Goal: Task Accomplishment & Management: Manage account settings

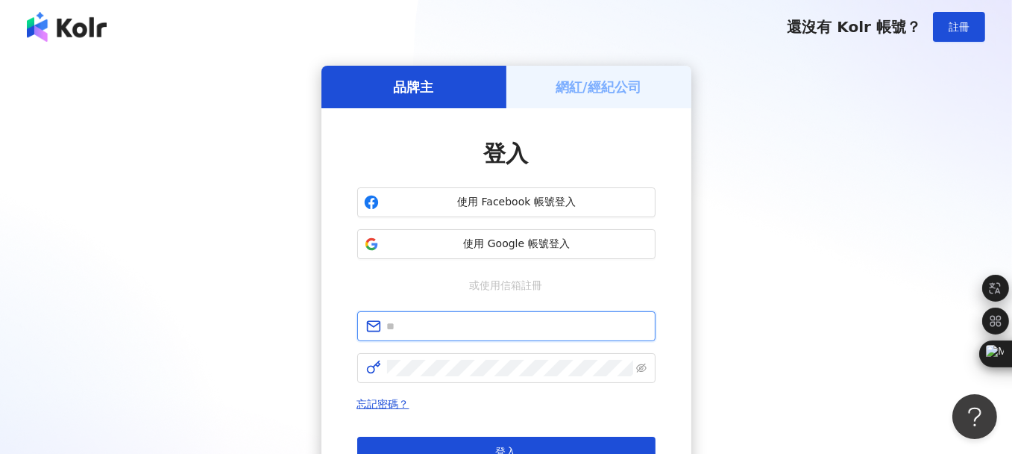
click at [460, 329] on input "text" at bounding box center [517, 326] width 260 height 16
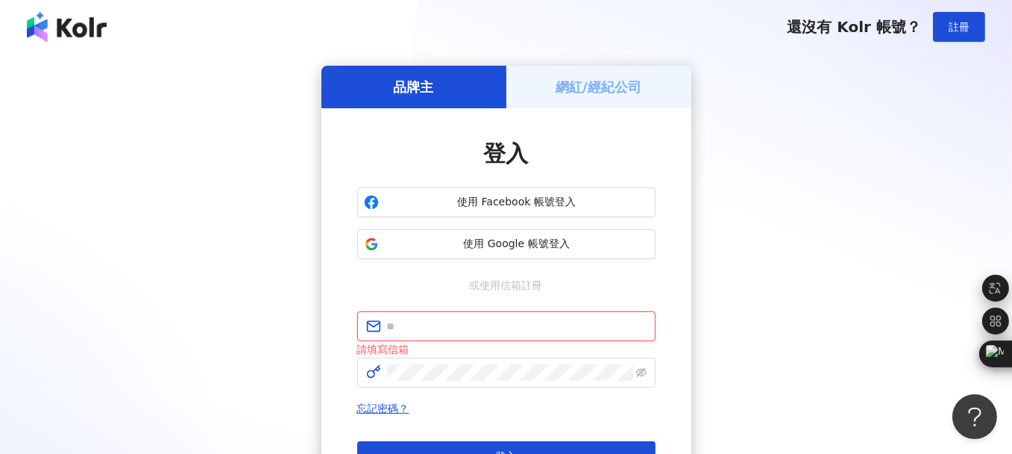
type input "**********"
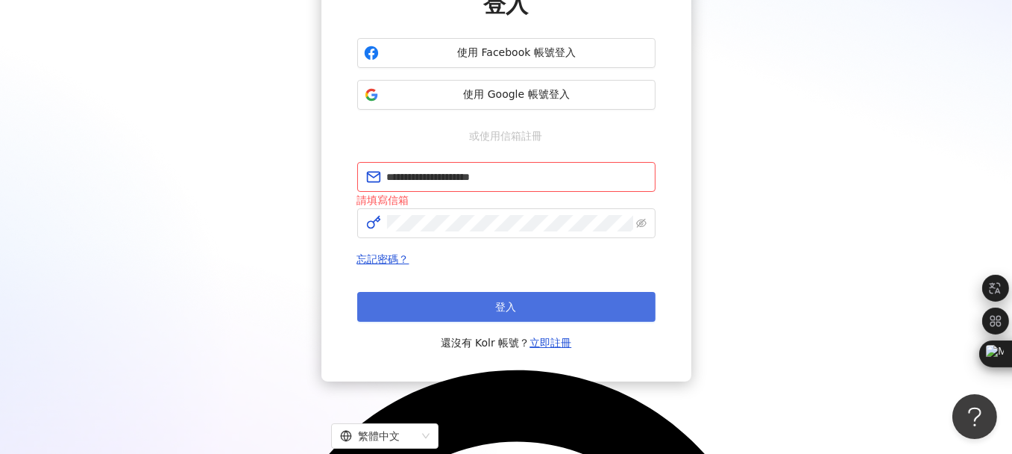
click at [529, 298] on button "登入" at bounding box center [506, 307] width 298 height 30
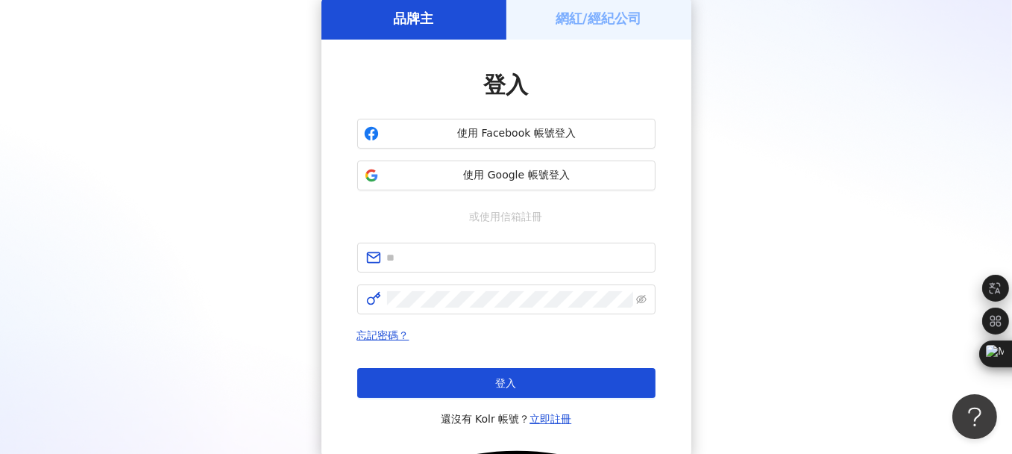
scroll to position [149, 0]
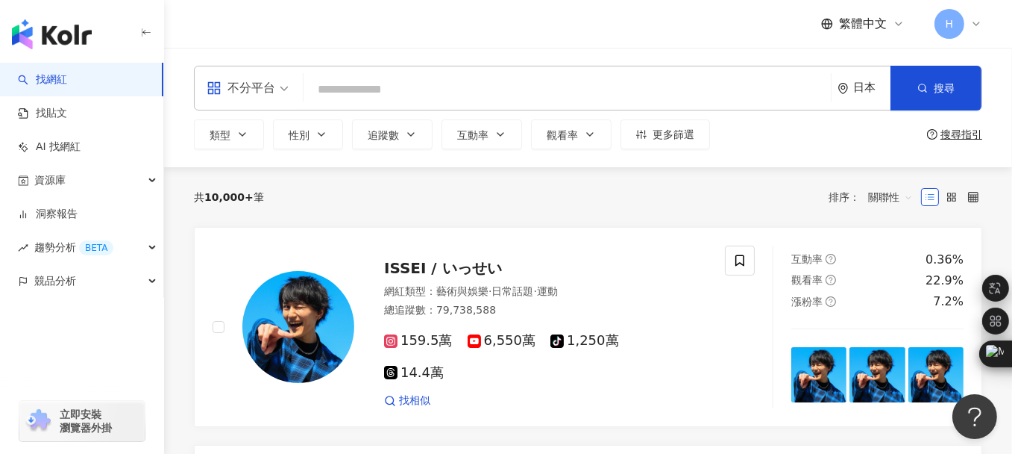
click at [858, 82] on div "日本" at bounding box center [871, 87] width 37 height 13
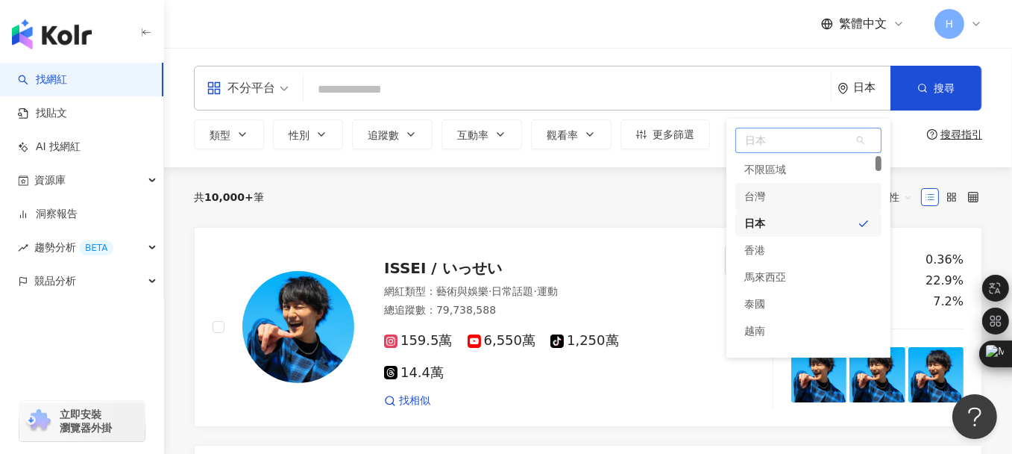
click at [817, 191] on div "台灣" at bounding box center [809, 196] width 146 height 27
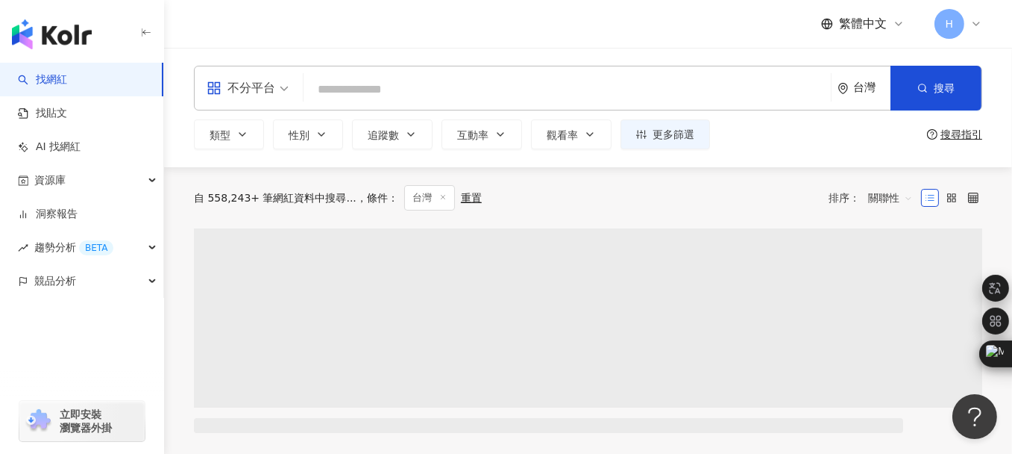
click at [238, 95] on div "不分平台" at bounding box center [241, 88] width 69 height 24
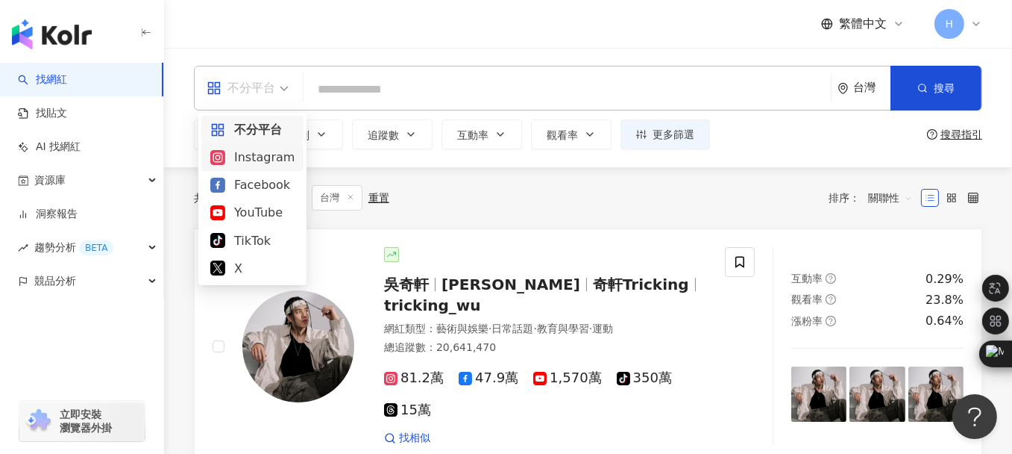
click at [272, 151] on div "Instagram" at bounding box center [252, 157] width 84 height 19
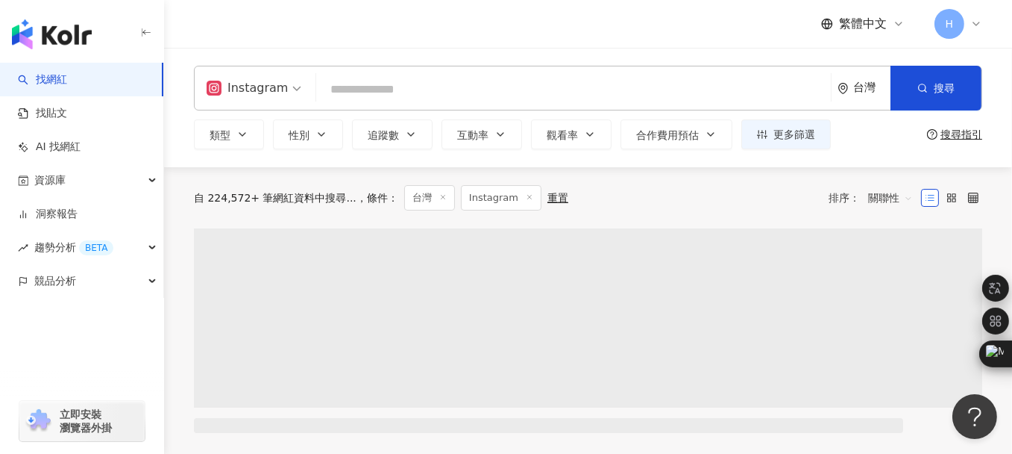
click at [409, 86] on input "search" at bounding box center [573, 89] width 503 height 28
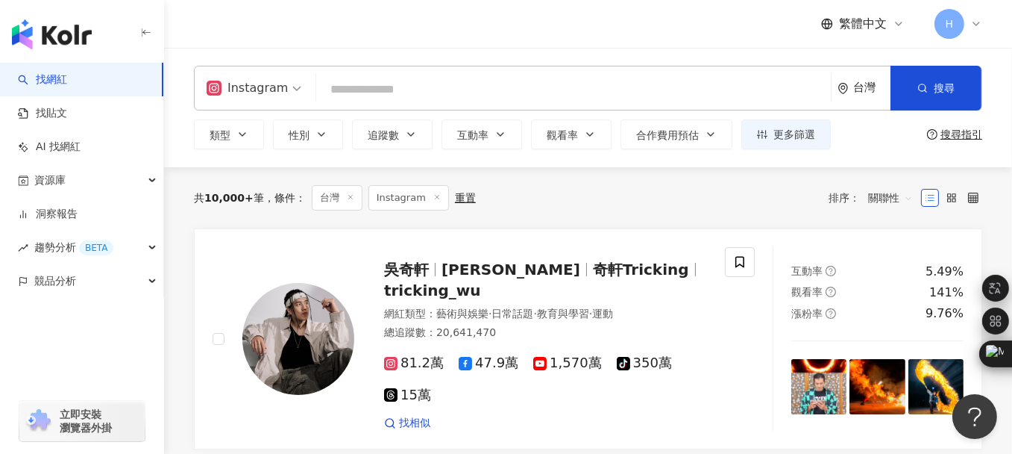
click at [406, 79] on input "search" at bounding box center [573, 89] width 503 height 28
click at [390, 80] on input "search" at bounding box center [573, 89] width 503 height 28
click at [351, 83] on input "search" at bounding box center [573, 89] width 503 height 28
click at [257, 135] on button "類型" at bounding box center [229, 134] width 70 height 30
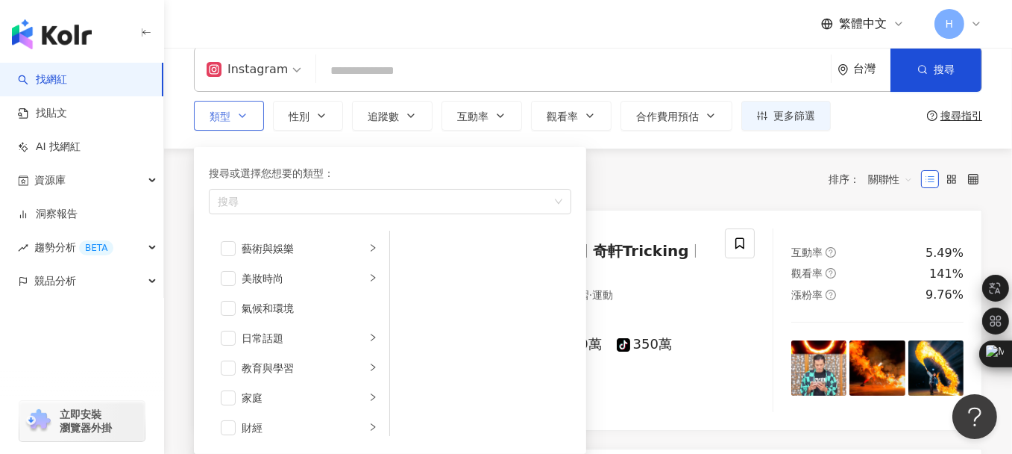
scroll to position [75, 0]
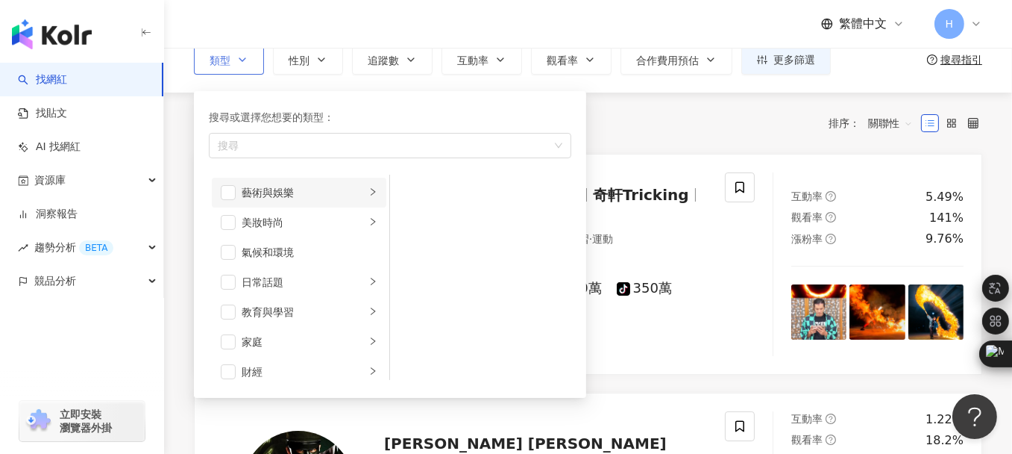
click at [348, 191] on div "藝術與娛樂" at bounding box center [304, 192] width 124 height 16
click at [233, 225] on span "button" at bounding box center [228, 222] width 15 height 15
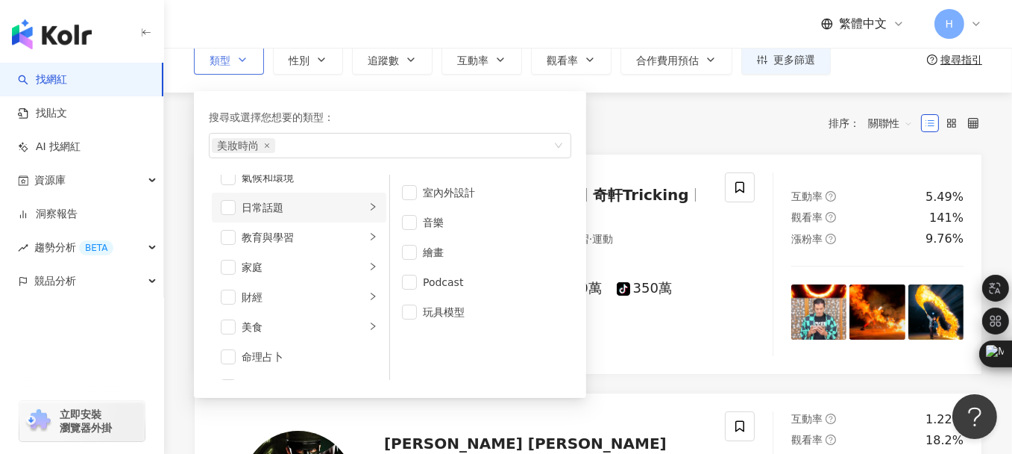
click at [313, 209] on div "日常話題" at bounding box center [304, 207] width 124 height 16
click at [310, 204] on div "日常話題" at bounding box center [304, 207] width 124 height 16
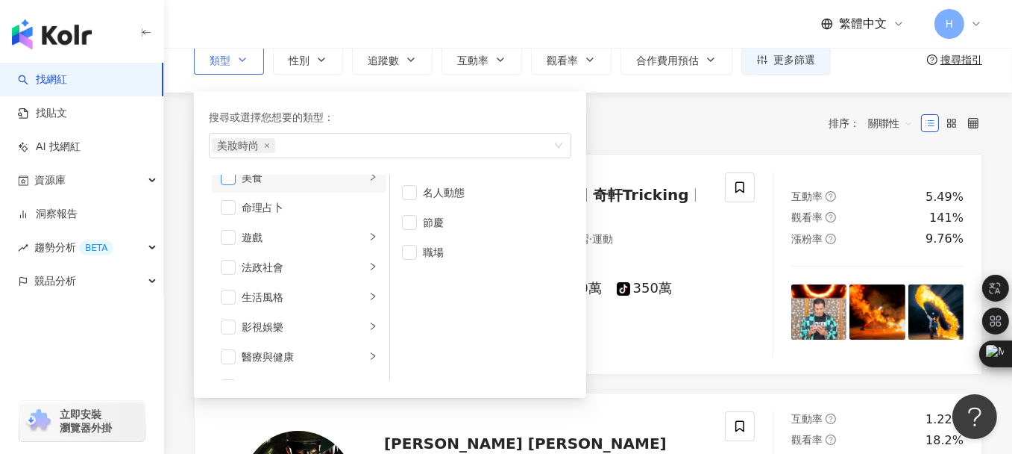
click at [230, 182] on span "button" at bounding box center [228, 177] width 15 height 15
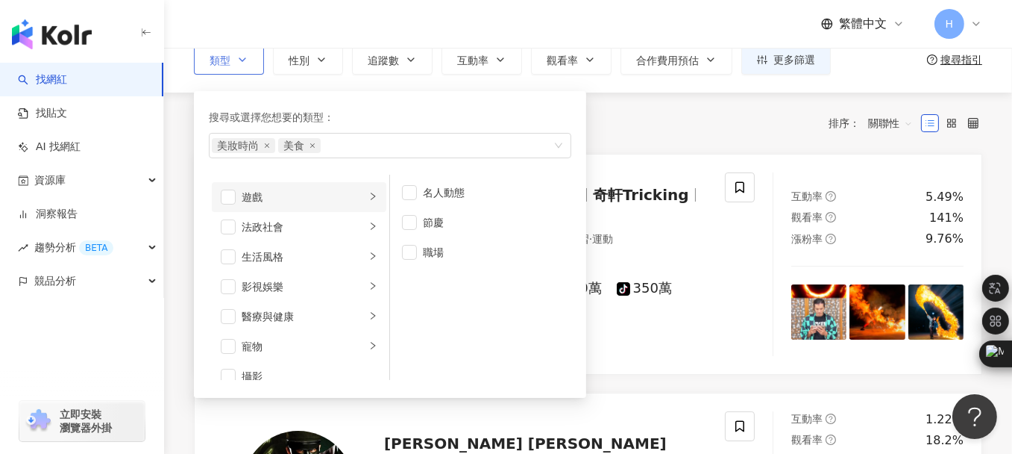
scroll to position [298, 0]
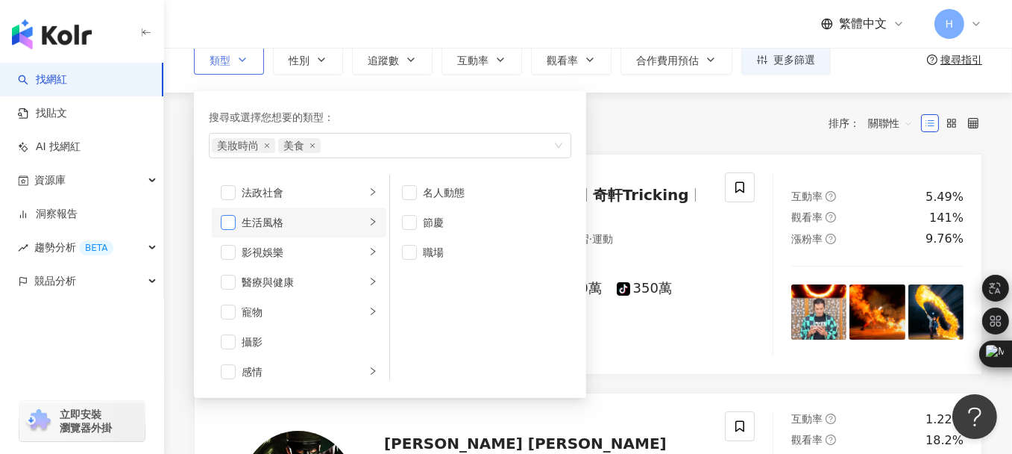
click at [228, 225] on span "button" at bounding box center [228, 222] width 15 height 15
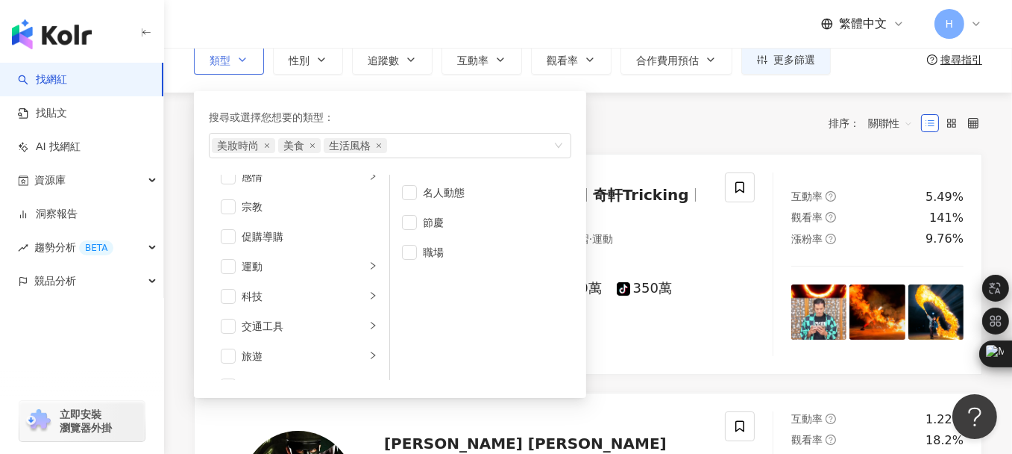
scroll to position [516, 0]
click at [227, 327] on span "button" at bounding box center [228, 332] width 15 height 15
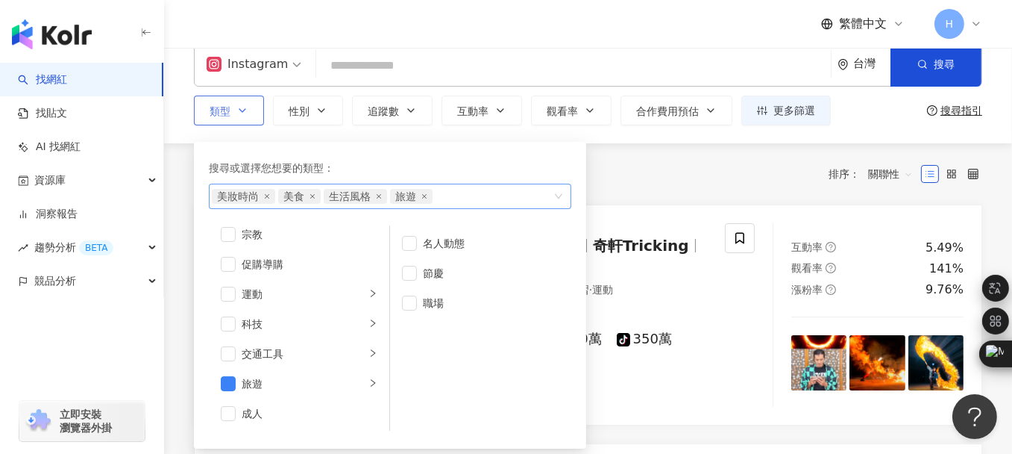
scroll to position [0, 0]
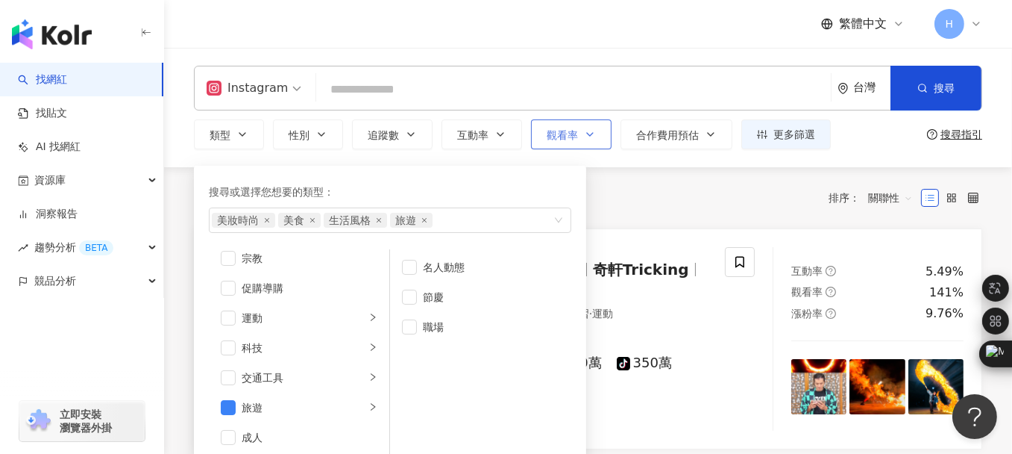
click at [553, 138] on span "觀看率" at bounding box center [562, 135] width 31 height 12
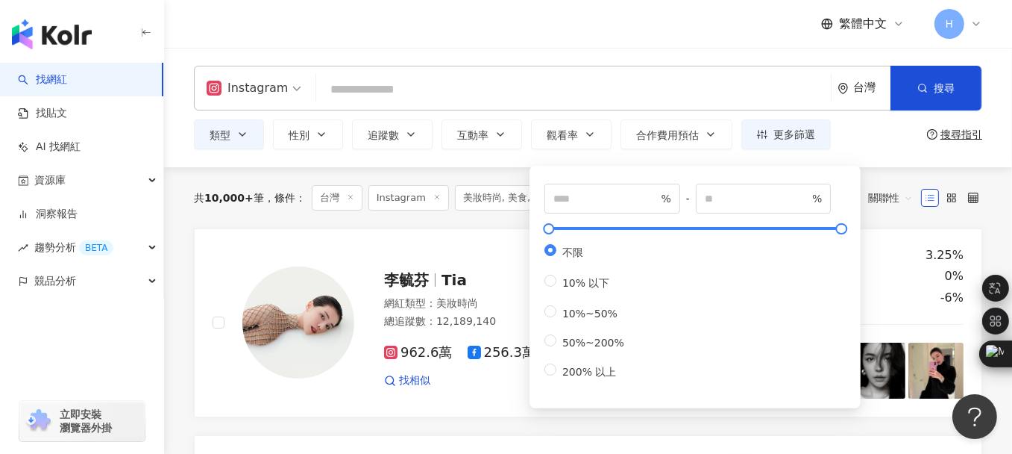
click at [659, 38] on div "繁體中文 H" at bounding box center [588, 24] width 788 height 48
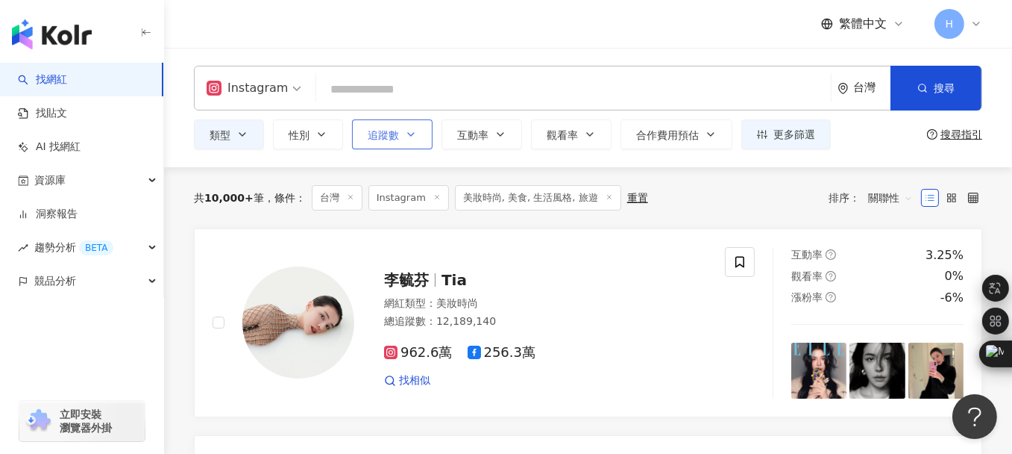
click at [399, 137] on button "追蹤數" at bounding box center [392, 134] width 81 height 30
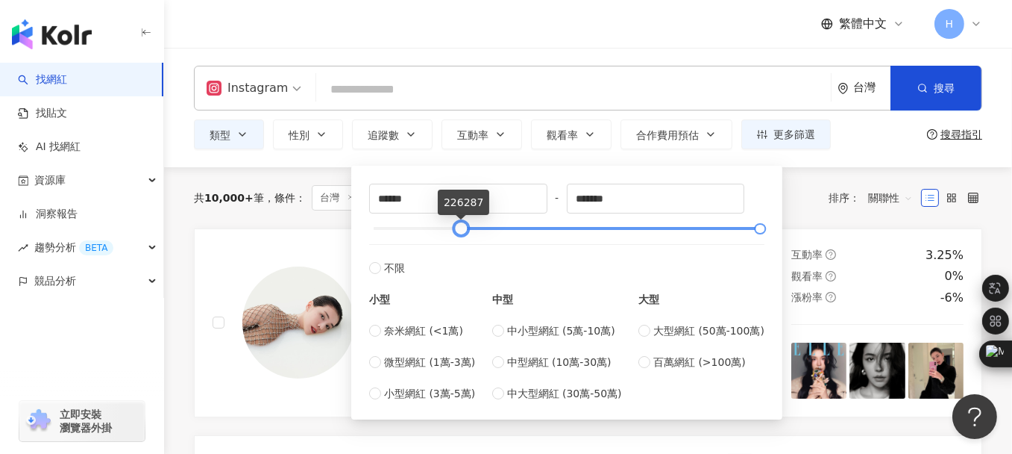
click at [461, 226] on div at bounding box center [567, 228] width 387 height 9
click at [439, 224] on div at bounding box center [567, 228] width 387 height 9
click at [416, 222] on div "****** - ******* 不限 小型 奈米網紅 (<1萬) 微型網紅 (1萬-3萬) 小型網紅 (3萬-5萬) 中型 中小型網紅 (5萬-10萬) 中…" at bounding box center [566, 293] width 395 height 218
click at [409, 225] on div at bounding box center [567, 228] width 387 height 9
click at [394, 227] on div at bounding box center [567, 228] width 387 height 9
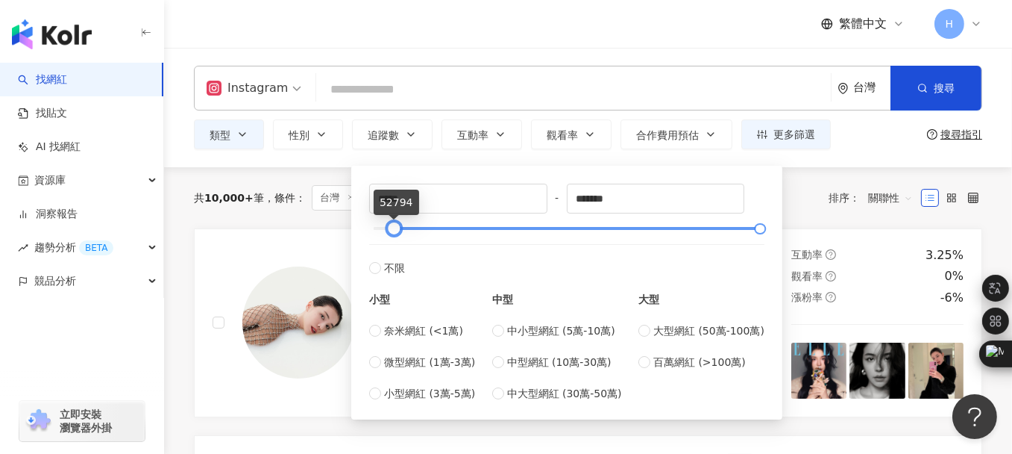
click at [382, 226] on div at bounding box center [567, 228] width 387 height 9
type input "*****"
click at [383, 226] on div at bounding box center [386, 229] width 8 height 8
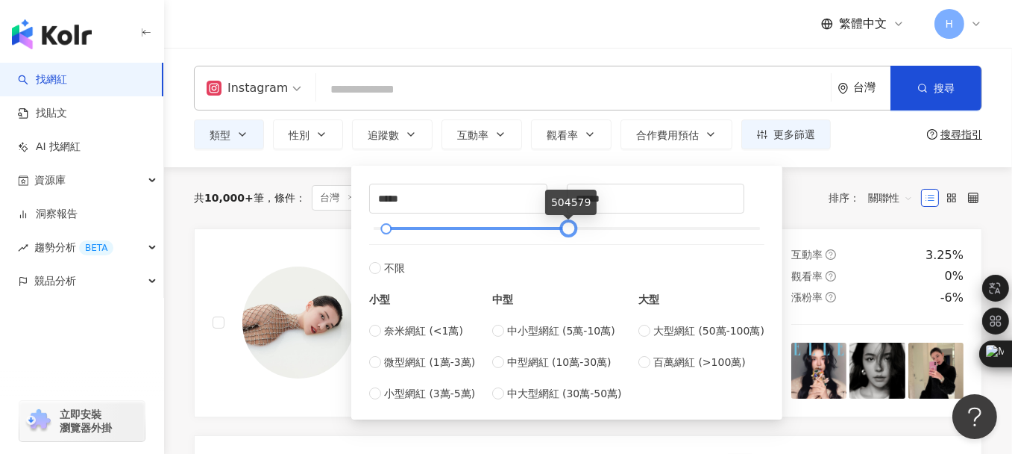
type input "******"
drag, startPoint x: 767, startPoint y: 229, endPoint x: 577, endPoint y: 232, distance: 190.2
click at [574, 232] on div at bounding box center [570, 229] width 8 height 8
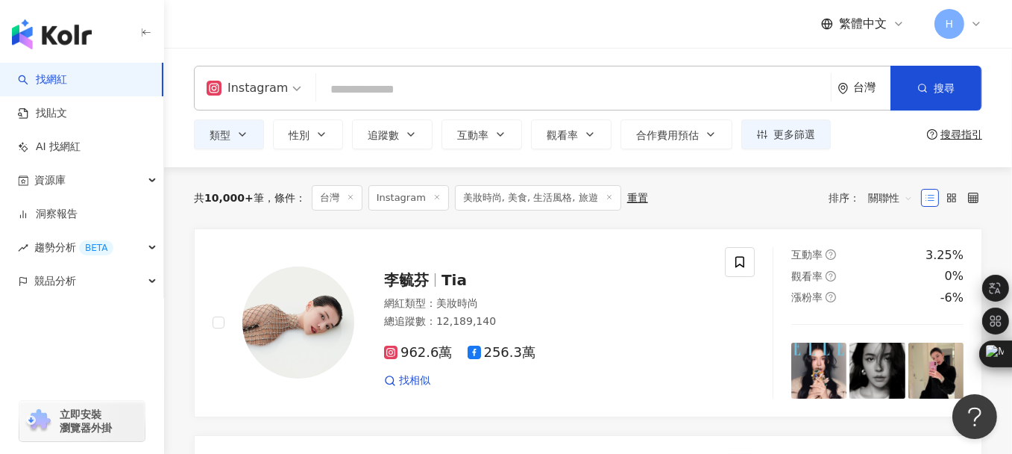
click at [916, 155] on div "Instagram 台灣 搜尋 類型 性別 追蹤數 互動率 觀看率 合作費用預估 更多篩選 % - % 不限 10% 以下 10%~50% 50%~200% …" at bounding box center [588, 107] width 848 height 119
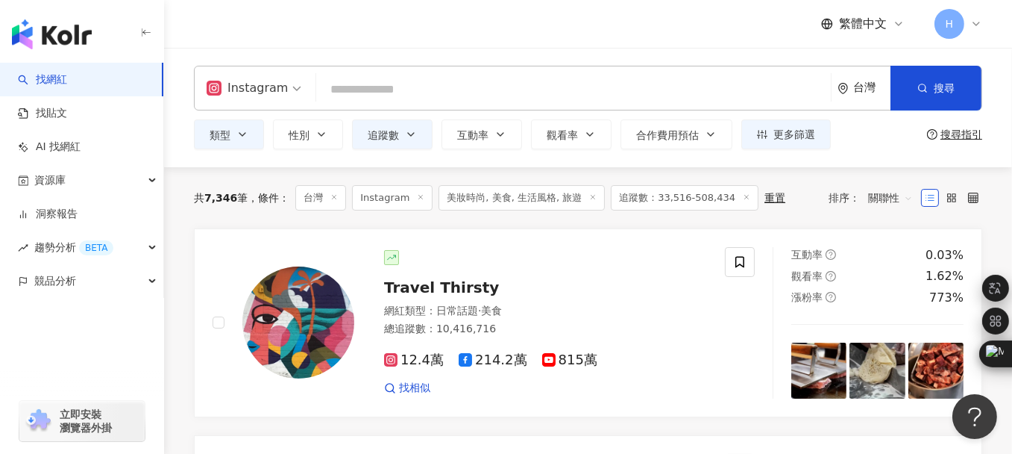
click at [887, 201] on span "關聯性" at bounding box center [890, 198] width 45 height 24
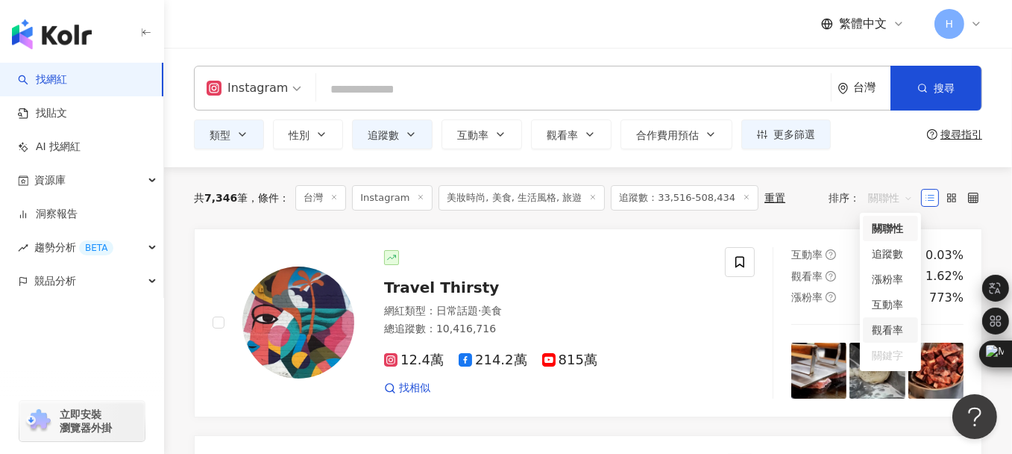
click at [899, 327] on div "觀看率" at bounding box center [890, 330] width 37 height 16
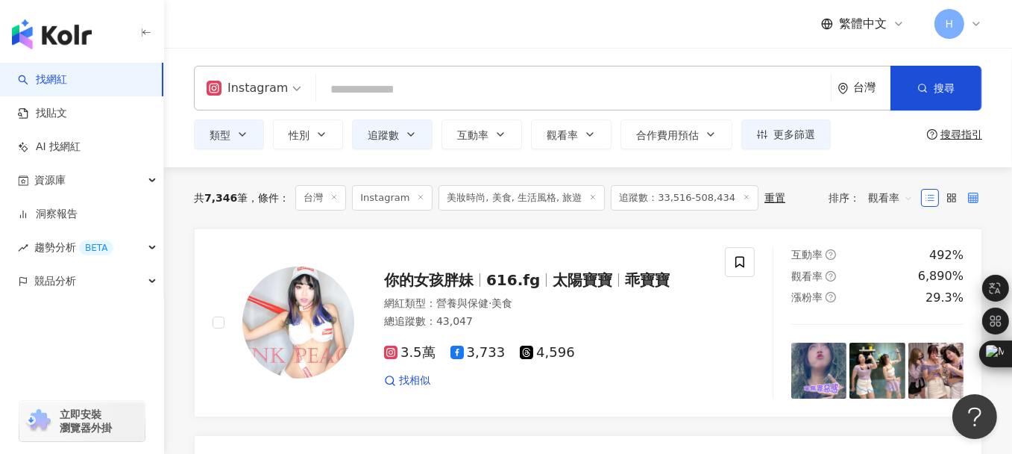
click at [968, 198] on label at bounding box center [974, 198] width 18 height 18
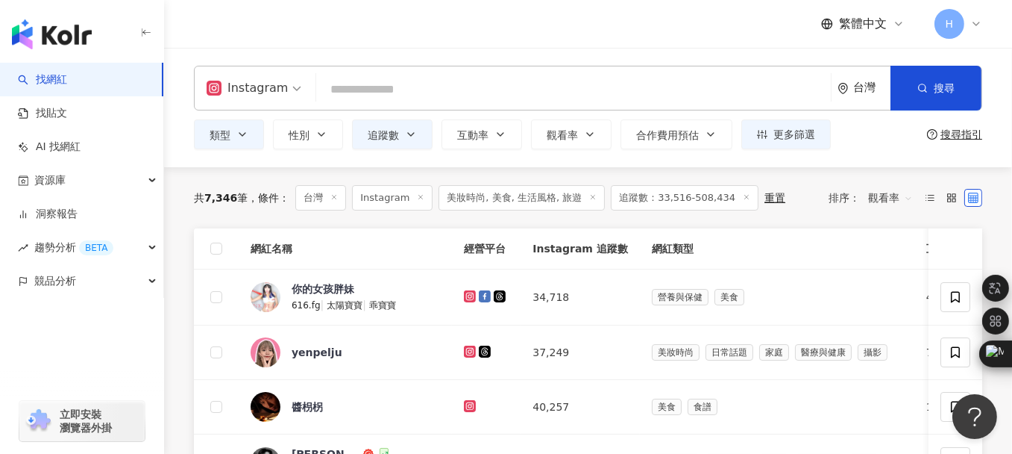
click at [926, 244] on span "互動率" at bounding box center [941, 248] width 31 height 15
click at [900, 204] on span "觀看率" at bounding box center [890, 198] width 45 height 24
click at [900, 324] on div "觀看率" at bounding box center [890, 330] width 37 height 16
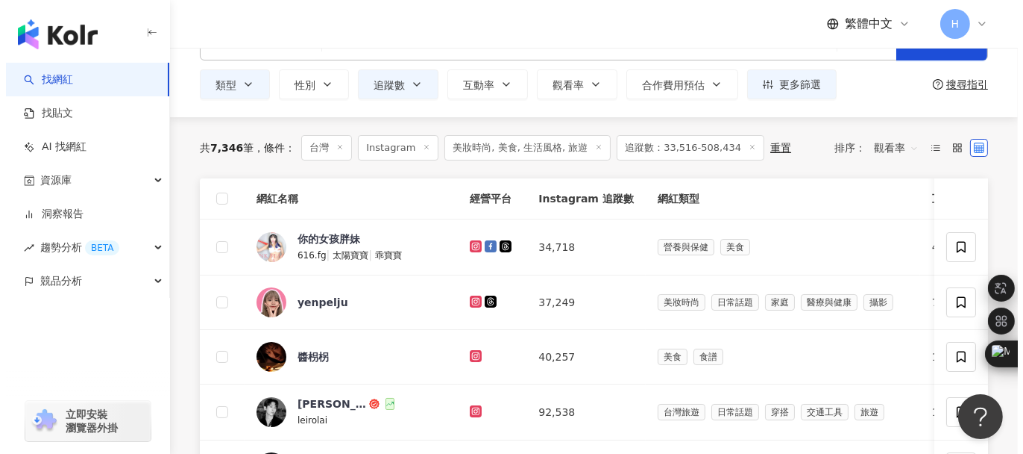
scroll to position [75, 0]
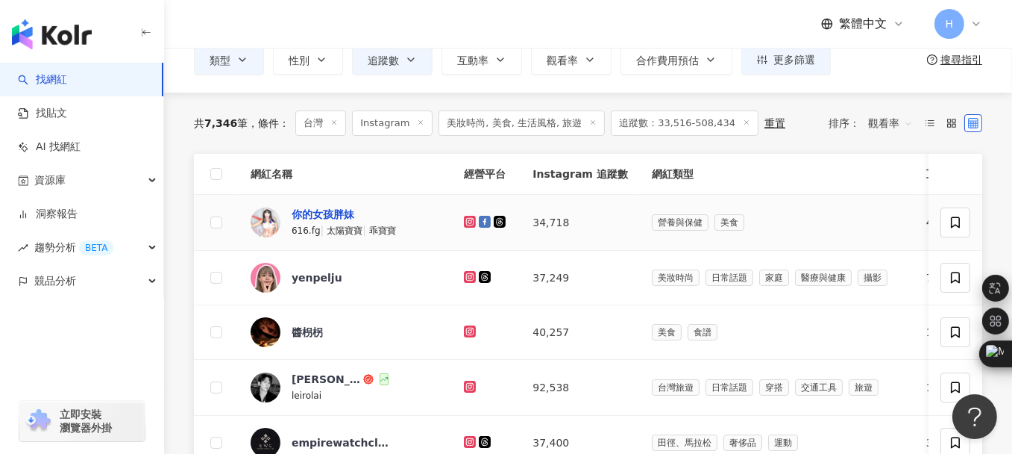
click at [302, 215] on div "你的女孩胖妹" at bounding box center [323, 214] width 63 height 15
click at [953, 224] on icon at bounding box center [955, 222] width 13 height 13
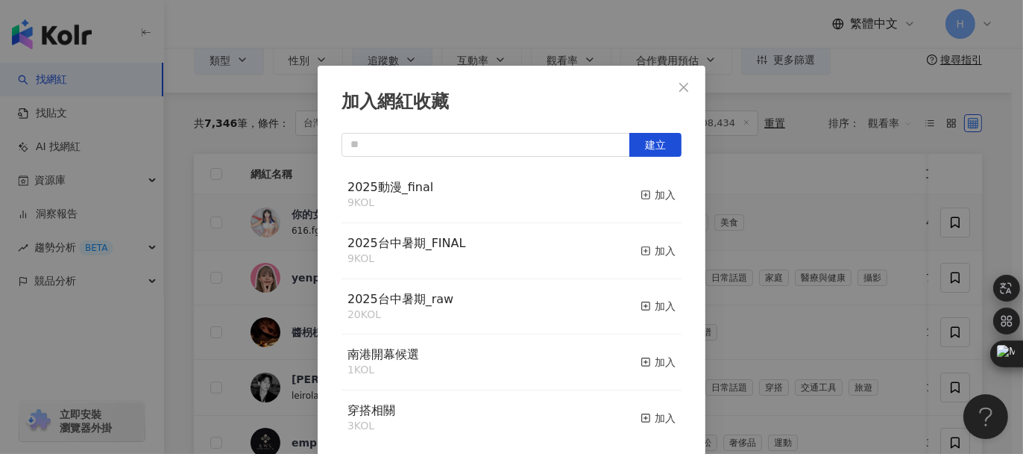
scroll to position [0, 0]
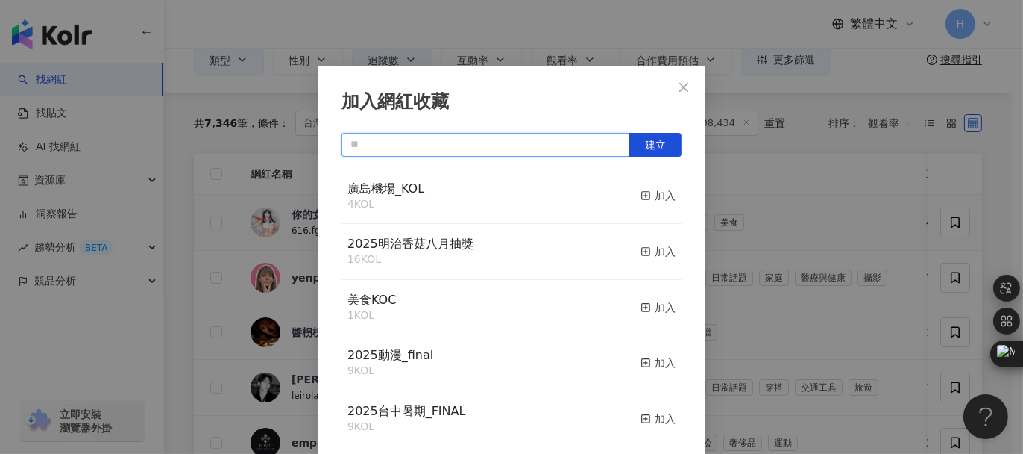
click at [388, 146] on input "text" at bounding box center [486, 145] width 289 height 24
click at [632, 148] on button "建立" at bounding box center [656, 145] width 52 height 24
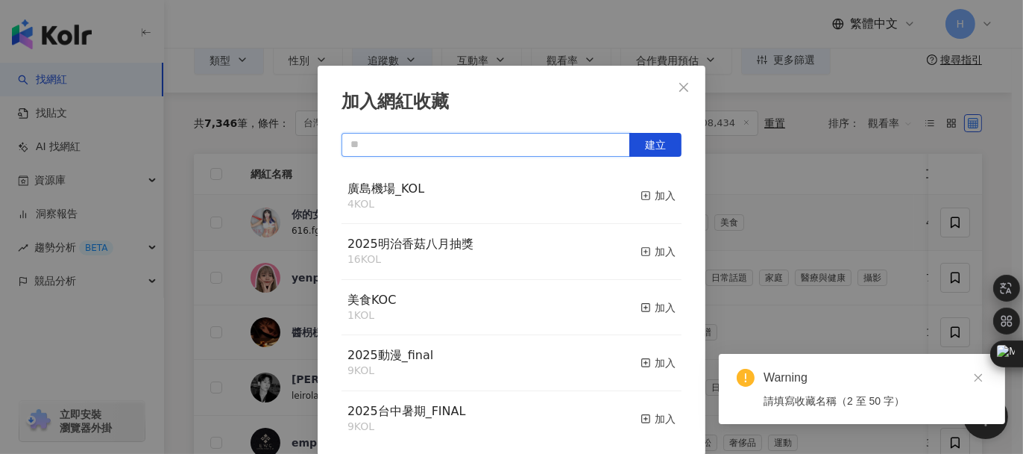
click at [393, 154] on input "text" at bounding box center [486, 145] width 289 height 24
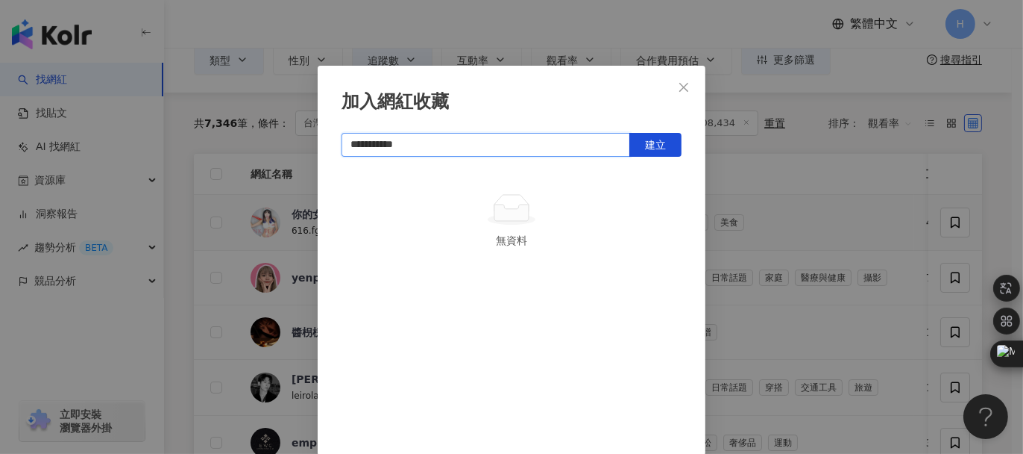
click at [403, 141] on input "**********" at bounding box center [486, 145] width 289 height 24
click at [639, 148] on button "建立" at bounding box center [656, 145] width 52 height 24
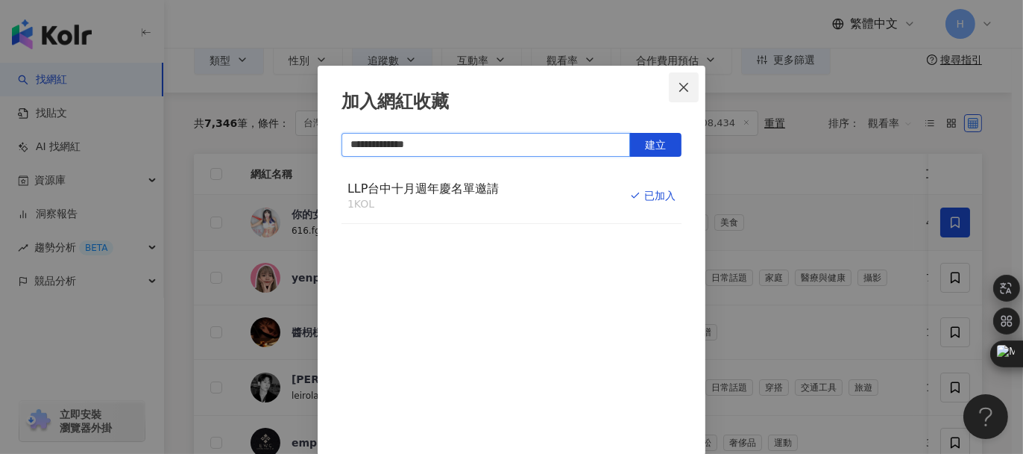
type input "**********"
click at [683, 90] on icon "close" at bounding box center [684, 87] width 12 height 12
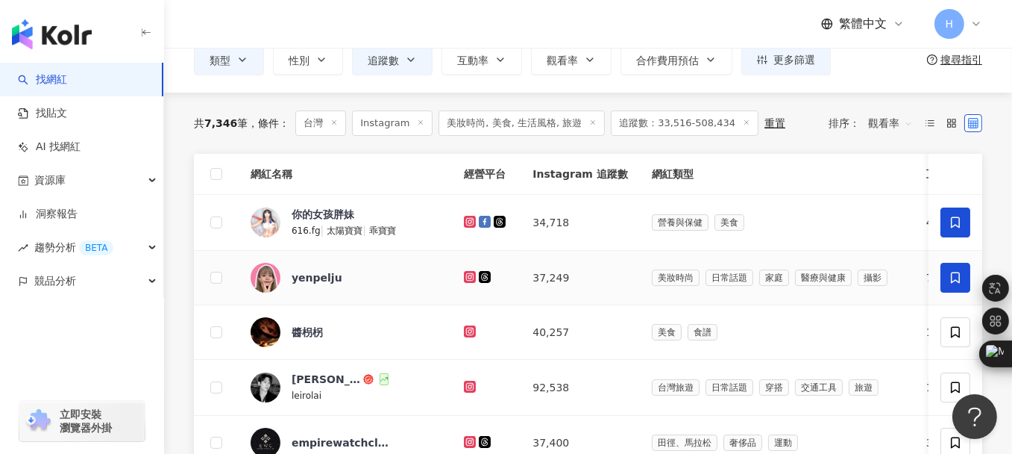
click at [955, 266] on span at bounding box center [956, 278] width 30 height 30
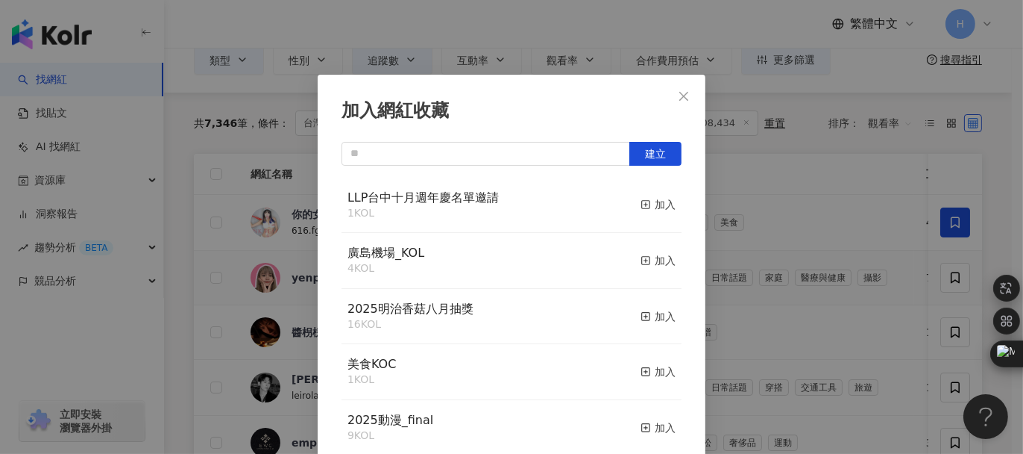
scroll to position [9, 0]
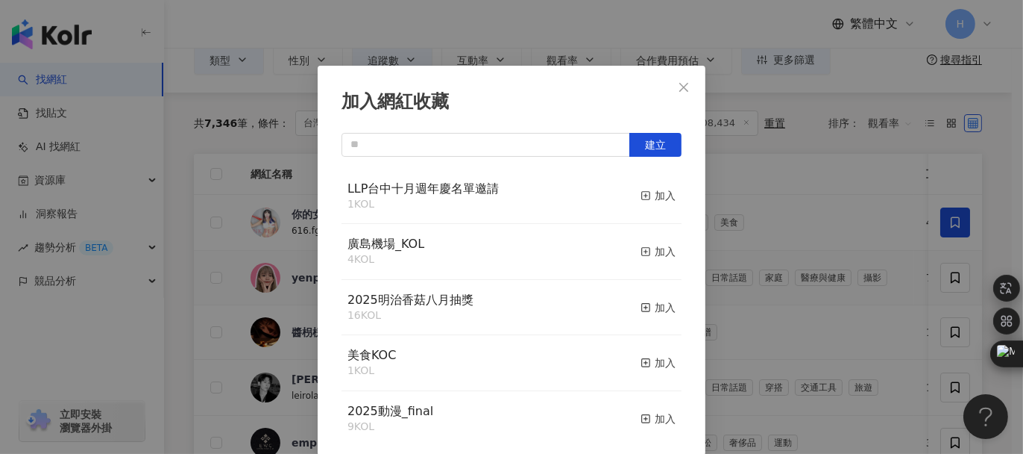
click at [521, 185] on div "LLP台中十月週年慶名單邀請 1 KOL 加入" at bounding box center [512, 197] width 340 height 56
click at [644, 198] on div "加入" at bounding box center [658, 195] width 35 height 16
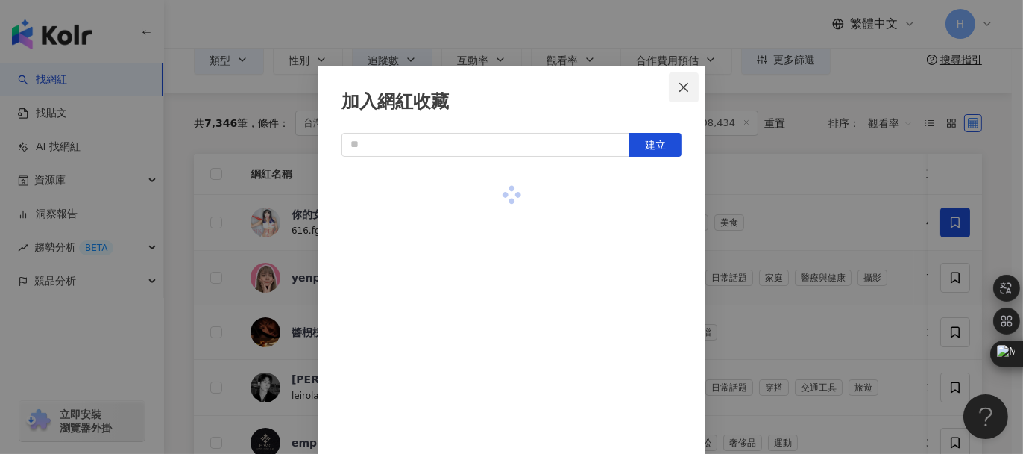
click at [678, 86] on icon "close" at bounding box center [684, 87] width 12 height 12
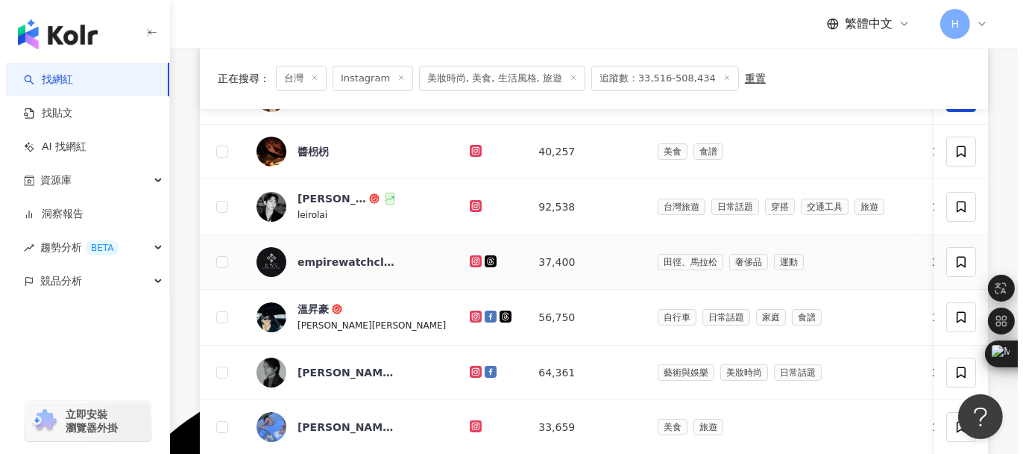
scroll to position [224, 0]
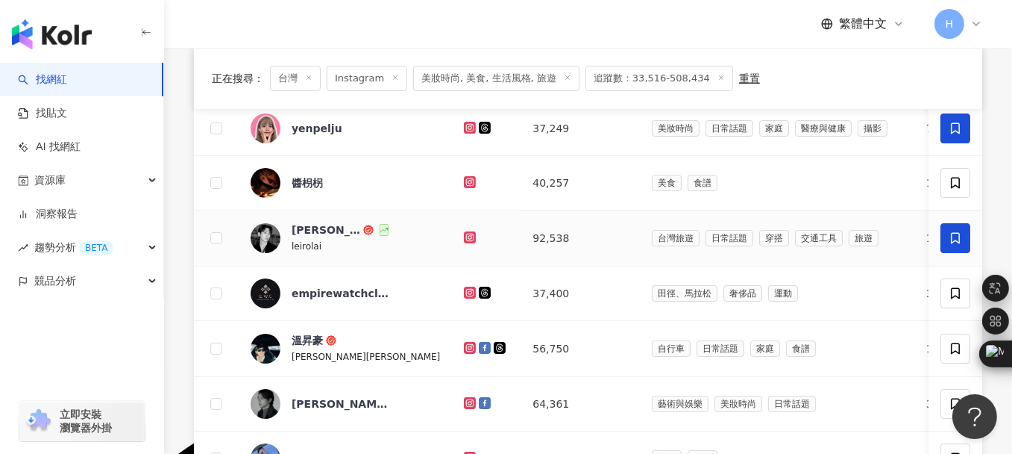
click at [955, 233] on icon at bounding box center [955, 238] width 9 height 11
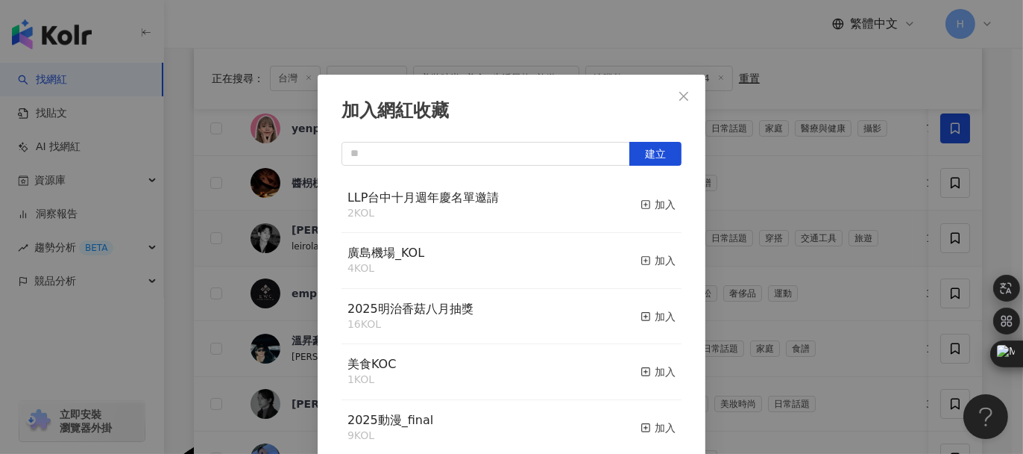
scroll to position [9, 0]
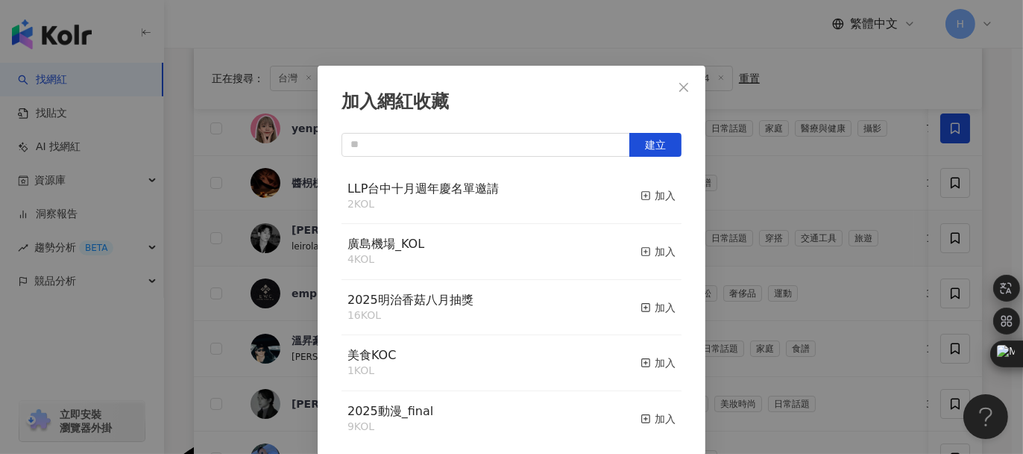
click at [525, 201] on div "LLP台中十月週年慶名單邀請 2 KOL 加入" at bounding box center [512, 197] width 340 height 56
click at [467, 197] on div "2 KOL" at bounding box center [423, 204] width 151 height 15
click at [641, 200] on icon "button" at bounding box center [646, 195] width 10 height 10
click at [680, 86] on icon "close" at bounding box center [684, 87] width 12 height 12
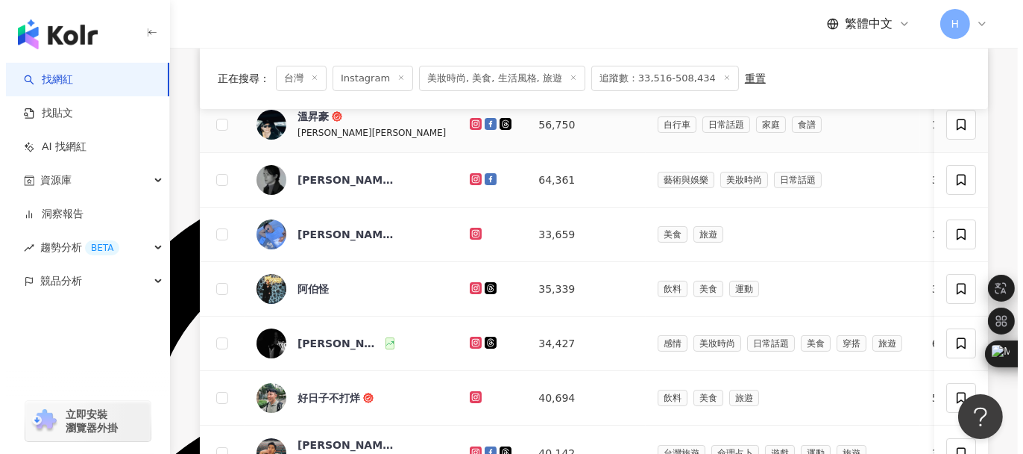
scroll to position [522, 0]
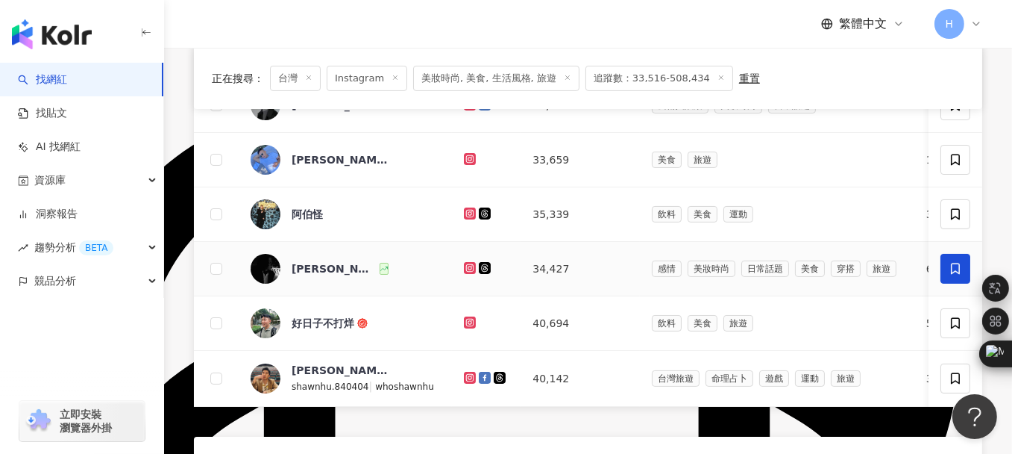
click at [961, 266] on icon at bounding box center [955, 268] width 13 height 13
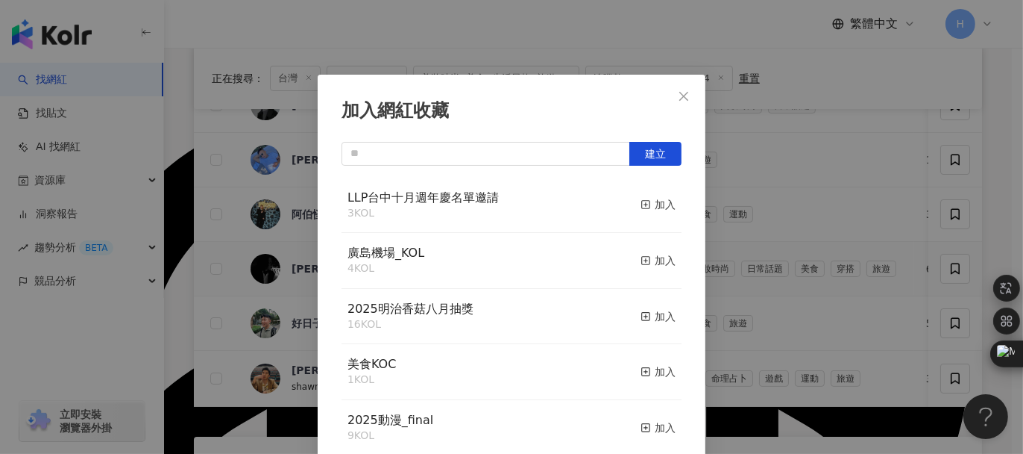
scroll to position [9, 0]
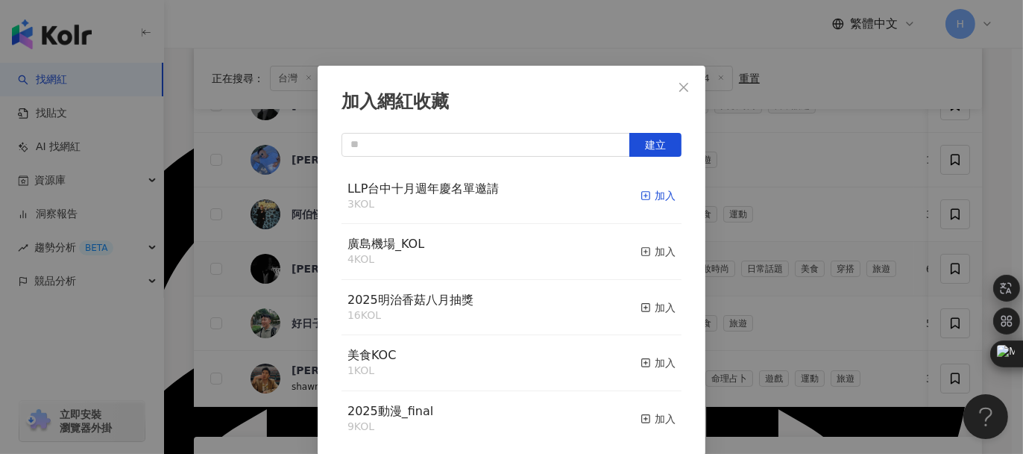
click at [641, 192] on div "加入" at bounding box center [658, 195] width 35 height 16
click at [680, 87] on icon "close" at bounding box center [684, 86] width 9 height 9
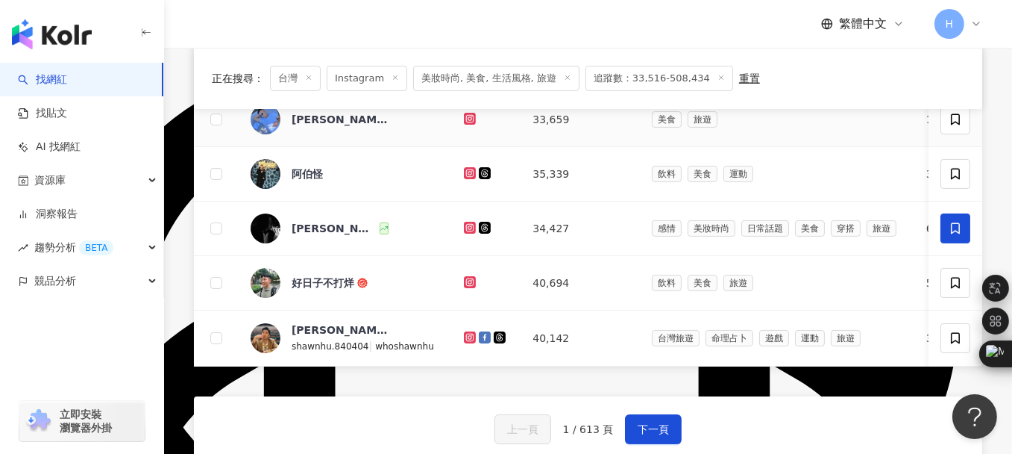
scroll to position [597, 0]
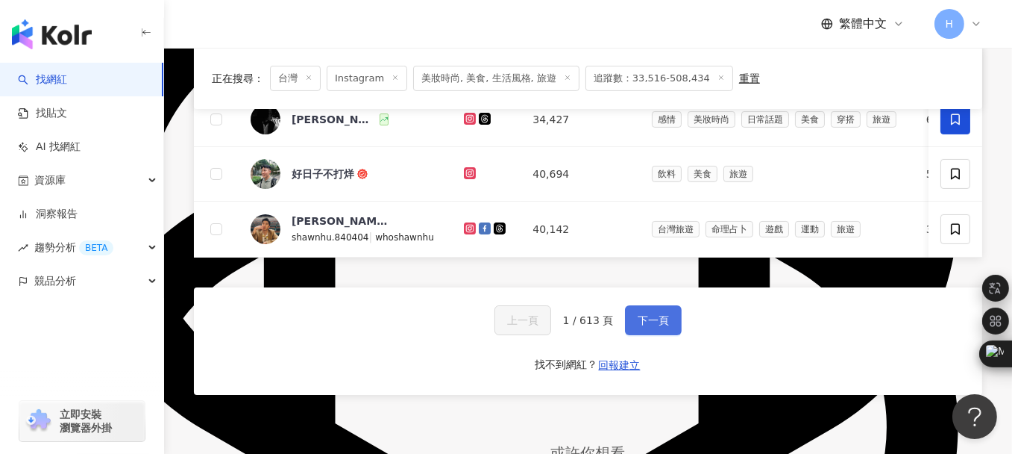
click at [649, 326] on span "下一頁" at bounding box center [653, 320] width 31 height 12
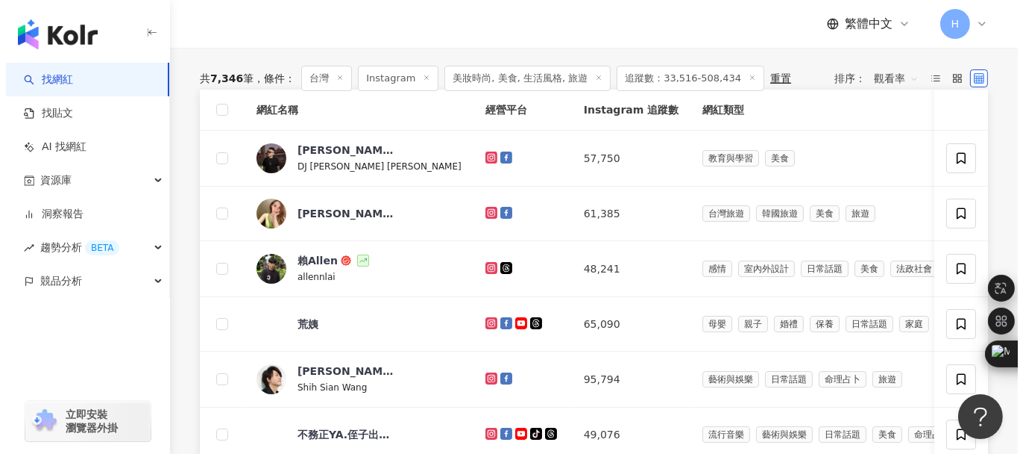
scroll to position [149, 0]
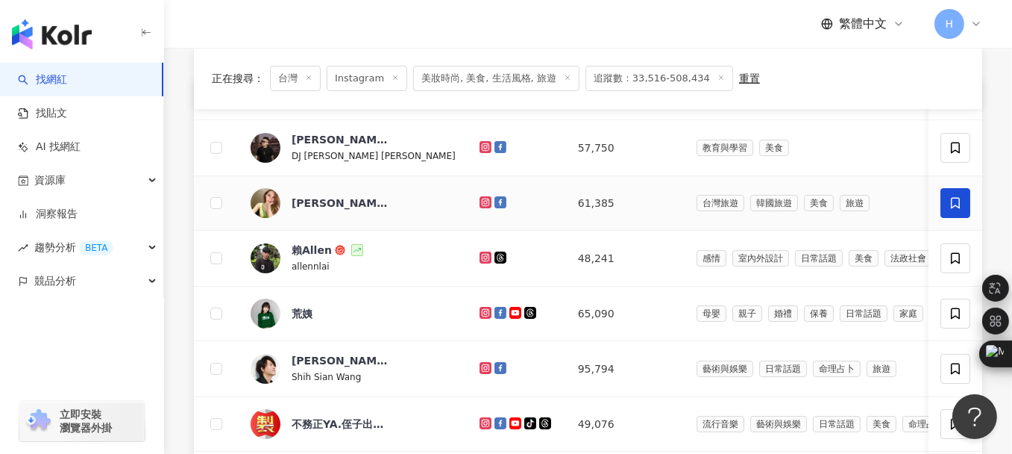
click at [959, 202] on icon at bounding box center [955, 203] width 9 height 11
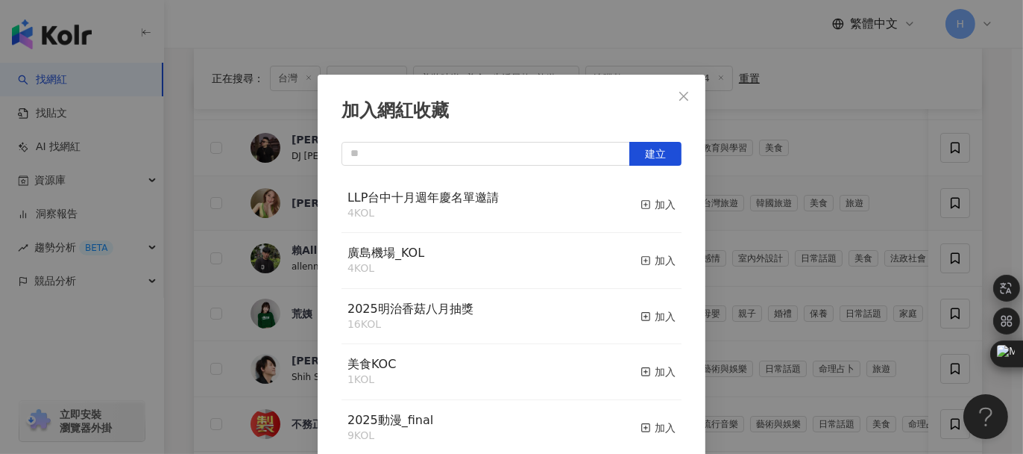
scroll to position [9, 0]
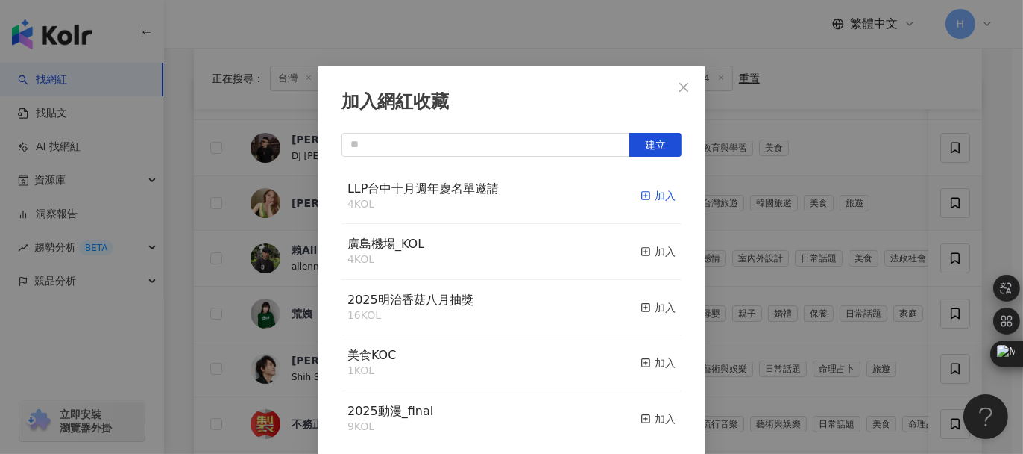
click at [641, 202] on div "加入" at bounding box center [658, 195] width 35 height 16
click at [679, 90] on icon "close" at bounding box center [684, 87] width 12 height 12
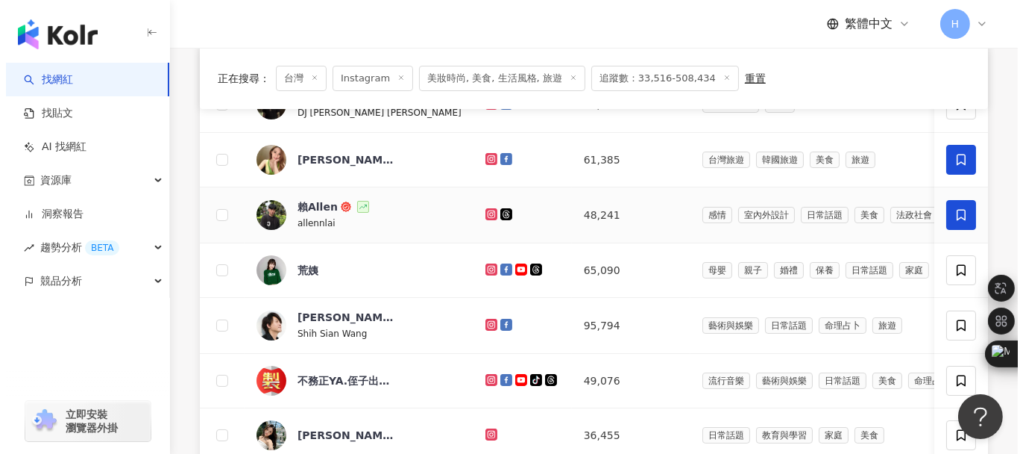
scroll to position [224, 0]
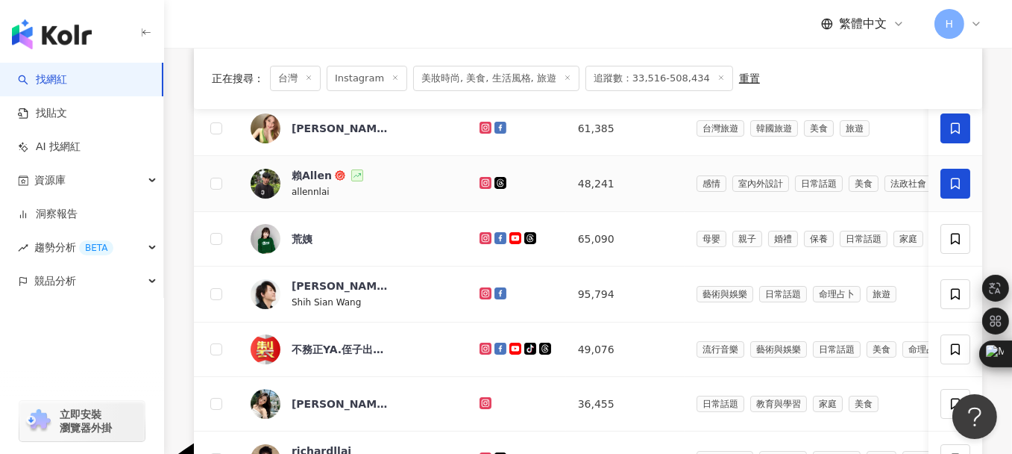
click at [956, 185] on icon at bounding box center [955, 183] width 9 height 11
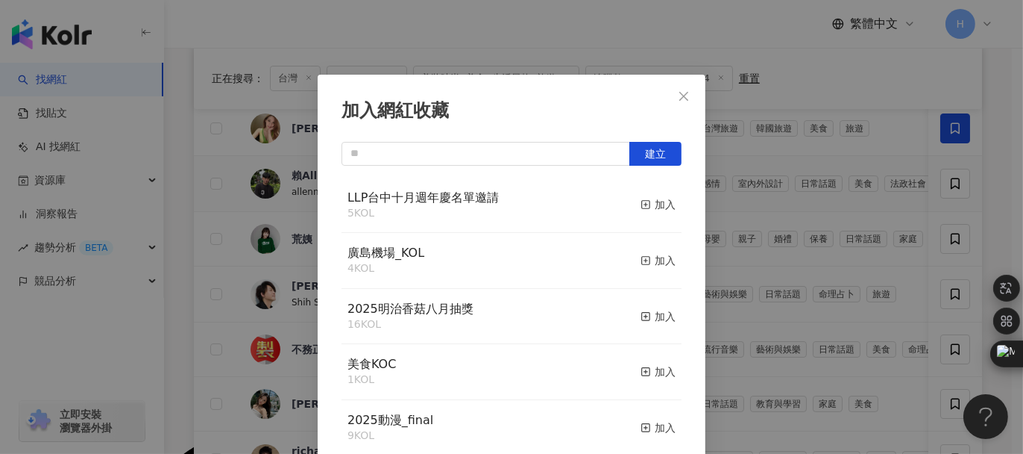
scroll to position [9, 0]
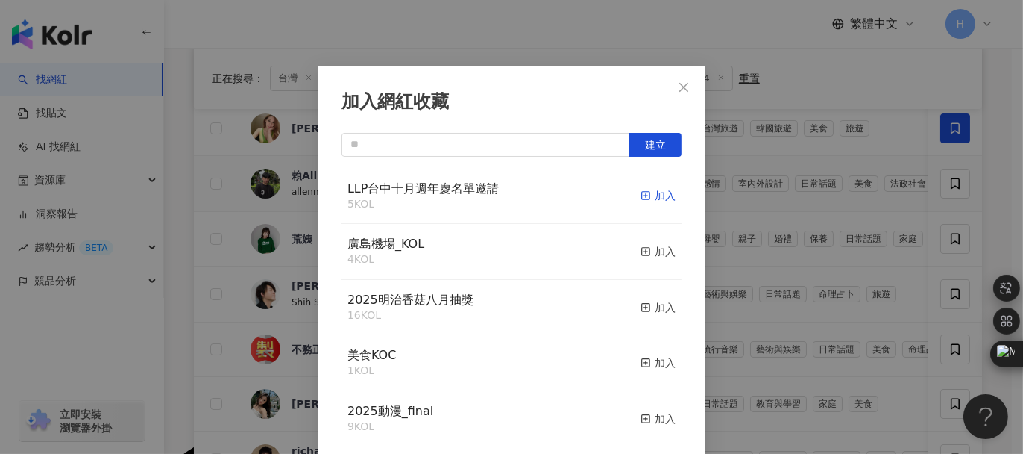
click at [646, 193] on div "加入" at bounding box center [658, 195] width 35 height 16
click at [645, 152] on button "建立" at bounding box center [656, 145] width 52 height 24
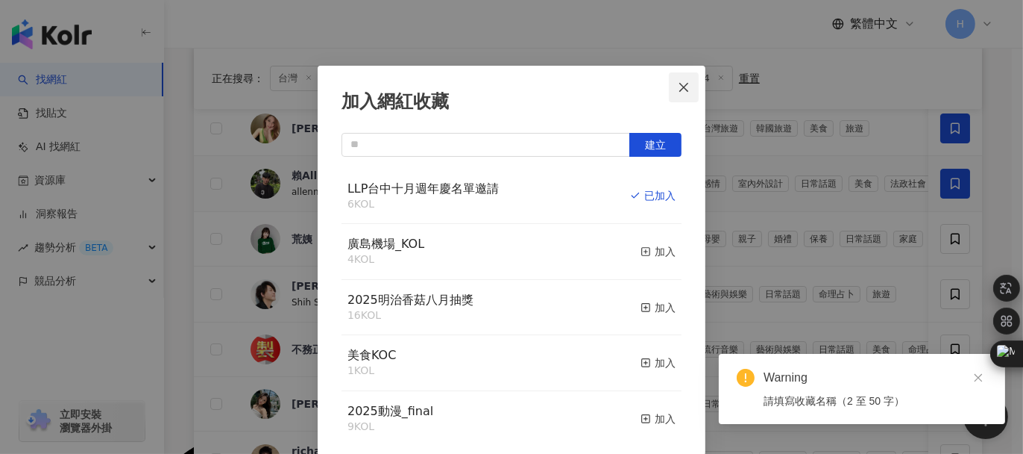
click at [680, 83] on icon "close" at bounding box center [684, 87] width 12 height 12
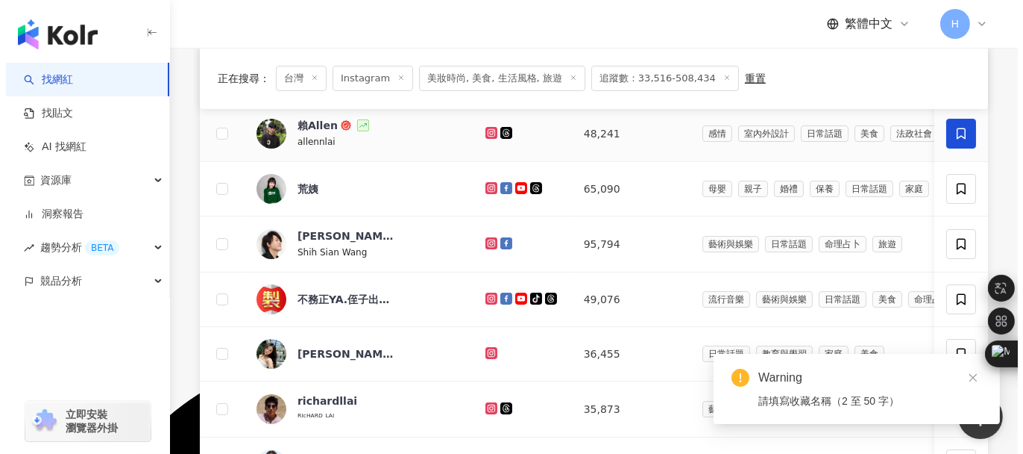
scroll to position [298, 0]
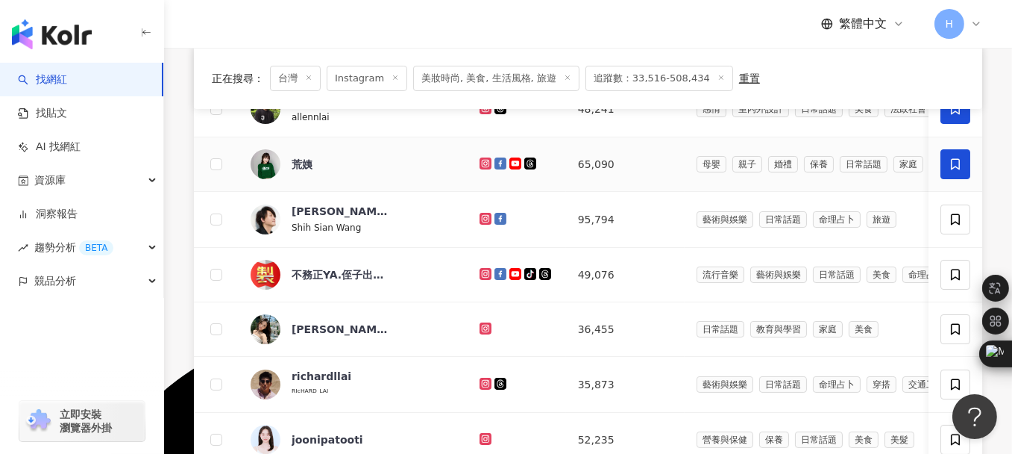
click at [957, 167] on icon at bounding box center [955, 163] width 13 height 13
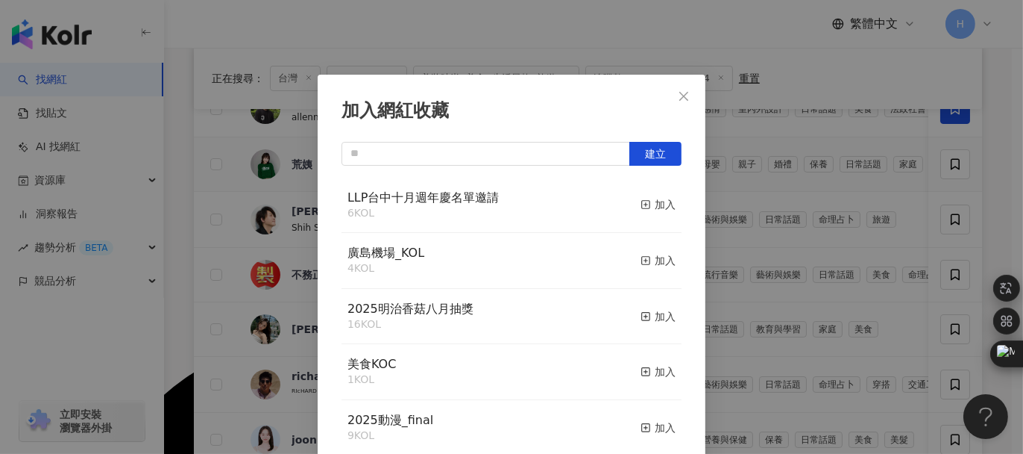
scroll to position [9, 0]
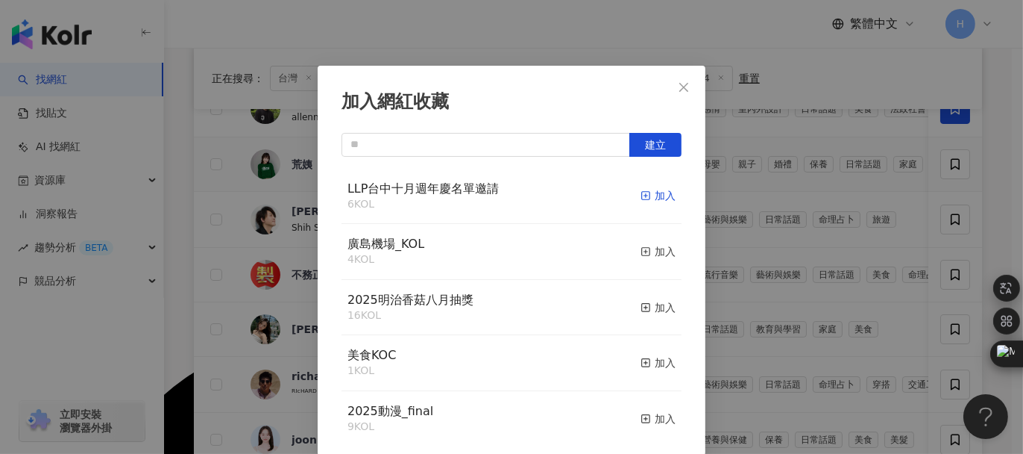
click at [645, 196] on div "加入" at bounding box center [658, 195] width 35 height 16
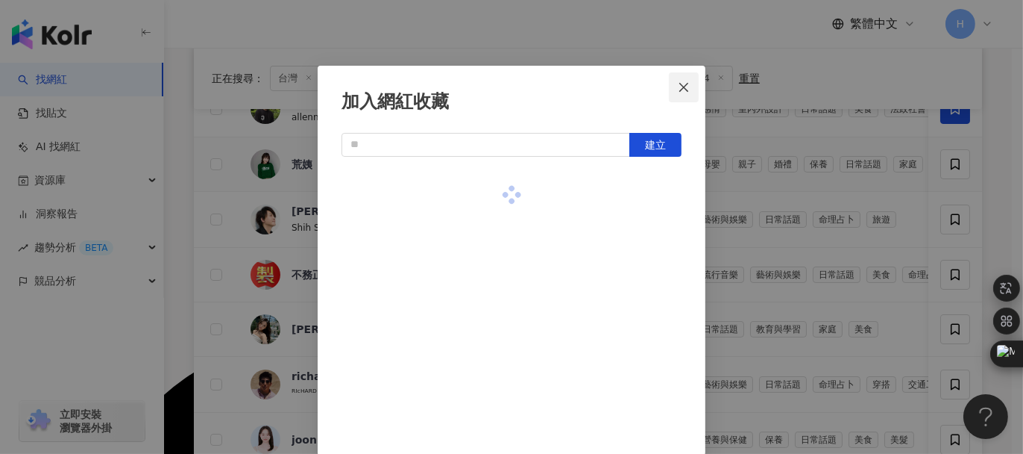
click at [678, 87] on icon "close" at bounding box center [684, 87] width 12 height 12
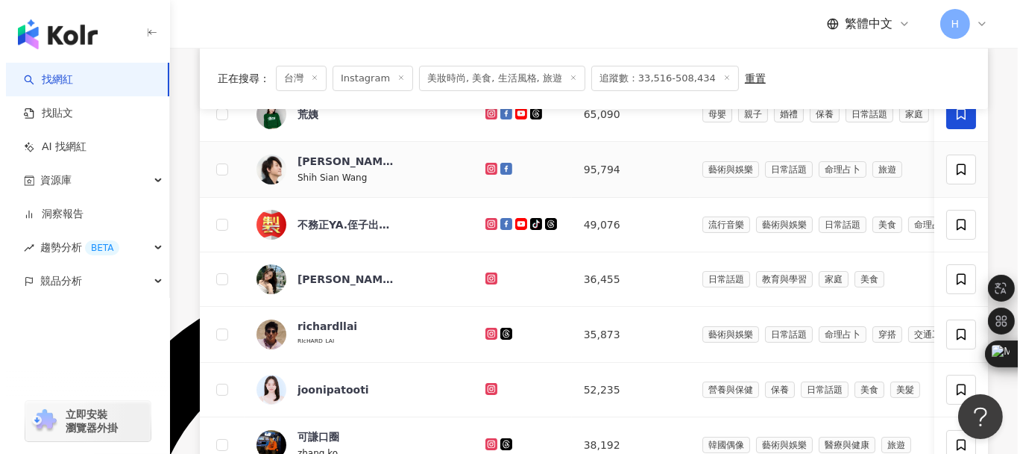
scroll to position [373, 0]
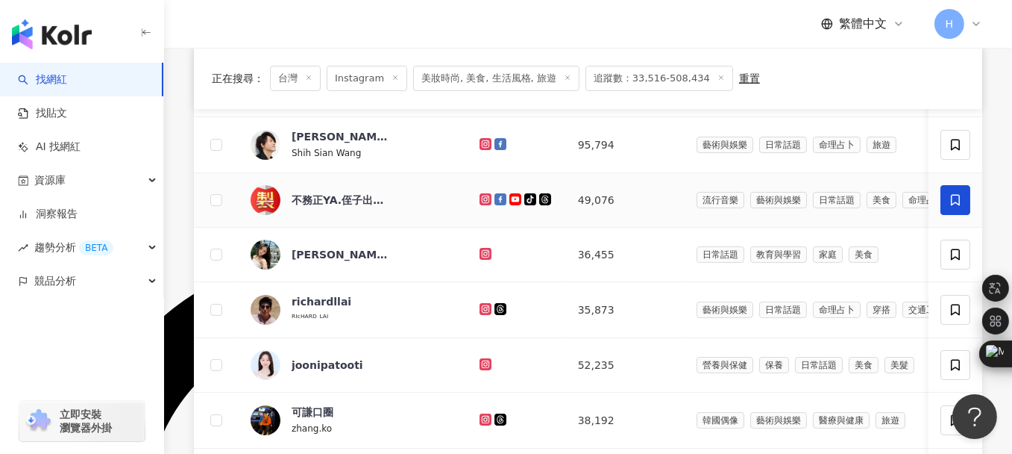
click at [955, 201] on icon at bounding box center [955, 200] width 9 height 11
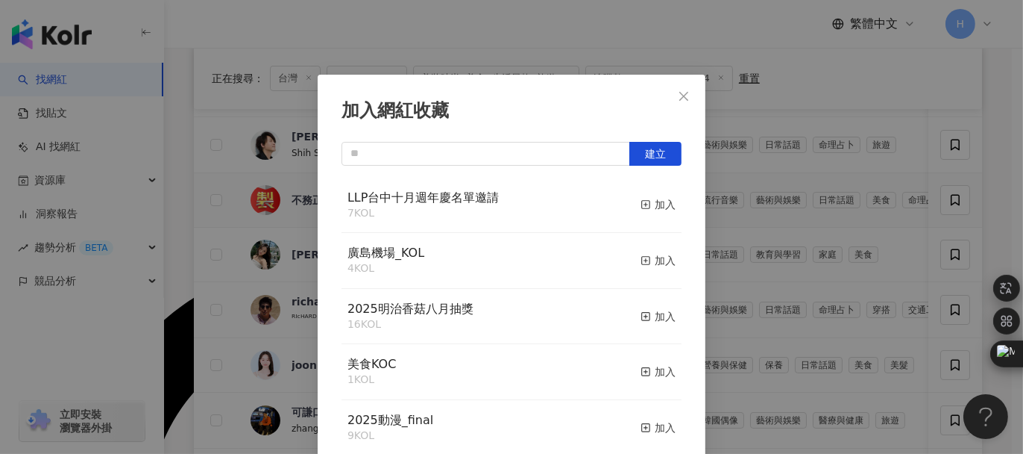
scroll to position [9, 0]
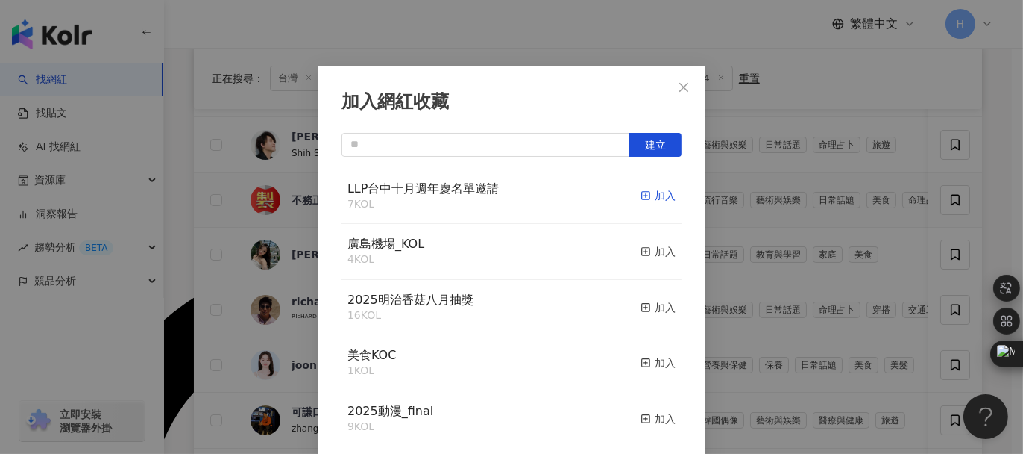
click at [643, 197] on div "加入" at bounding box center [658, 195] width 35 height 16
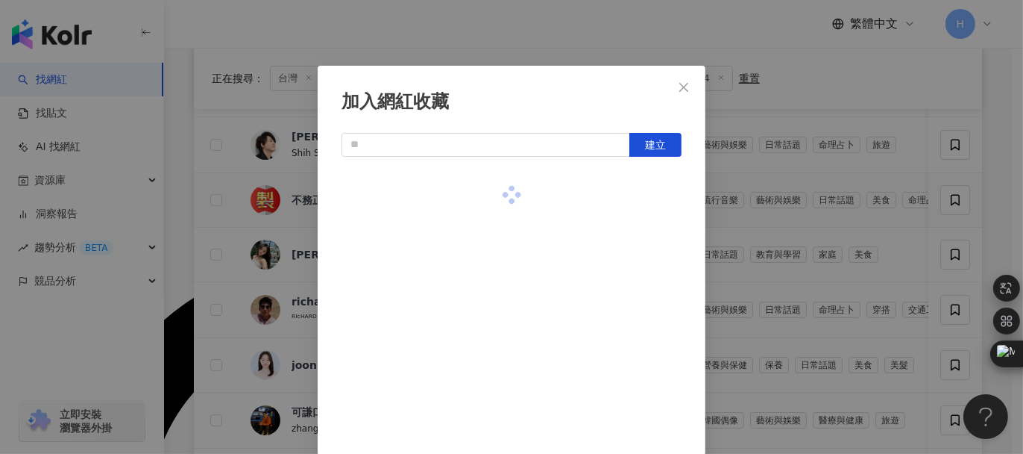
click at [839, 116] on div "加入網紅收藏 建立" at bounding box center [511, 227] width 1023 height 454
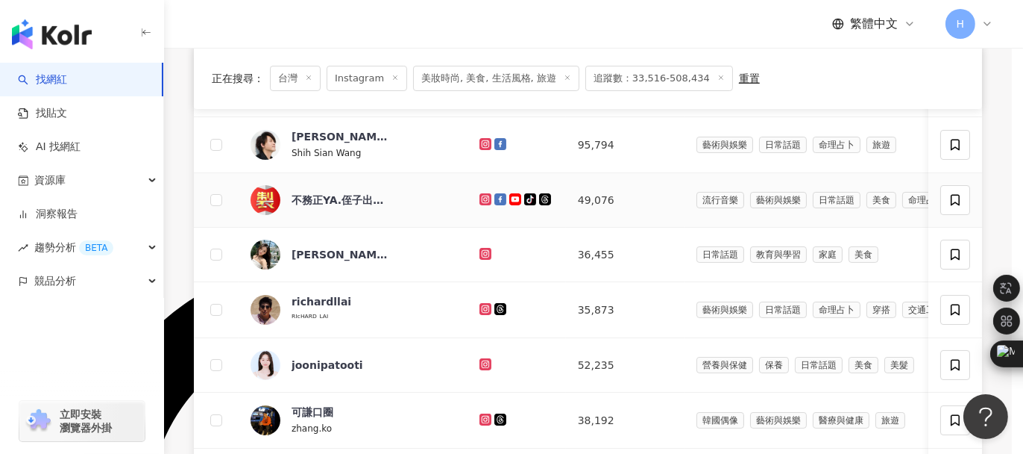
scroll to position [0, 0]
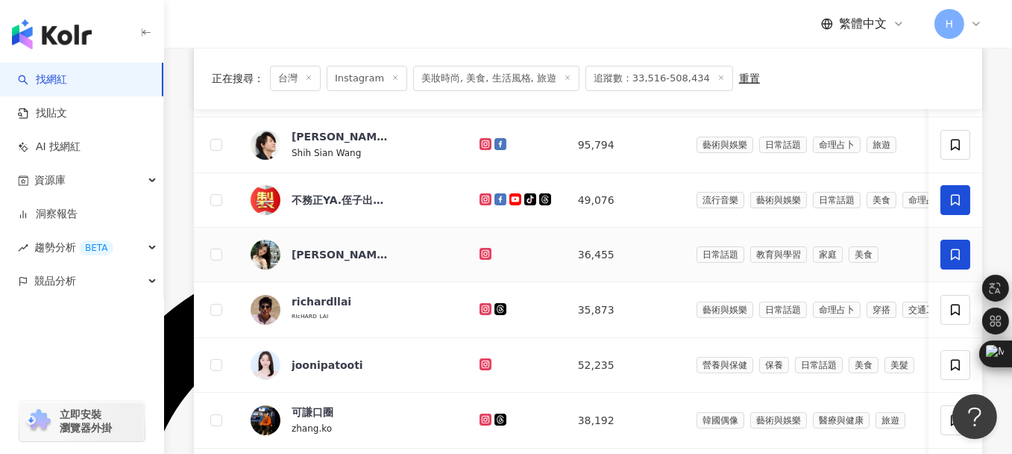
click at [950, 251] on icon at bounding box center [955, 254] width 13 height 13
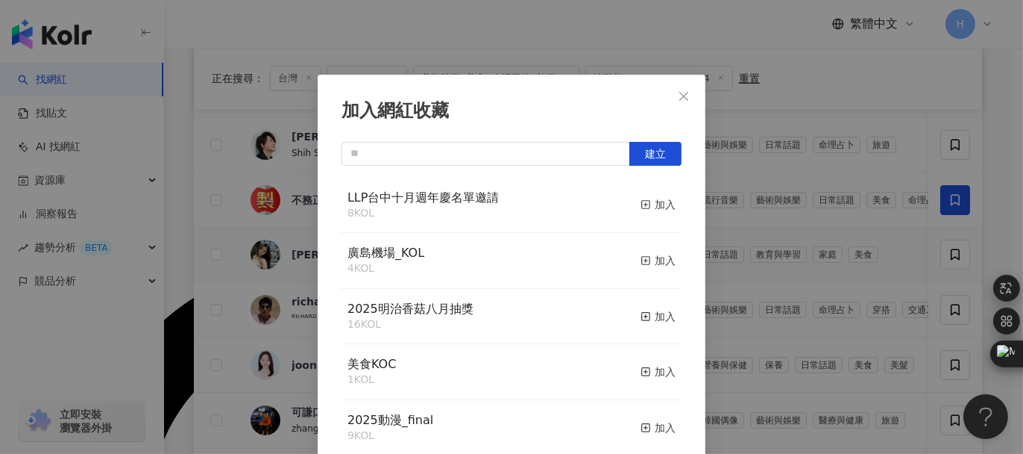
scroll to position [9, 0]
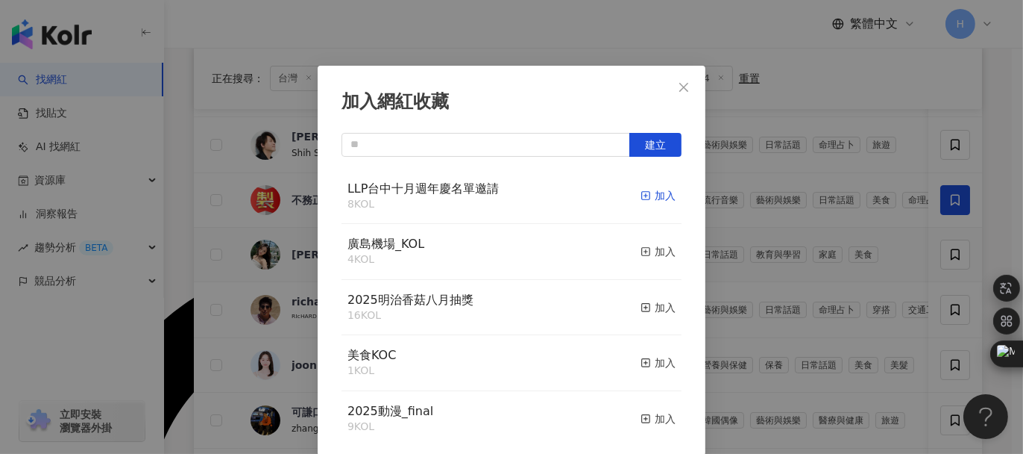
click at [649, 197] on div "加入" at bounding box center [658, 195] width 35 height 16
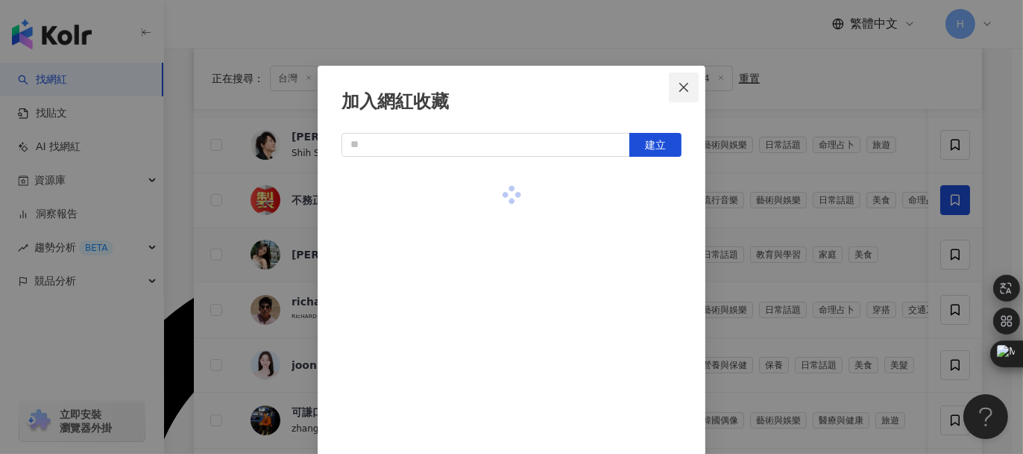
click at [673, 94] on button "Close" at bounding box center [684, 87] width 30 height 30
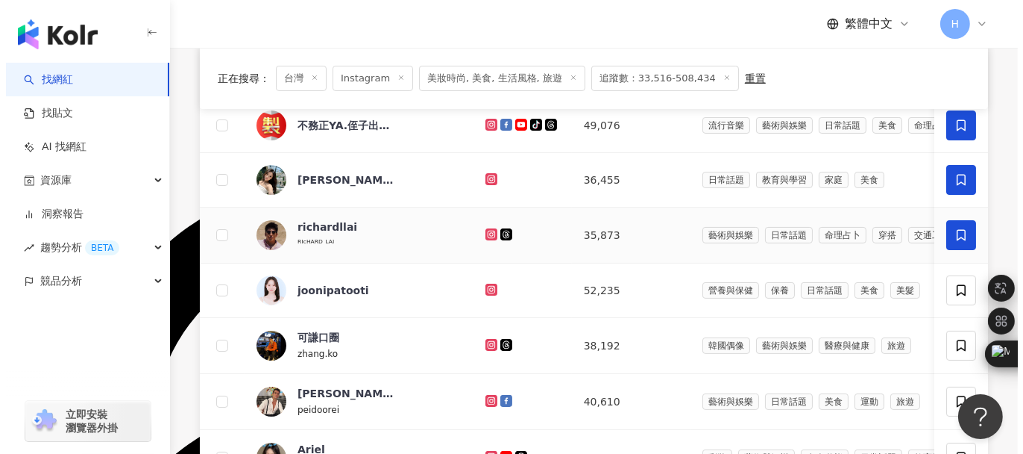
scroll to position [522, 0]
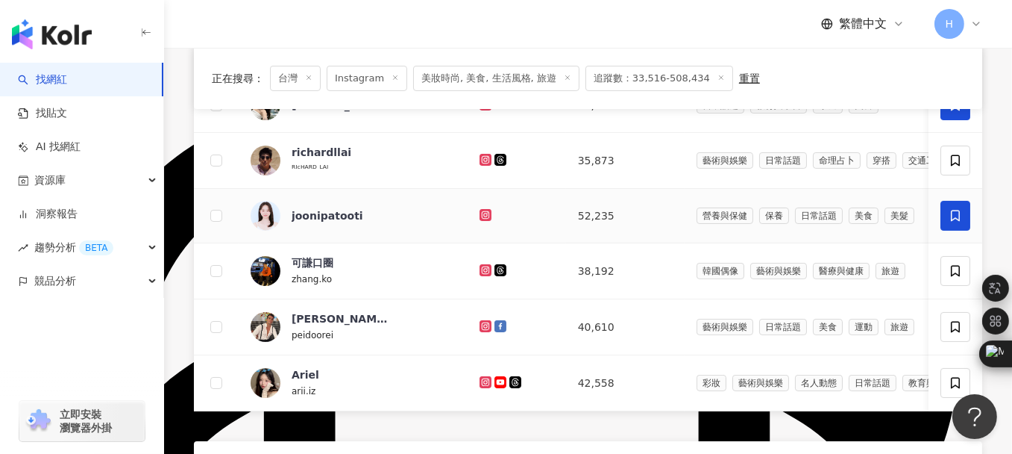
click at [951, 221] on span at bounding box center [956, 216] width 30 height 30
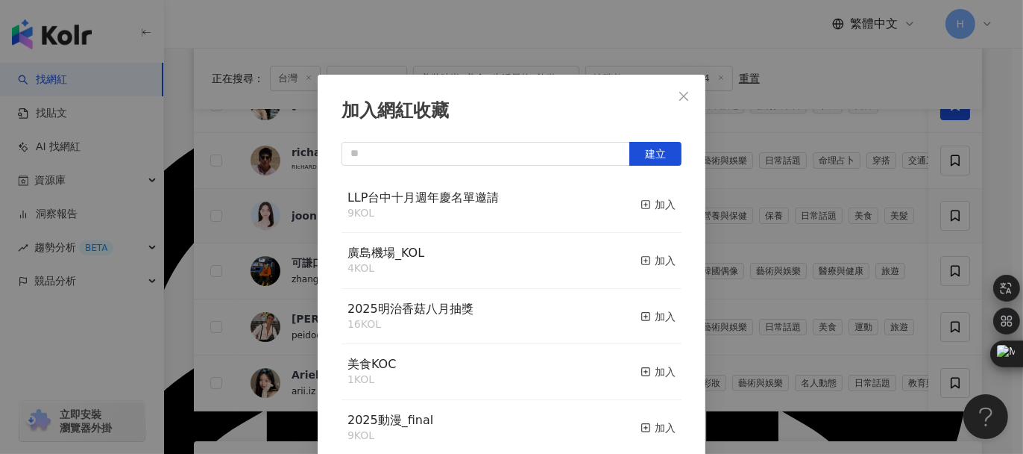
scroll to position [9, 0]
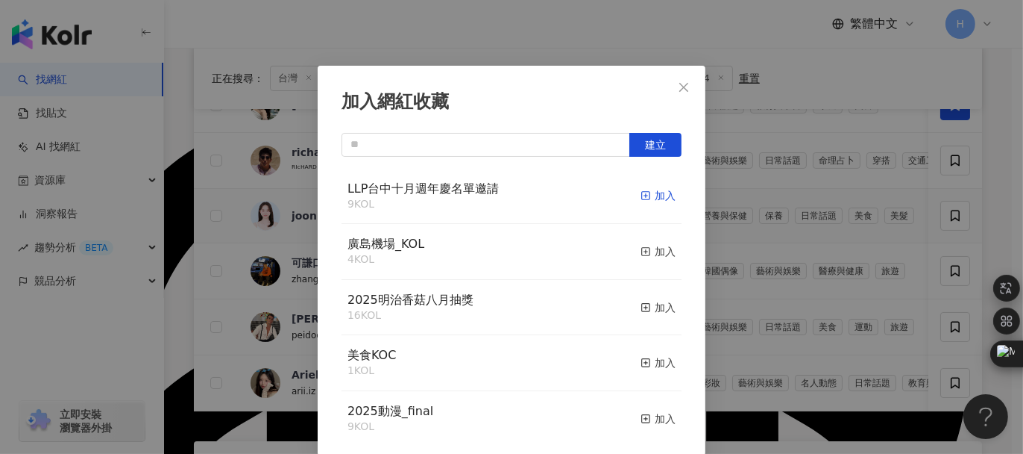
click at [647, 191] on div "加入" at bounding box center [658, 195] width 35 height 16
click at [680, 81] on icon "close" at bounding box center [684, 87] width 12 height 12
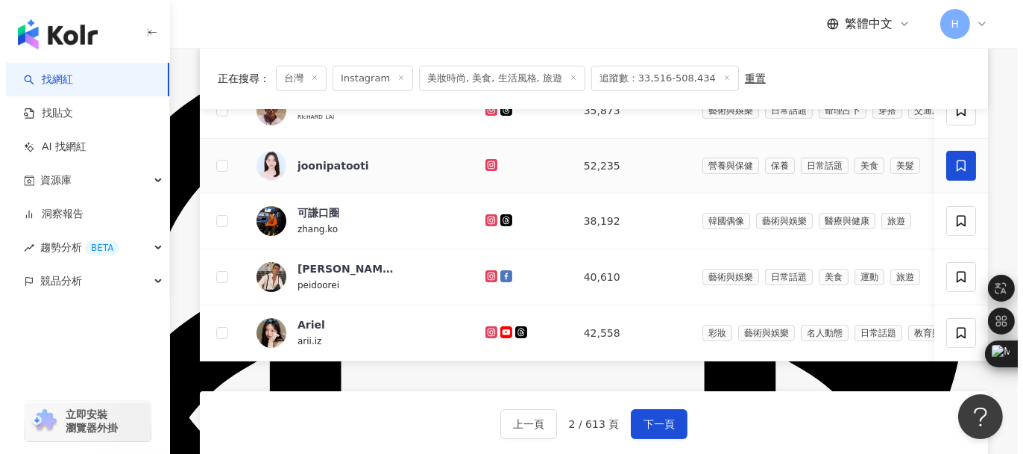
scroll to position [597, 0]
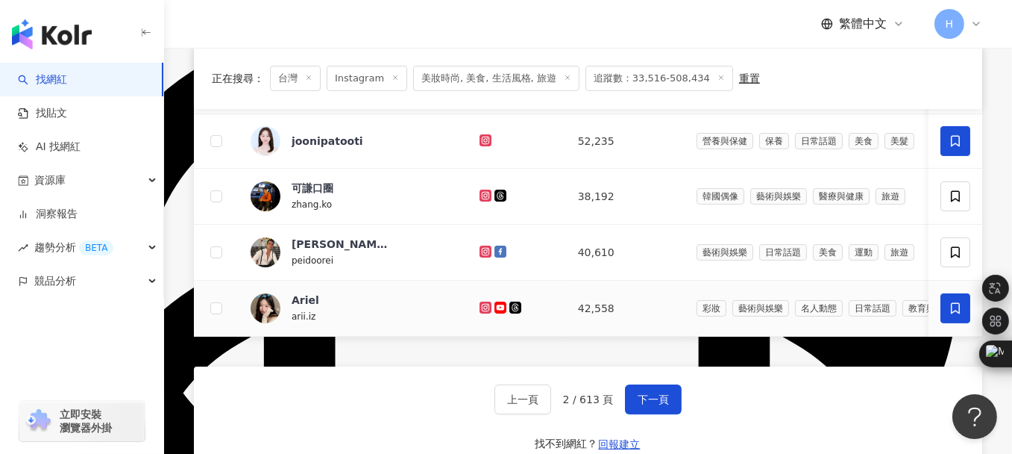
click at [953, 315] on icon at bounding box center [955, 307] width 13 height 13
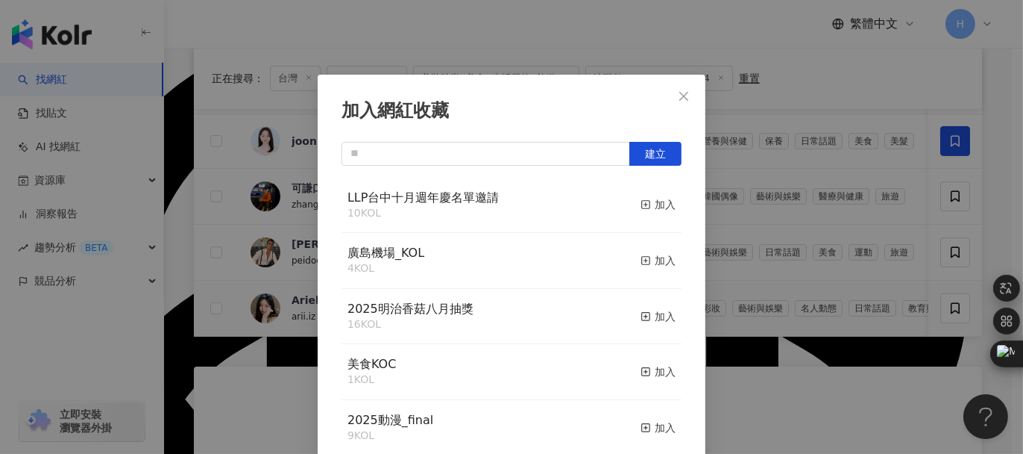
scroll to position [9, 0]
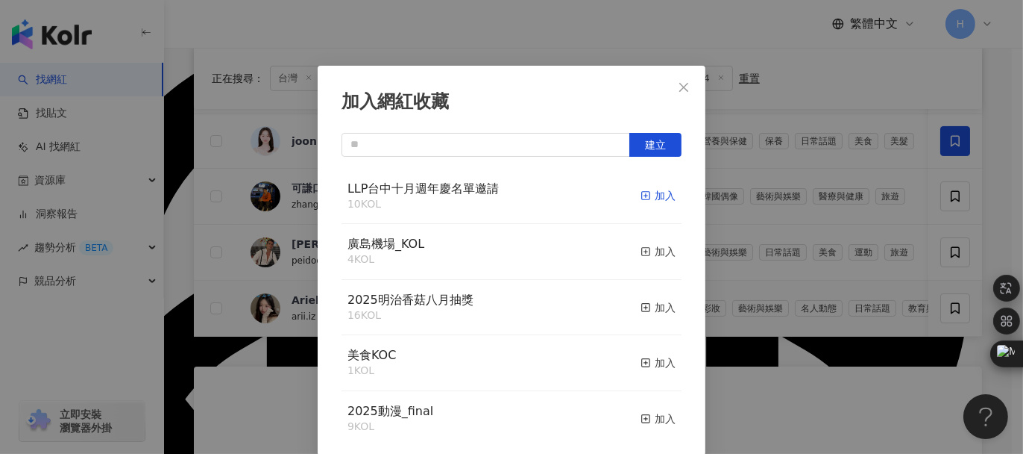
click at [643, 197] on div "加入" at bounding box center [658, 195] width 35 height 16
click at [678, 90] on icon "close" at bounding box center [684, 87] width 12 height 12
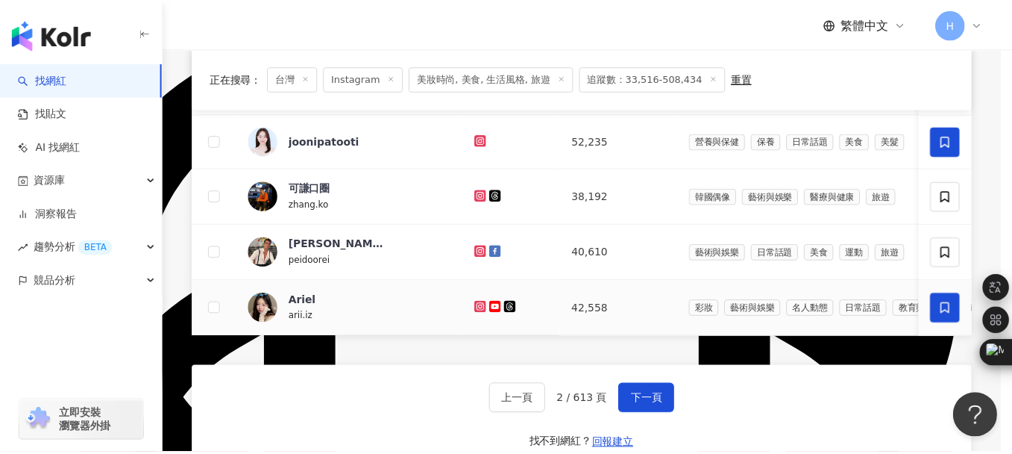
scroll to position [0, 0]
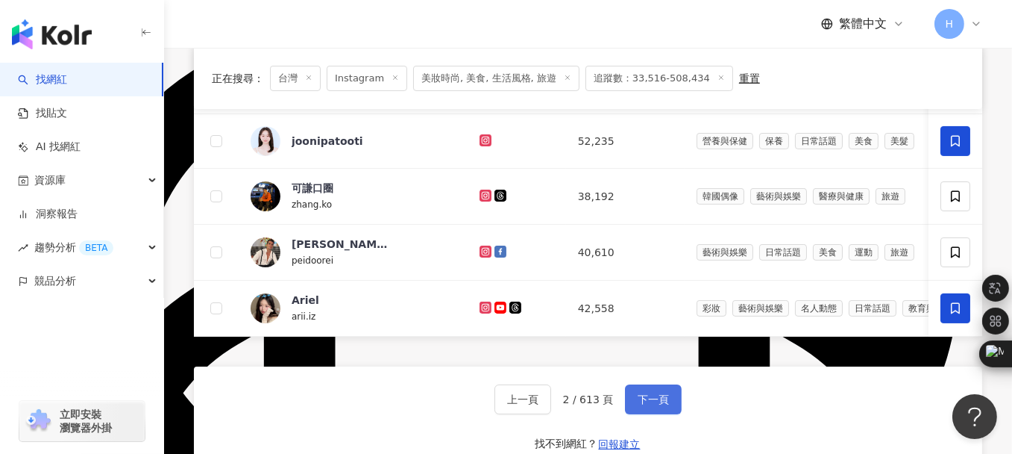
click at [645, 405] on span "下一頁" at bounding box center [653, 399] width 31 height 12
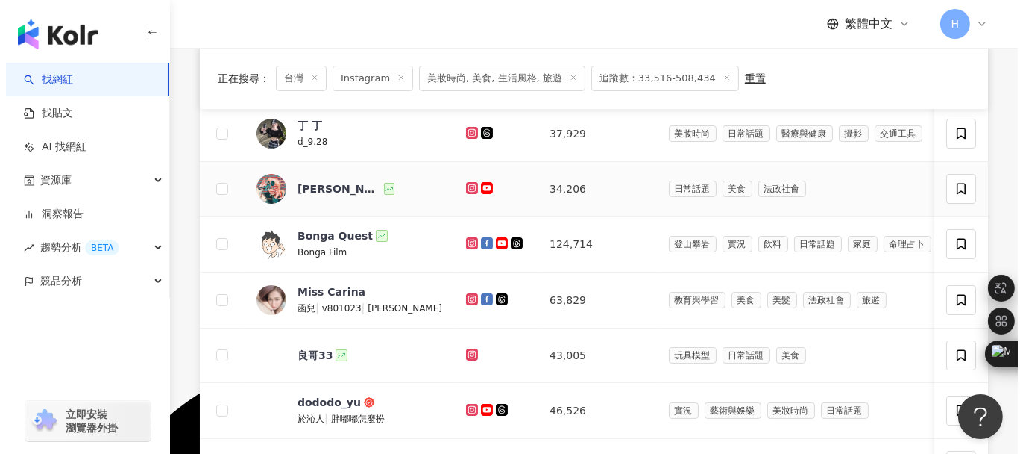
scroll to position [298, 0]
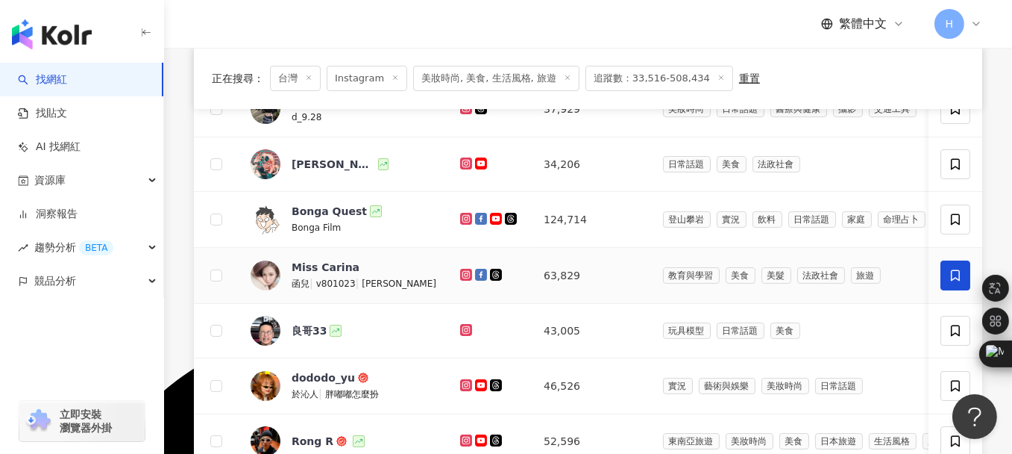
click at [947, 270] on span at bounding box center [956, 275] width 30 height 30
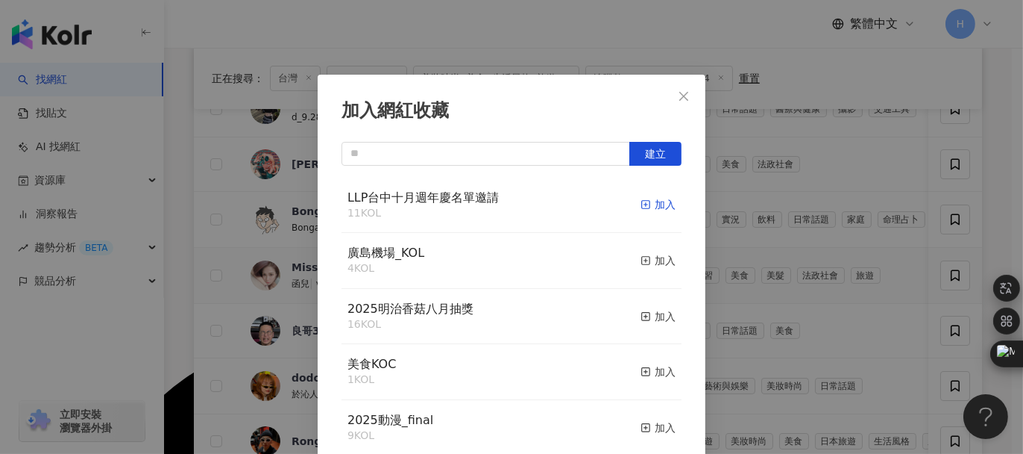
scroll to position [9, 0]
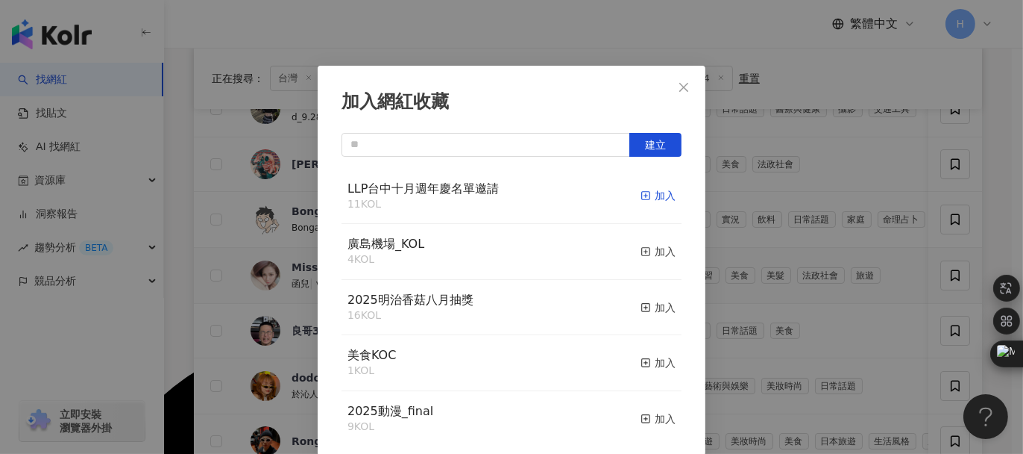
click at [642, 197] on div "加入" at bounding box center [658, 195] width 35 height 16
click at [678, 91] on icon "close" at bounding box center [684, 87] width 12 height 12
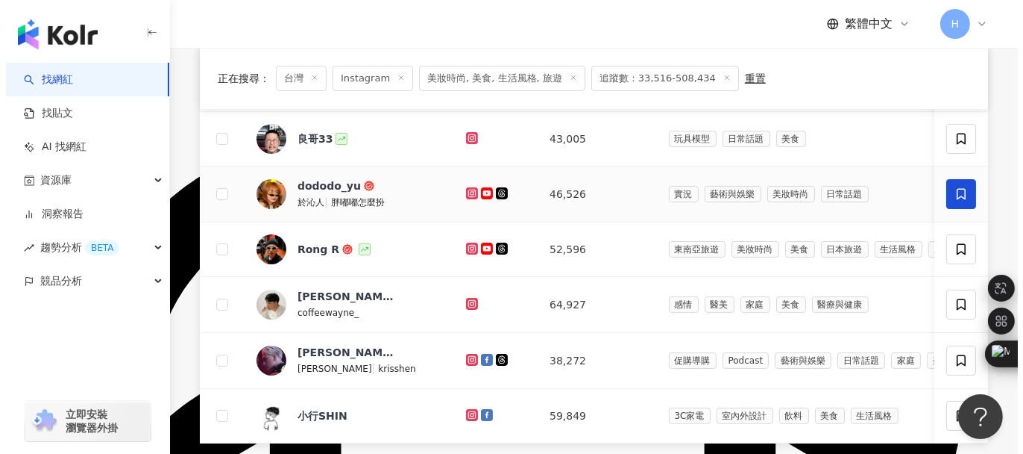
scroll to position [522, 0]
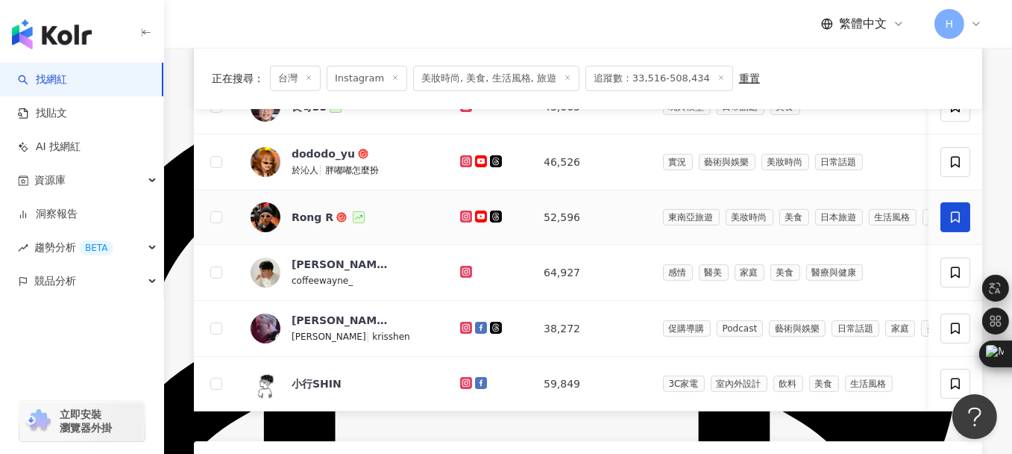
click at [956, 210] on icon at bounding box center [955, 216] width 13 height 13
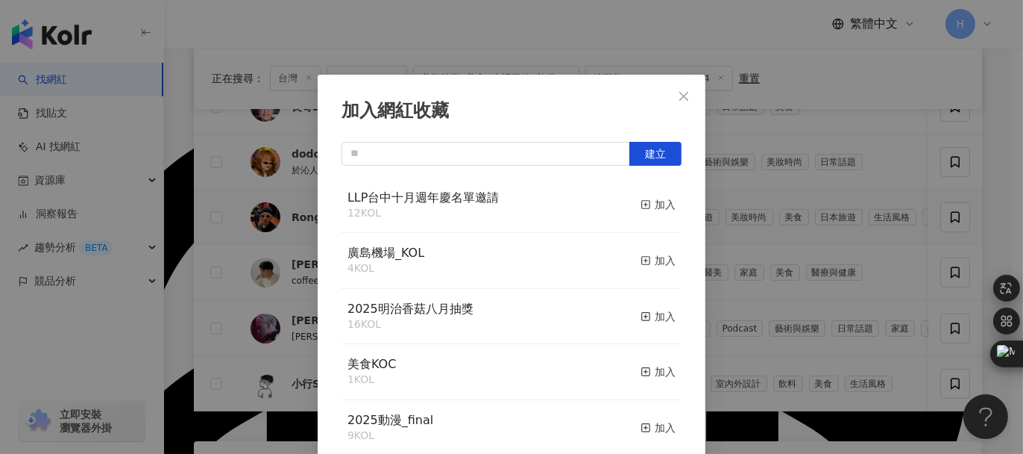
scroll to position [9, 0]
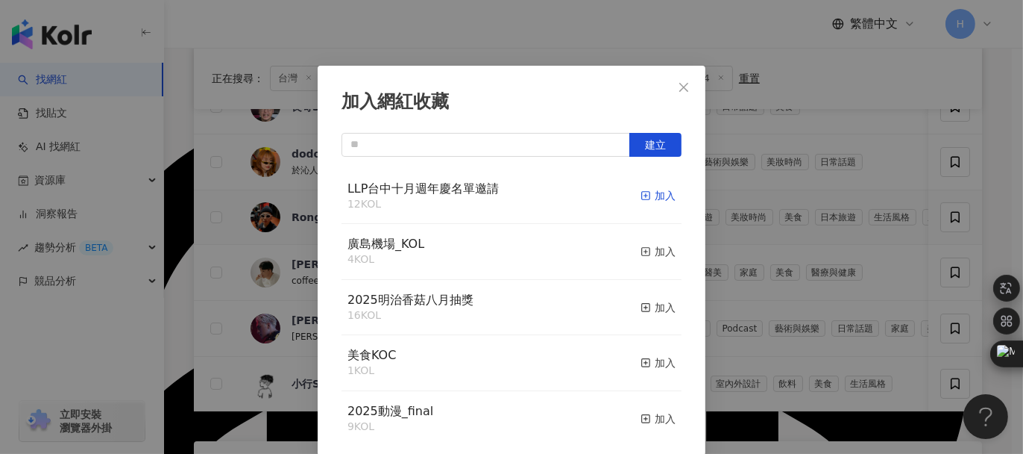
click at [648, 200] on div "加入" at bounding box center [658, 195] width 35 height 16
click at [680, 89] on icon "close" at bounding box center [684, 87] width 12 height 12
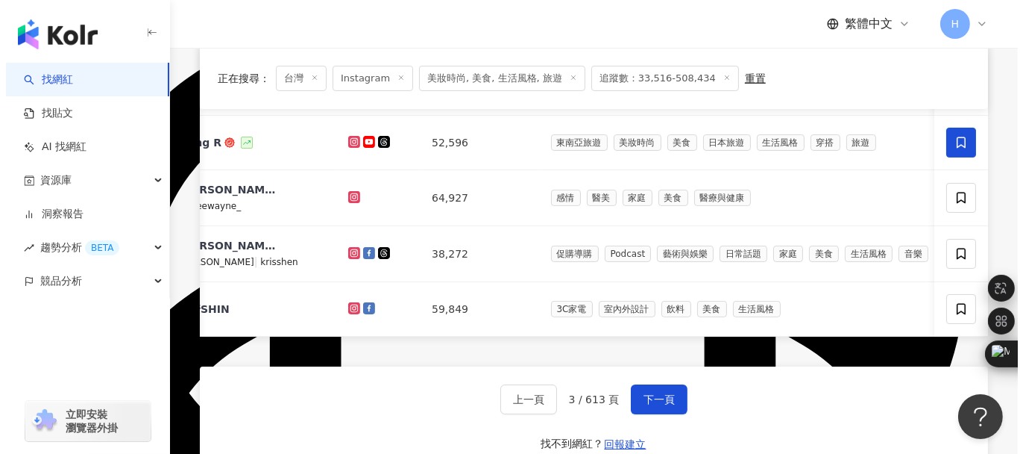
scroll to position [0, 119]
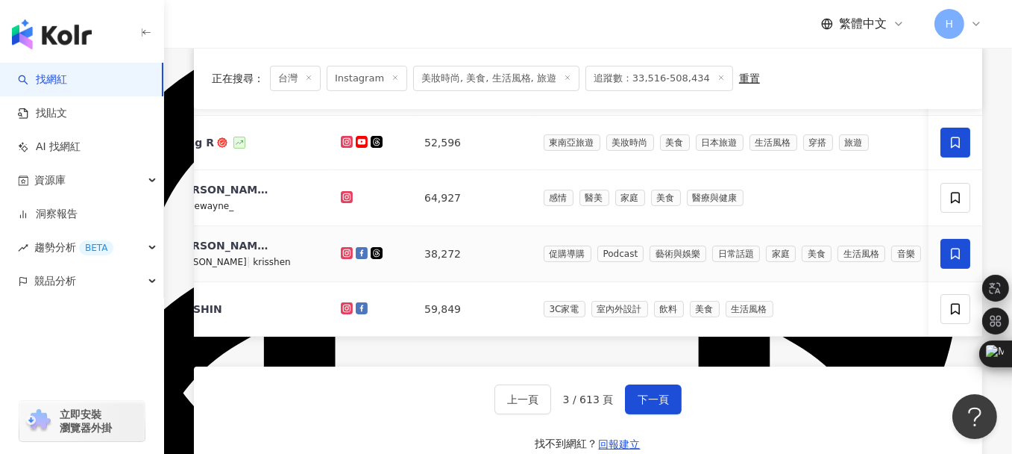
click at [958, 249] on icon at bounding box center [955, 253] width 13 height 13
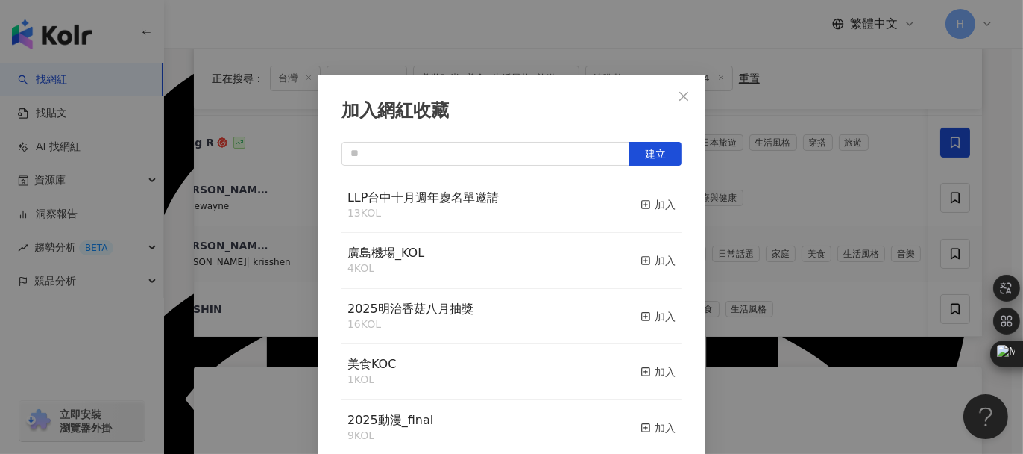
scroll to position [9, 0]
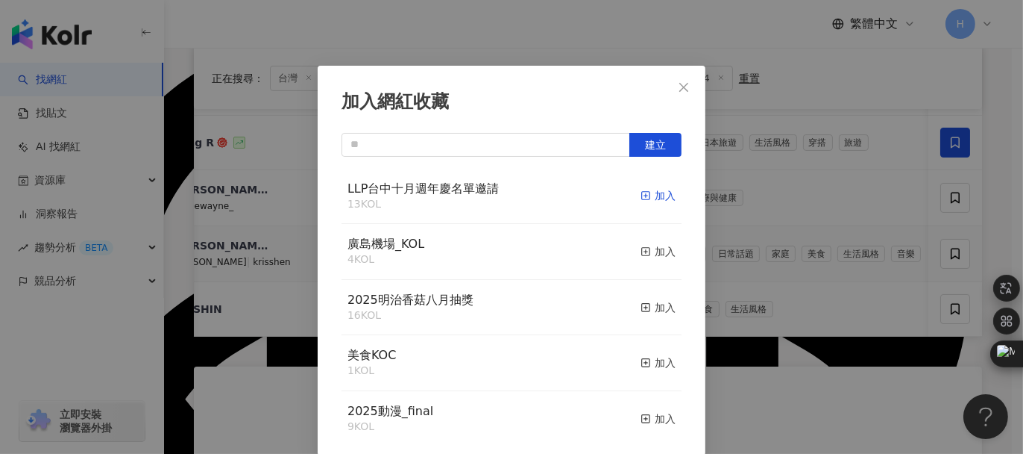
click at [643, 195] on div "加入" at bounding box center [658, 195] width 35 height 16
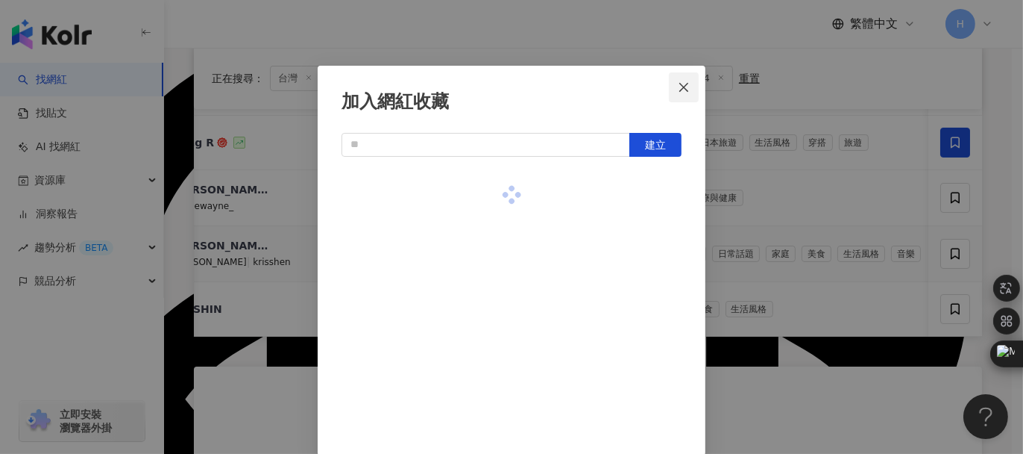
click at [678, 87] on icon "close" at bounding box center [684, 87] width 12 height 12
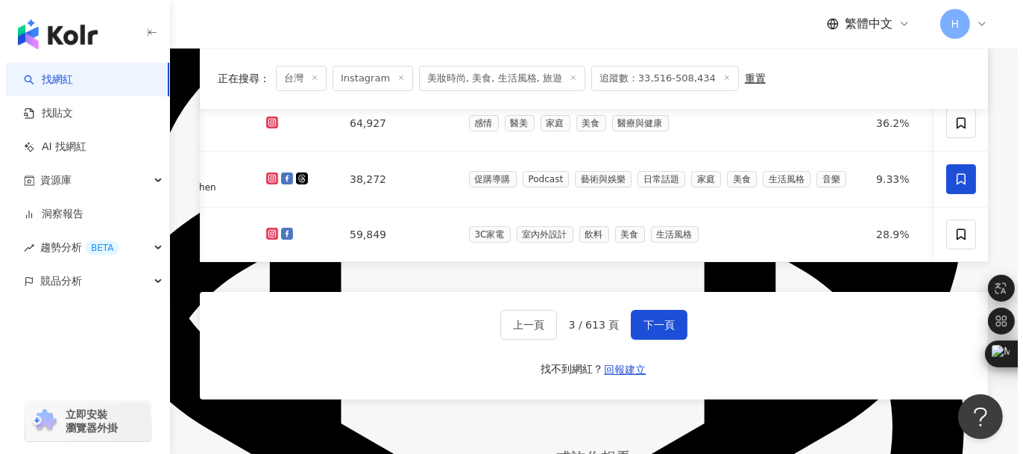
scroll to position [0, 348]
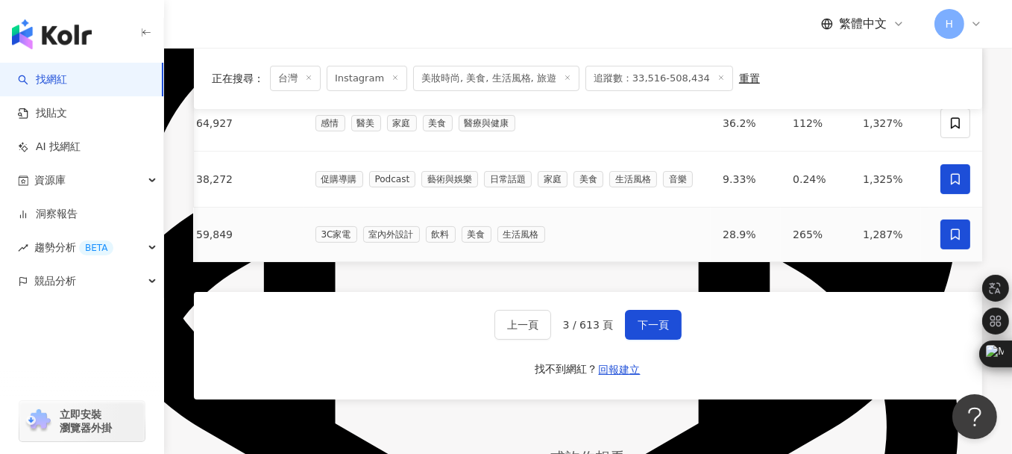
click at [960, 233] on span at bounding box center [956, 234] width 30 height 30
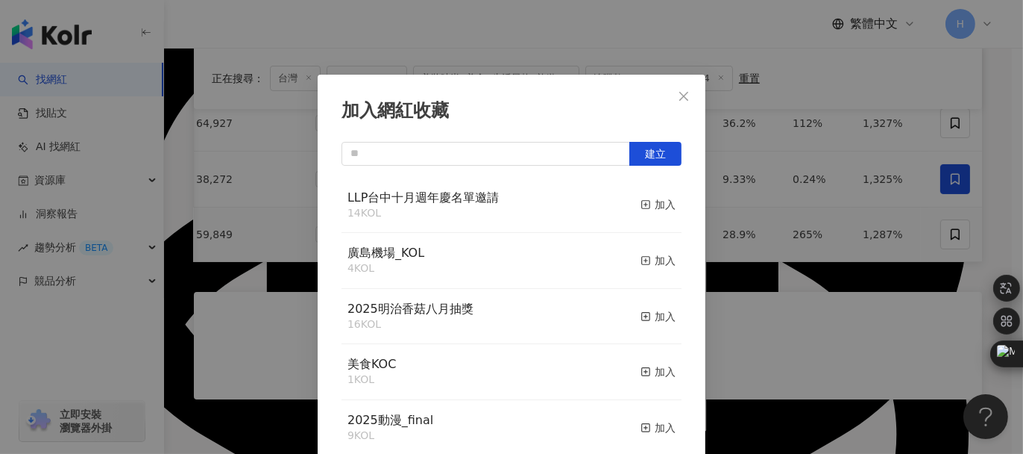
scroll to position [9, 0]
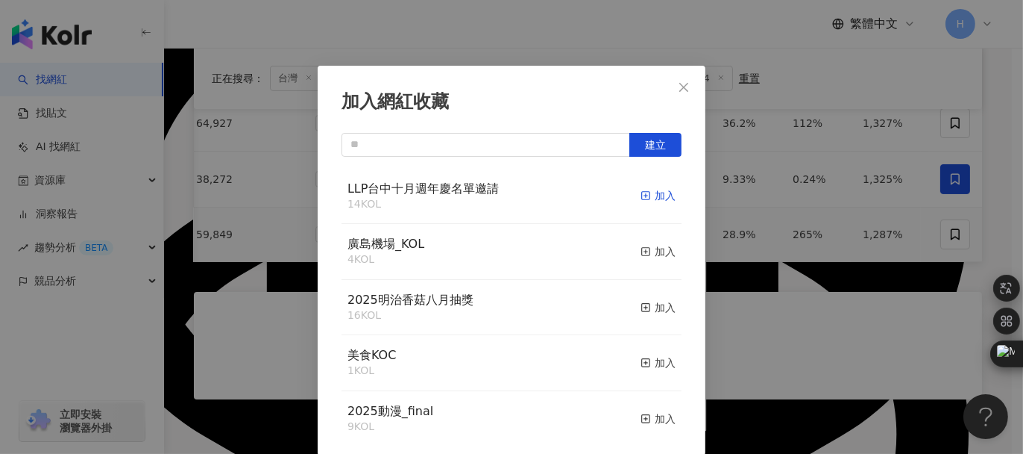
click at [641, 189] on div "加入" at bounding box center [658, 195] width 35 height 16
click at [683, 82] on icon "close" at bounding box center [684, 87] width 12 height 12
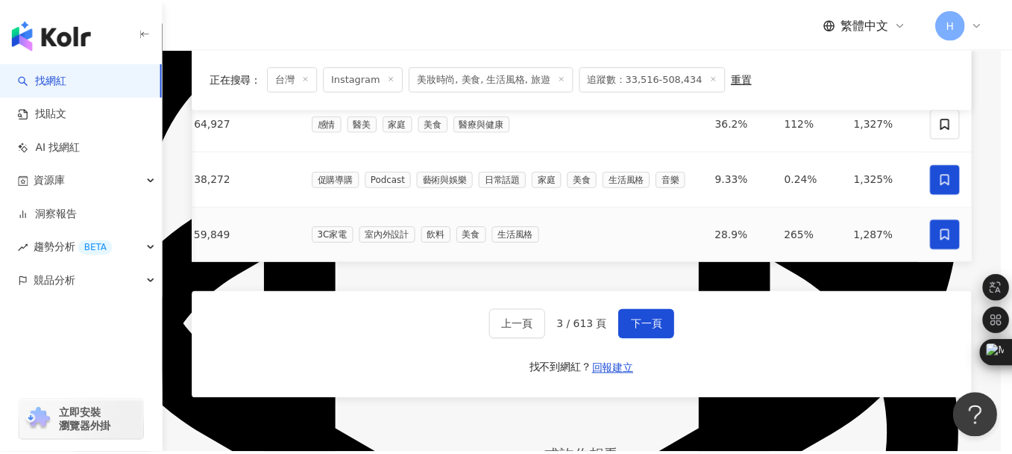
scroll to position [0, 336]
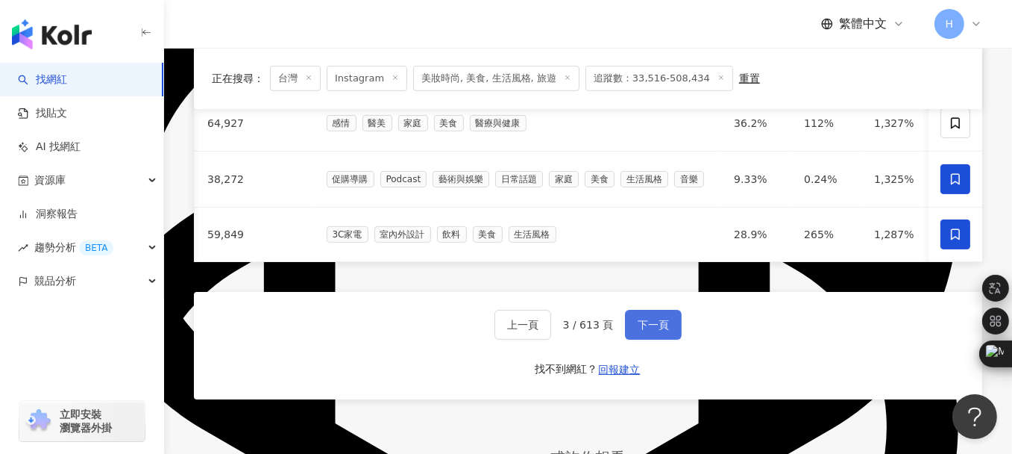
click at [658, 324] on span "下一頁" at bounding box center [653, 325] width 31 height 12
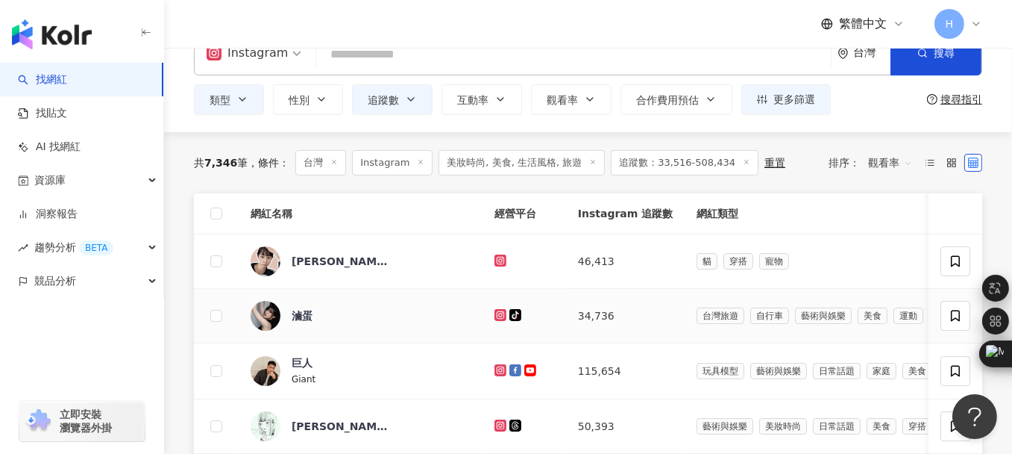
scroll to position [0, 0]
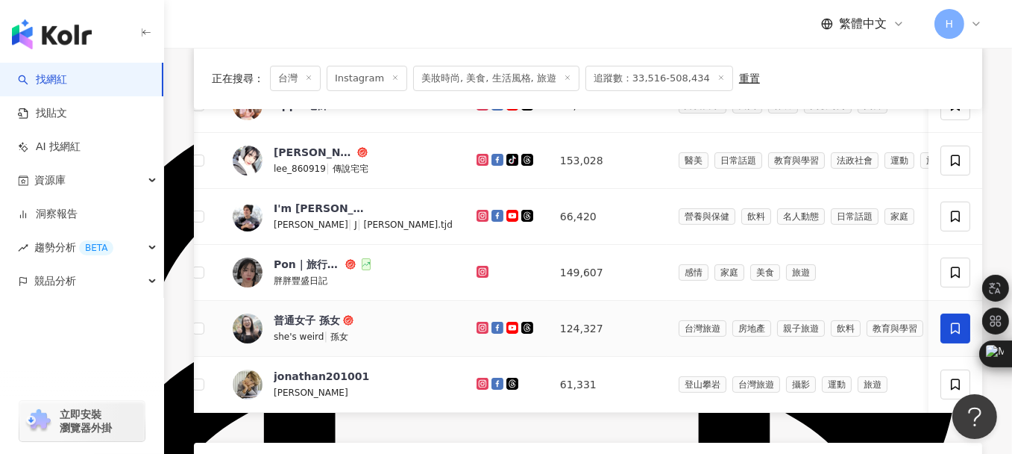
click at [956, 317] on span at bounding box center [956, 328] width 30 height 30
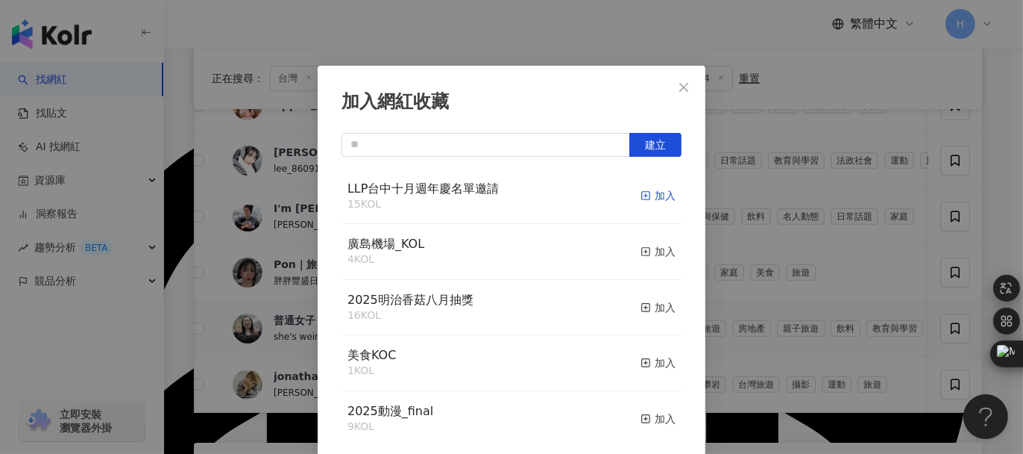
click at [645, 196] on div "加入" at bounding box center [658, 195] width 35 height 16
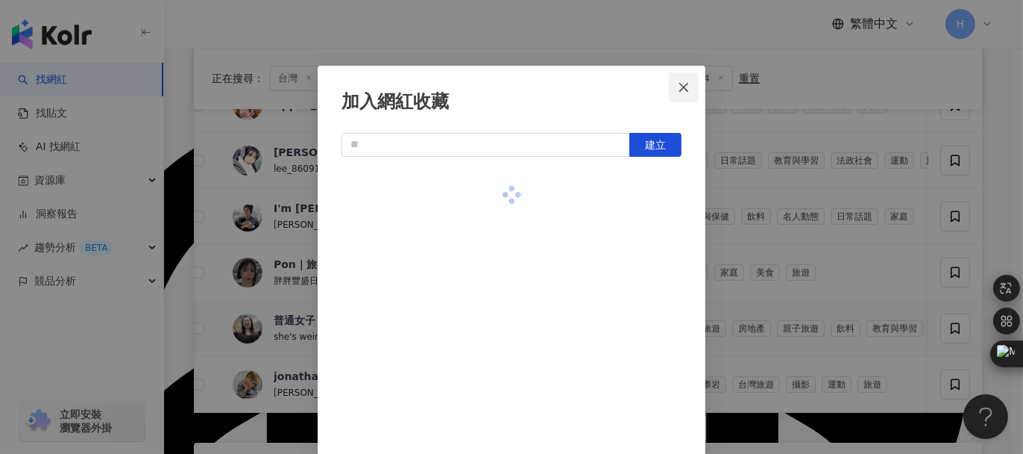
click at [680, 88] on icon "close" at bounding box center [684, 86] width 9 height 9
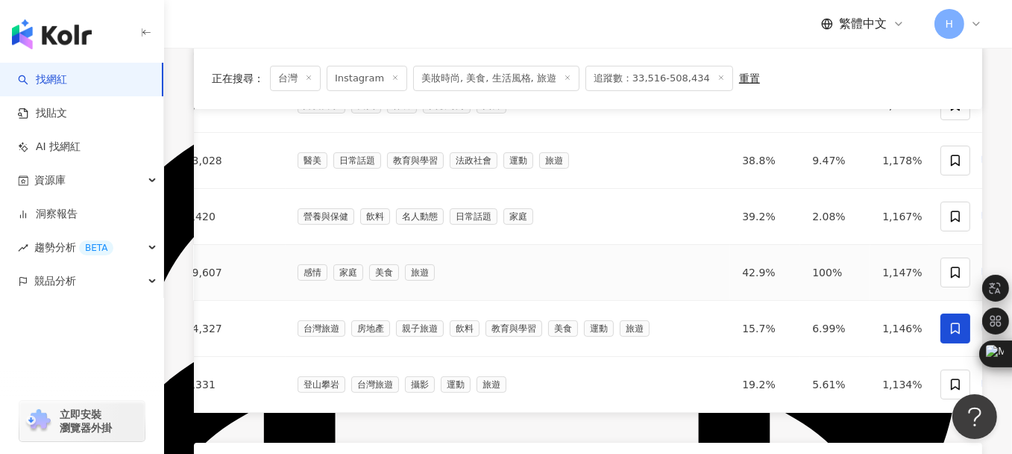
click at [953, 270] on span "找相似" at bounding box center [968, 272] width 31 height 15
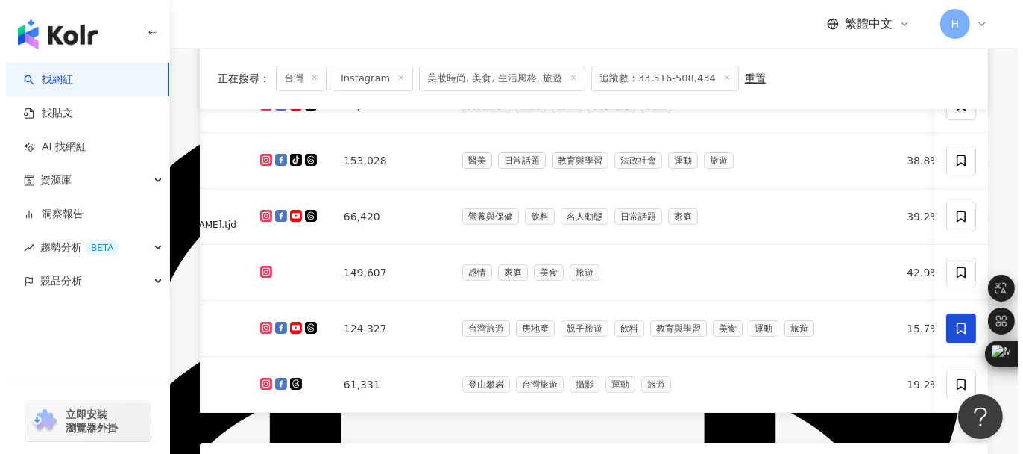
scroll to position [0, 399]
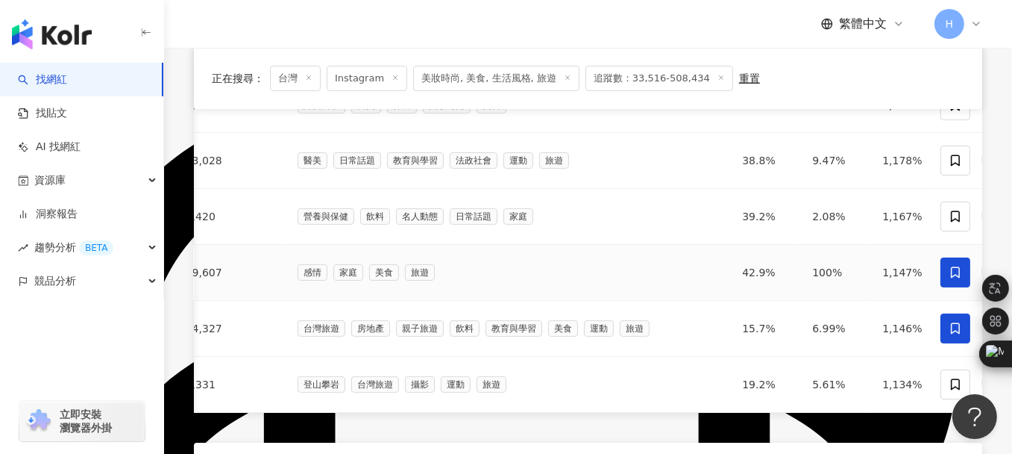
click at [950, 268] on icon at bounding box center [955, 272] width 13 height 13
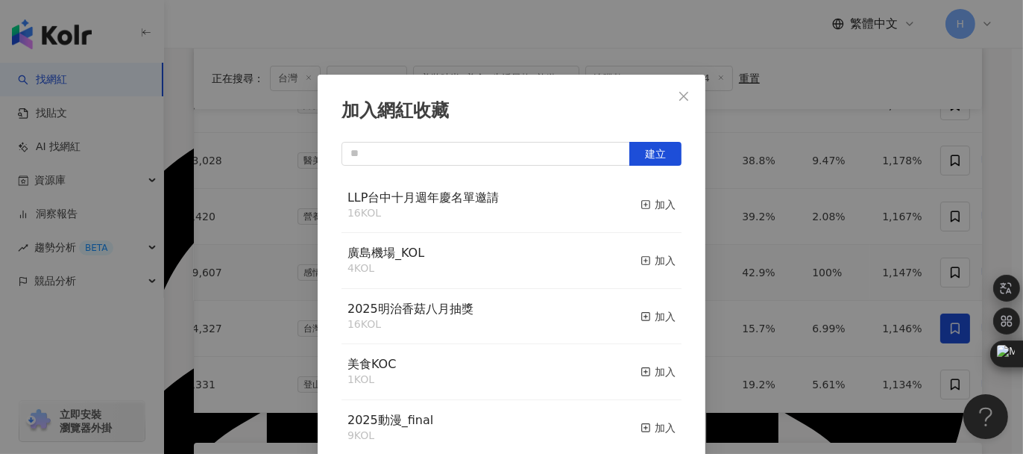
scroll to position [9, 0]
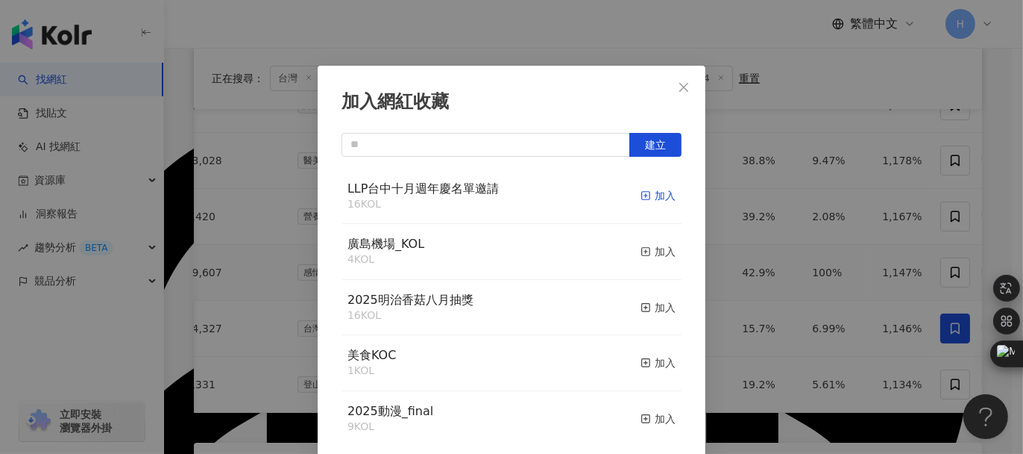
click at [641, 193] on div "加入" at bounding box center [658, 195] width 35 height 16
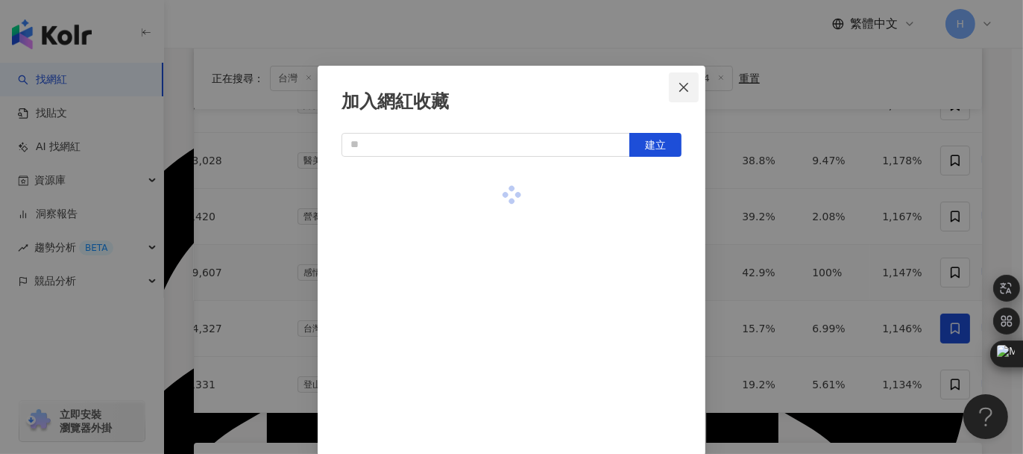
click at [678, 90] on icon "close" at bounding box center [684, 87] width 12 height 12
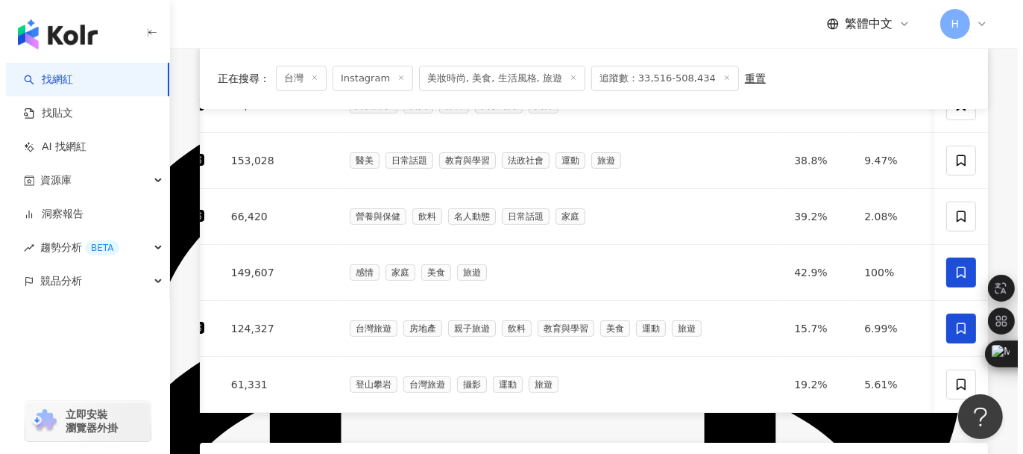
scroll to position [0, 399]
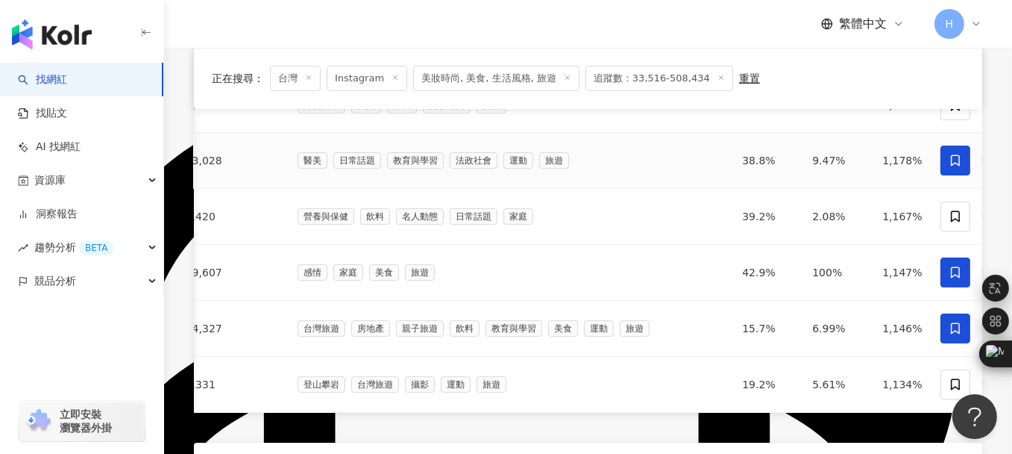
click at [956, 156] on icon at bounding box center [955, 160] width 13 height 13
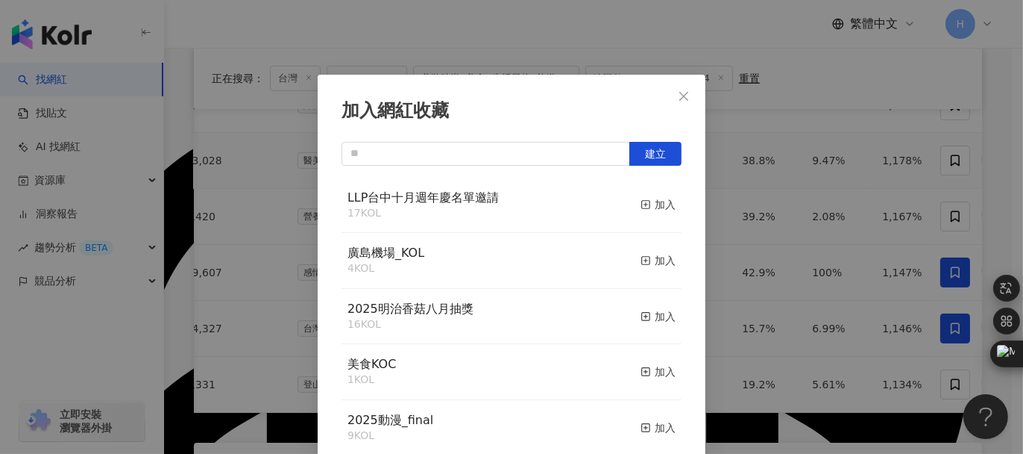
scroll to position [9, 0]
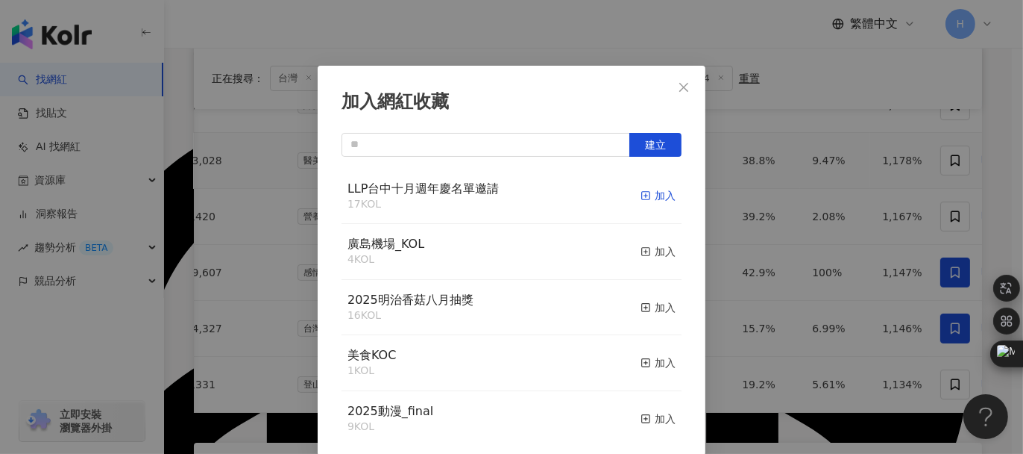
click at [641, 191] on div "加入" at bounding box center [658, 195] width 35 height 16
click at [680, 83] on icon "close" at bounding box center [684, 87] width 12 height 12
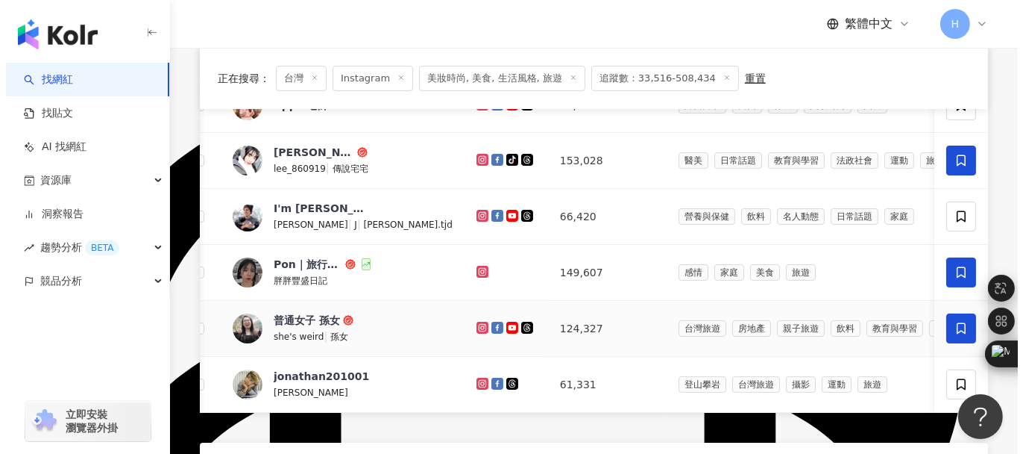
scroll to position [373, 0]
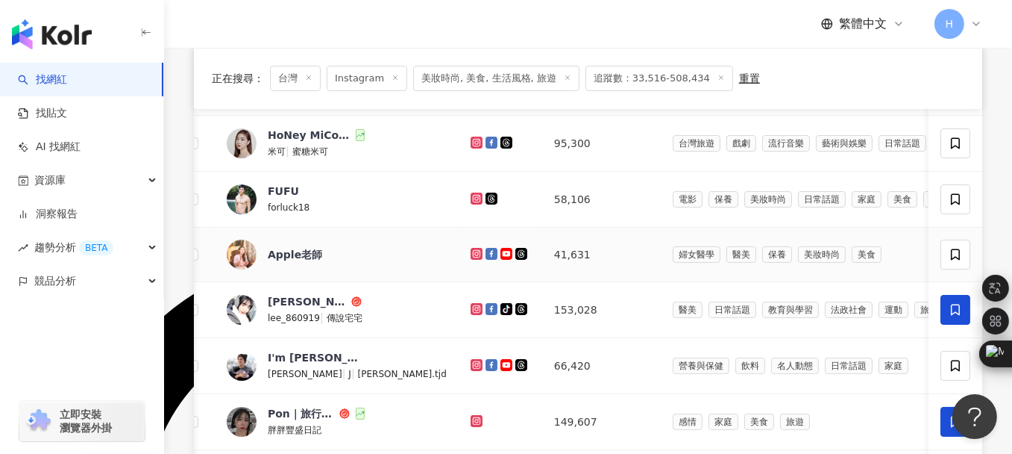
click at [802, 257] on div "婦女醫學 醫美 保養 美妝時尚 美食" at bounding box center [883, 254] width 421 height 16
click at [943, 254] on span at bounding box center [956, 254] width 30 height 30
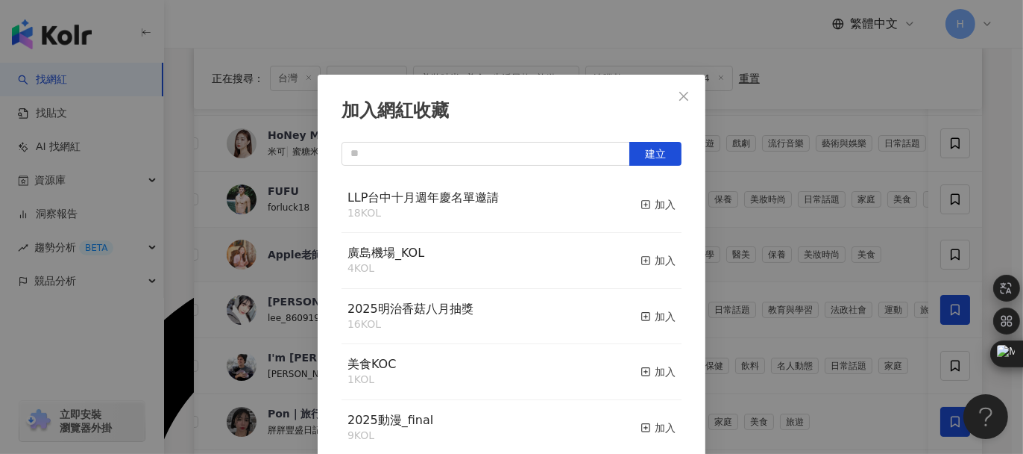
scroll to position [9, 0]
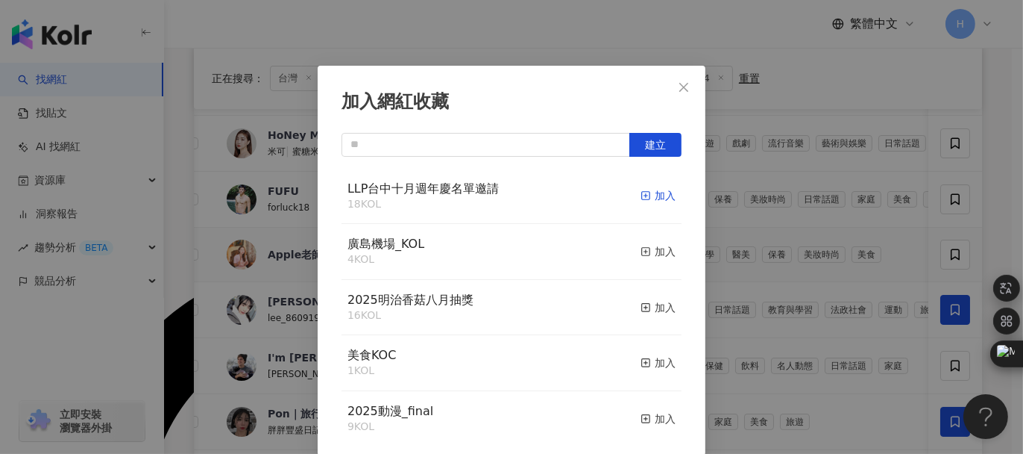
click at [641, 195] on div "加入" at bounding box center [658, 195] width 35 height 16
click at [683, 84] on icon "close" at bounding box center [684, 87] width 12 height 12
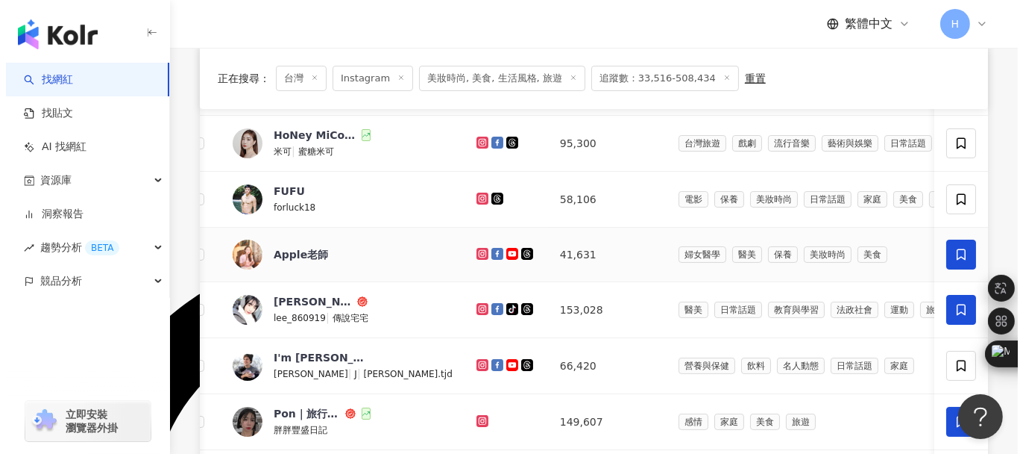
scroll to position [298, 0]
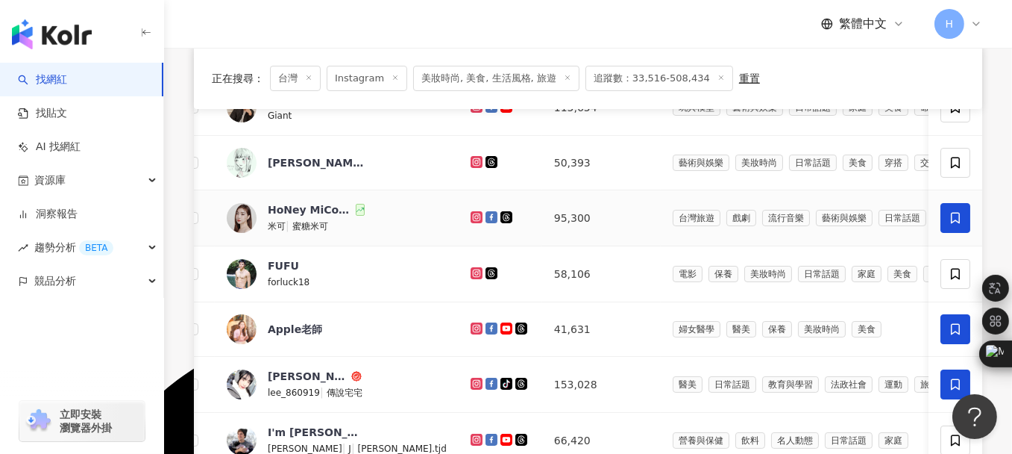
click at [951, 222] on icon at bounding box center [955, 217] width 13 height 13
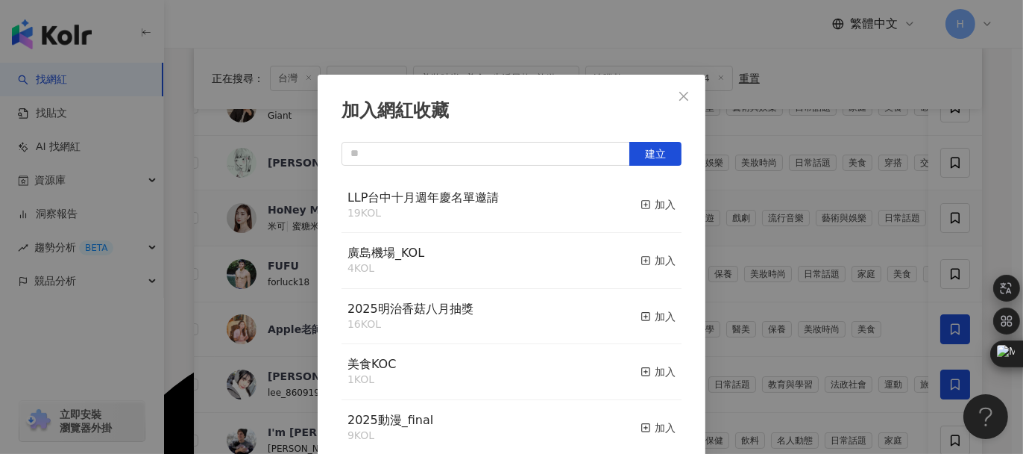
scroll to position [9, 0]
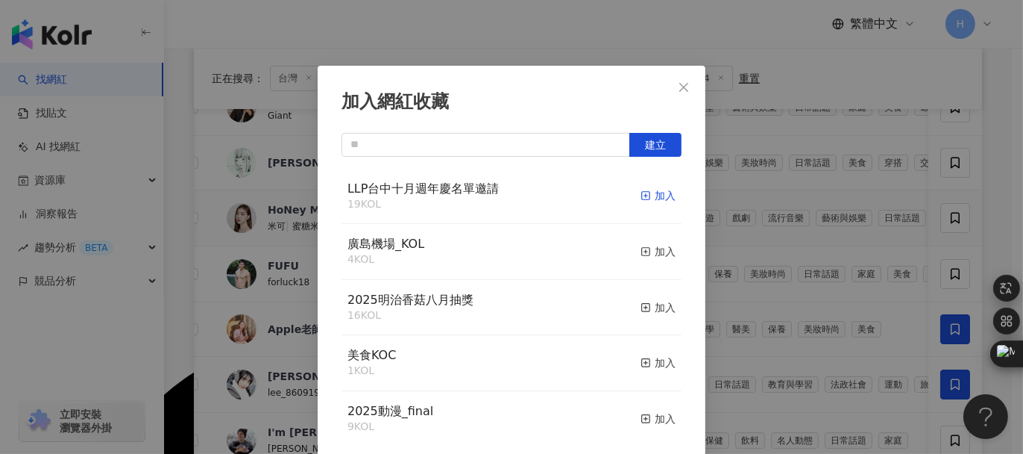
click at [647, 191] on div "加入" at bounding box center [658, 195] width 35 height 16
click at [680, 94] on button "Close" at bounding box center [684, 87] width 30 height 30
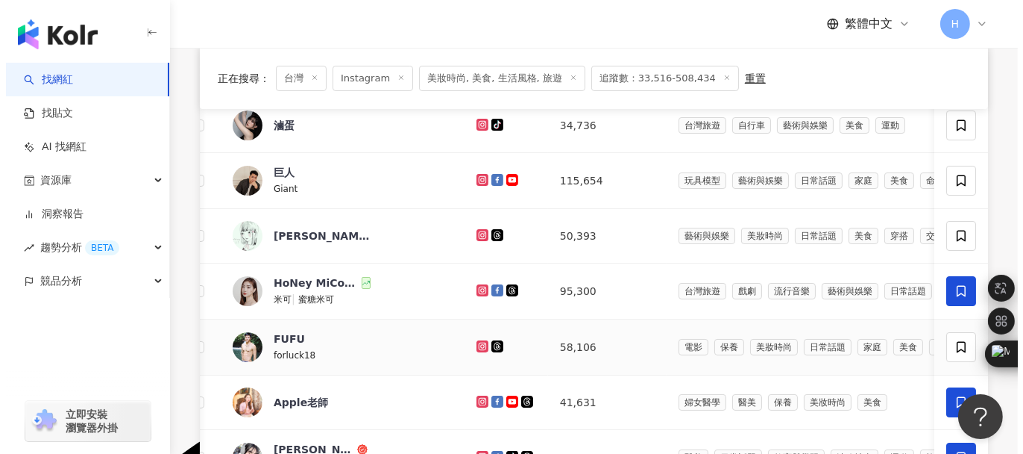
scroll to position [149, 0]
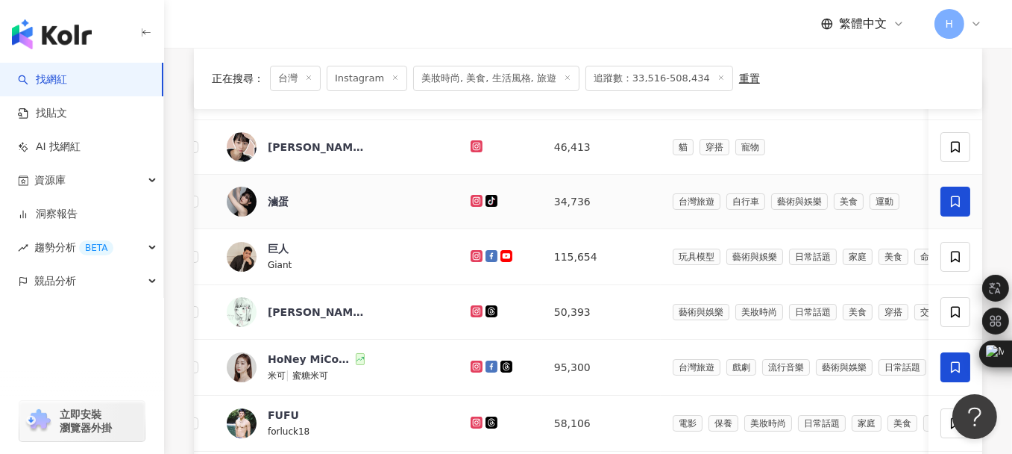
click at [952, 201] on icon at bounding box center [955, 201] width 9 height 11
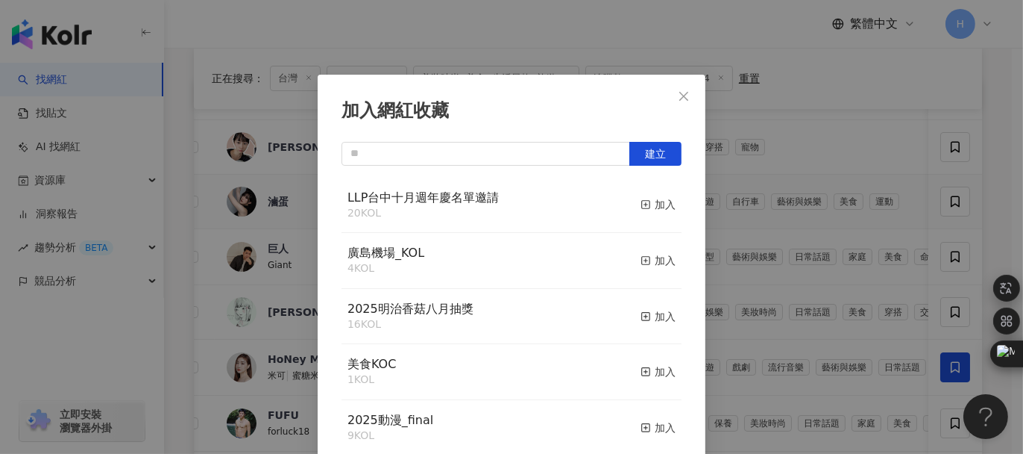
scroll to position [9, 0]
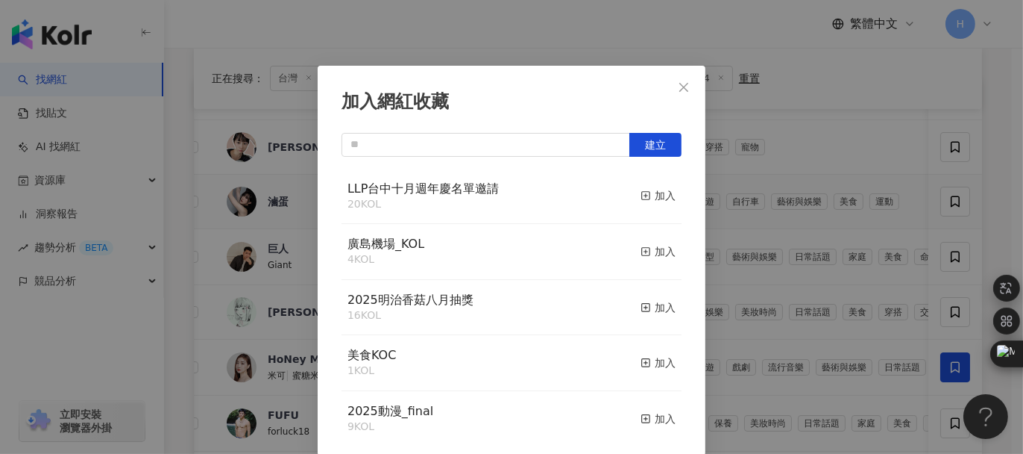
click at [589, 204] on div "LLP台中十月週年慶名單邀請 20 KOL 加入" at bounding box center [512, 197] width 340 height 56
click at [650, 193] on div "加入" at bounding box center [658, 195] width 35 height 16
click at [817, 101] on div "加入網紅收藏 建立 LLP台中十月週年慶名單邀請 21 KOL 已加入 廣島機場_KOL 4 KOL 加入 2025明治香菇八月抽獎 16 KOL 加入 美食…" at bounding box center [511, 227] width 1023 height 454
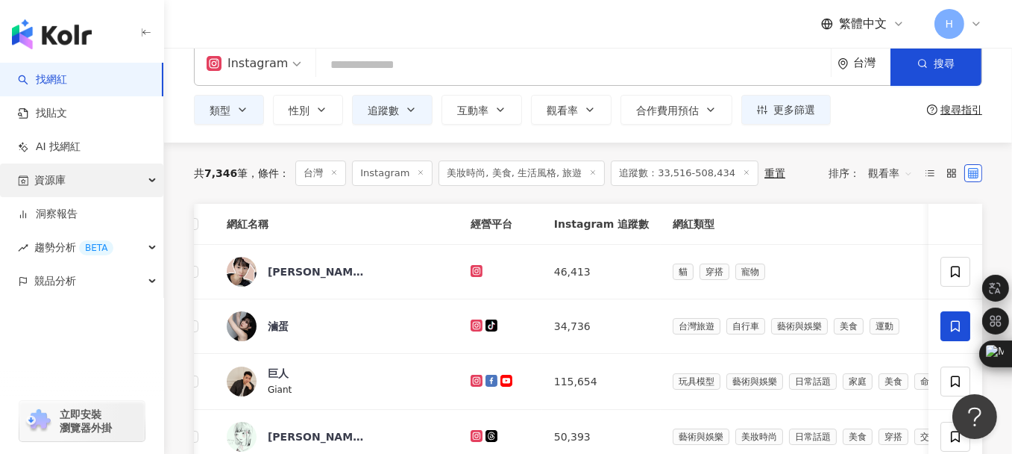
scroll to position [0, 0]
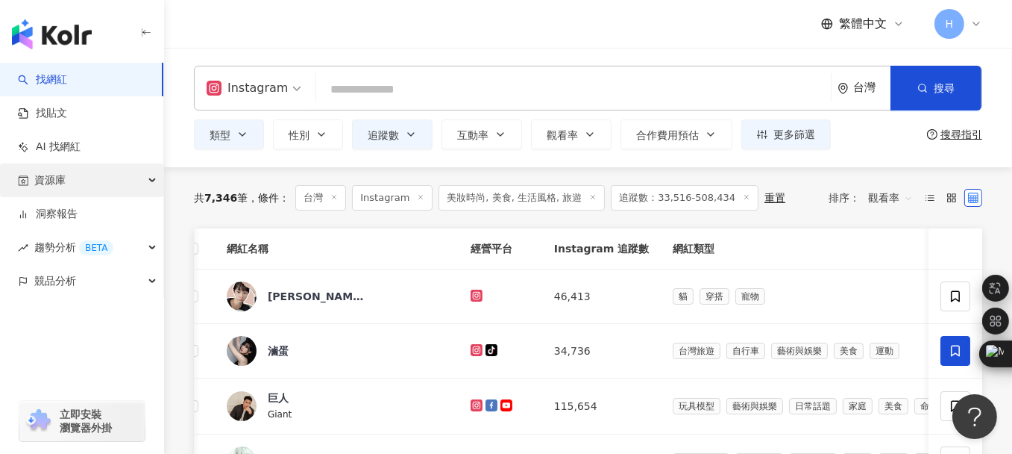
click at [130, 182] on div "資源庫" at bounding box center [81, 180] width 163 height 34
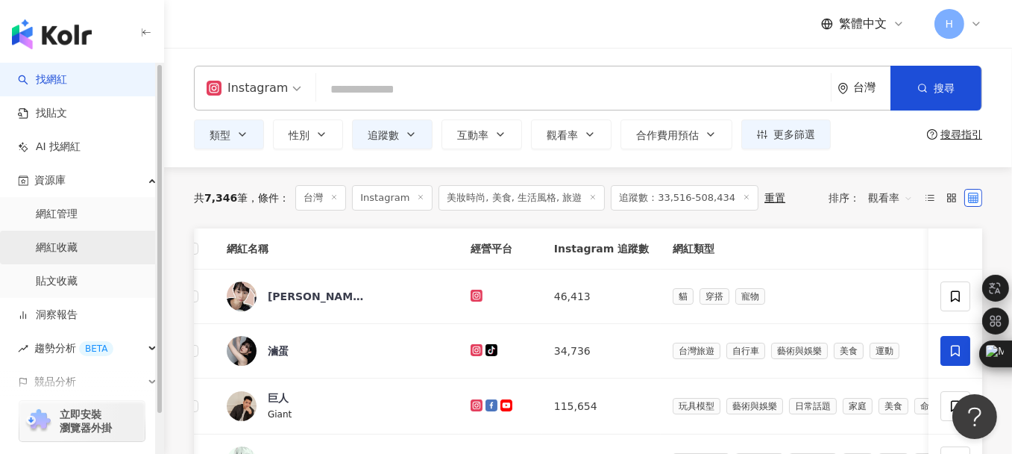
click at [63, 241] on link "網紅收藏" at bounding box center [57, 247] width 42 height 15
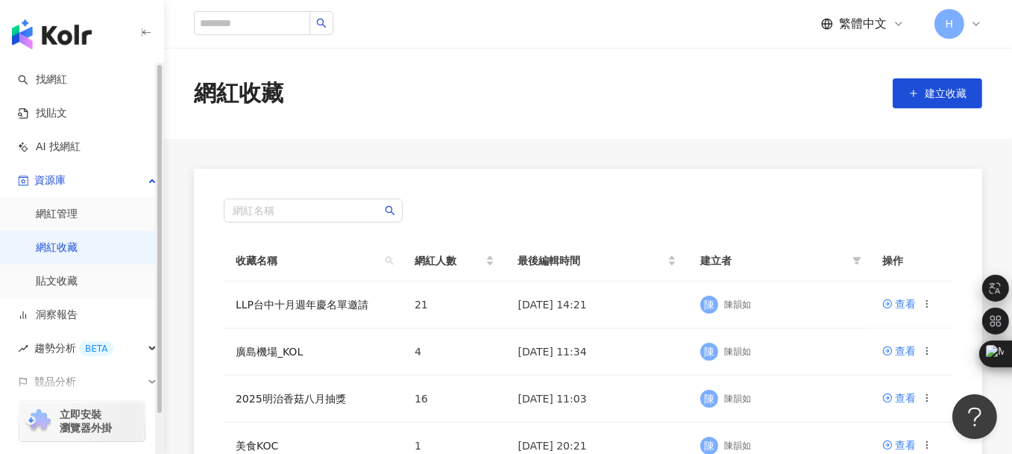
scroll to position [75, 0]
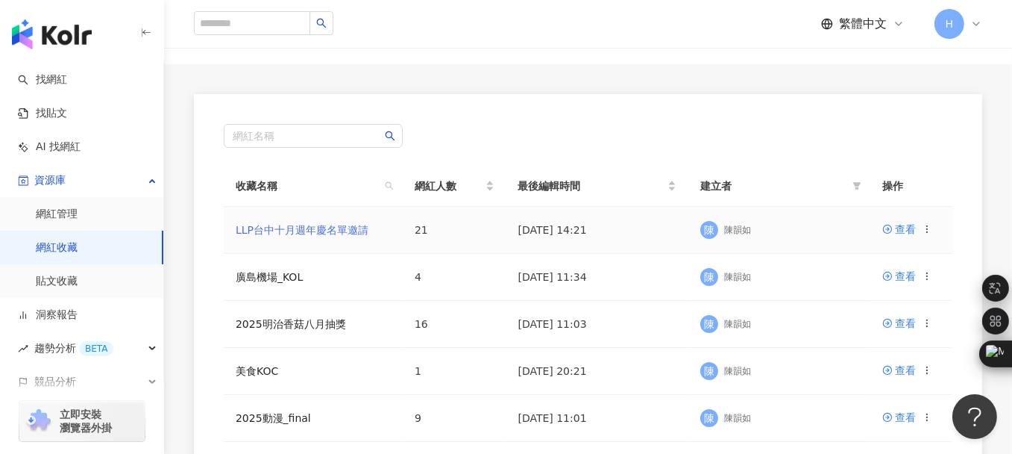
click at [272, 225] on link "LLP台中十月週年慶名單邀請" at bounding box center [302, 230] width 133 height 12
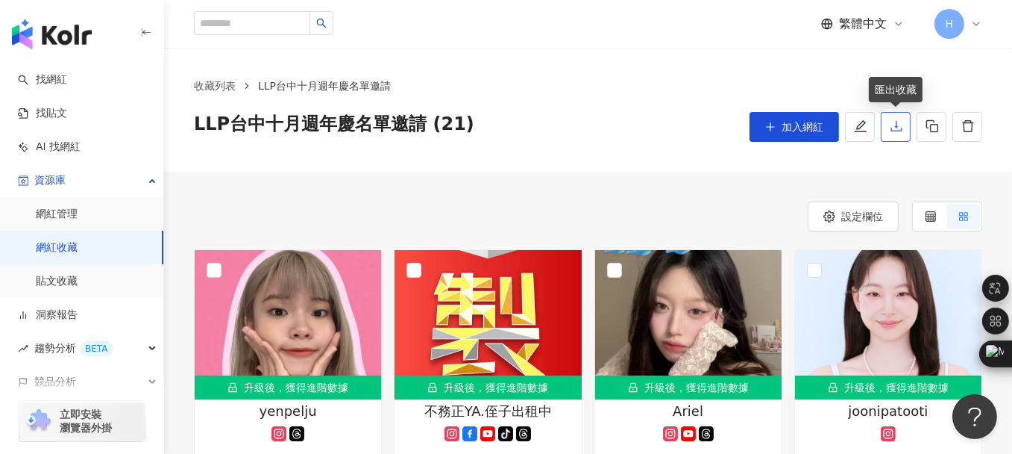
click at [890, 121] on icon "download" at bounding box center [896, 125] width 13 height 13
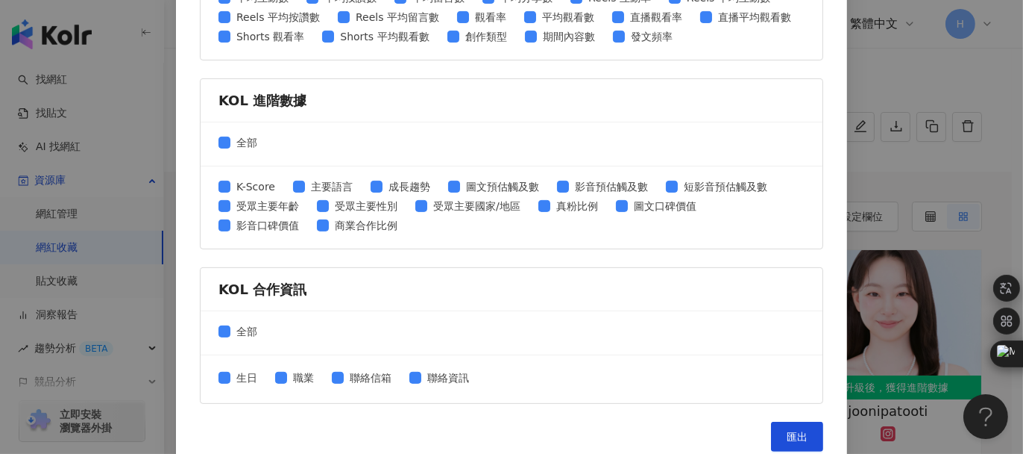
scroll to position [699, 0]
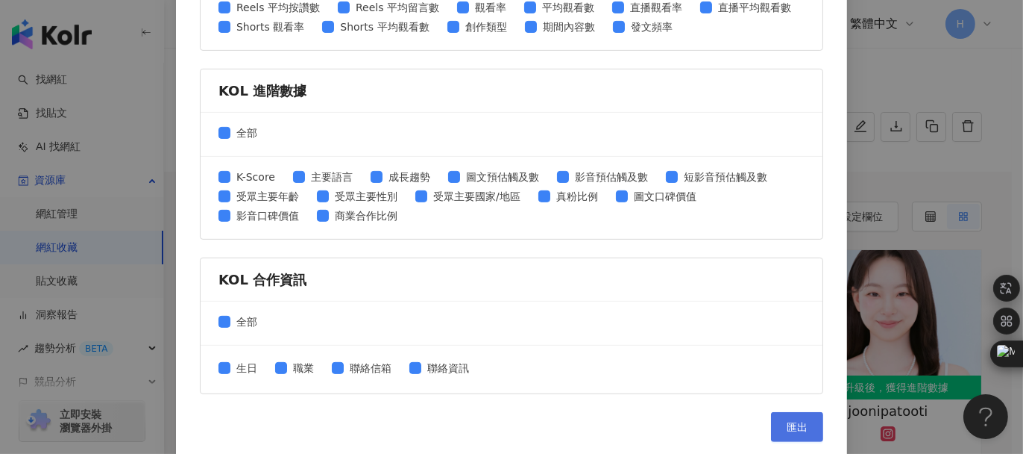
click at [803, 424] on button "匯出" at bounding box center [797, 427] width 52 height 30
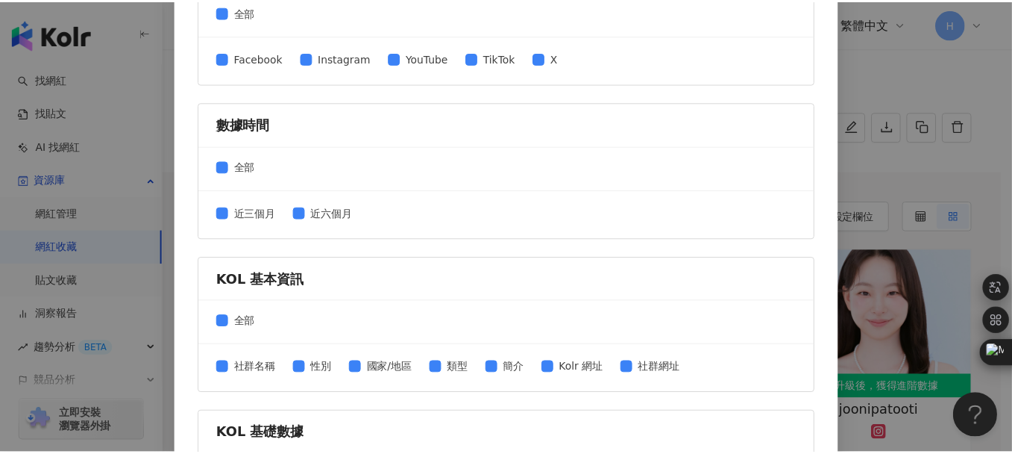
scroll to position [28, 0]
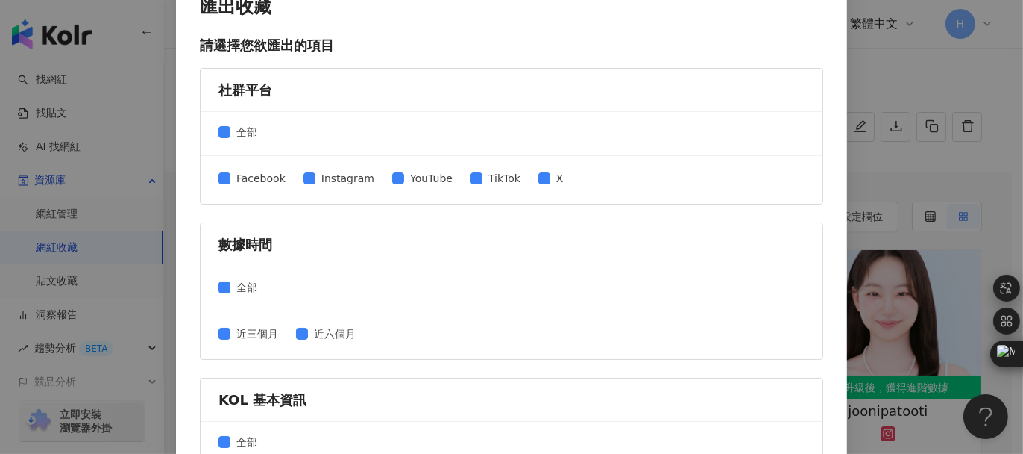
click at [867, 72] on div "匯出收藏 請選擇您欲匯出的項目 社群平台 全部 Facebook Instagram YouTube TikTok X 數據時間 全部 近三個月 近六個月 K…" at bounding box center [511, 227] width 1023 height 454
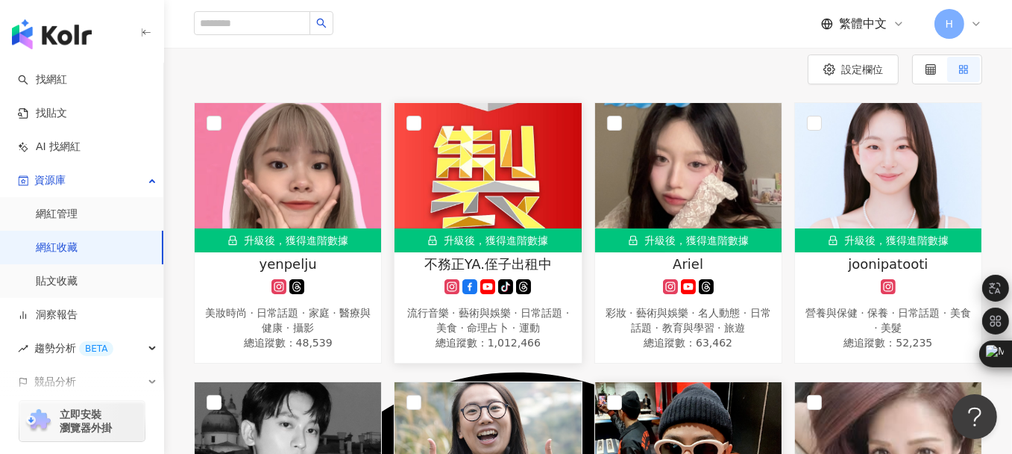
scroll to position [149, 0]
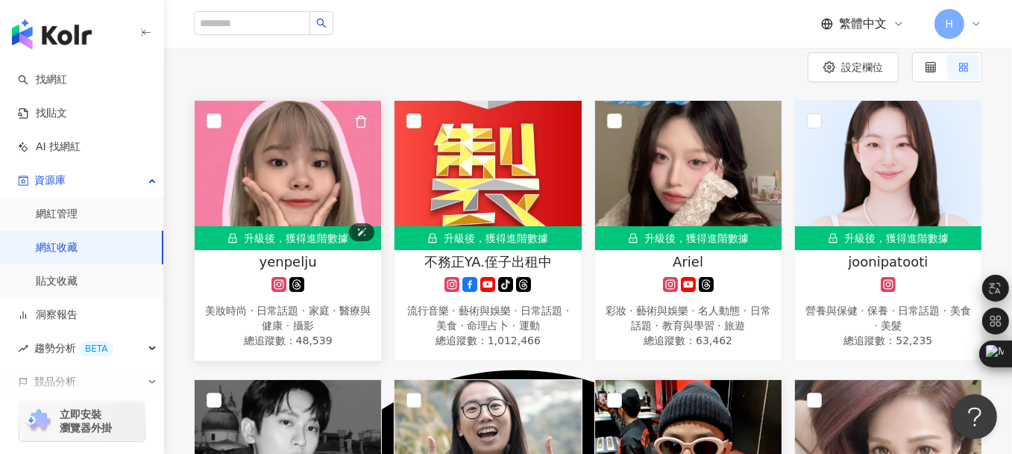
click at [310, 172] on img at bounding box center [288, 175] width 186 height 149
type textarea "** ******"
click at [292, 258] on span "yenpelju" at bounding box center [288, 261] width 57 height 19
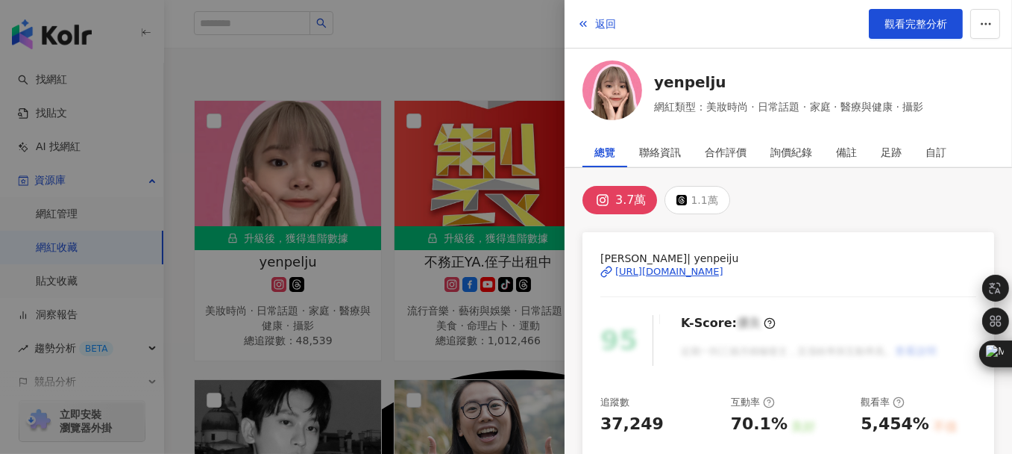
click at [662, 271] on div "https://www.instagram.com/yenpeiju/" at bounding box center [669, 271] width 108 height 13
click at [712, 266] on div "https://www.instagram.com/yenpeiju/" at bounding box center [669, 271] width 108 height 13
click at [521, 64] on div at bounding box center [506, 227] width 1012 height 454
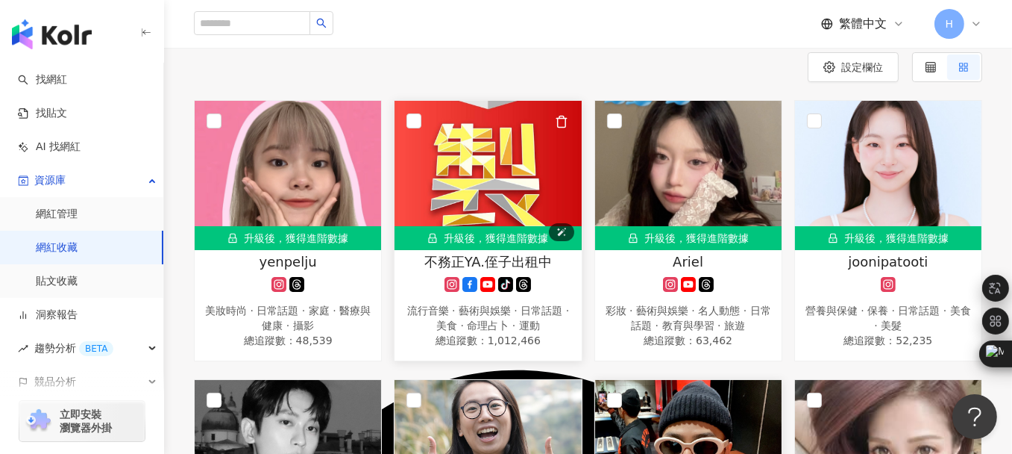
click at [471, 167] on img at bounding box center [488, 175] width 186 height 149
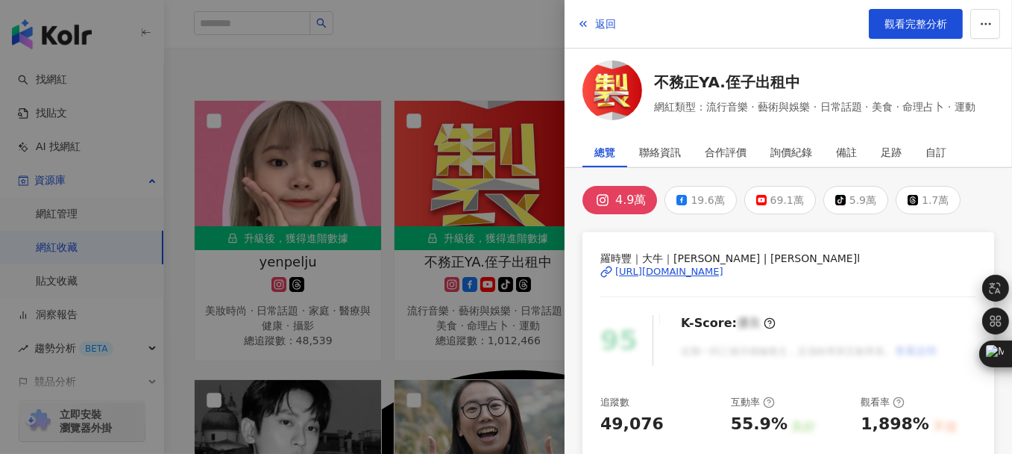
click at [656, 268] on div "https://www.instagram.com/daniel__d.l/" at bounding box center [669, 271] width 108 height 13
click at [529, 50] on div at bounding box center [506, 227] width 1012 height 454
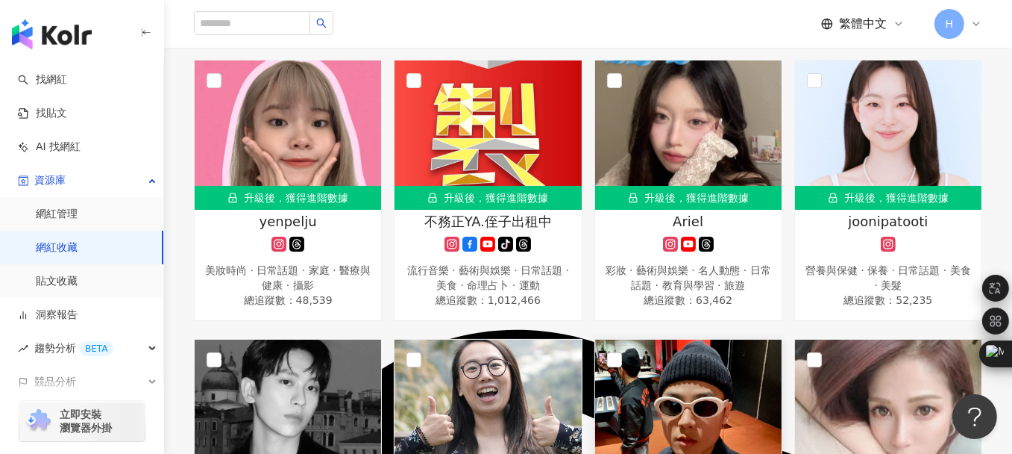
scroll to position [224, 0]
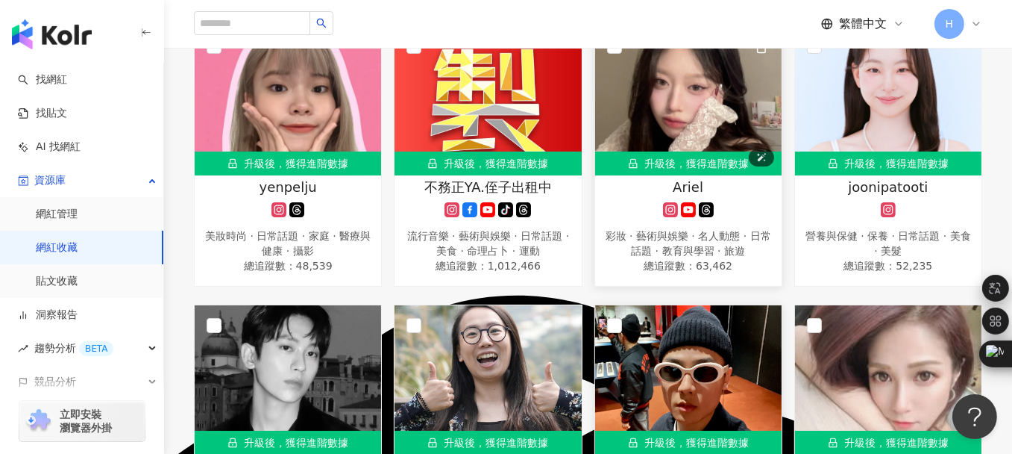
click at [663, 109] on img at bounding box center [688, 100] width 186 height 149
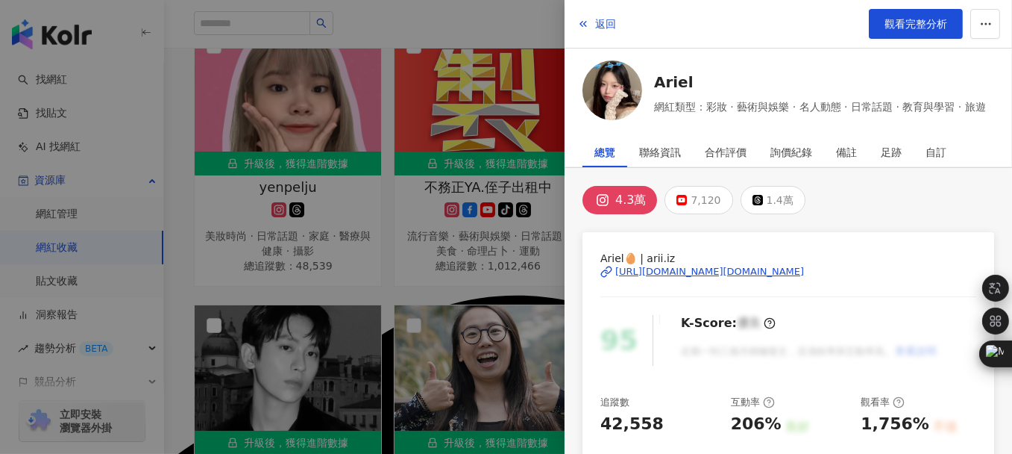
click at [655, 269] on div "https://www.instagram.com/arii.iz/" at bounding box center [709, 271] width 189 height 13
click at [493, 20] on div at bounding box center [506, 227] width 1012 height 454
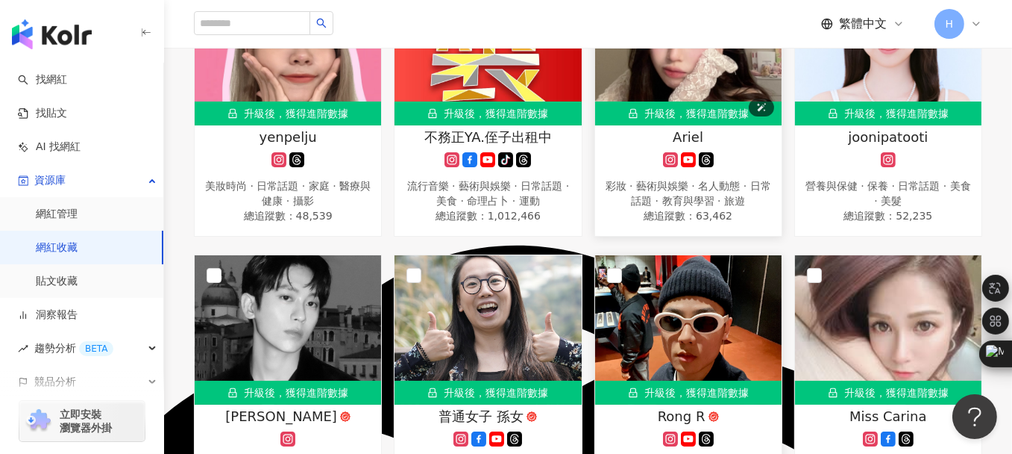
scroll to position [298, 0]
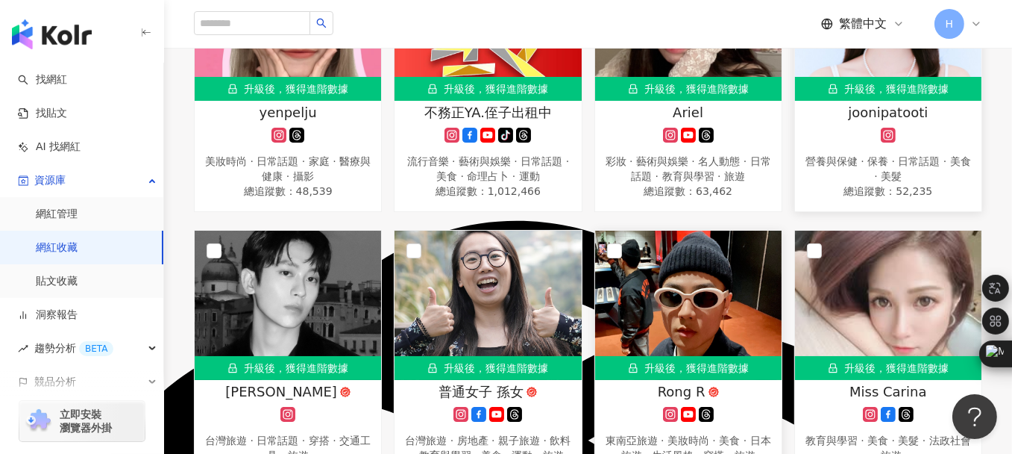
click at [871, 107] on span "joonipatooti" at bounding box center [888, 112] width 80 height 19
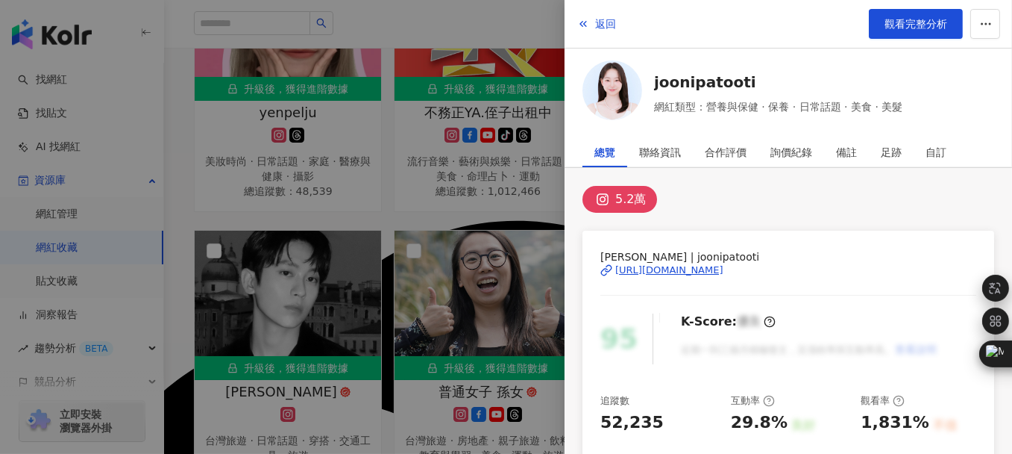
scroll to position [75, 0]
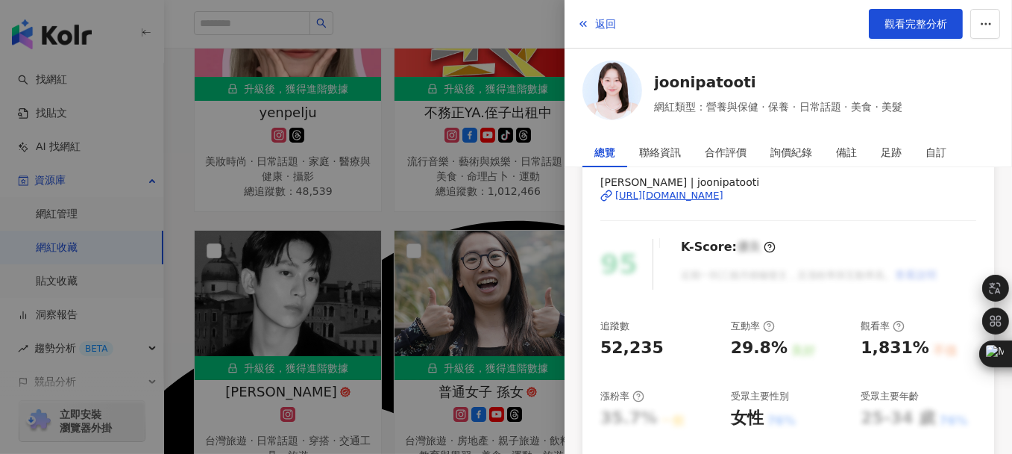
click at [724, 195] on div "https://www.instagram.com/joonipatooti/" at bounding box center [669, 195] width 108 height 13
click at [199, 101] on div at bounding box center [506, 227] width 1012 height 454
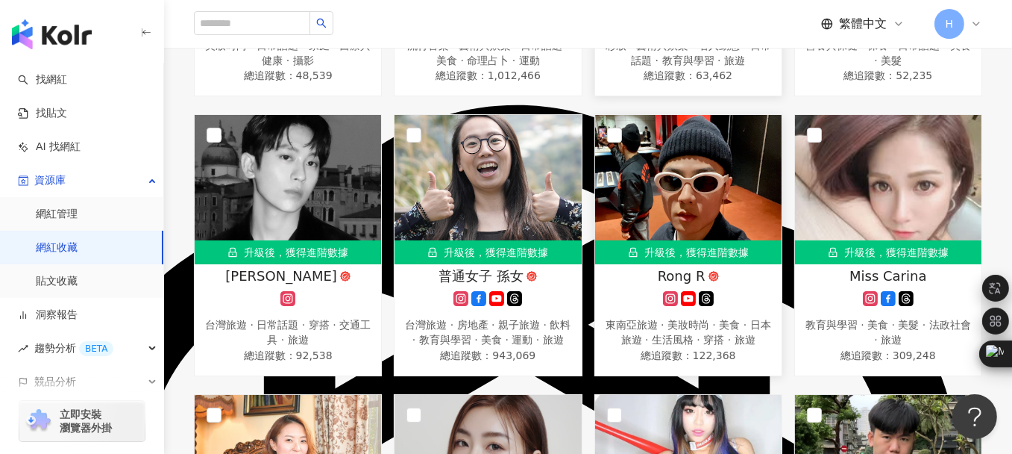
scroll to position [448, 0]
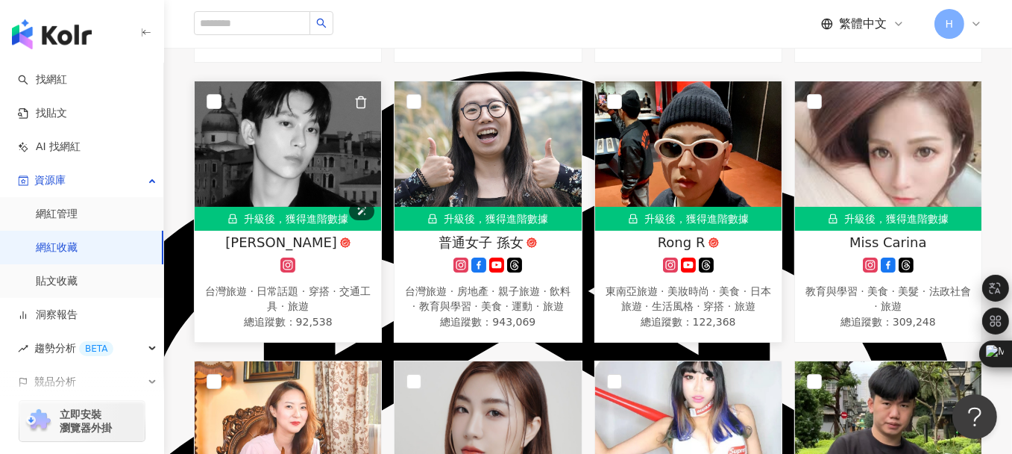
click at [300, 132] on img at bounding box center [288, 155] width 186 height 149
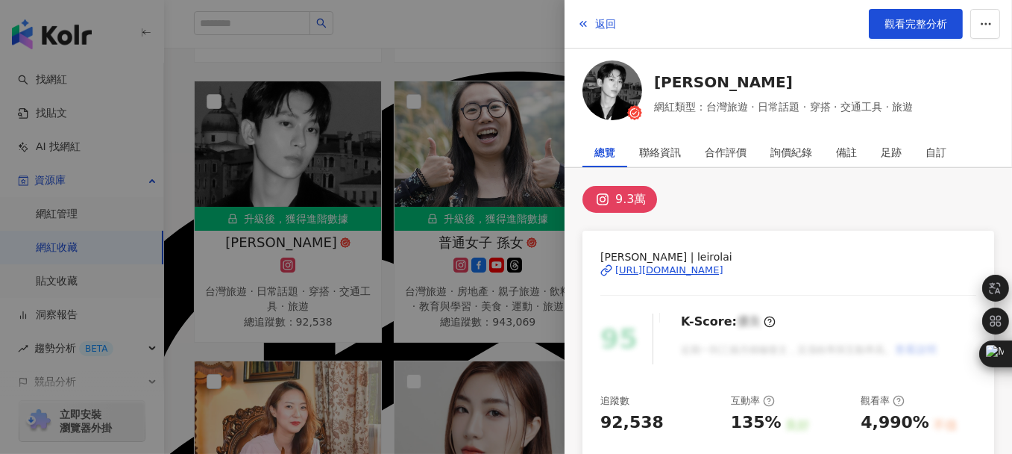
click at [674, 266] on div "https://www.instagram.com/leirolai/" at bounding box center [669, 269] width 108 height 13
click at [184, 291] on div at bounding box center [506, 227] width 1012 height 454
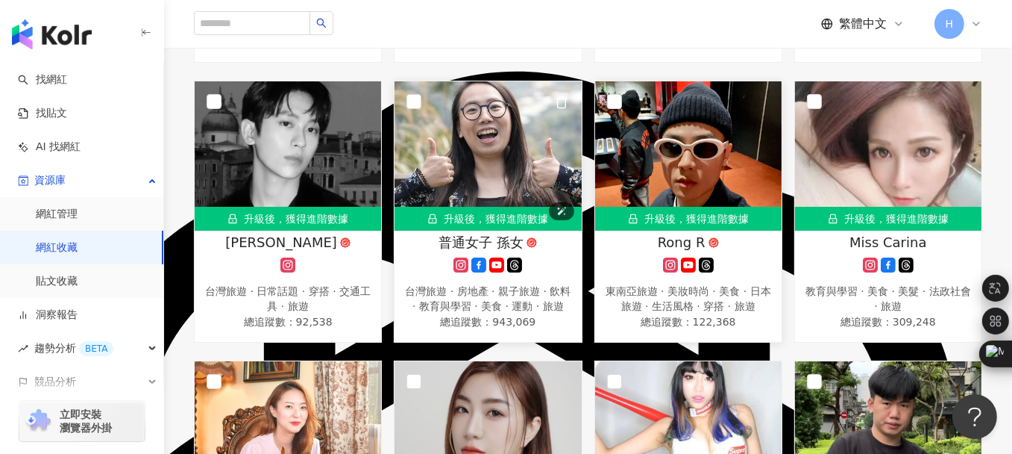
click at [472, 153] on img at bounding box center [488, 155] width 186 height 149
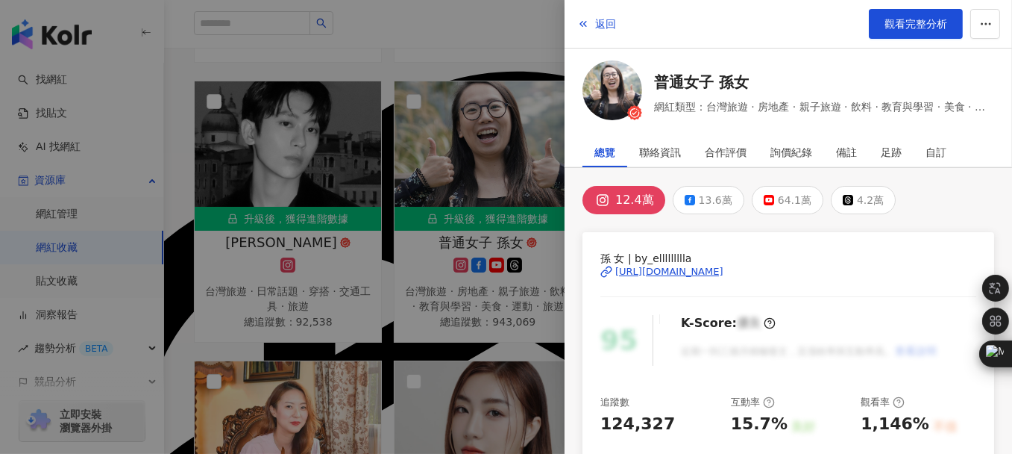
click at [657, 266] on div "https://www.instagram.com/by_ellllllllla/" at bounding box center [669, 271] width 108 height 13
click at [203, 55] on div at bounding box center [506, 227] width 1012 height 454
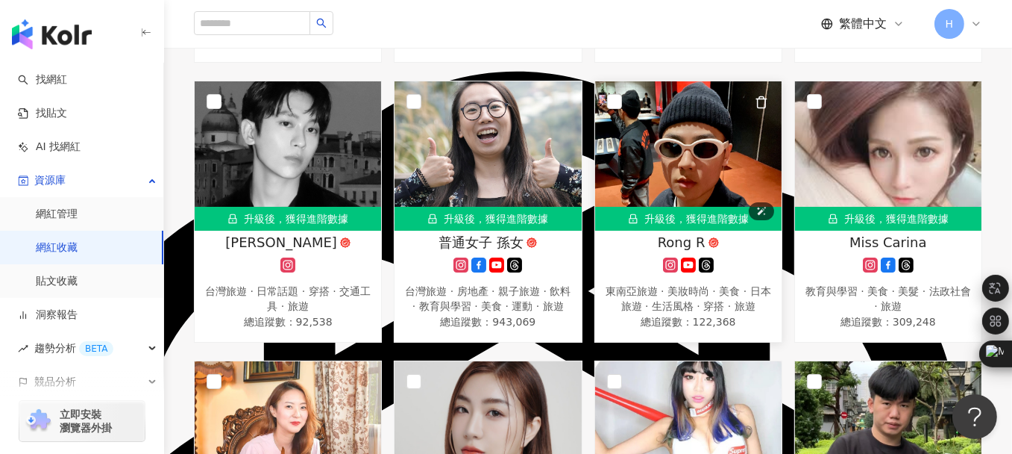
click at [668, 164] on img at bounding box center [688, 155] width 186 height 149
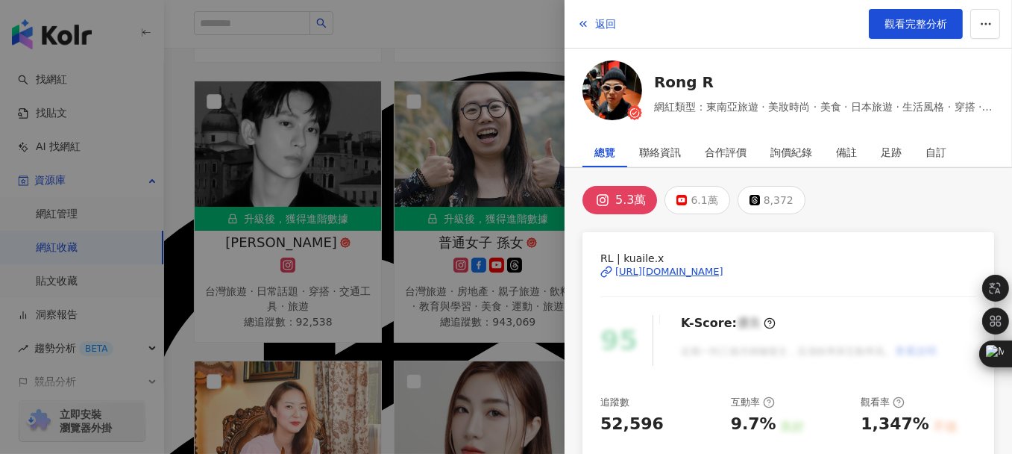
click at [630, 270] on div "https://www.instagram.com/kuaile.x/" at bounding box center [669, 271] width 108 height 13
click at [519, 49] on div at bounding box center [506, 227] width 1012 height 454
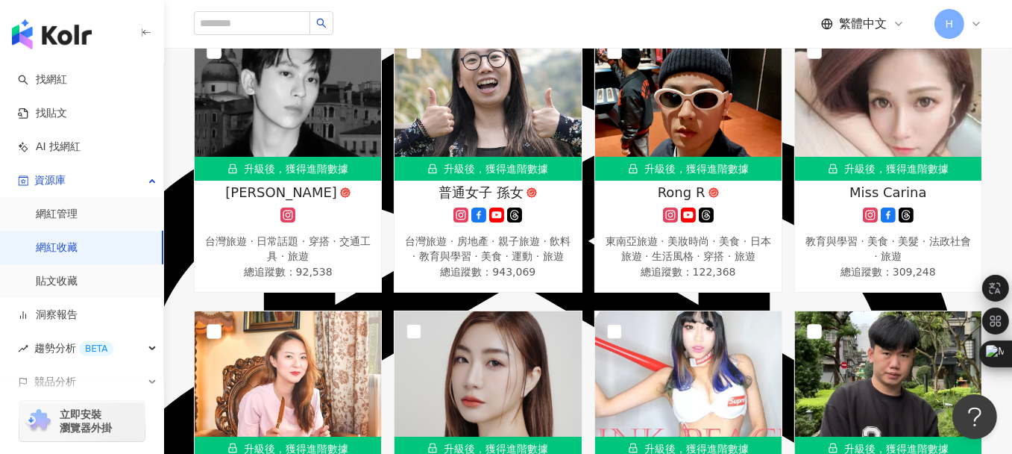
scroll to position [522, 0]
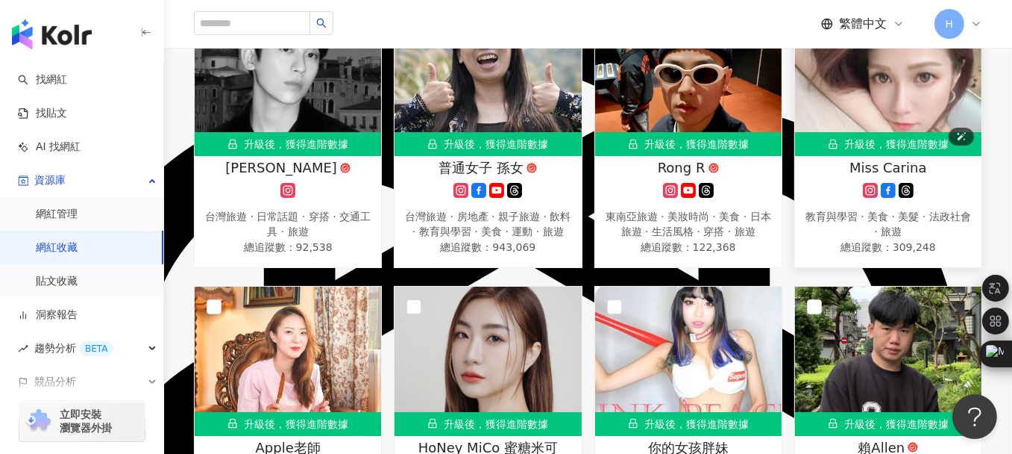
click at [869, 90] on img at bounding box center [888, 81] width 186 height 149
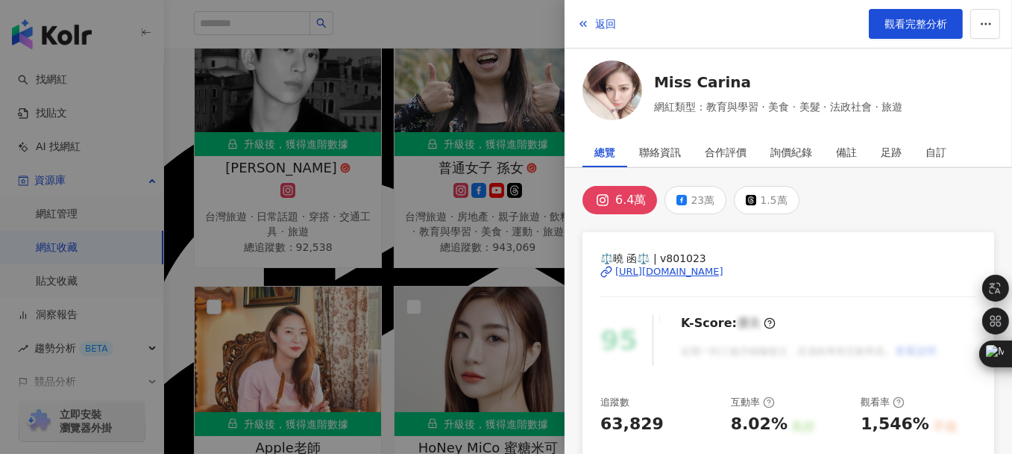
click at [654, 269] on div "https://www.instagram.com/v801023/" at bounding box center [669, 271] width 108 height 13
click at [436, 22] on div at bounding box center [506, 227] width 1012 height 454
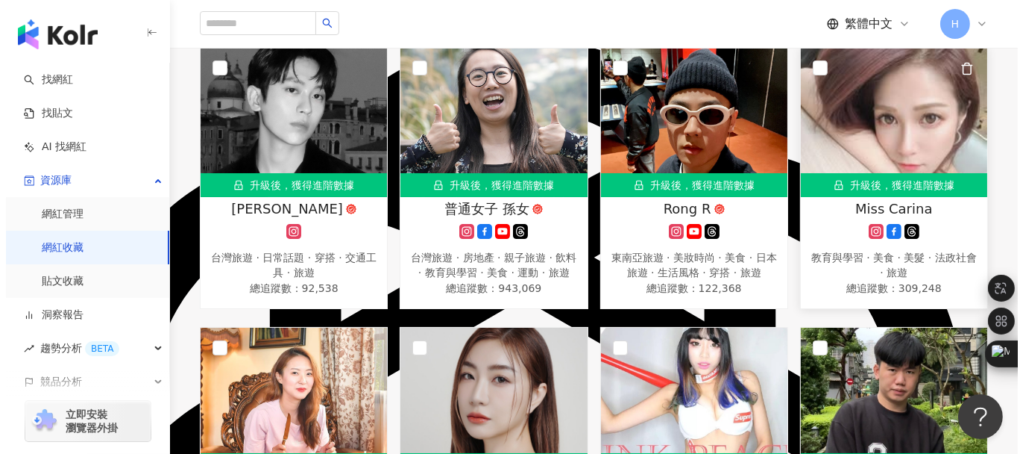
scroll to position [448, 0]
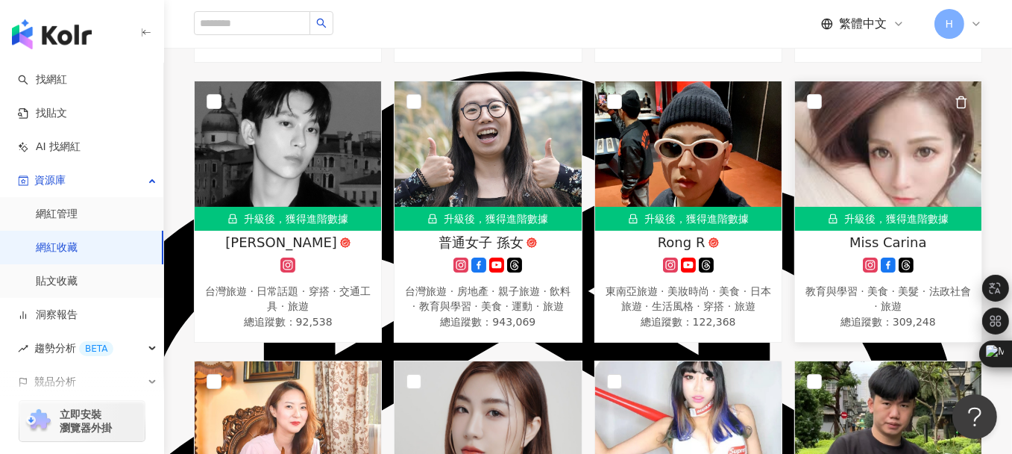
click at [961, 100] on icon "button" at bounding box center [961, 101] width 13 height 13
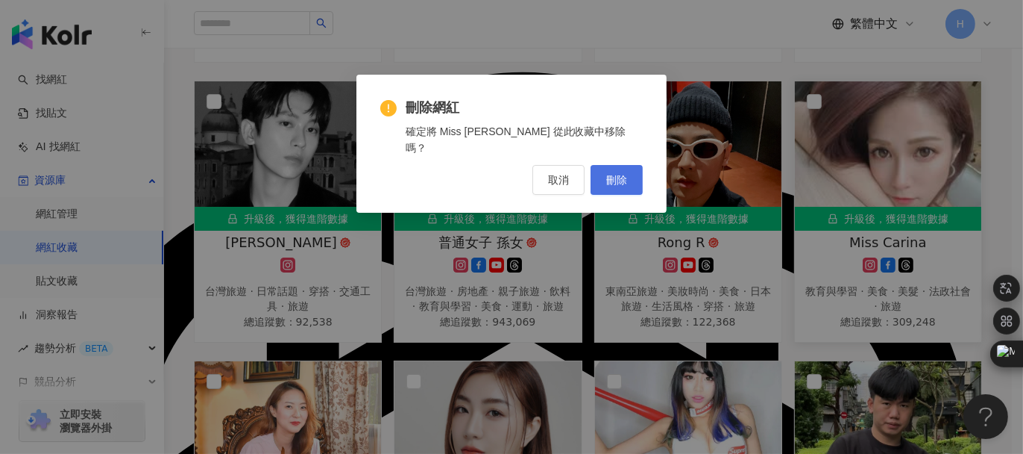
click at [624, 174] on span "刪除" at bounding box center [616, 180] width 21 height 12
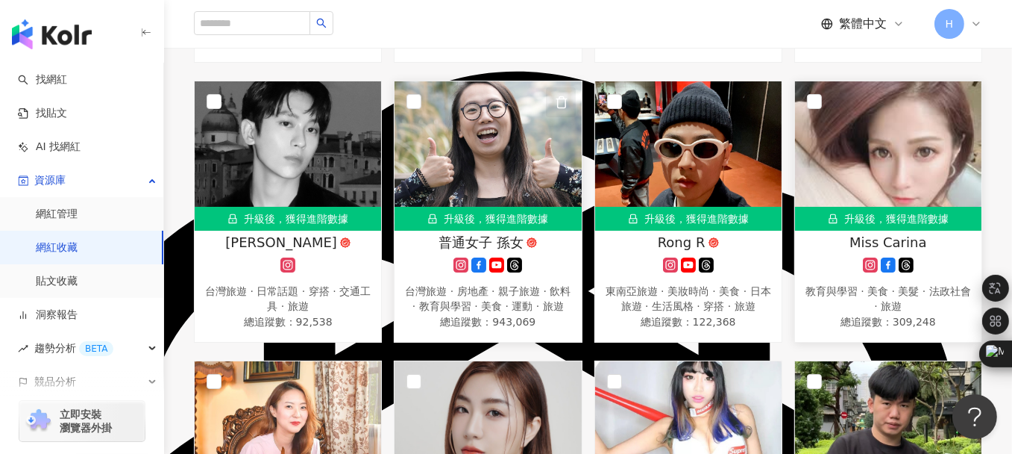
click at [562, 99] on icon "button" at bounding box center [561, 101] width 13 height 13
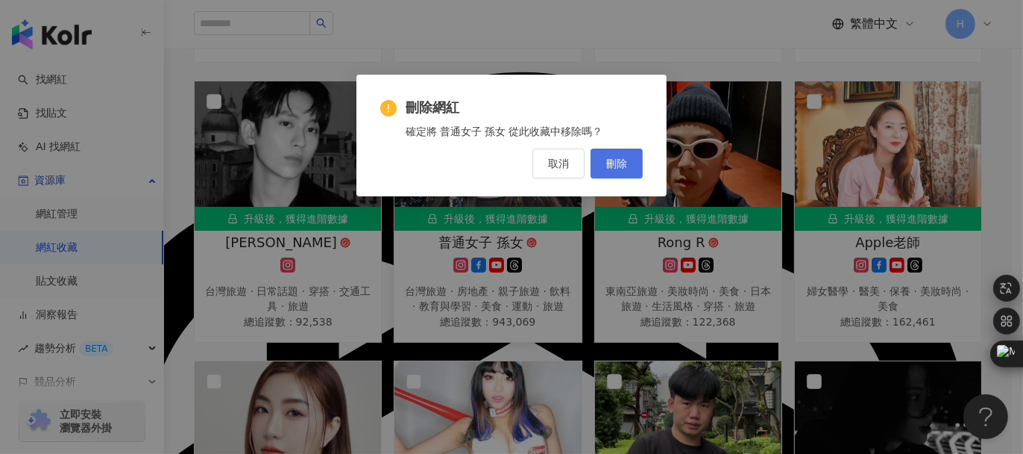
click at [623, 167] on span "刪除" at bounding box center [616, 163] width 21 height 12
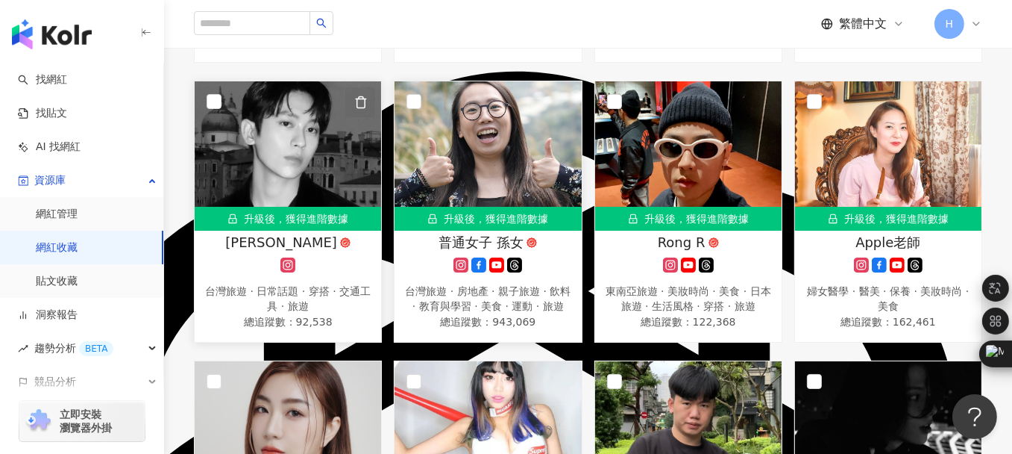
click at [362, 101] on icon "button" at bounding box center [360, 101] width 13 height 13
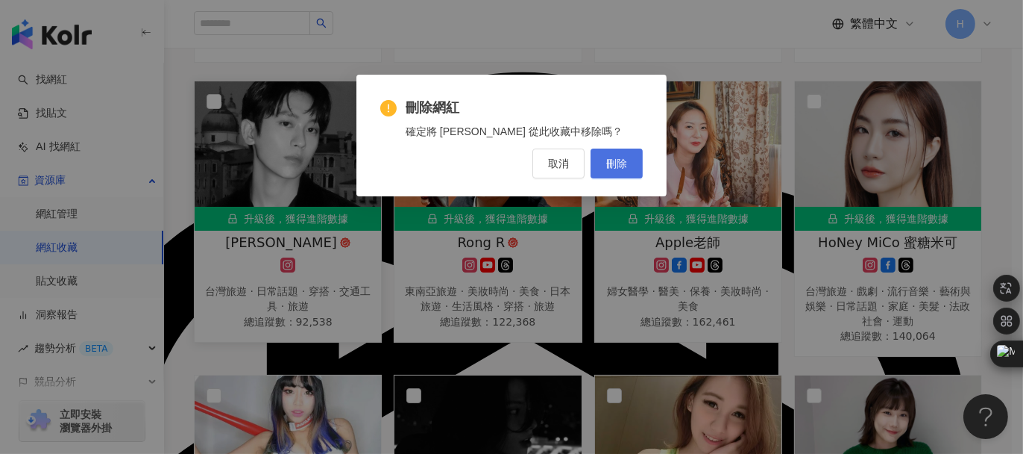
click at [609, 156] on button "刪除" at bounding box center [617, 163] width 52 height 30
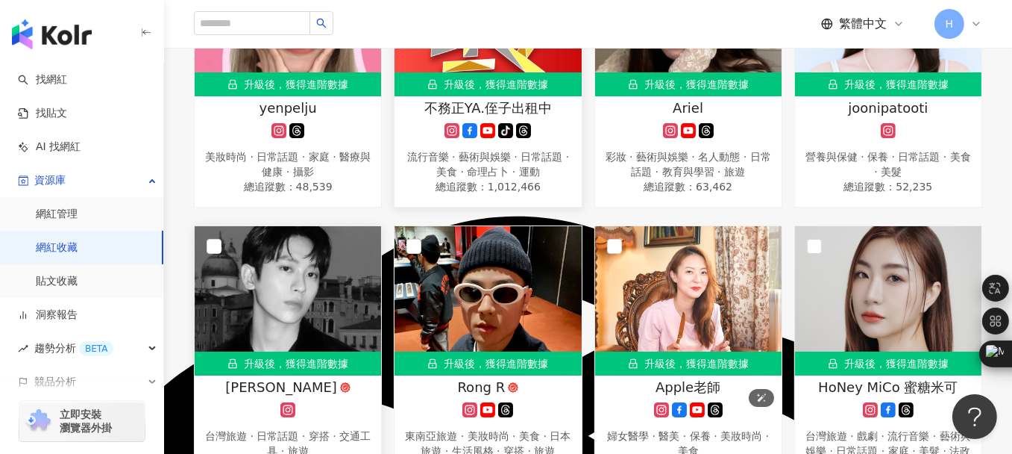
scroll to position [149, 0]
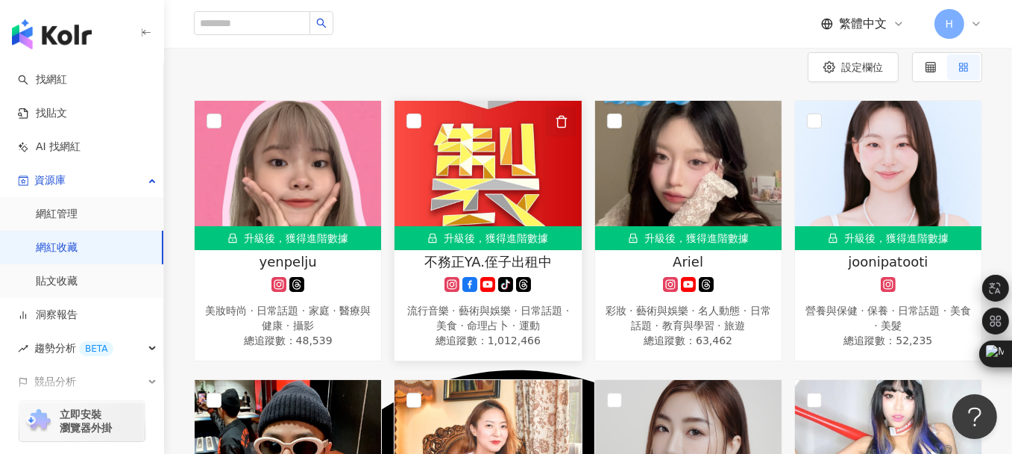
click at [561, 116] on icon "button" at bounding box center [561, 121] width 13 height 13
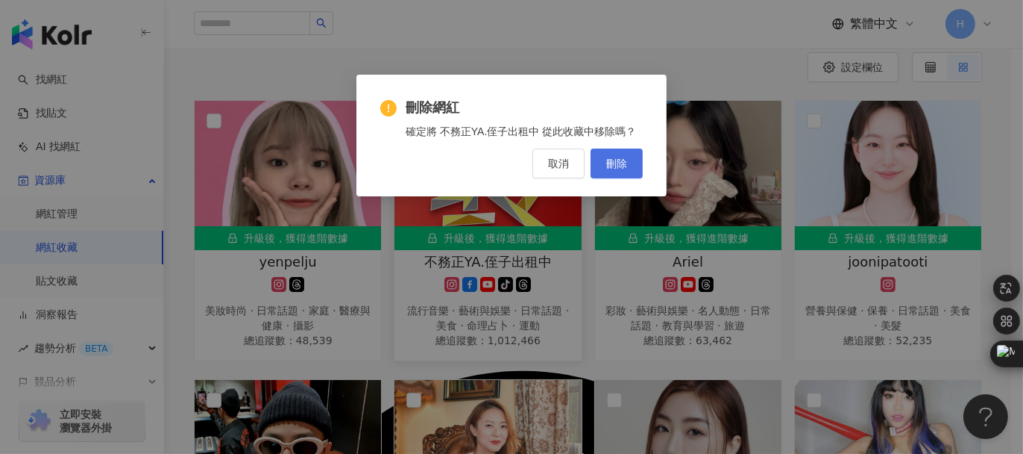
click at [622, 157] on span "刪除" at bounding box center [616, 163] width 21 height 12
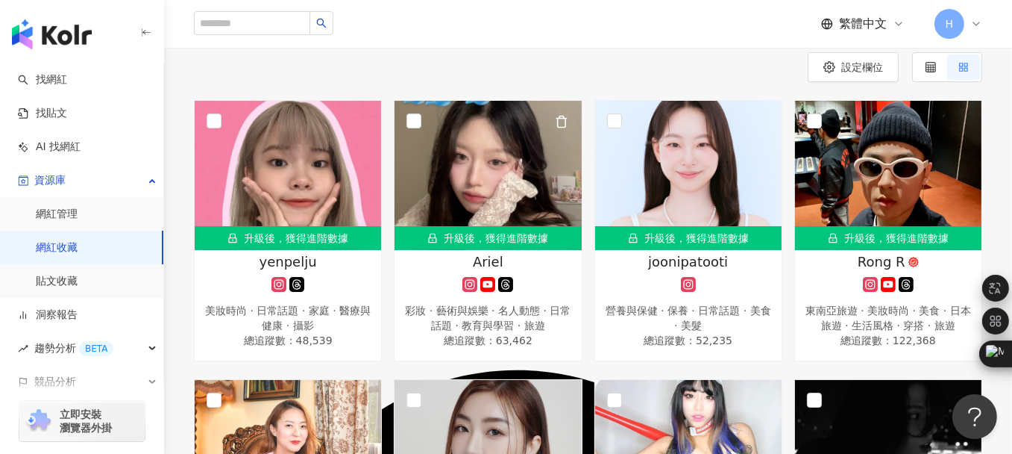
click at [560, 121] on icon "button" at bounding box center [561, 121] width 13 height 13
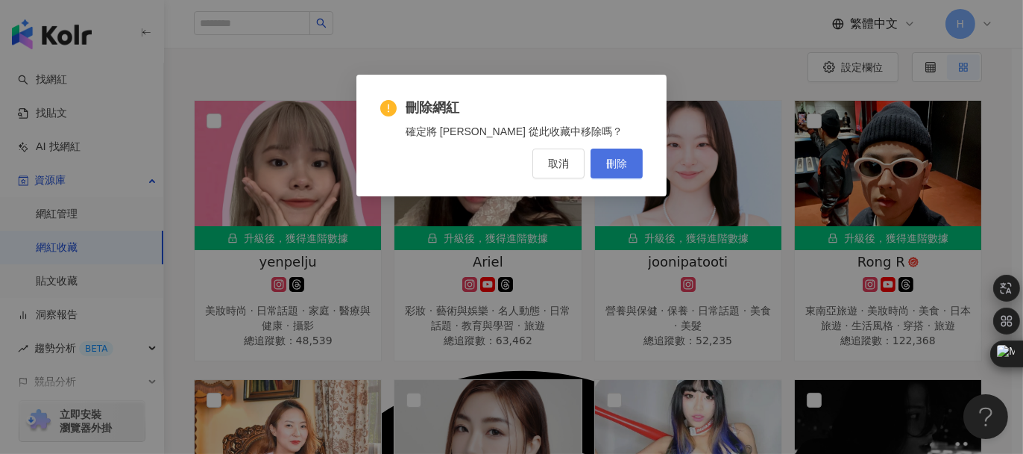
click at [632, 166] on button "刪除" at bounding box center [617, 163] width 52 height 30
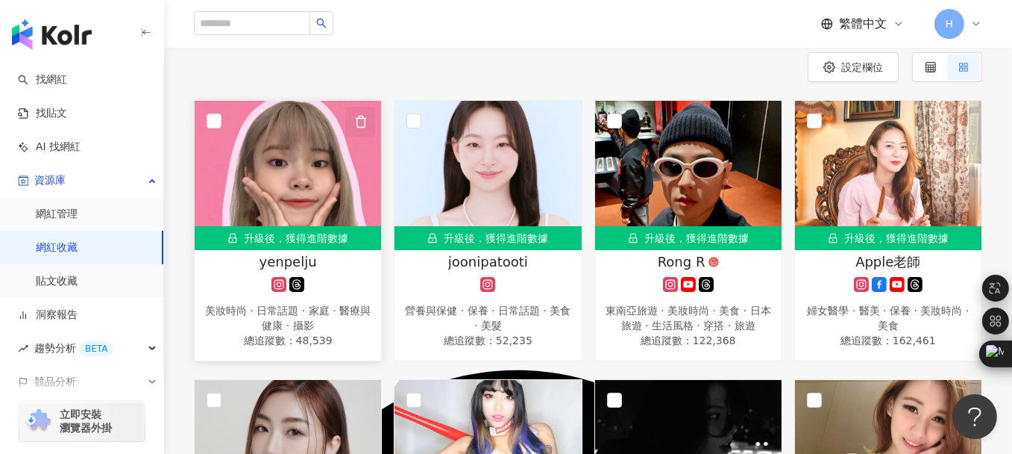
click at [362, 122] on icon "button" at bounding box center [360, 121] width 13 height 13
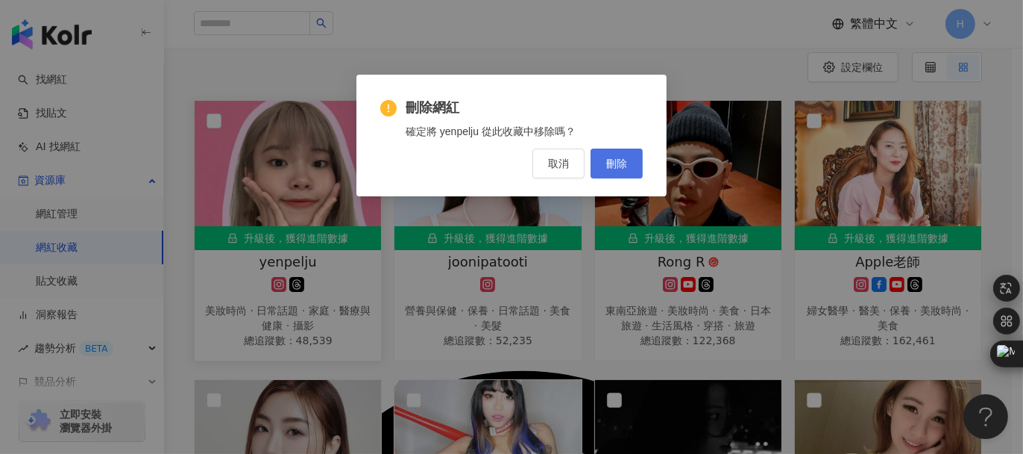
click at [620, 161] on span "刪除" at bounding box center [616, 163] width 21 height 12
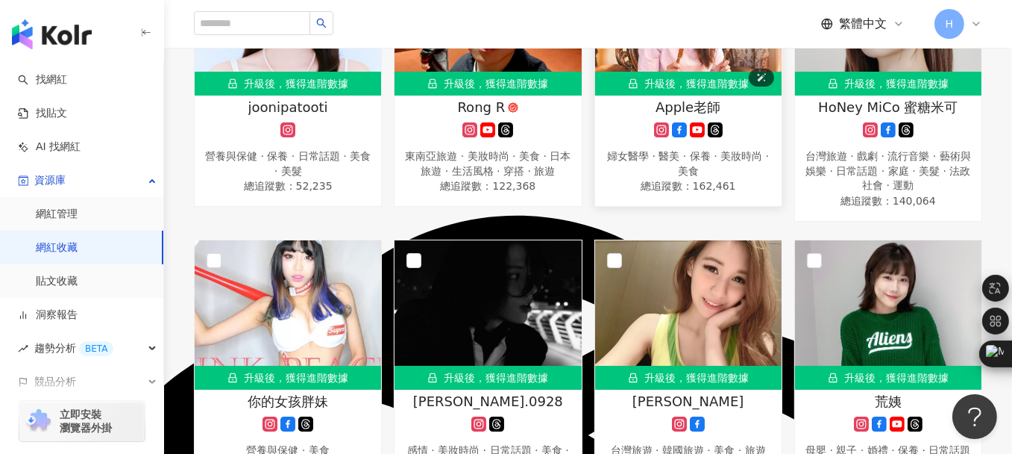
scroll to position [373, 0]
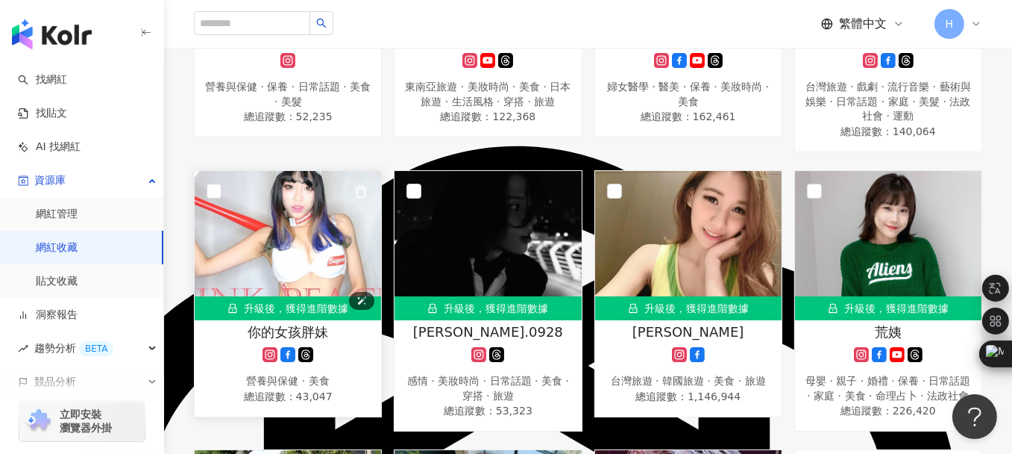
click at [275, 235] on img at bounding box center [288, 245] width 186 height 149
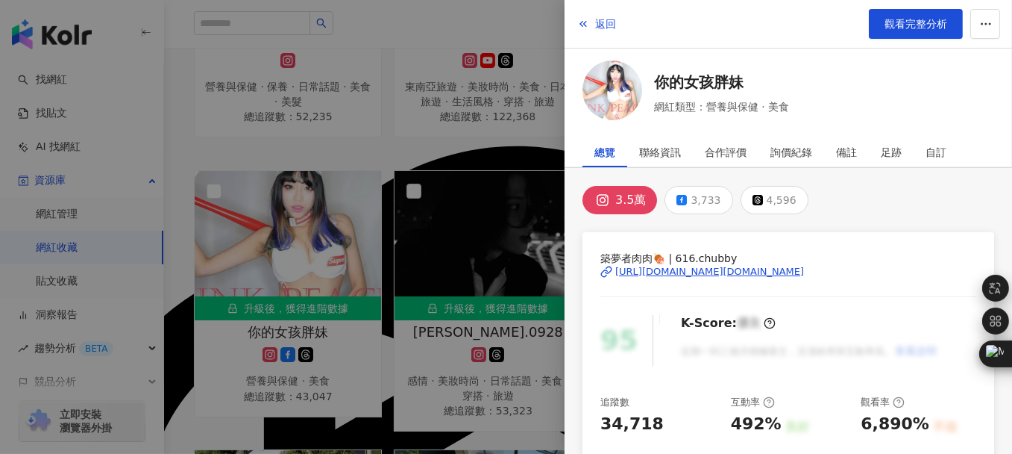
click at [652, 269] on div "https://www.instagram.com/616.chubby/" at bounding box center [709, 271] width 189 height 13
click at [180, 141] on div at bounding box center [506, 227] width 1012 height 454
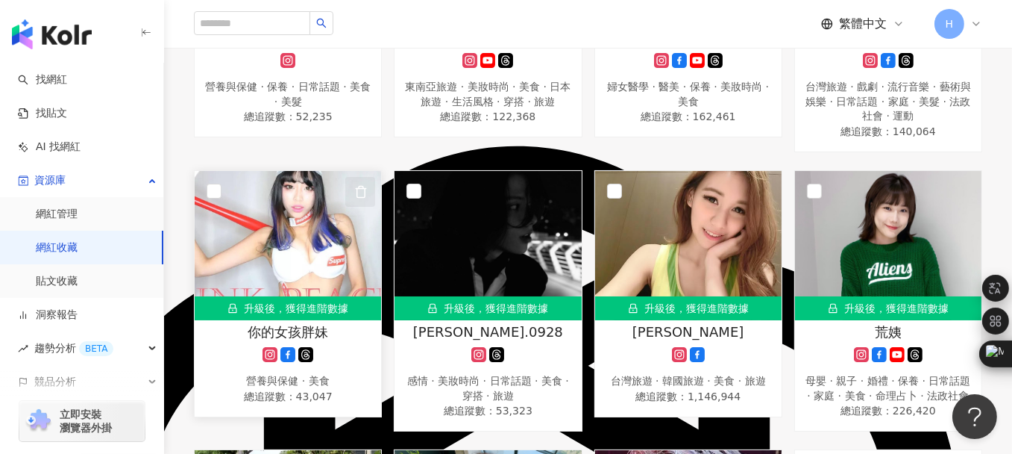
click at [363, 191] on icon "button" at bounding box center [360, 191] width 13 height 13
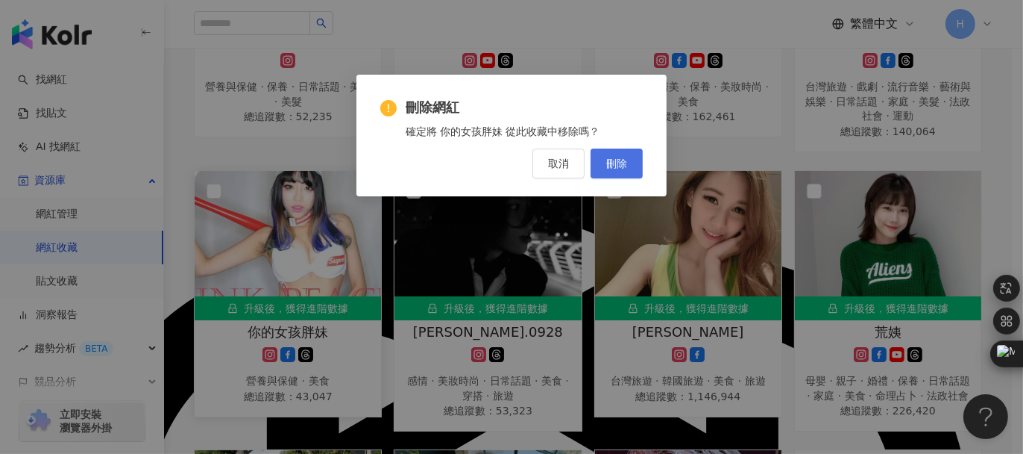
click at [630, 164] on button "刪除" at bounding box center [617, 163] width 52 height 30
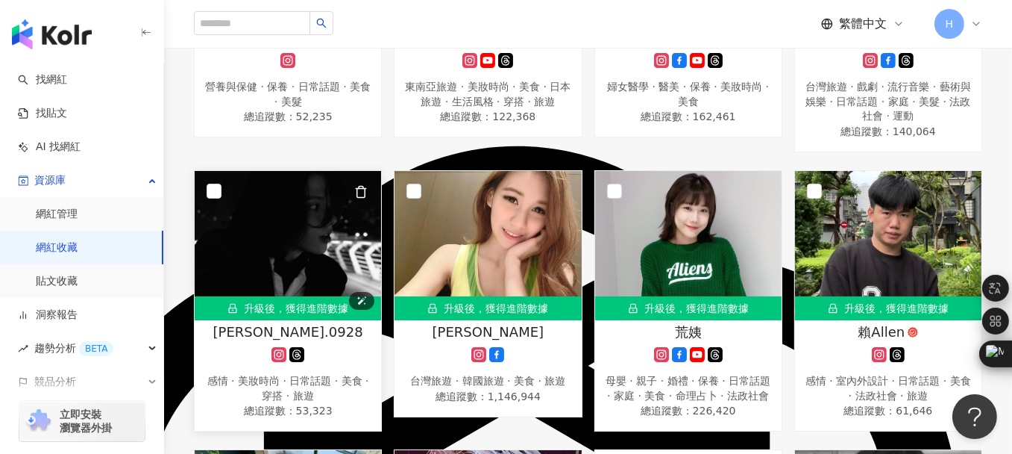
click at [305, 208] on img at bounding box center [288, 245] width 186 height 149
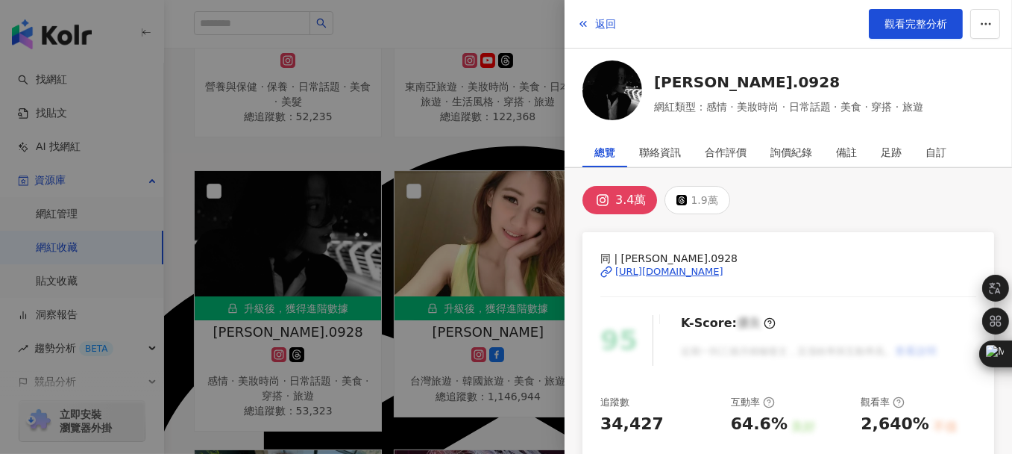
click at [671, 273] on div "https://www.instagram.com/cody.0928/" at bounding box center [669, 271] width 108 height 13
click at [179, 150] on div at bounding box center [506, 227] width 1012 height 454
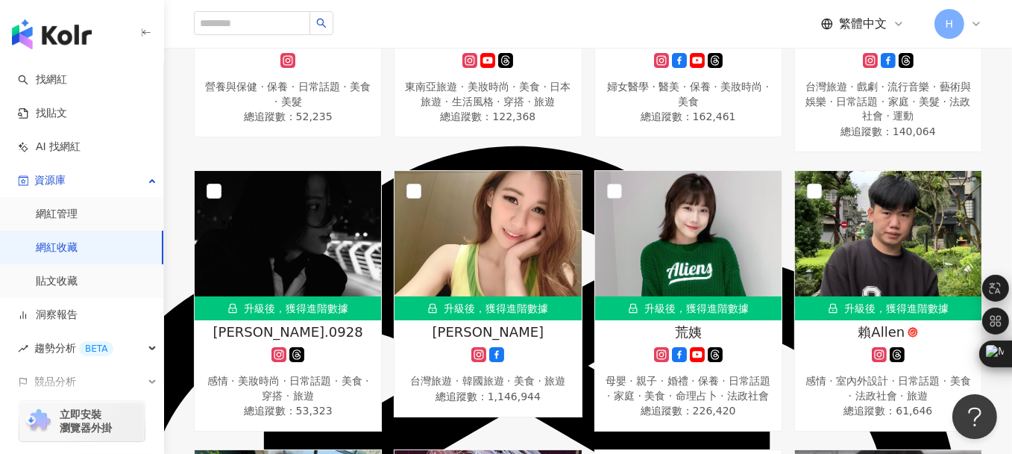
scroll to position [149, 0]
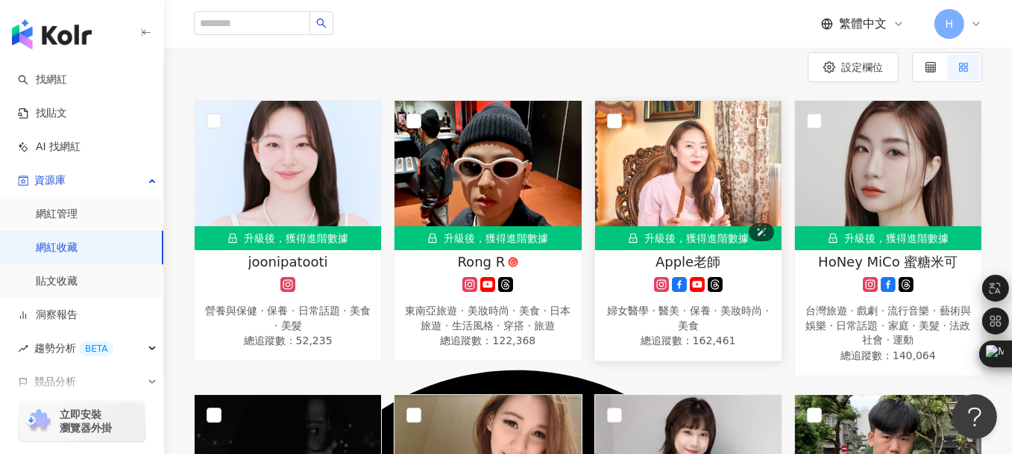
click at [694, 155] on img at bounding box center [688, 175] width 186 height 149
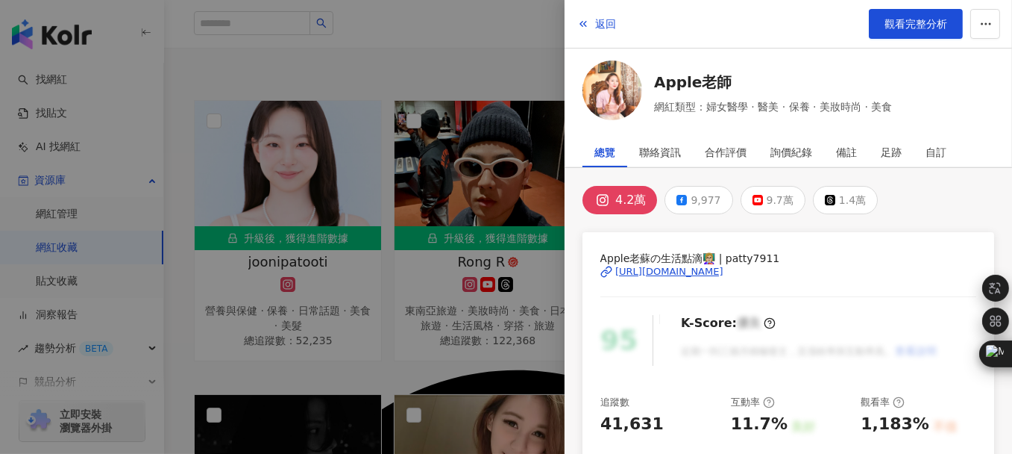
click at [660, 272] on div "https://www.instagram.com/patty7911/" at bounding box center [669, 271] width 108 height 13
click at [341, 68] on div at bounding box center [506, 227] width 1012 height 454
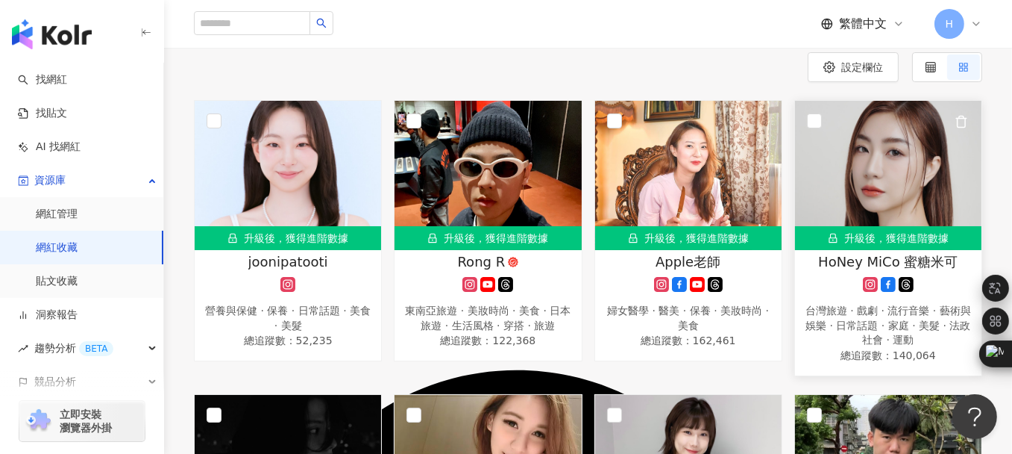
click at [840, 258] on span "HoNey MiCo 蜜糖米可" at bounding box center [887, 261] width 139 height 19
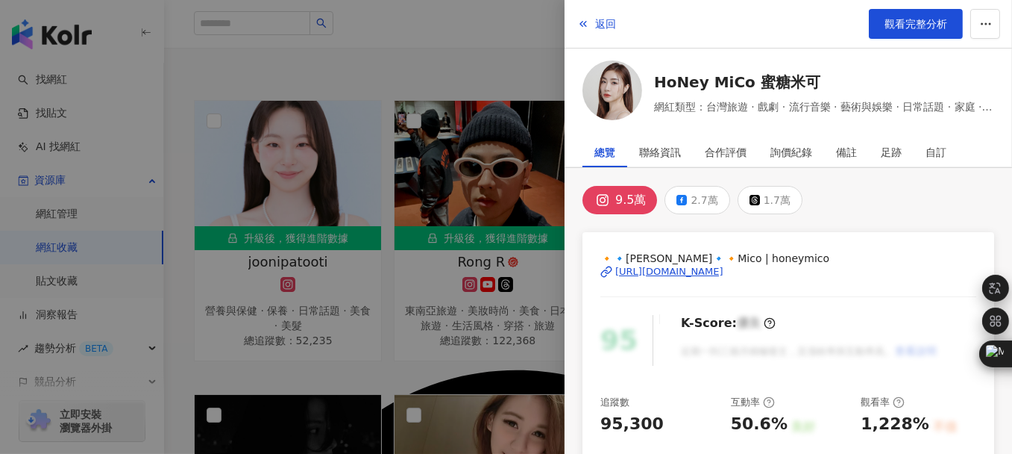
click at [633, 273] on div "https://www.instagram.com/honeymico/" at bounding box center [669, 271] width 108 height 13
click at [443, 53] on div at bounding box center [506, 227] width 1012 height 454
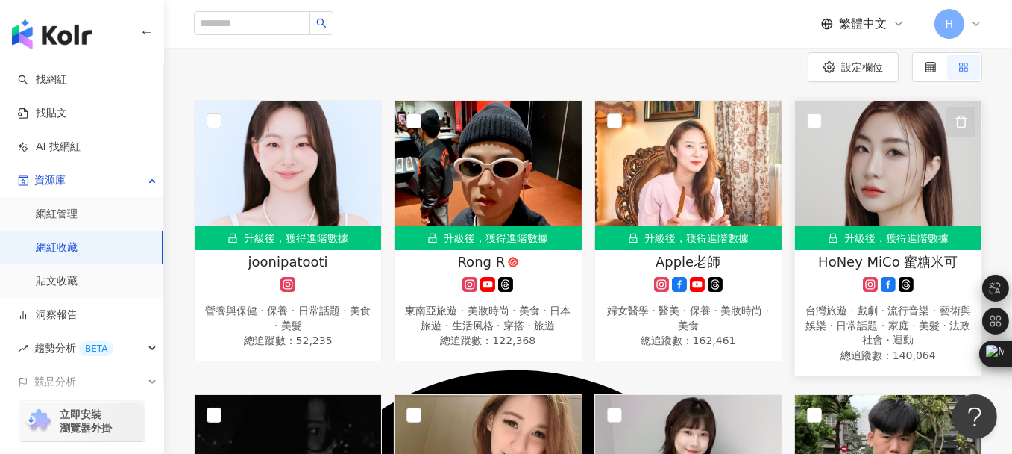
click at [960, 122] on icon "button" at bounding box center [961, 121] width 13 height 13
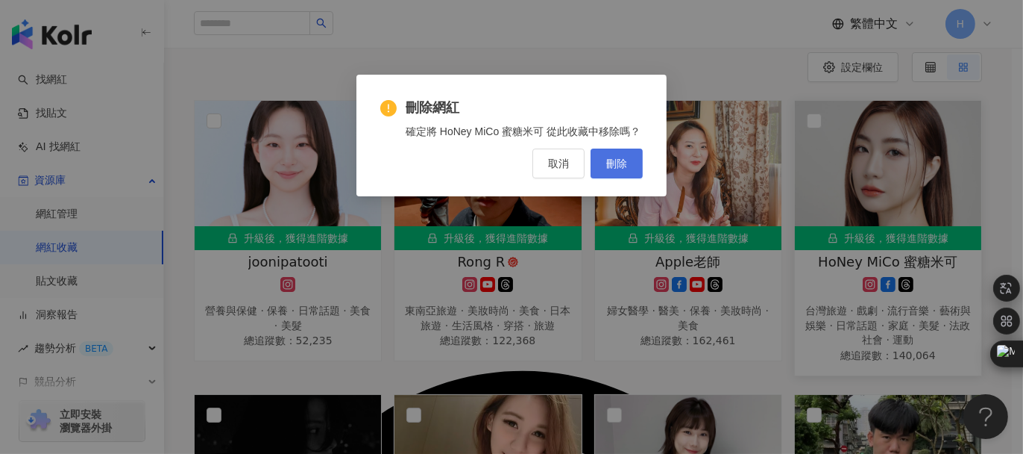
click at [622, 169] on span "刪除" at bounding box center [616, 163] width 21 height 12
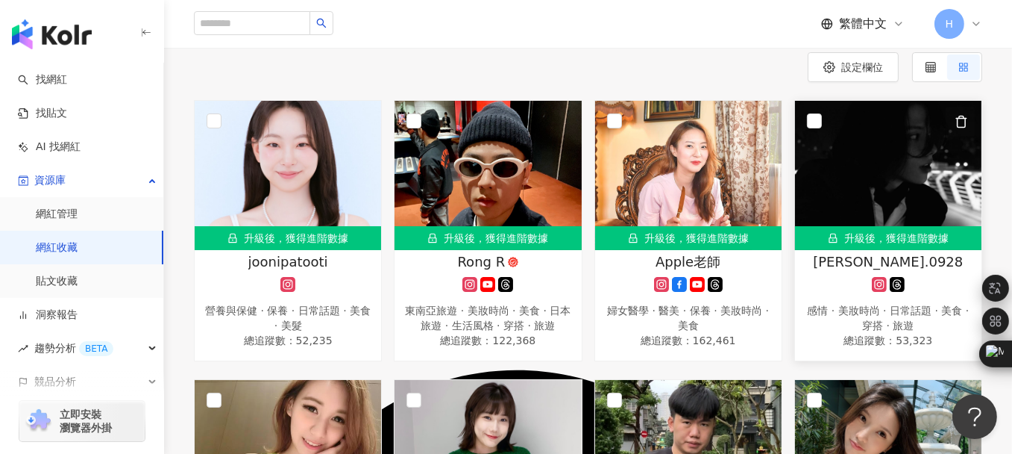
click at [961, 125] on icon "button" at bounding box center [961, 121] width 13 height 13
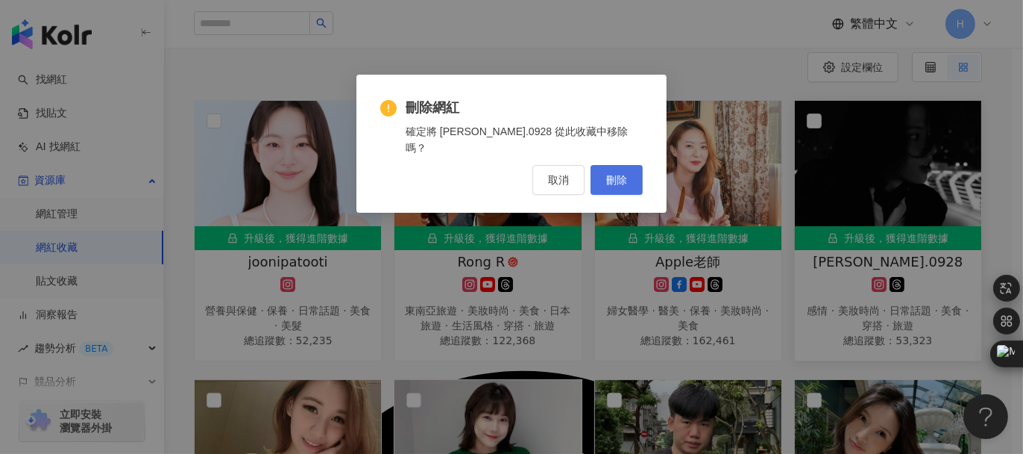
click at [617, 174] on span "刪除" at bounding box center [616, 180] width 21 height 12
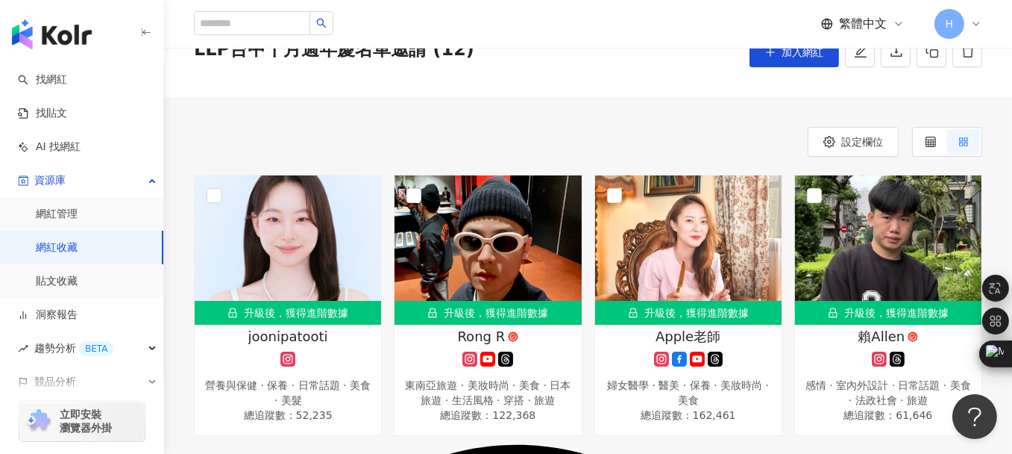
scroll to position [75, 0]
click at [884, 218] on img at bounding box center [888, 249] width 186 height 149
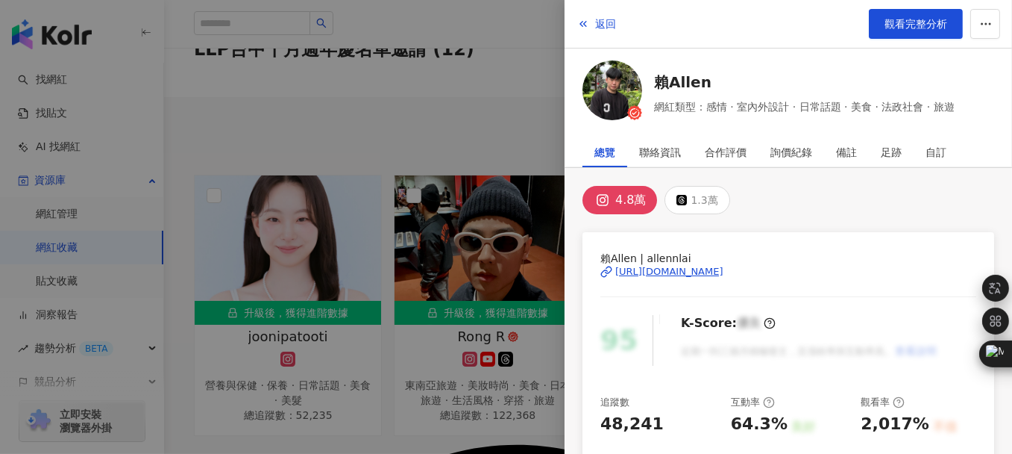
click at [692, 269] on div "https://www.instagram.com/allennlai/" at bounding box center [669, 271] width 108 height 13
click at [492, 113] on div at bounding box center [506, 227] width 1012 height 454
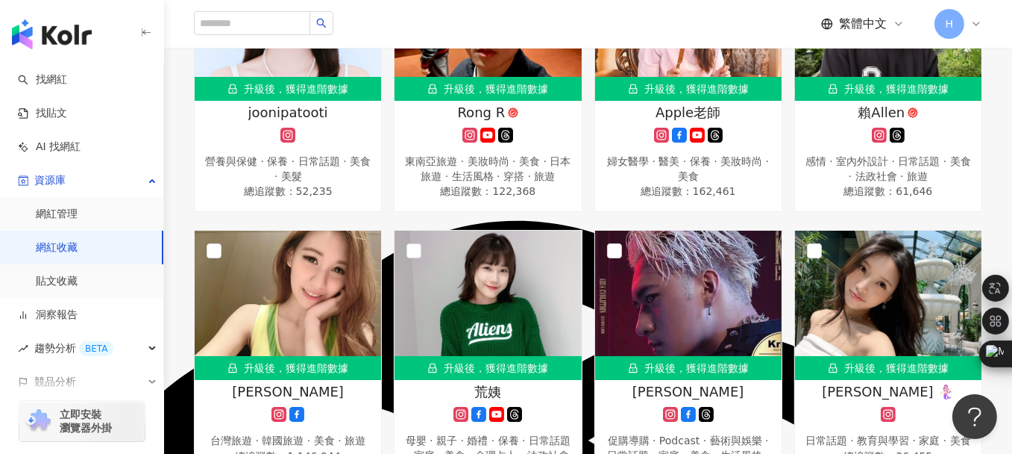
scroll to position [448, 0]
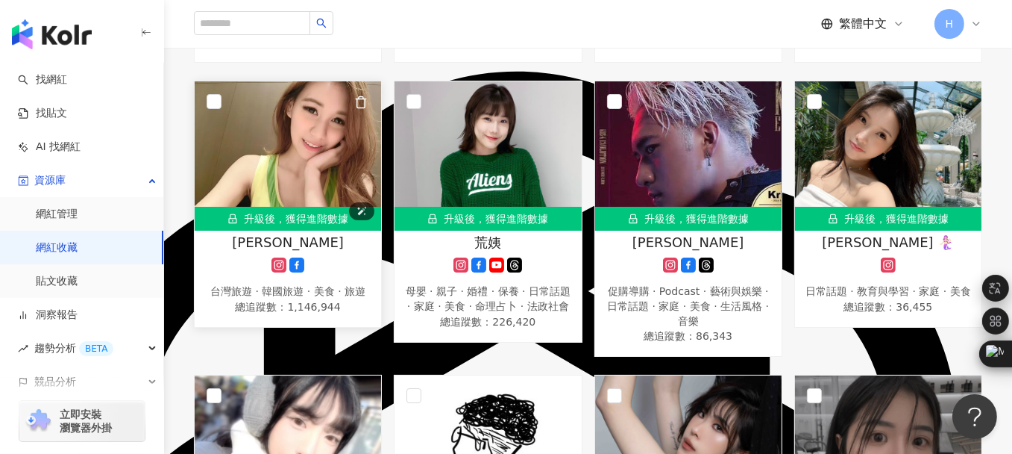
click at [254, 151] on img at bounding box center [288, 155] width 186 height 149
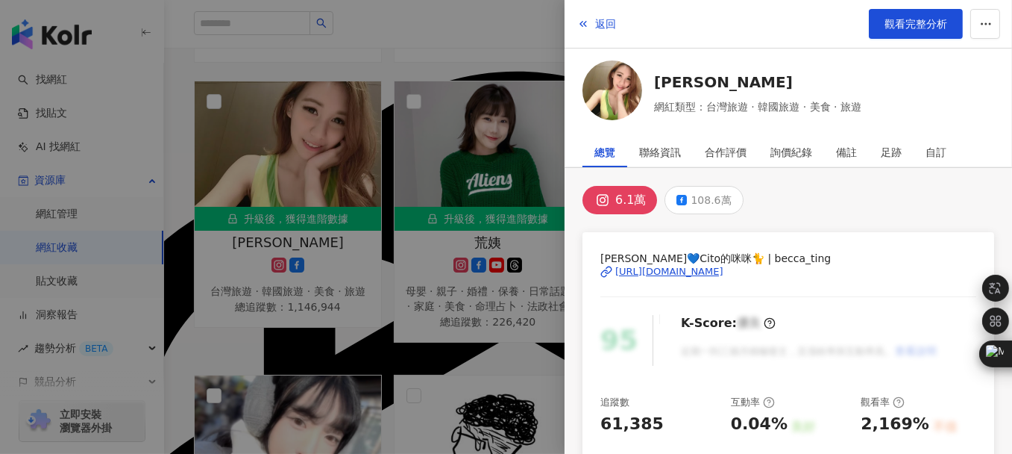
click at [646, 269] on div "https://www.instagram.com/becca_ting/" at bounding box center [669, 271] width 108 height 13
click at [511, 57] on div at bounding box center [506, 227] width 1012 height 454
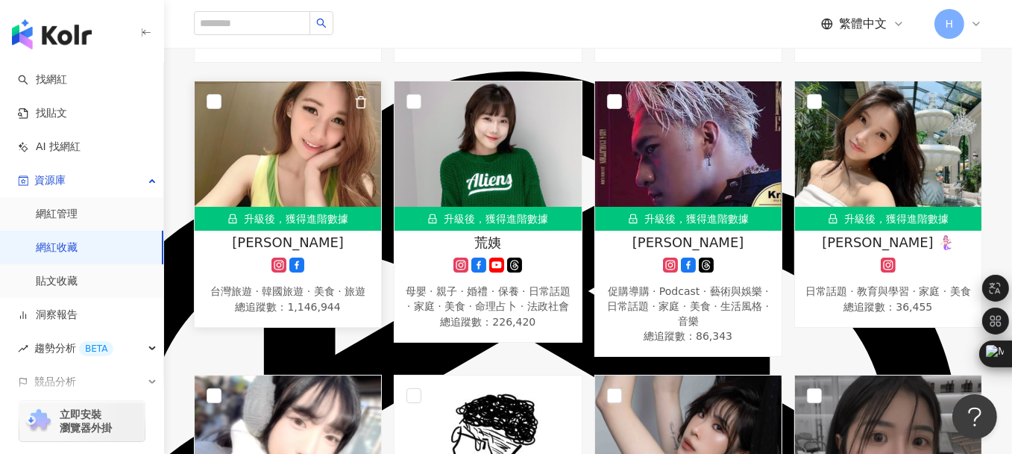
click at [357, 101] on icon "button" at bounding box center [361, 102] width 8 height 11
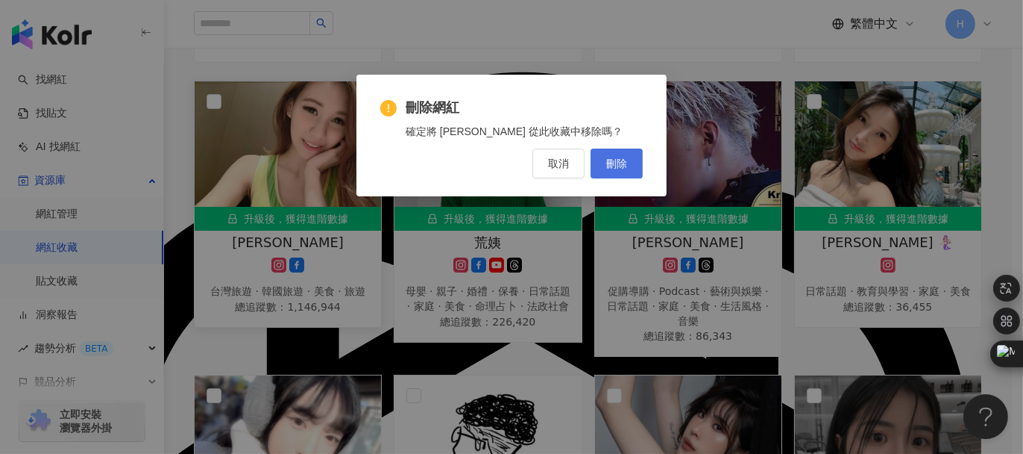
click at [623, 163] on span "刪除" at bounding box center [616, 163] width 21 height 12
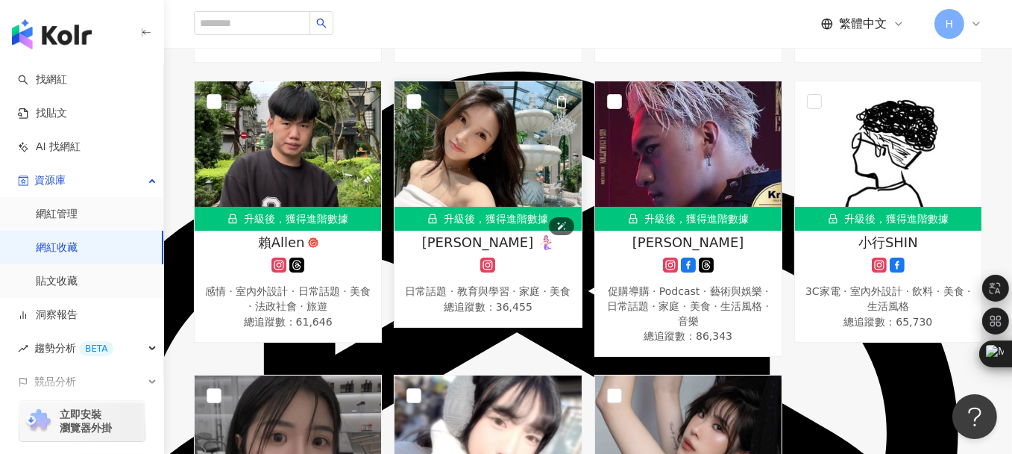
click at [512, 129] on img at bounding box center [488, 155] width 186 height 149
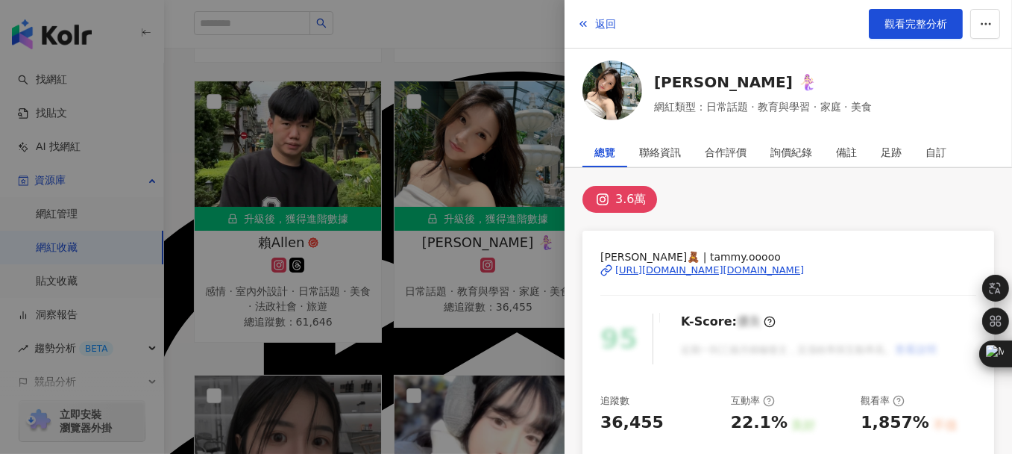
click at [651, 266] on div "https://www.instagram.com/tammy.ooooo/" at bounding box center [709, 269] width 189 height 13
click at [431, 58] on div at bounding box center [506, 227] width 1012 height 454
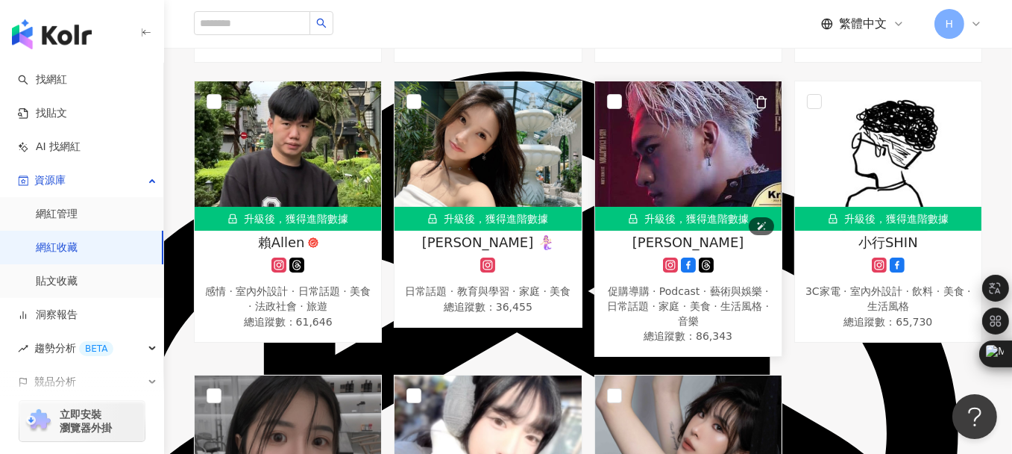
click at [709, 181] on img at bounding box center [688, 155] width 186 height 149
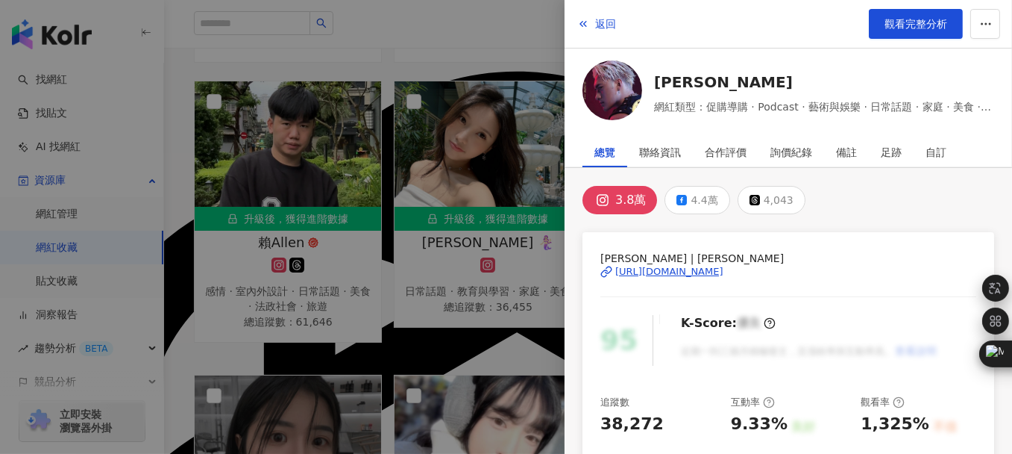
click at [645, 269] on div "https://www.instagram.com/krisshen/" at bounding box center [669, 271] width 108 height 13
click at [421, 68] on div at bounding box center [506, 227] width 1012 height 454
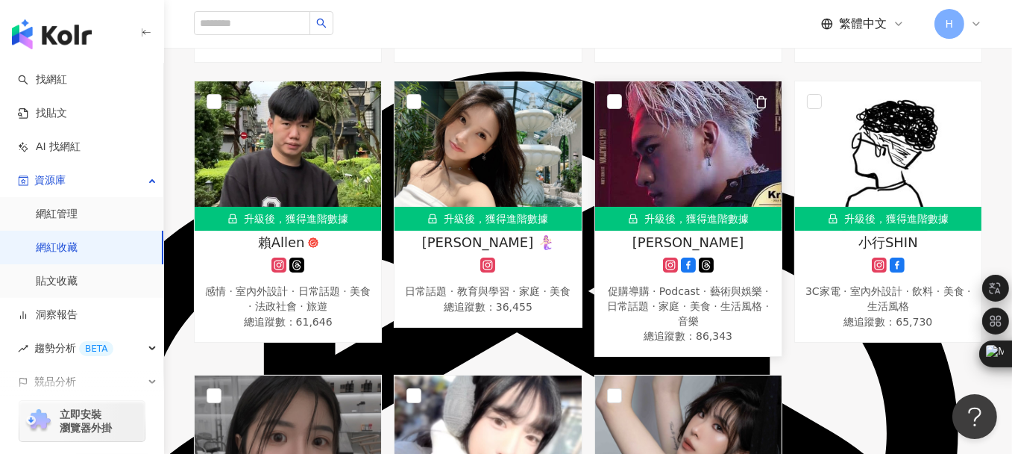
click at [765, 108] on icon "button" at bounding box center [762, 102] width 8 height 11
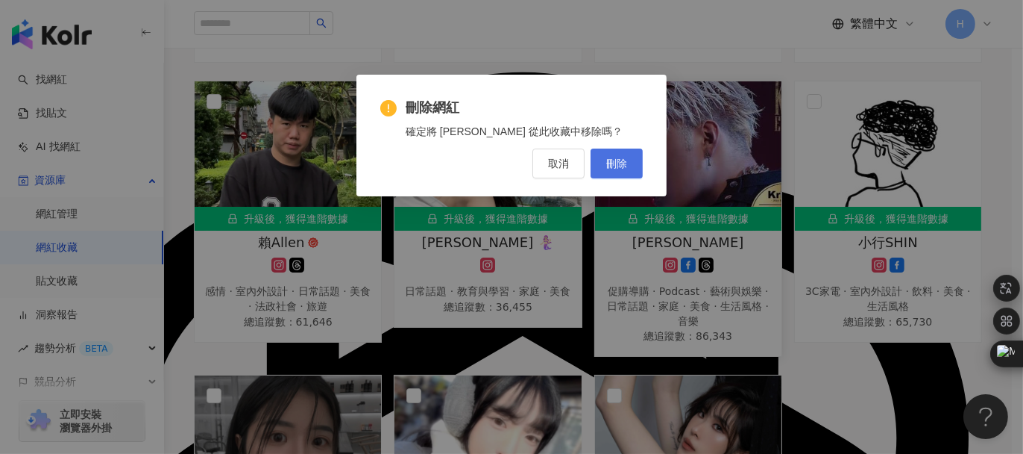
click at [637, 163] on button "刪除" at bounding box center [617, 163] width 52 height 30
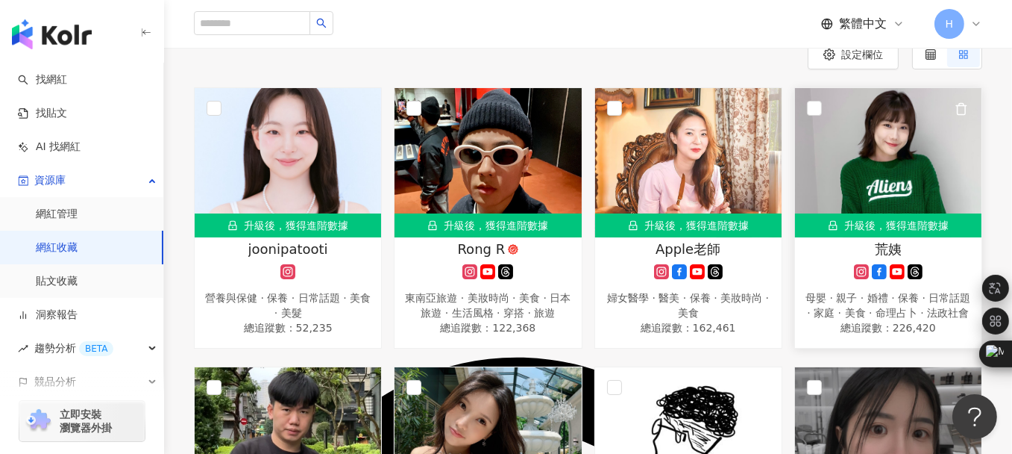
scroll to position [149, 0]
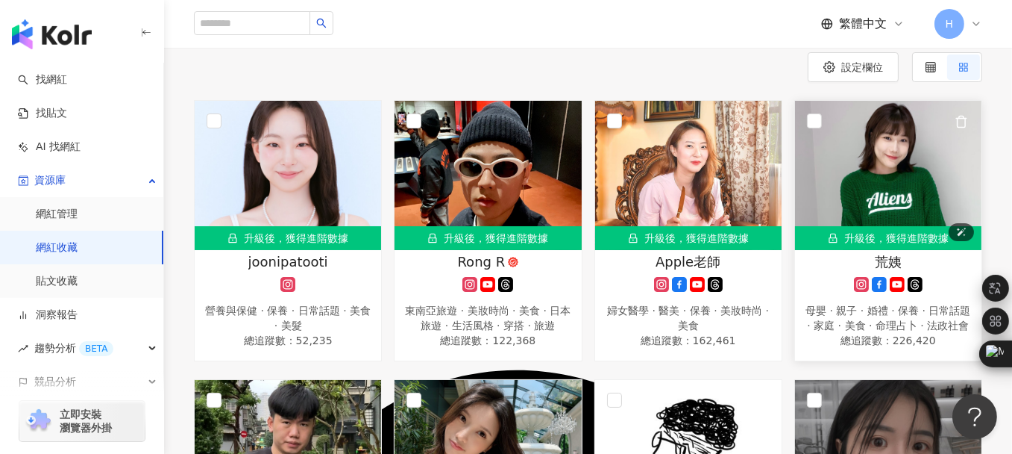
click at [924, 138] on img at bounding box center [888, 175] width 186 height 149
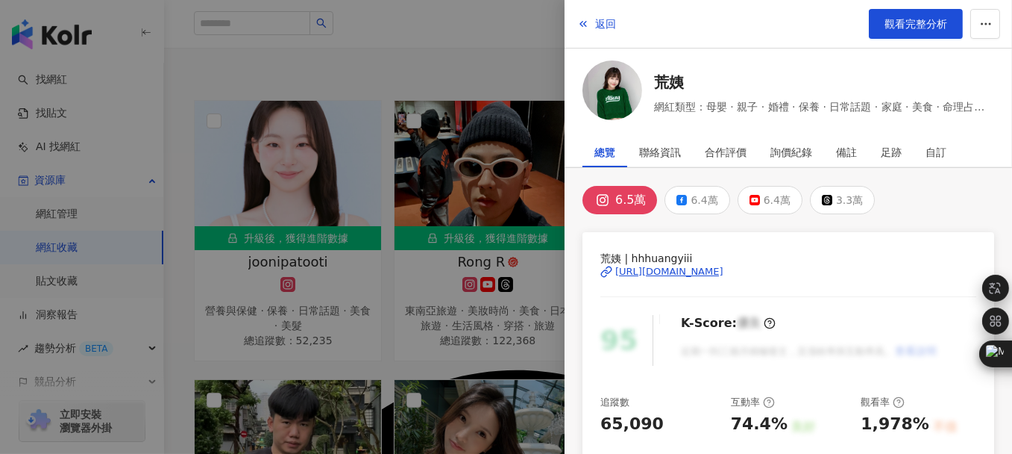
click at [700, 269] on div "https://www.instagram.com/hhhuangyiii/" at bounding box center [669, 271] width 108 height 13
click at [544, 22] on div at bounding box center [506, 227] width 1012 height 454
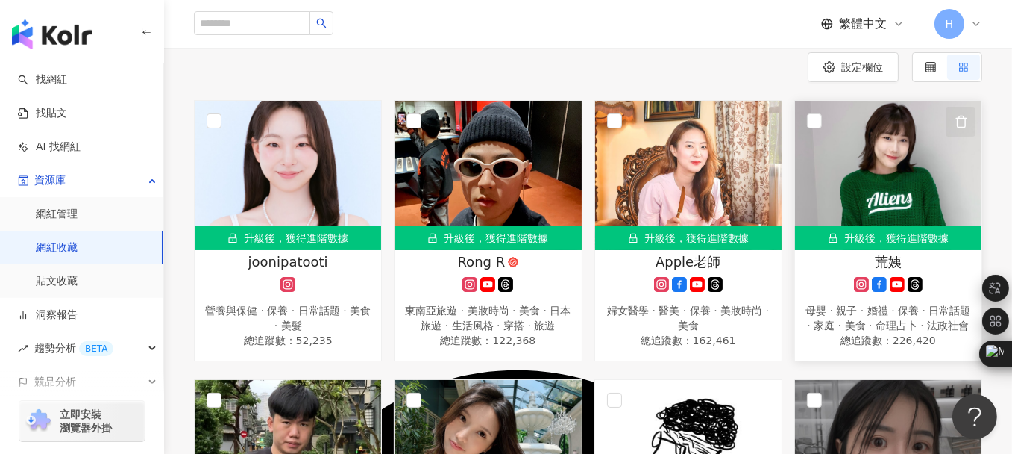
click at [967, 119] on icon "button" at bounding box center [961, 121] width 13 height 13
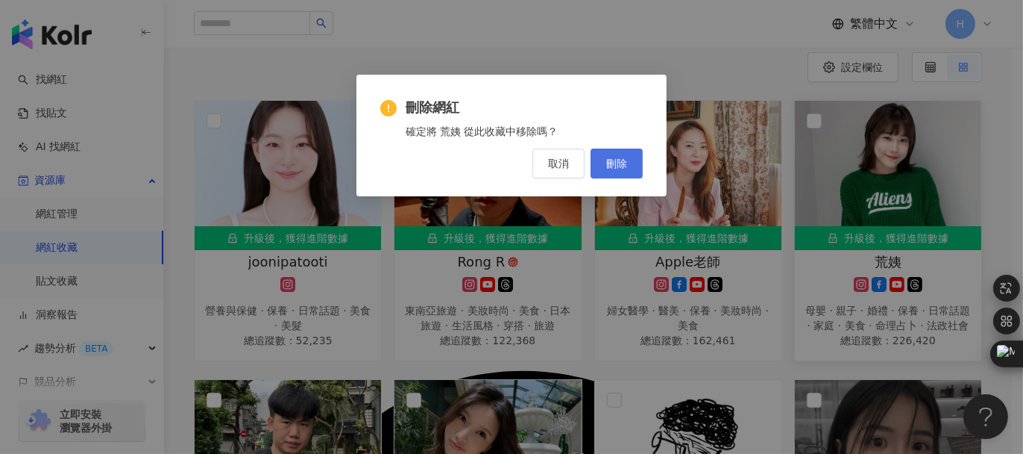
click at [628, 167] on button "刪除" at bounding box center [617, 163] width 52 height 30
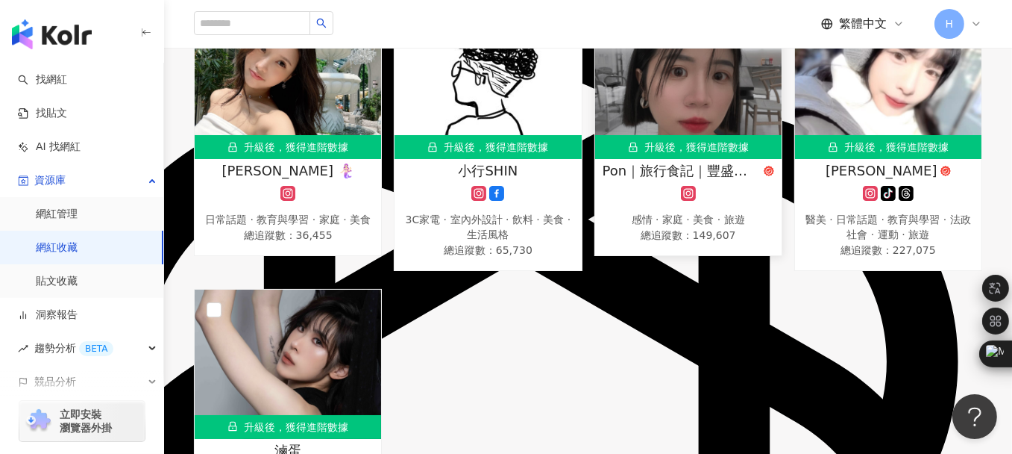
scroll to position [522, 0]
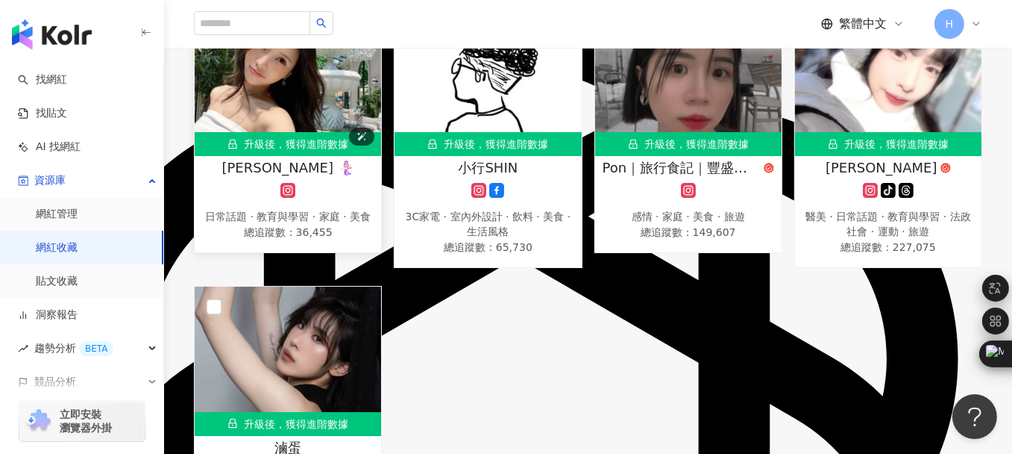
click at [274, 106] on img at bounding box center [288, 81] width 186 height 149
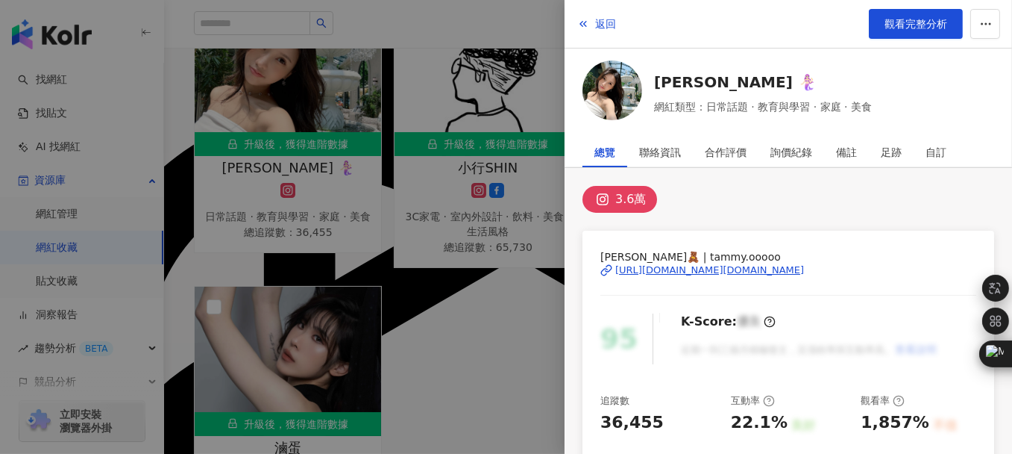
click at [679, 270] on div "https://www.instagram.com/tammy.ooooo/" at bounding box center [709, 269] width 189 height 13
drag, startPoint x: 488, startPoint y: 318, endPoint x: 486, endPoint y: 298, distance: 20.3
click at [488, 318] on div at bounding box center [506, 227] width 1012 height 454
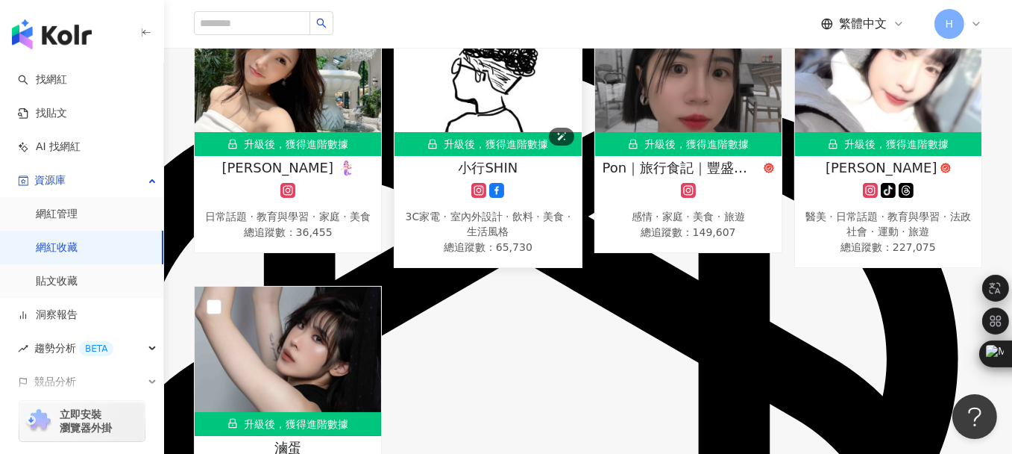
click at [489, 90] on img at bounding box center [488, 81] width 186 height 149
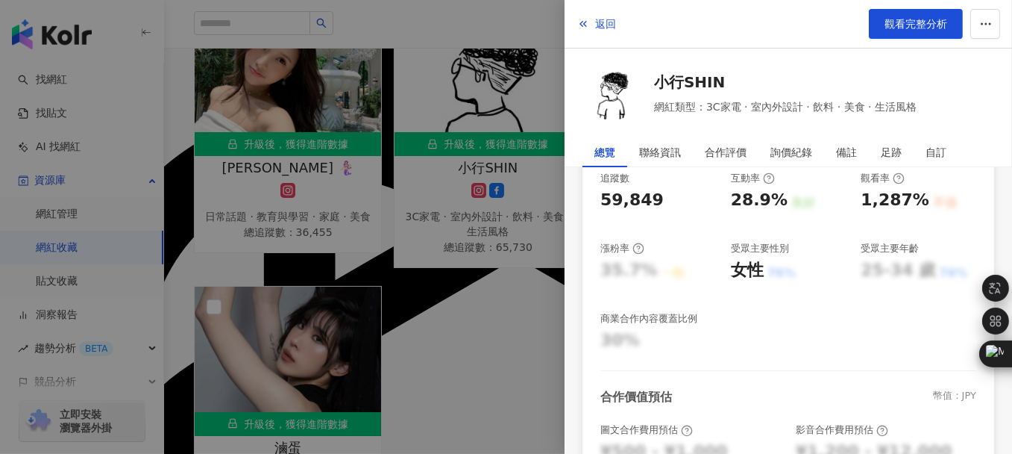
scroll to position [0, 0]
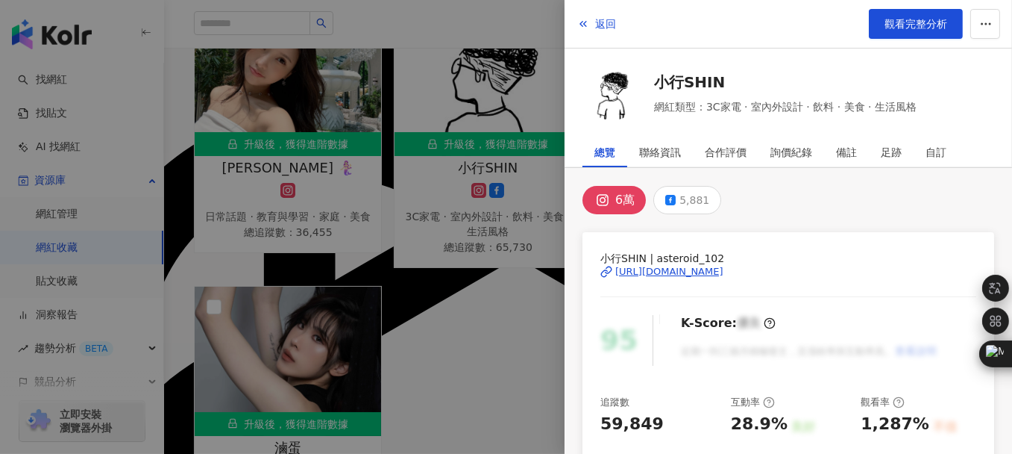
click at [673, 272] on div "https://www.instagram.com/asteroid_102/" at bounding box center [669, 271] width 108 height 13
click at [510, 348] on div at bounding box center [506, 227] width 1012 height 454
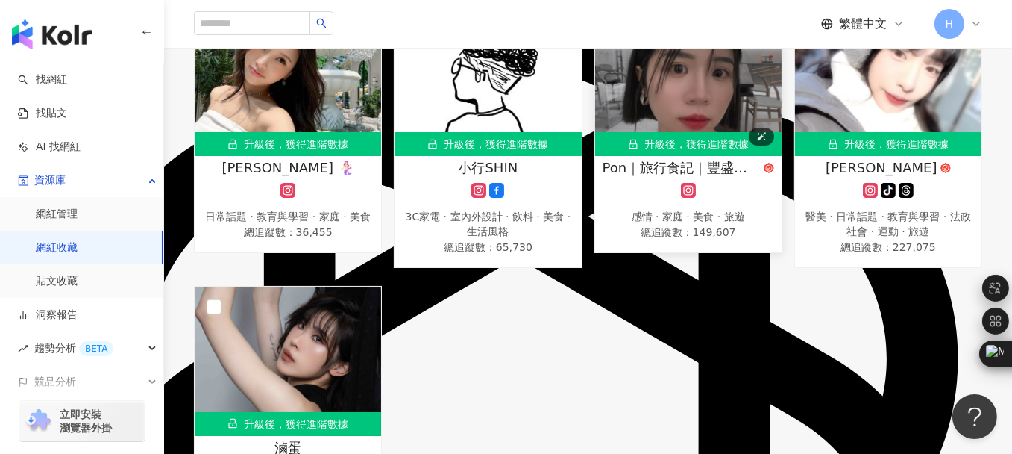
click at [685, 87] on img at bounding box center [688, 81] width 186 height 149
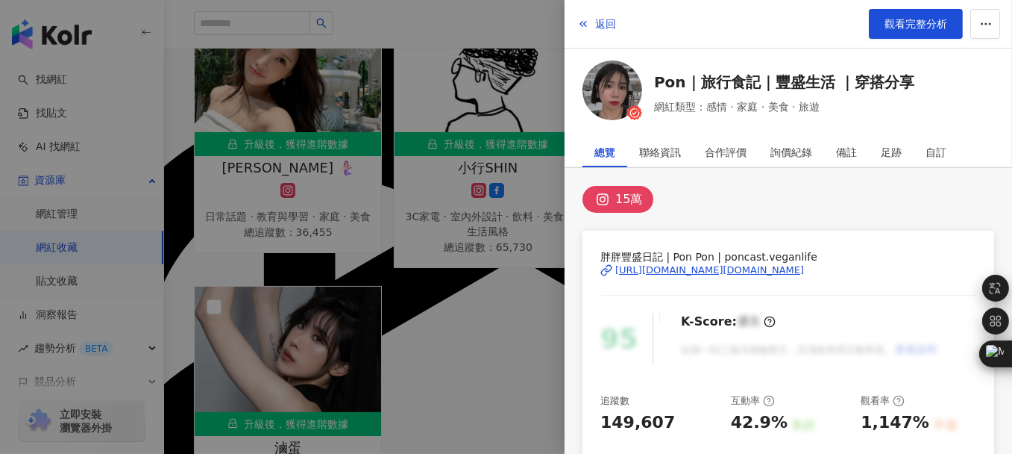
click at [667, 268] on div "https://www.instagram.com/poncast.veganlife/" at bounding box center [709, 269] width 189 height 13
click at [434, 386] on div at bounding box center [506, 227] width 1012 height 454
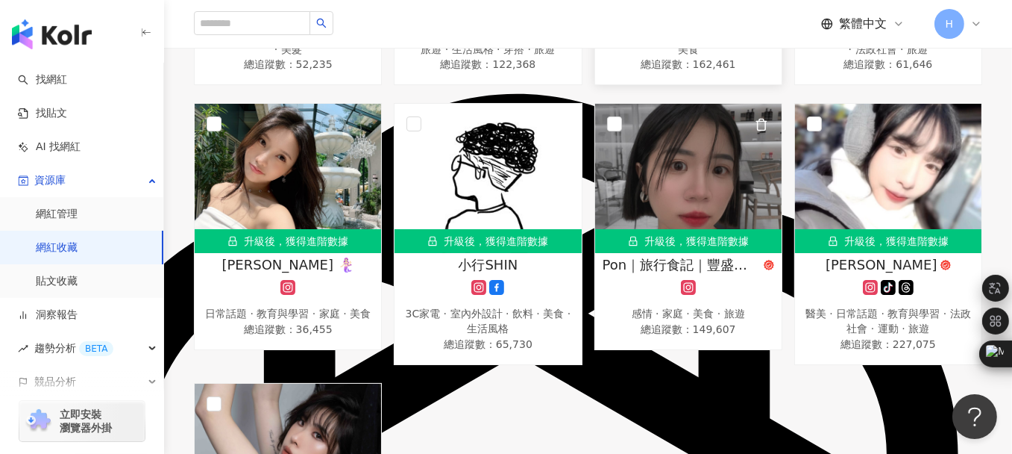
scroll to position [298, 0]
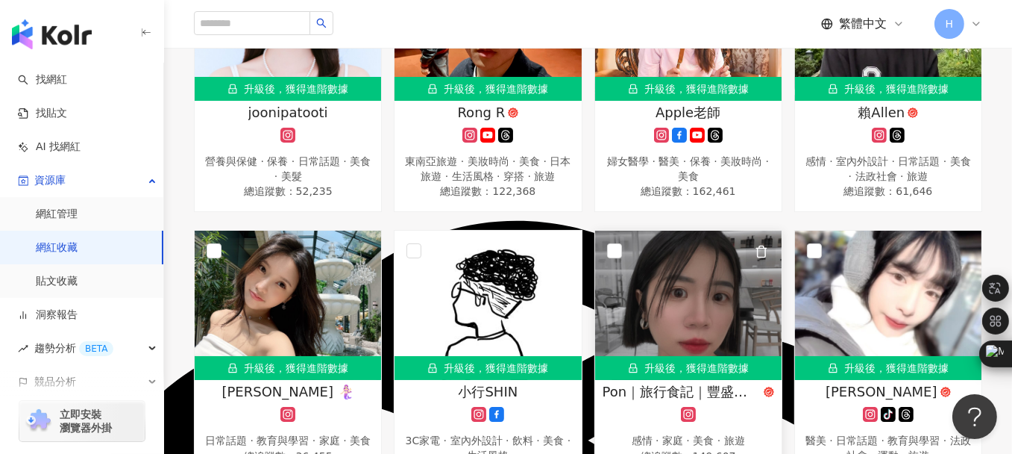
click at [764, 245] on icon "button" at bounding box center [761, 251] width 13 height 13
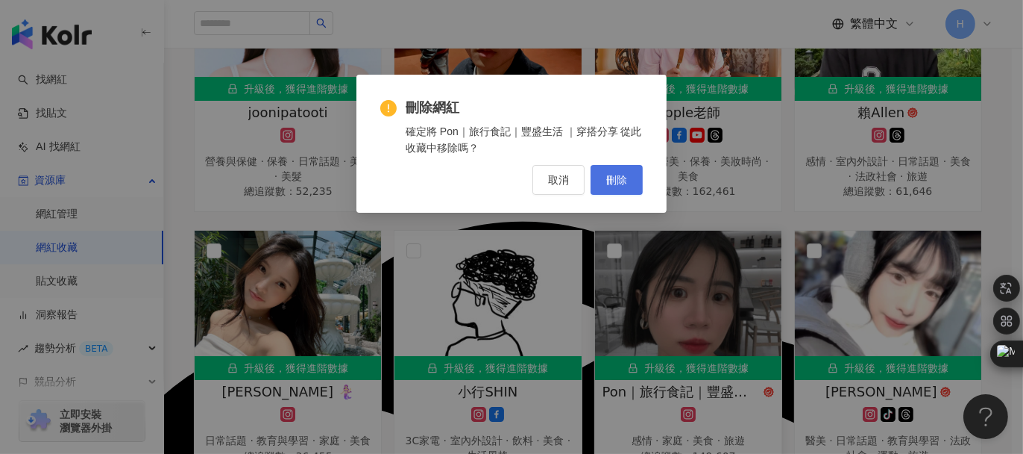
click at [609, 182] on span "刪除" at bounding box center [616, 180] width 21 height 12
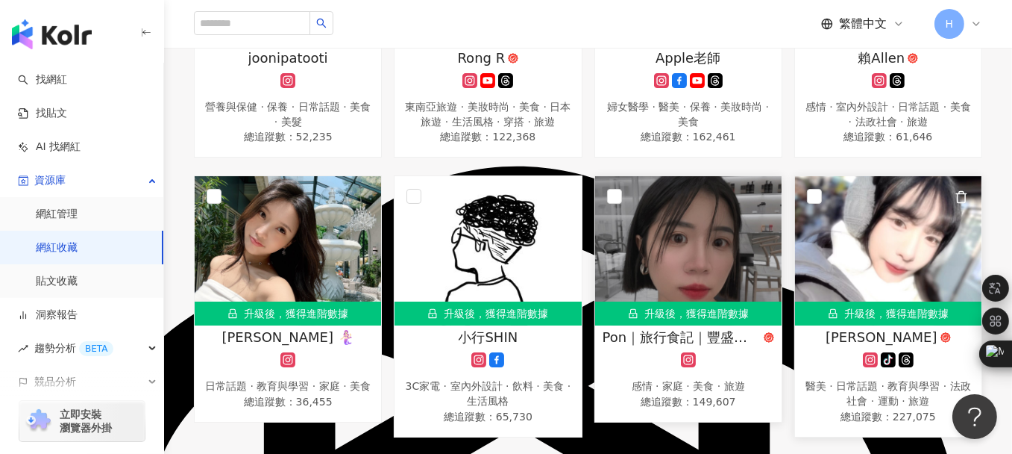
scroll to position [448, 0]
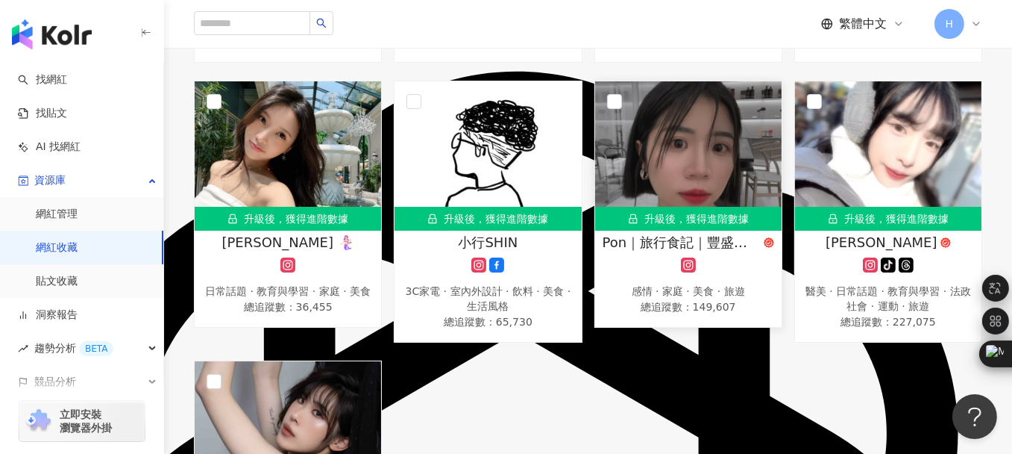
click at [809, 363] on div "升級後，獲得進階數據 joonipatooti 營養與保健 · 保養 · 日常話題 · 美食 · 美髮 總追蹤數 ： 52,235 升級後，獲得進階數據 Ro…" at bounding box center [588, 212] width 800 height 820
click at [762, 94] on span "button" at bounding box center [761, 102] width 13 height 16
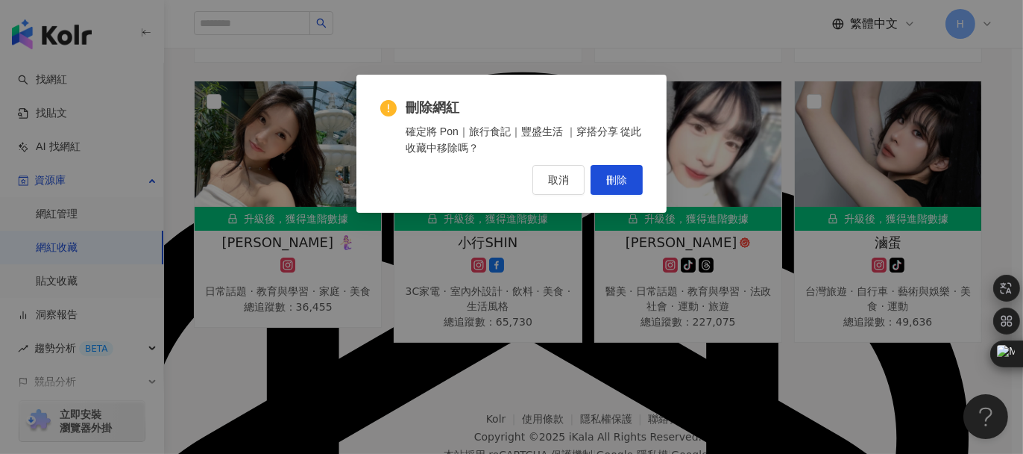
click at [755, 373] on div "刪除網紅 確定將 Pon｜旅行食記｜豐盛生活 ｜穿搭分享 從此收藏中移除嗎？ 取消 刪除" at bounding box center [511, 227] width 1023 height 454
click at [556, 177] on span "取消" at bounding box center [558, 180] width 21 height 12
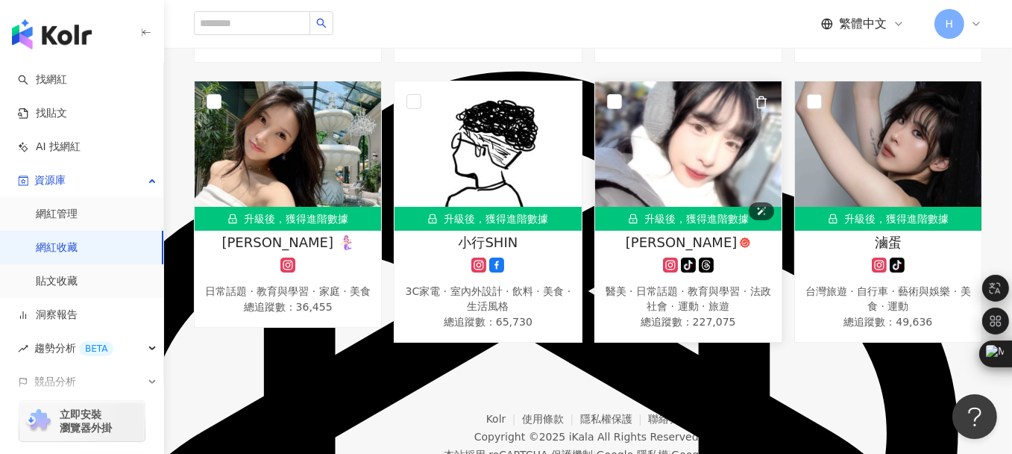
click at [667, 131] on img at bounding box center [688, 155] width 186 height 149
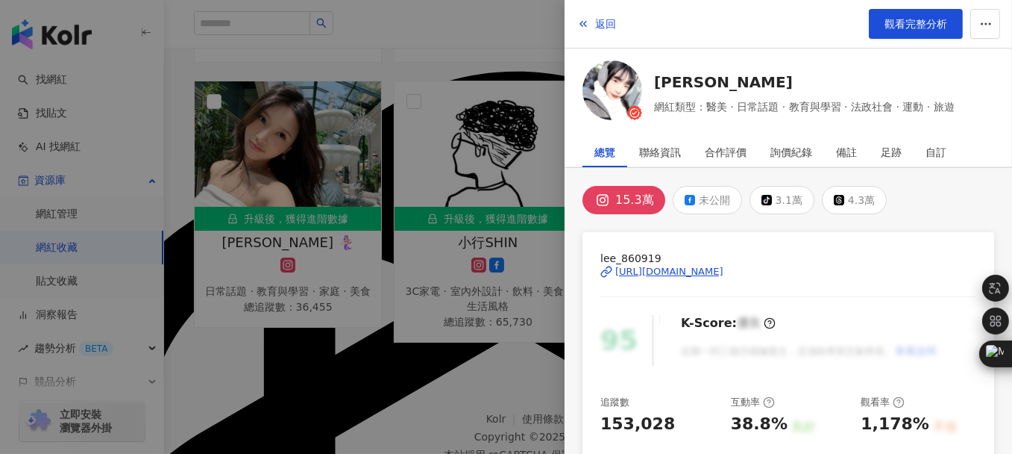
click at [703, 267] on div "https://www.instagram.com/lee_860919/" at bounding box center [669, 271] width 108 height 13
click at [447, 410] on div at bounding box center [506, 227] width 1012 height 454
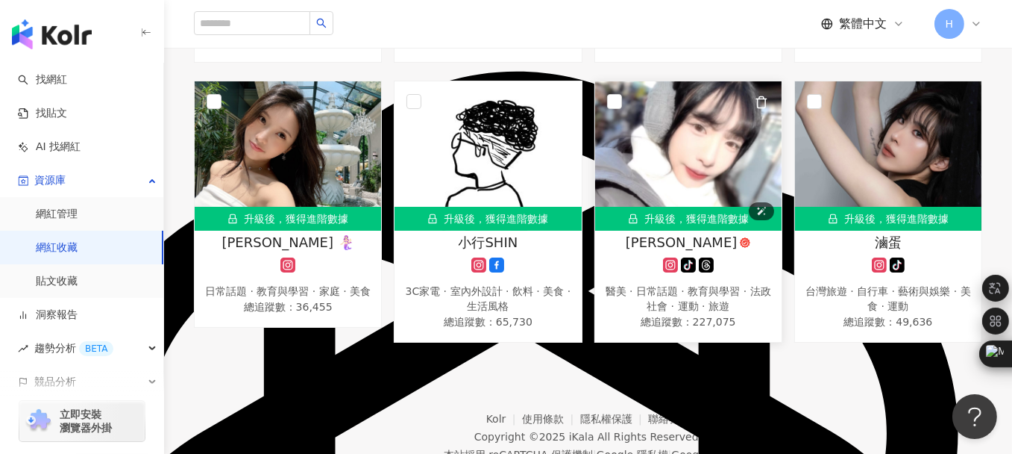
click at [722, 136] on img at bounding box center [688, 155] width 186 height 149
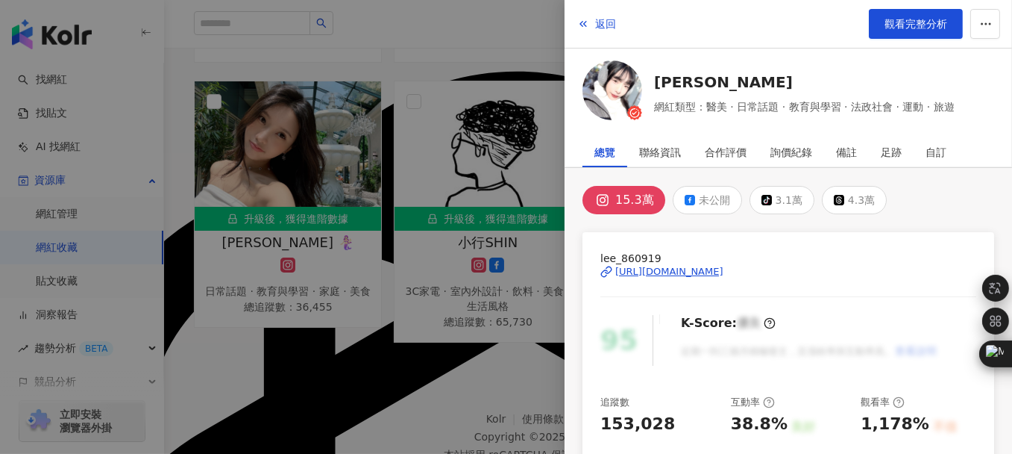
click at [694, 269] on div "https://www.instagram.com/lee_860919/" at bounding box center [669, 271] width 108 height 13
click at [357, 369] on div at bounding box center [506, 227] width 1012 height 454
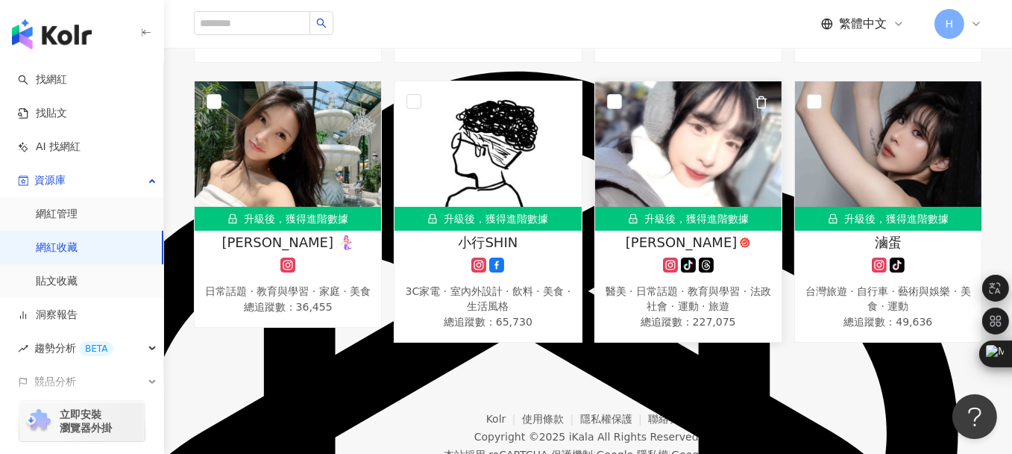
click at [763, 97] on icon "button" at bounding box center [762, 102] width 8 height 11
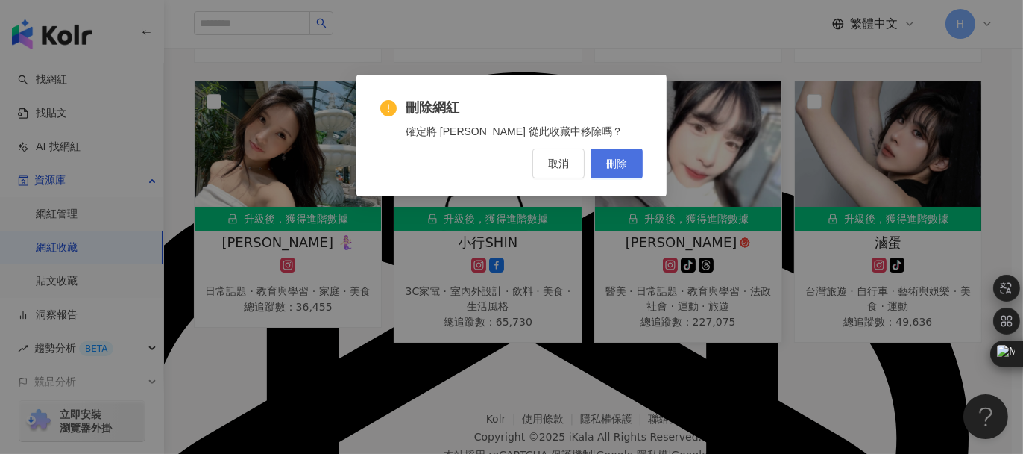
click at [610, 169] on span "刪除" at bounding box center [616, 163] width 21 height 12
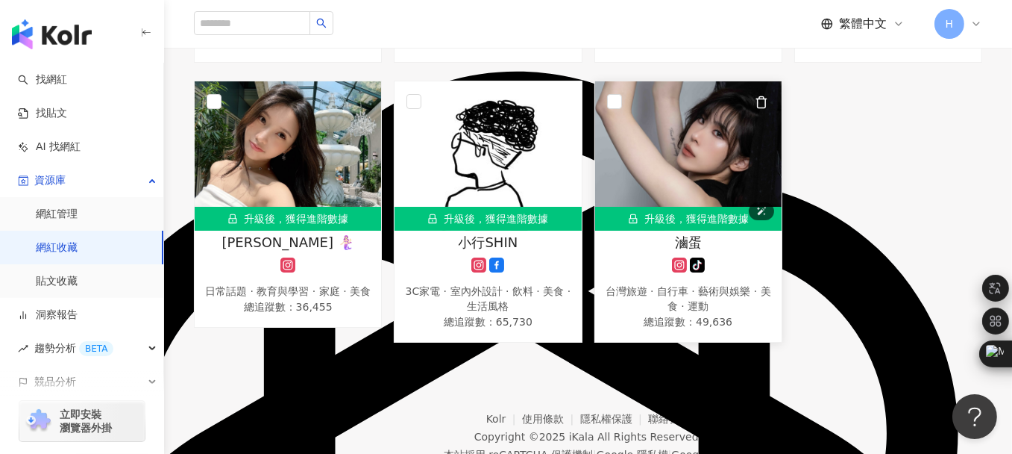
click at [691, 161] on img at bounding box center [688, 155] width 186 height 149
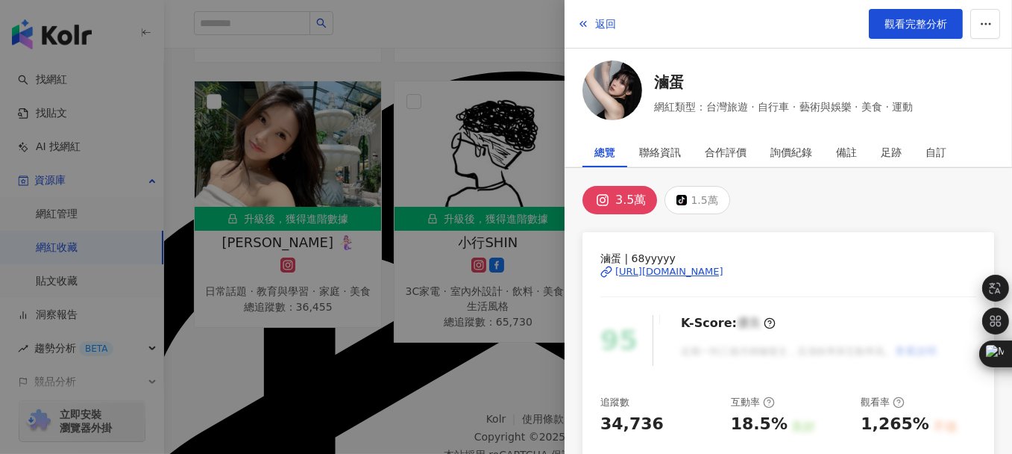
click at [675, 272] on div "https://www.instagram.com/68yyyyy/" at bounding box center [669, 271] width 108 height 13
click at [547, 21] on div at bounding box center [506, 227] width 1012 height 454
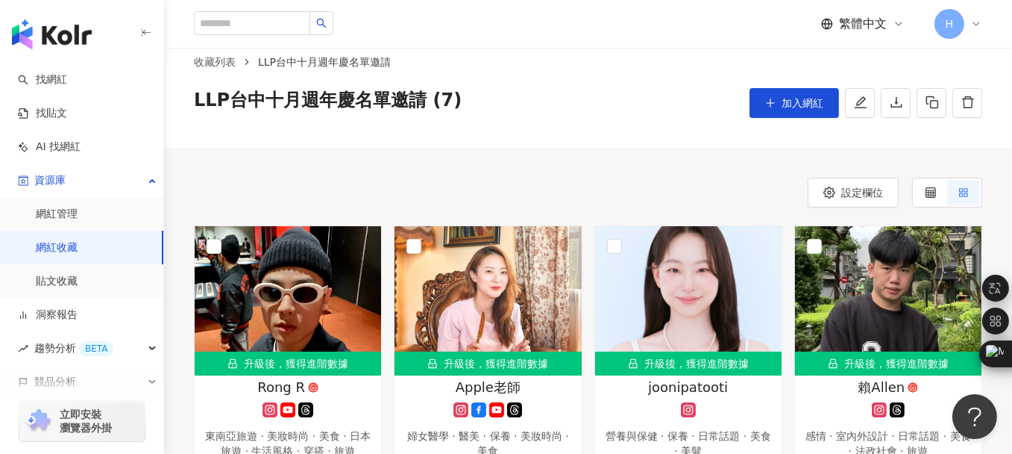
scroll to position [0, 0]
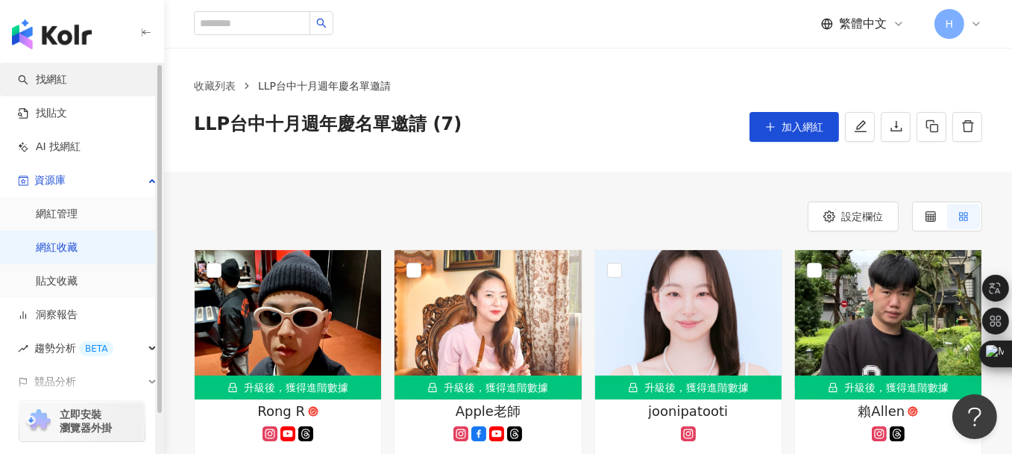
click at [45, 83] on link "找網紅" at bounding box center [42, 79] width 49 height 15
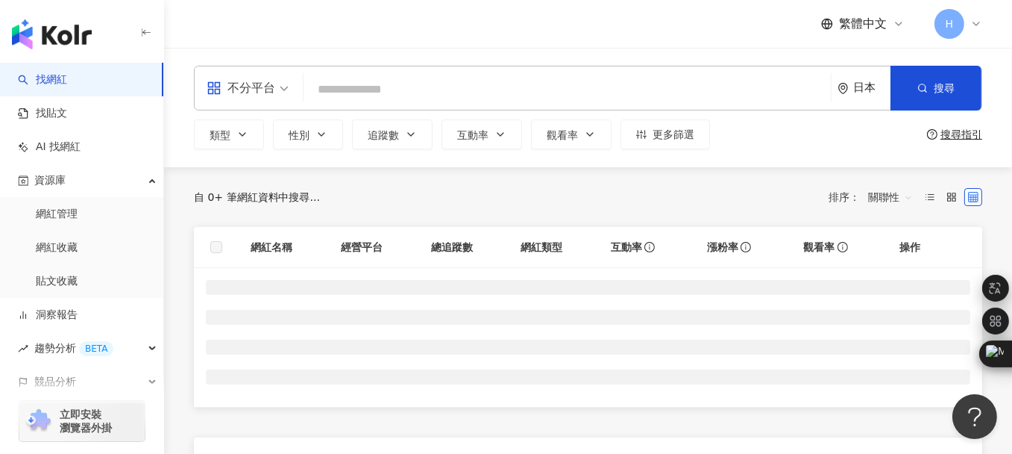
click at [861, 94] on div "日本" at bounding box center [871, 87] width 37 height 13
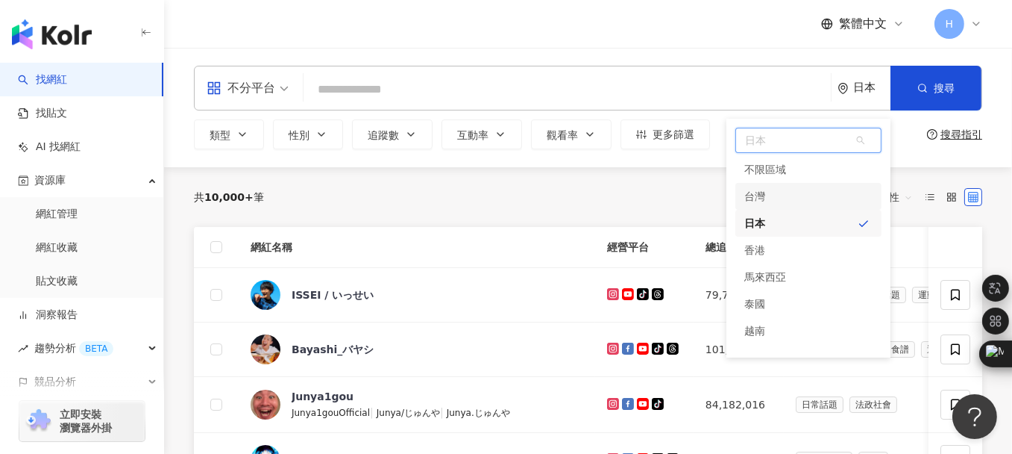
click at [770, 197] on div "台灣" at bounding box center [809, 196] width 146 height 27
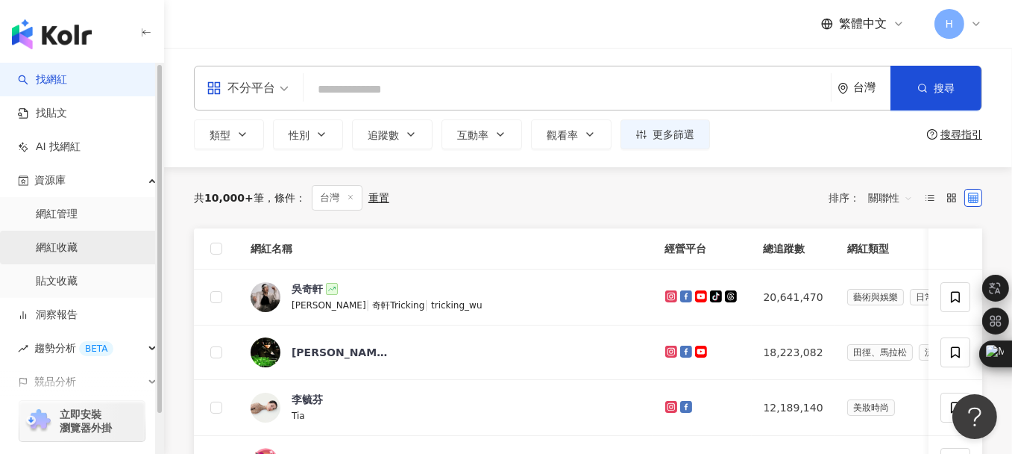
click at [73, 249] on link "網紅收藏" at bounding box center [57, 247] width 42 height 15
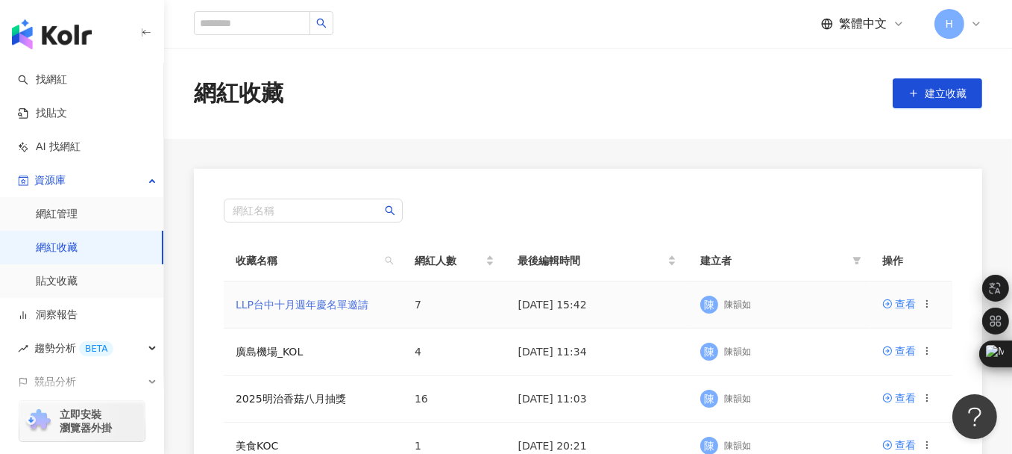
click at [292, 305] on link "LLP台中十月週年慶名單邀請" at bounding box center [302, 304] width 133 height 12
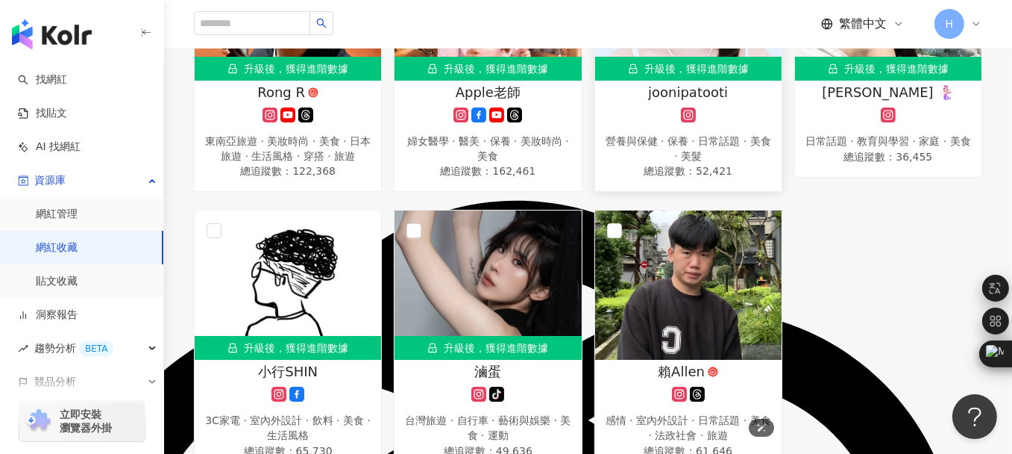
scroll to position [224, 0]
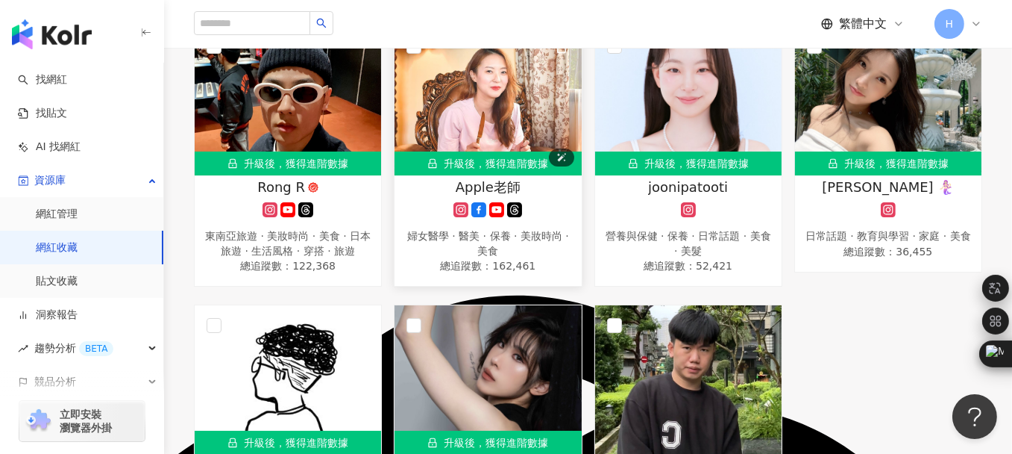
click at [488, 116] on img at bounding box center [488, 100] width 186 height 149
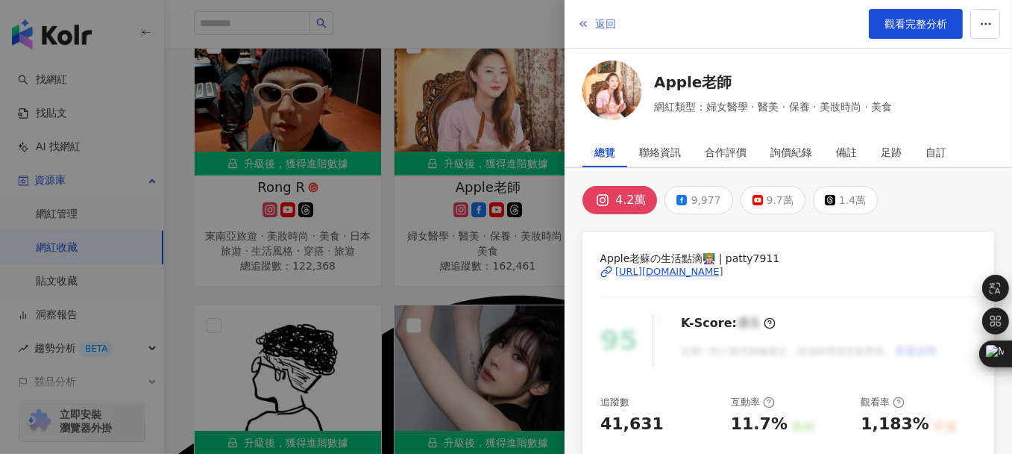
click at [588, 21] on icon "button" at bounding box center [583, 24] width 12 height 12
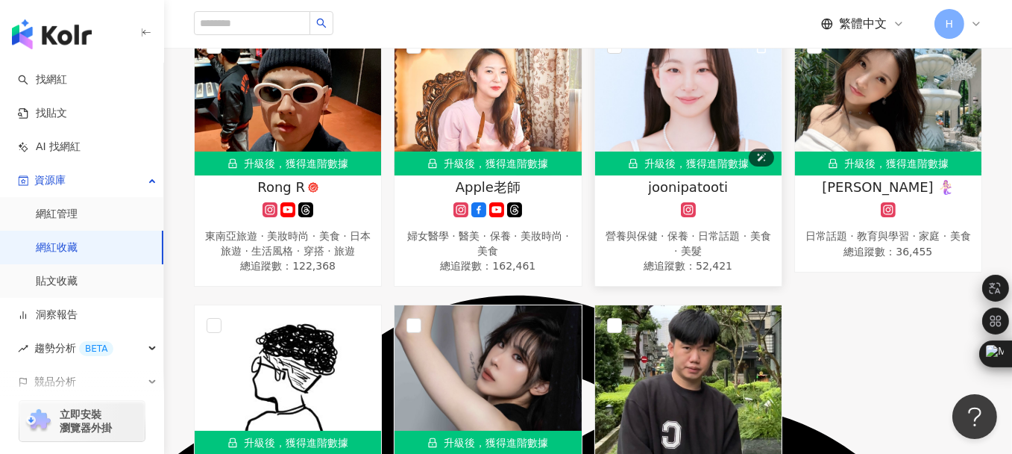
click at [686, 77] on img at bounding box center [688, 100] width 186 height 149
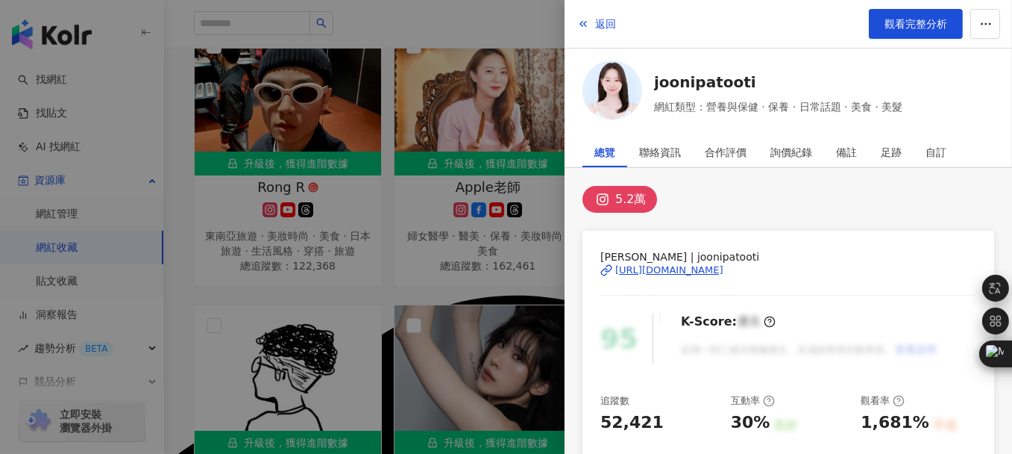
click at [694, 266] on div "https://www.instagram.com/joonipatooti/" at bounding box center [669, 269] width 108 height 13
click at [546, 26] on div at bounding box center [506, 227] width 1012 height 454
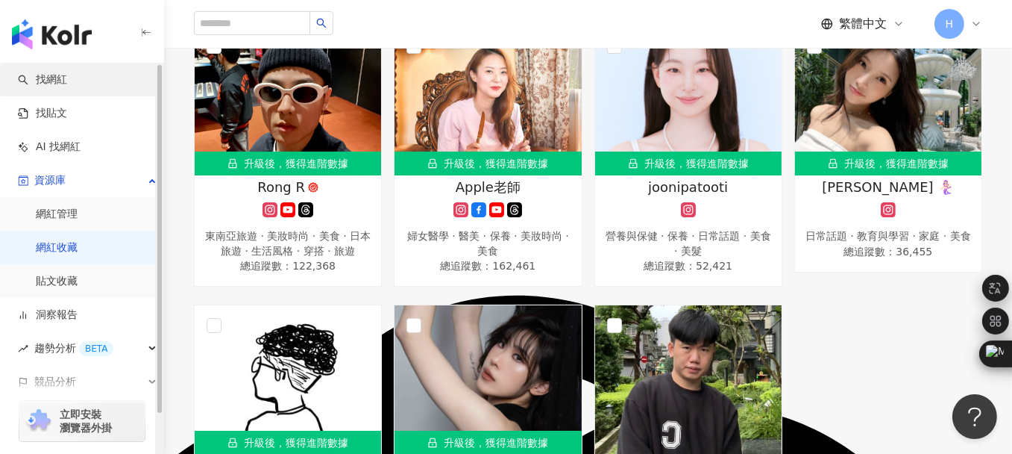
click at [57, 82] on link "找網紅" at bounding box center [42, 79] width 49 height 15
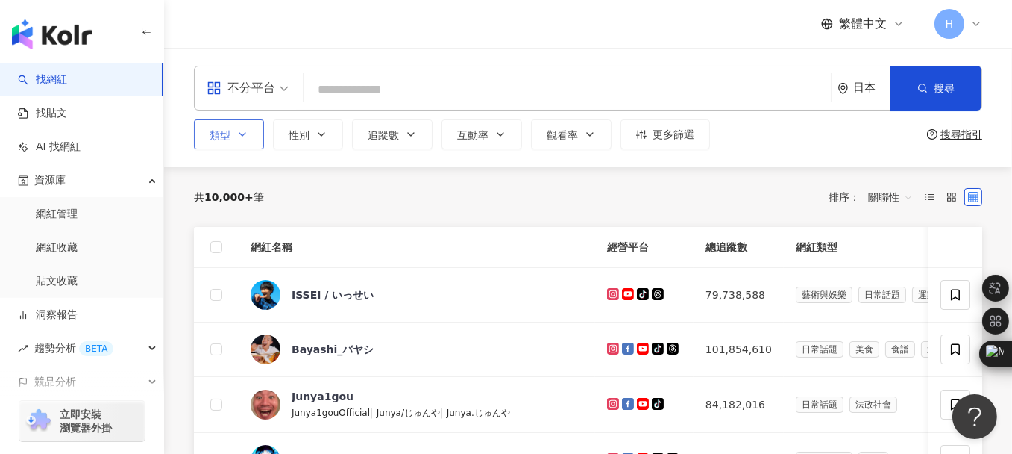
click at [240, 131] on icon "button" at bounding box center [242, 134] width 12 height 12
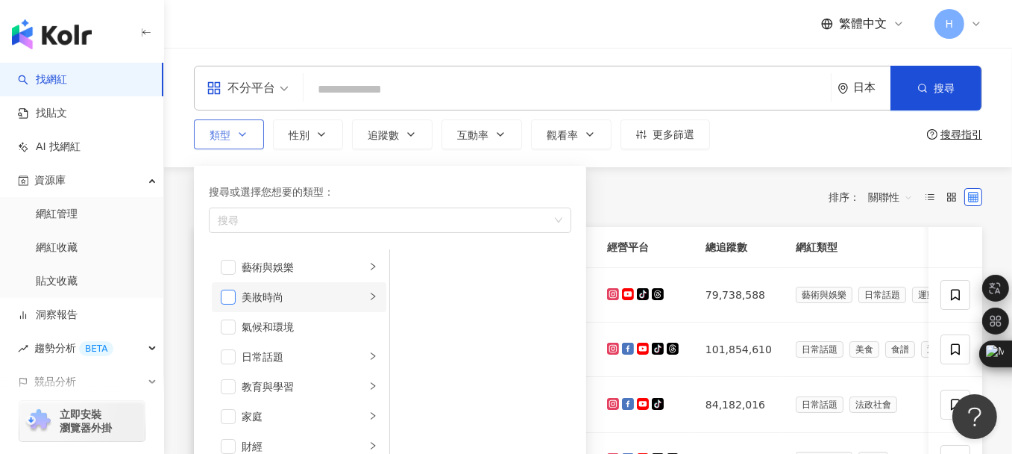
click at [226, 295] on span "button" at bounding box center [228, 296] width 15 height 15
click at [226, 266] on span "button" at bounding box center [228, 267] width 15 height 15
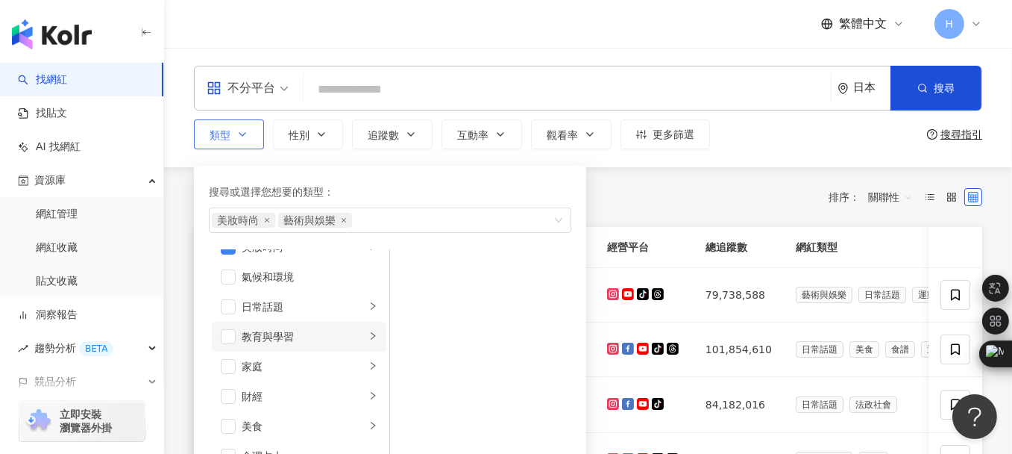
scroll to position [75, 0]
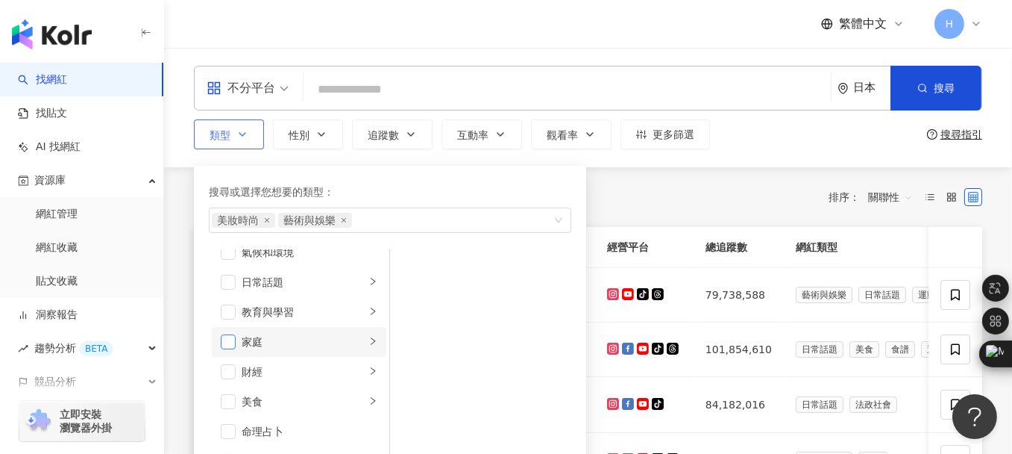
click at [231, 339] on span "button" at bounding box center [228, 341] width 15 height 15
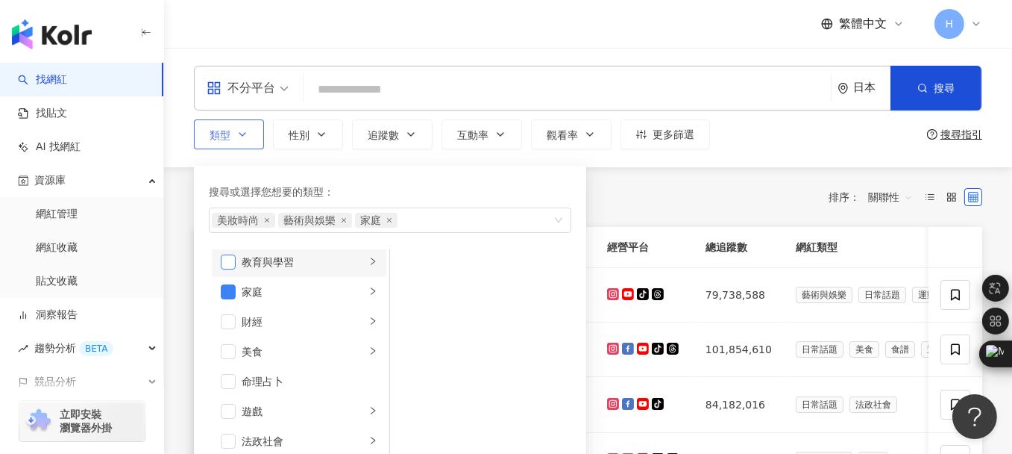
scroll to position [149, 0]
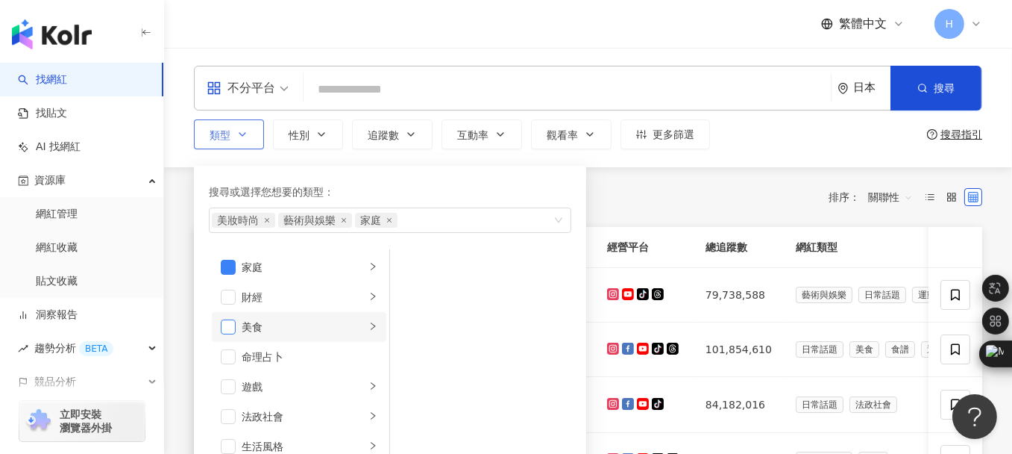
click at [233, 319] on span "button" at bounding box center [228, 326] width 15 height 15
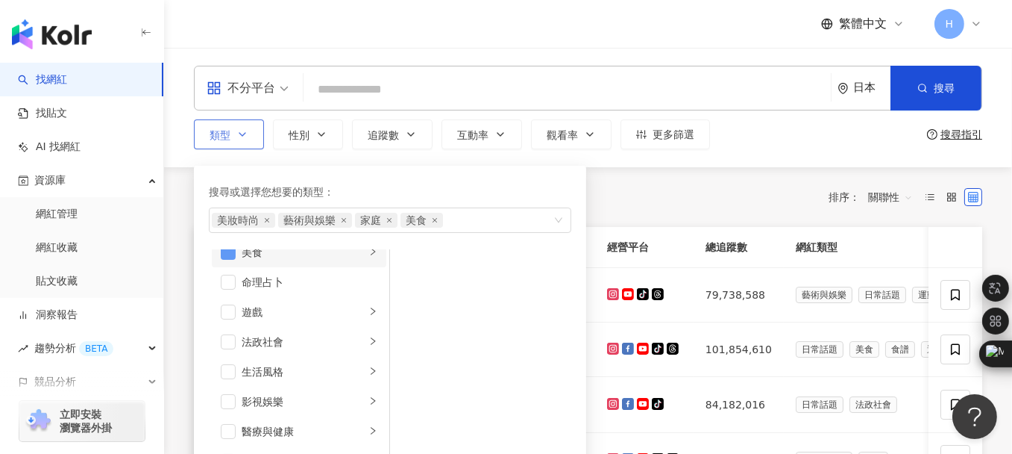
scroll to position [298, 0]
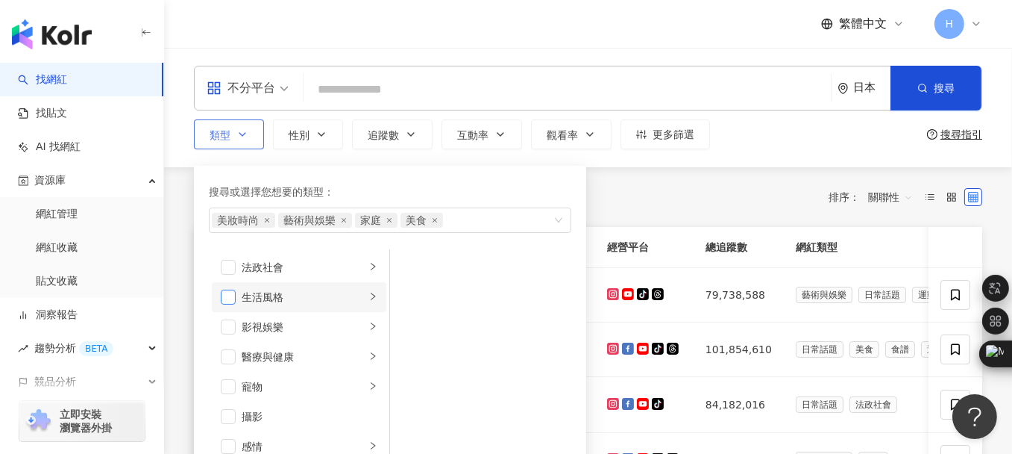
click at [228, 299] on span "button" at bounding box center [228, 296] width 15 height 15
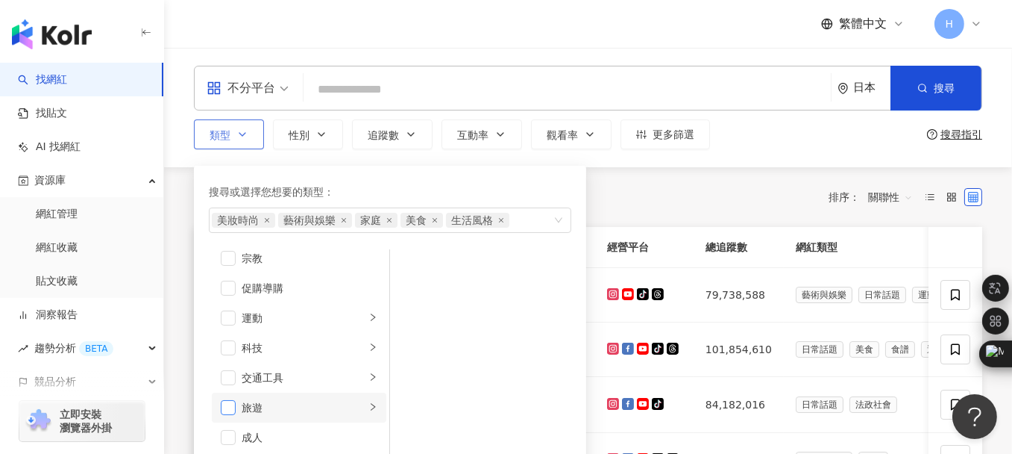
click at [233, 406] on span "button" at bounding box center [228, 407] width 15 height 15
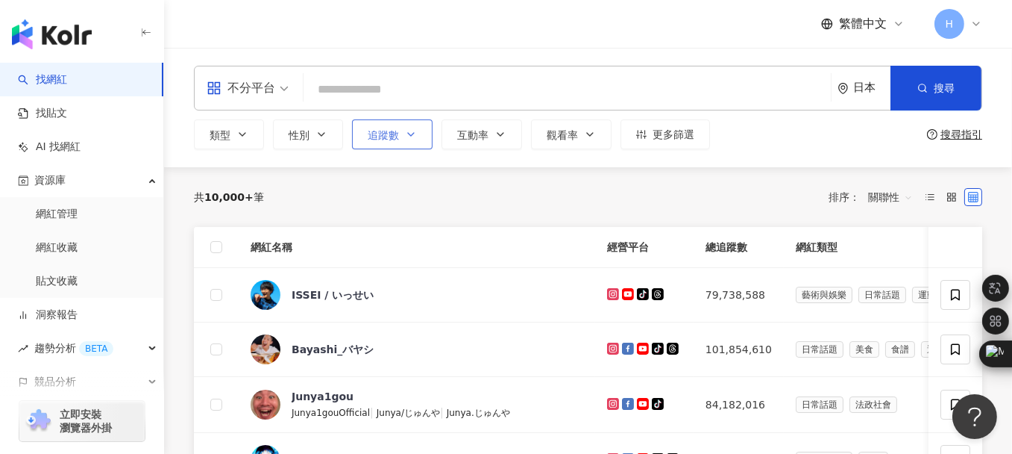
click at [384, 142] on button "追蹤數" at bounding box center [392, 134] width 81 height 30
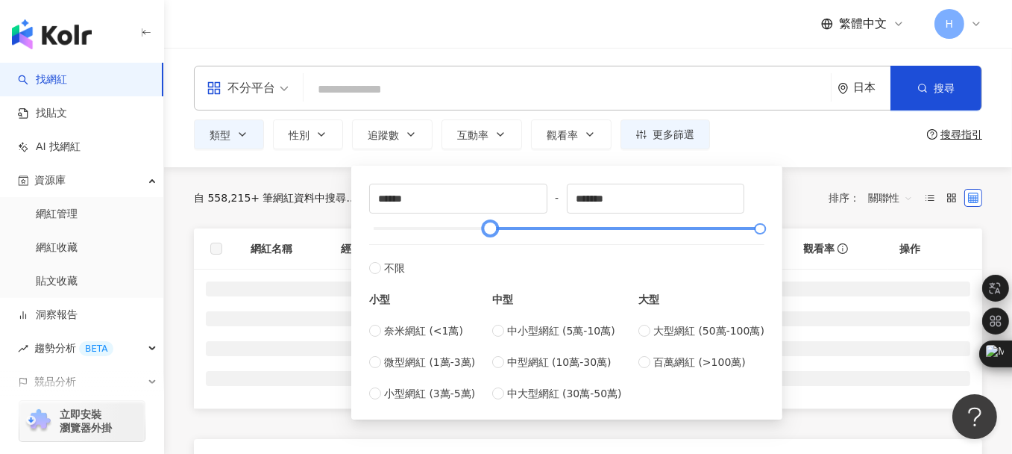
click at [490, 228] on div at bounding box center [567, 228] width 387 height 9
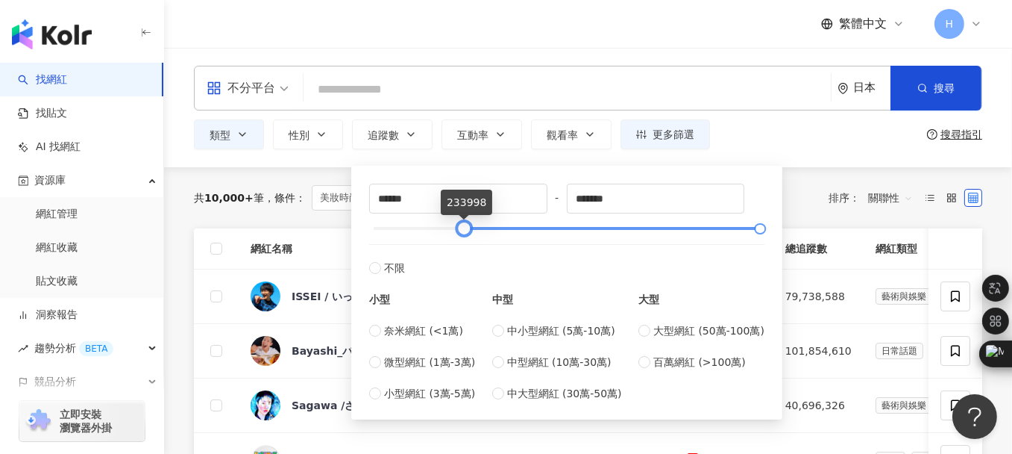
click at [464, 224] on div at bounding box center [567, 228] width 387 height 9
click at [434, 225] on div at bounding box center [567, 228] width 387 height 9
type input "*****"
click at [386, 226] on div at bounding box center [567, 228] width 387 height 9
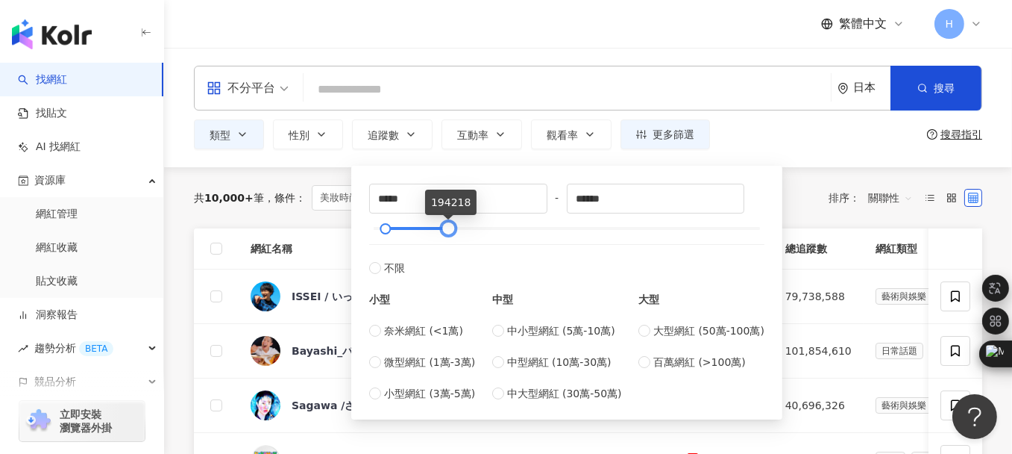
type input "******"
drag, startPoint x: 763, startPoint y: 223, endPoint x: 454, endPoint y: 216, distance: 308.9
click at [454, 216] on div "***** - ****** 不限 小型 奈米網紅 (<1萬) 微型網紅 (1萬-3萬) 小型網紅 (3萬-5萬) 中型 中小型網紅 (5萬-10萬) 中型網…" at bounding box center [566, 293] width 395 height 218
click at [480, 131] on span "互動率" at bounding box center [472, 135] width 31 height 12
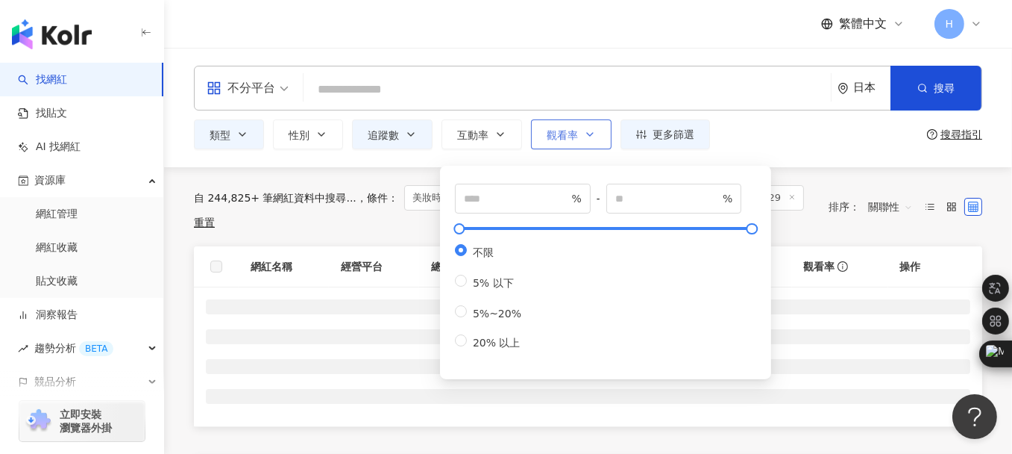
click at [584, 131] on icon "button" at bounding box center [590, 134] width 12 height 12
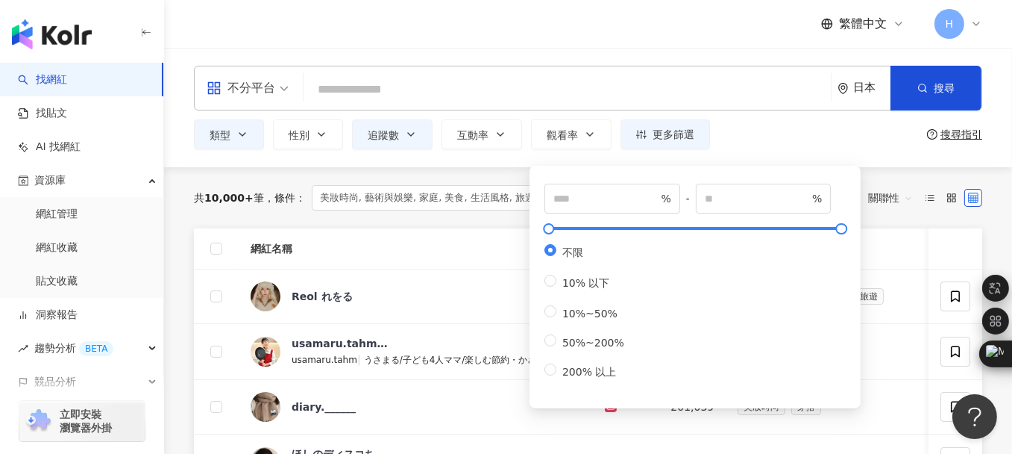
click at [598, 365] on div "不限 10% 以下 10%~50% 50%~200% 200% 以上" at bounding box center [591, 311] width 92 height 135
click at [597, 348] on span "50%~200%" at bounding box center [593, 342] width 74 height 12
type input "**"
type input "***"
click at [803, 120] on div "類型 性別 追蹤數 互動率 觀看率 更多篩選 ***** - ****** 不限 小型 奈米網紅 (<1萬) 微型網紅 (1萬-3萬) 小型網紅 (3萬-5萬…" at bounding box center [588, 134] width 788 height 30
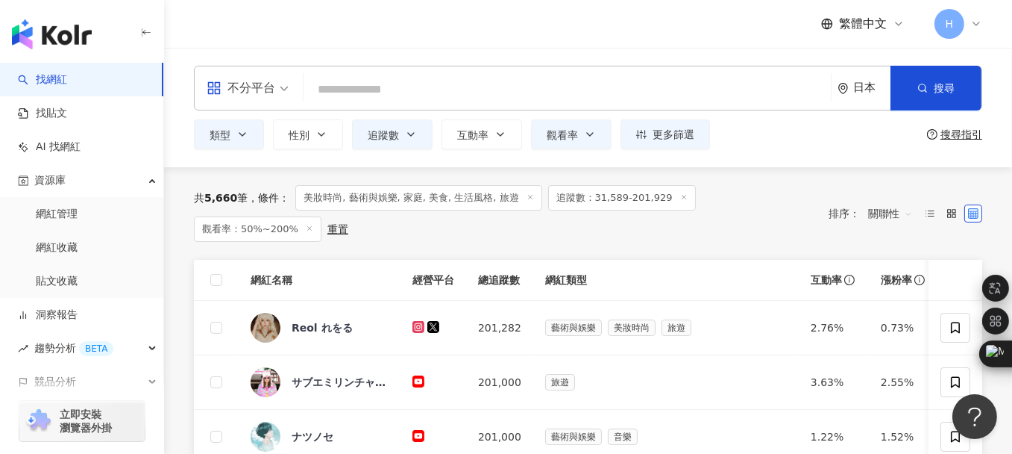
click at [874, 90] on div "日本" at bounding box center [871, 87] width 37 height 13
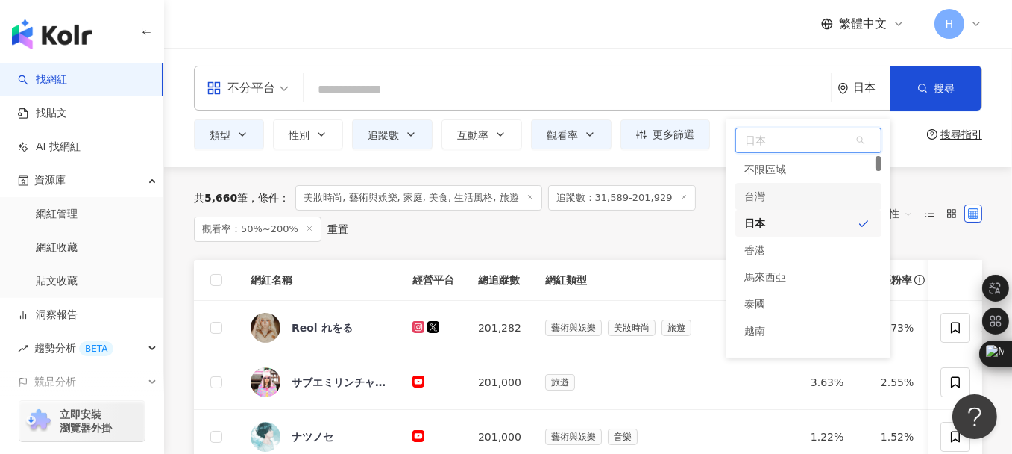
click at [823, 197] on div "台灣" at bounding box center [809, 196] width 146 height 27
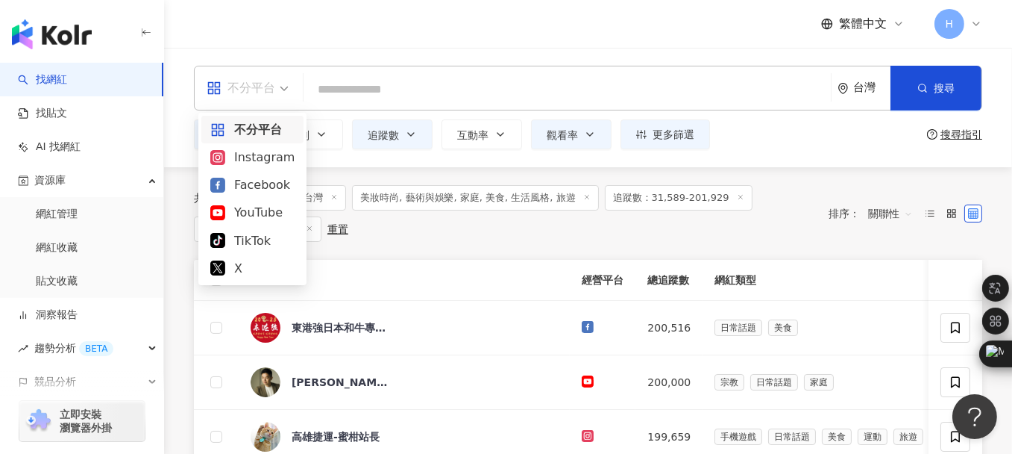
click at [267, 88] on div "不分平台" at bounding box center [241, 88] width 69 height 24
click at [261, 151] on div "Instagram" at bounding box center [252, 157] width 84 height 19
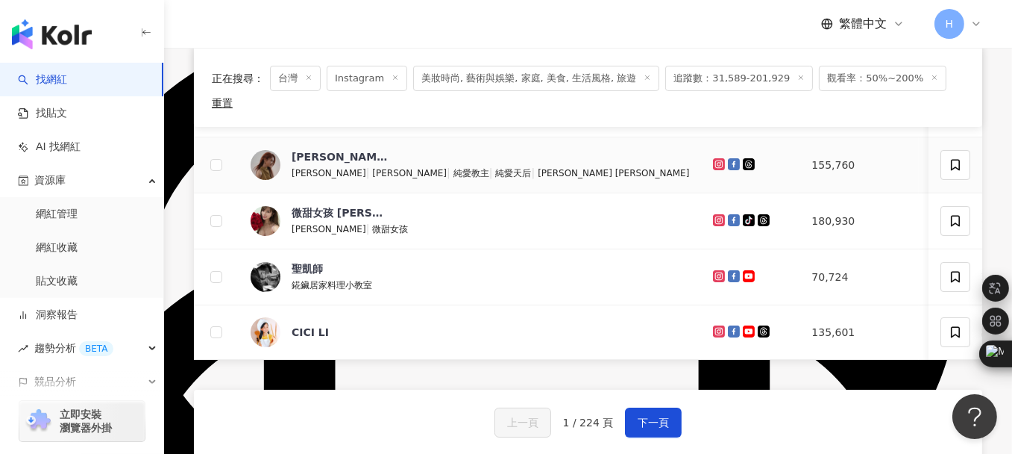
scroll to position [671, 0]
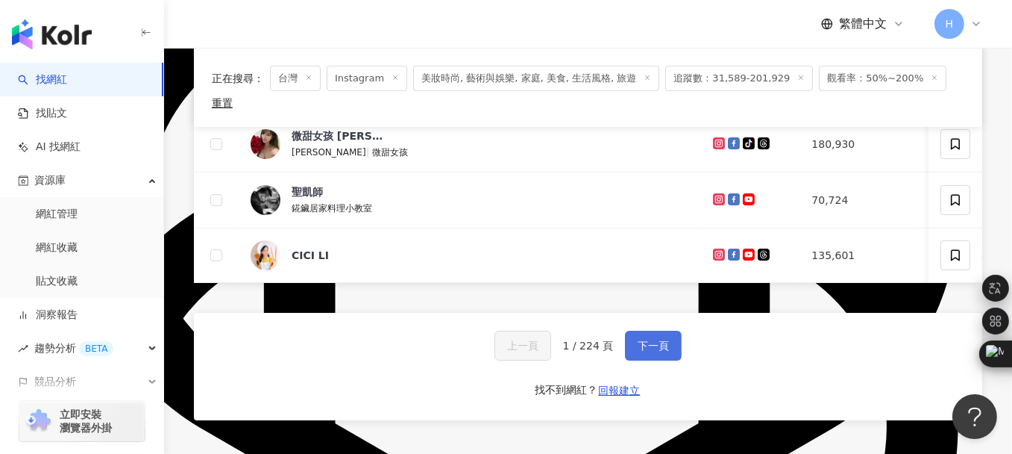
click at [658, 339] on span "下一頁" at bounding box center [653, 345] width 31 height 12
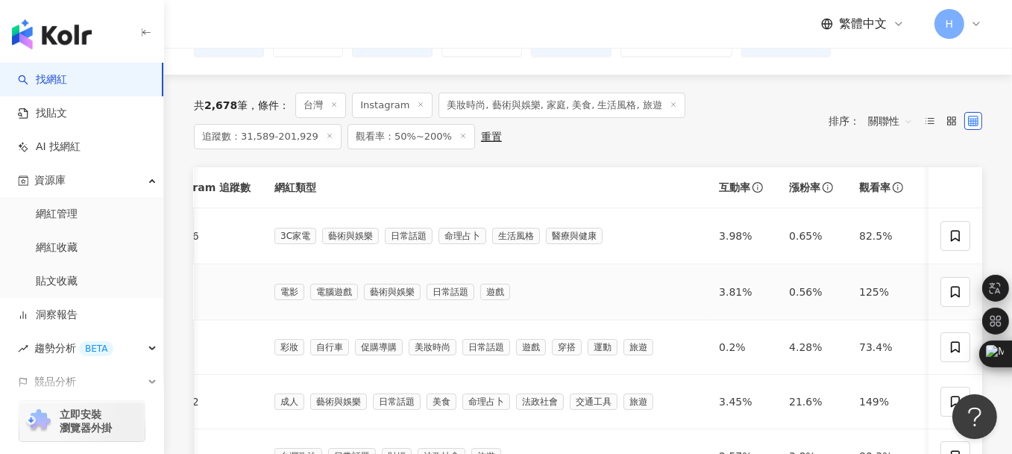
scroll to position [0, 0]
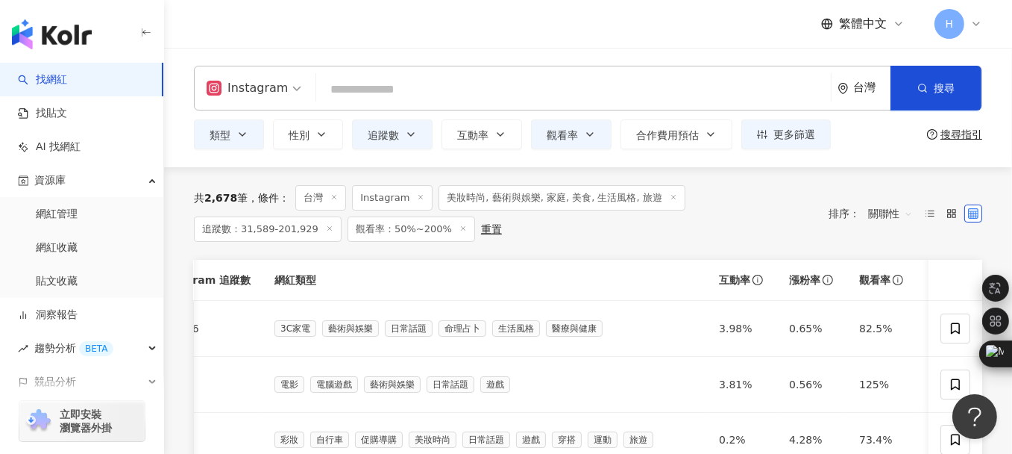
click at [435, 228] on span "觀看率：50%~200%" at bounding box center [412, 228] width 128 height 25
click at [430, 228] on span "觀看率：50%~200%" at bounding box center [412, 228] width 128 height 25
click at [461, 227] on line at bounding box center [463, 229] width 4 height 4
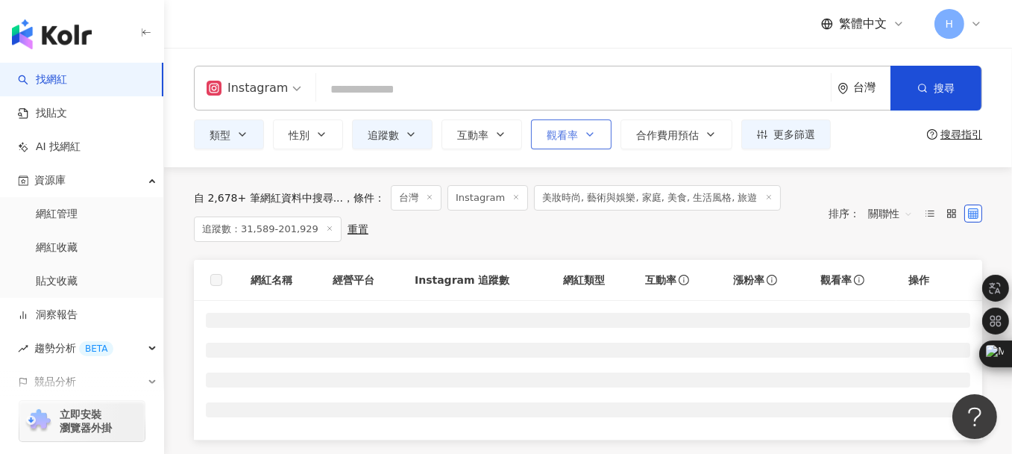
click at [580, 137] on button "觀看率" at bounding box center [571, 134] width 81 height 30
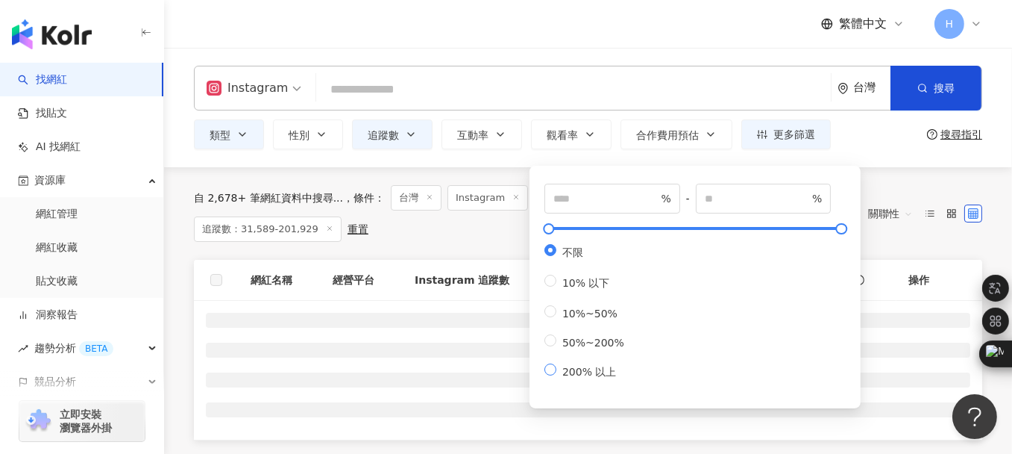
click at [609, 377] on span "200% 以上" at bounding box center [589, 372] width 66 height 12
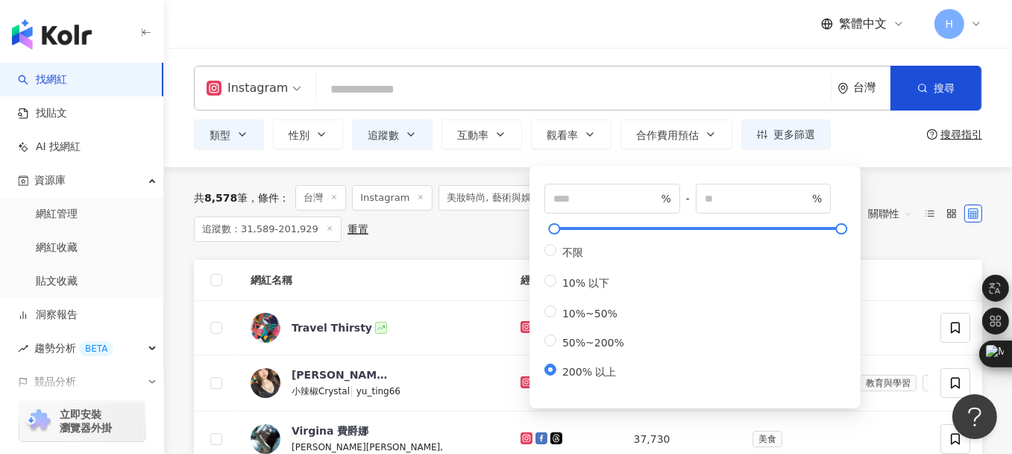
type input "***"
click at [635, 153] on div "Instagram 台灣 搜尋 類型 性別 追蹤數 互動率 觀看率 合作費用預估 更多篩選 ***** - ****** 不限 小型 奈米網紅 (<1萬) 微…" at bounding box center [588, 107] width 848 height 119
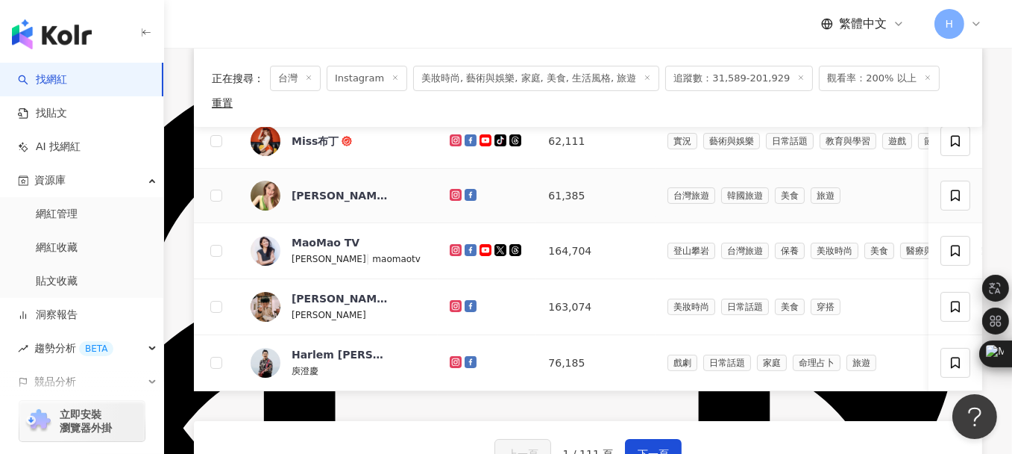
scroll to position [597, 0]
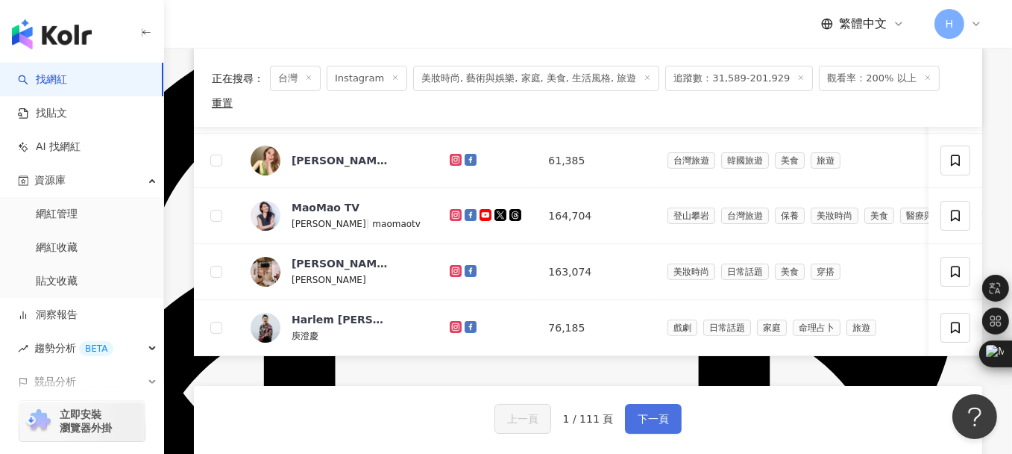
click at [655, 413] on span "下一頁" at bounding box center [653, 419] width 31 height 12
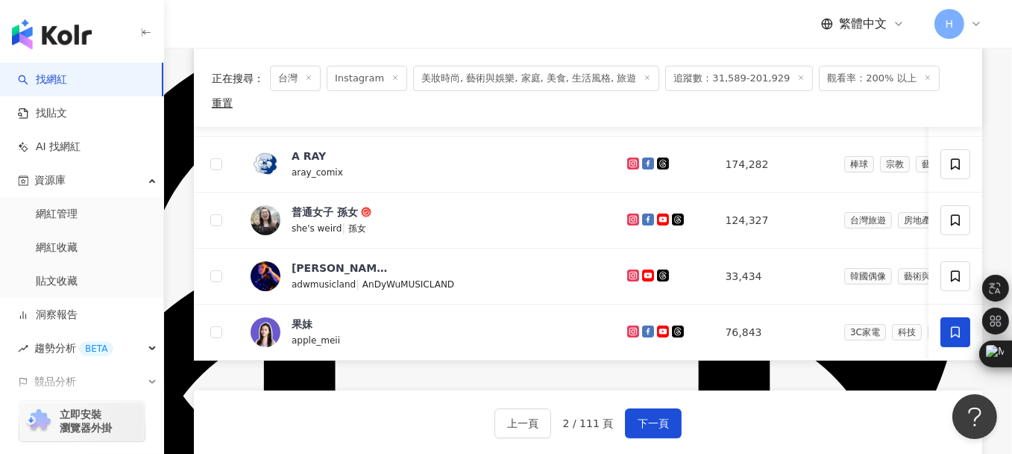
scroll to position [671, 0]
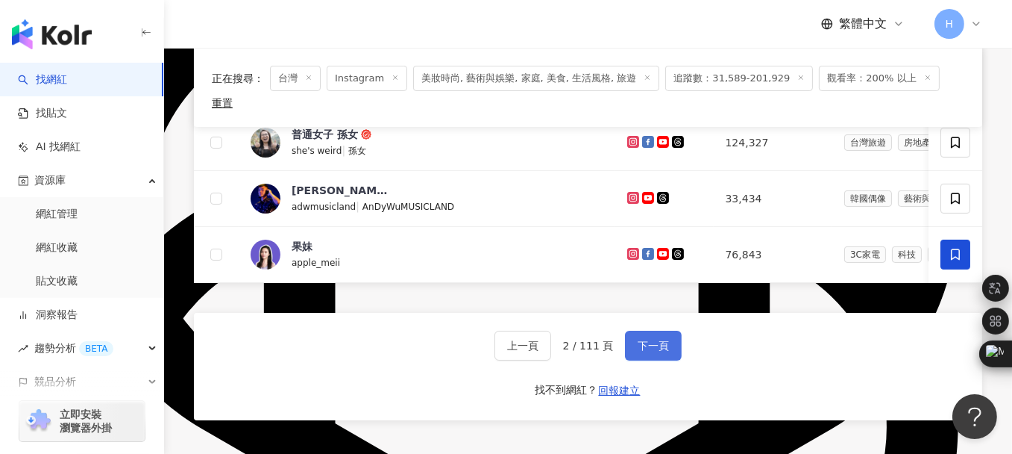
click at [647, 339] on span "下一頁" at bounding box center [653, 345] width 31 height 12
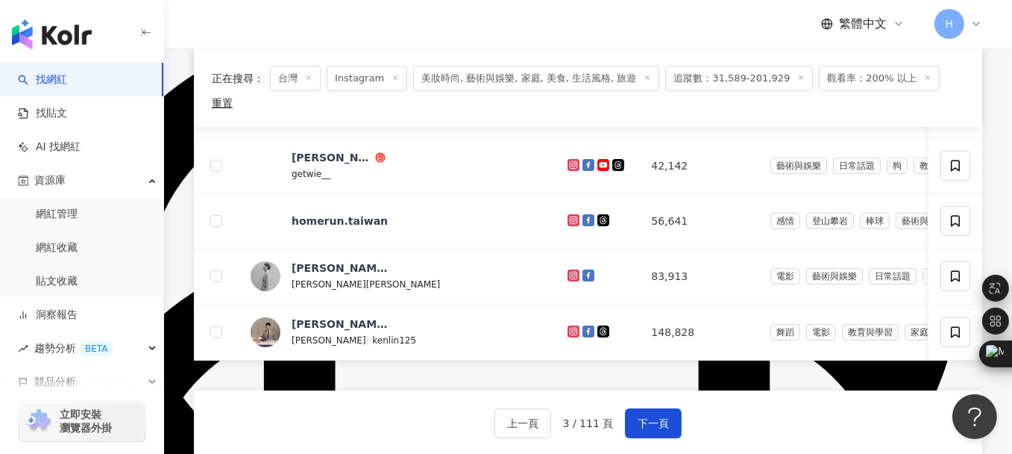
scroll to position [746, 0]
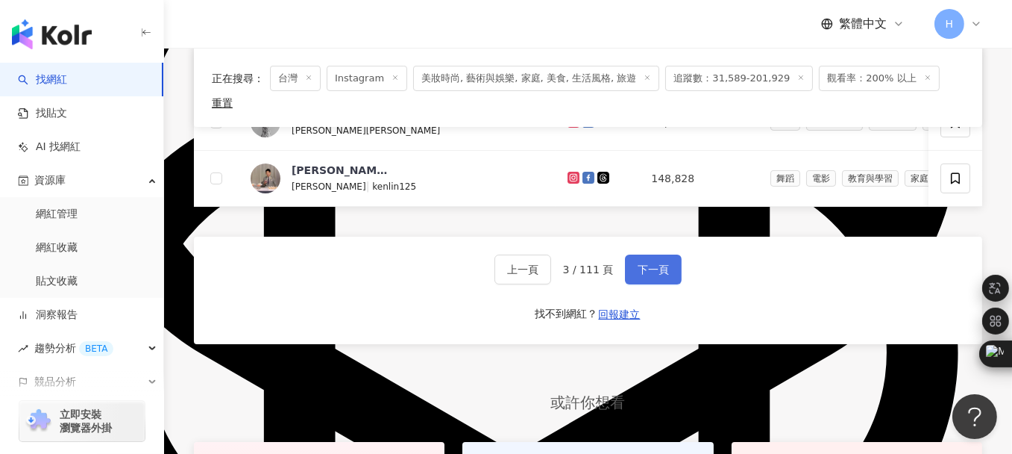
click at [660, 263] on span "下一頁" at bounding box center [653, 269] width 31 height 12
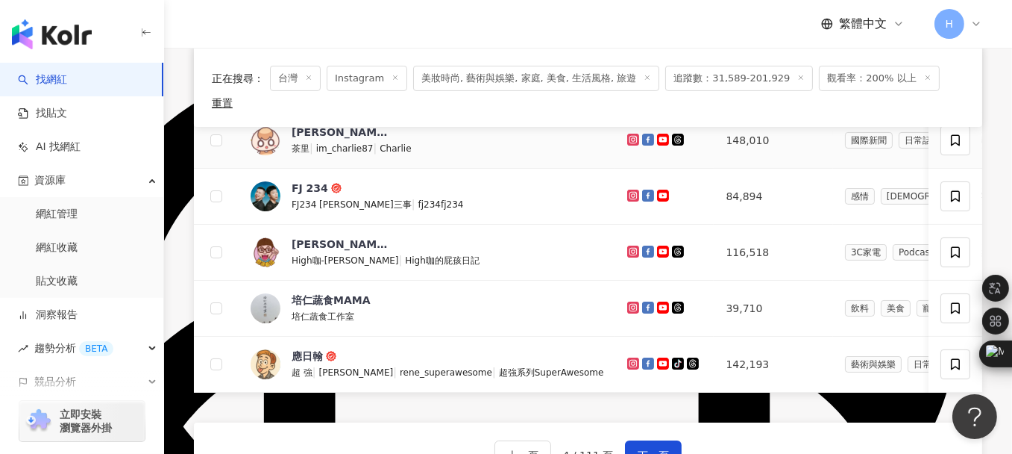
scroll to position [597, 0]
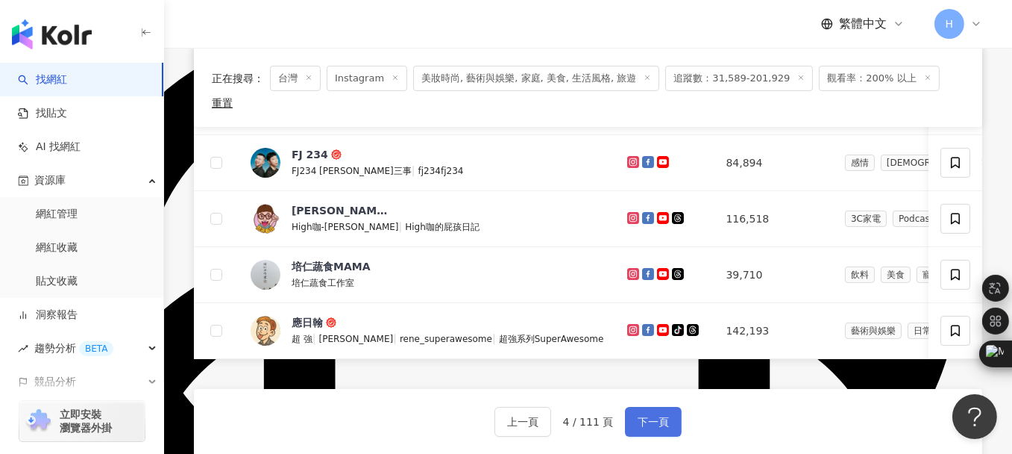
click at [654, 416] on span "下一頁" at bounding box center [653, 422] width 31 height 12
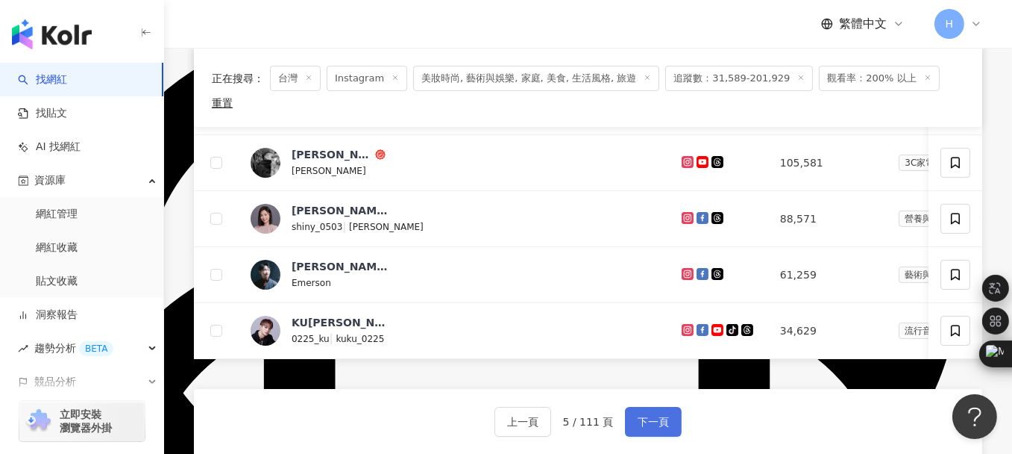
click at [649, 416] on span "下一頁" at bounding box center [653, 422] width 31 height 12
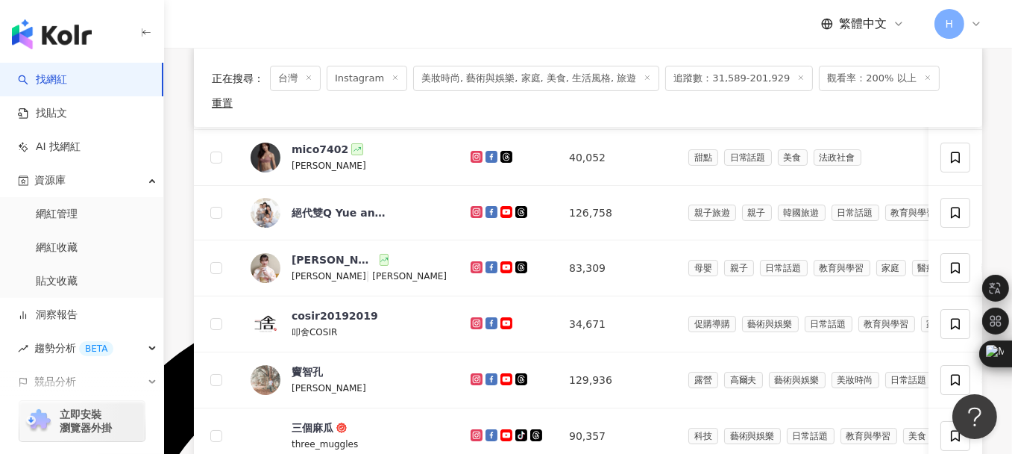
scroll to position [298, 0]
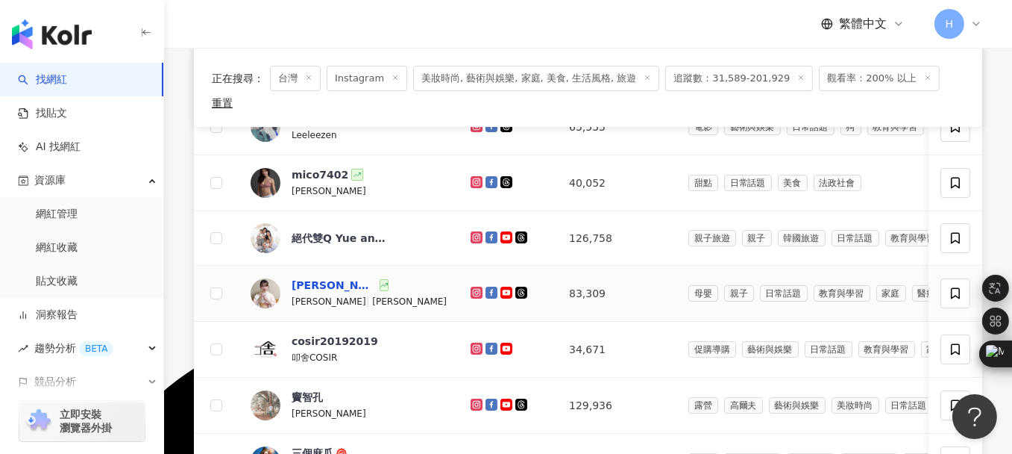
click at [304, 277] on div "漢娜在翻譯" at bounding box center [334, 284] width 85 height 15
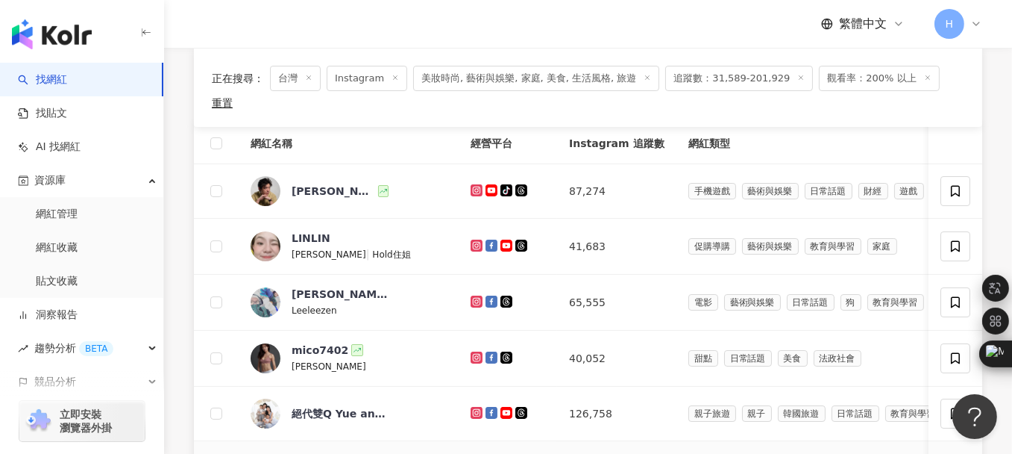
scroll to position [75, 0]
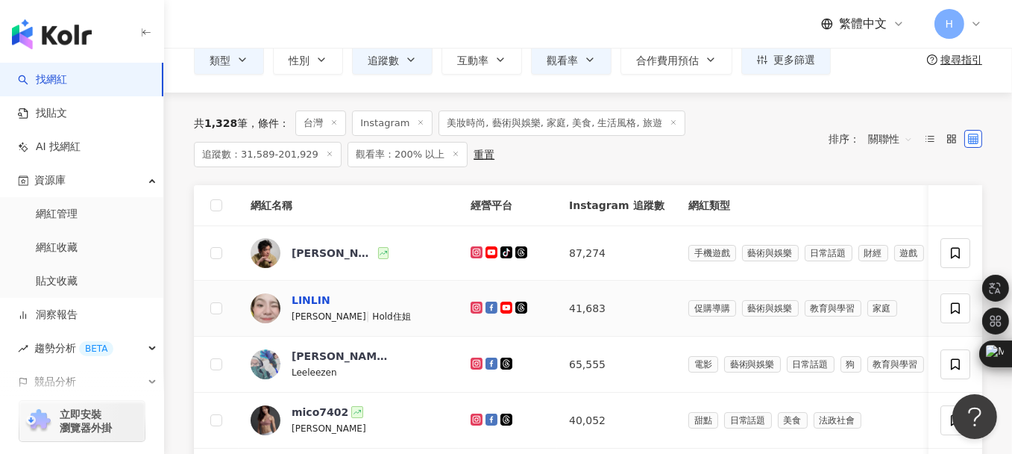
click at [316, 299] on div "LINLIN" at bounding box center [311, 299] width 39 height 15
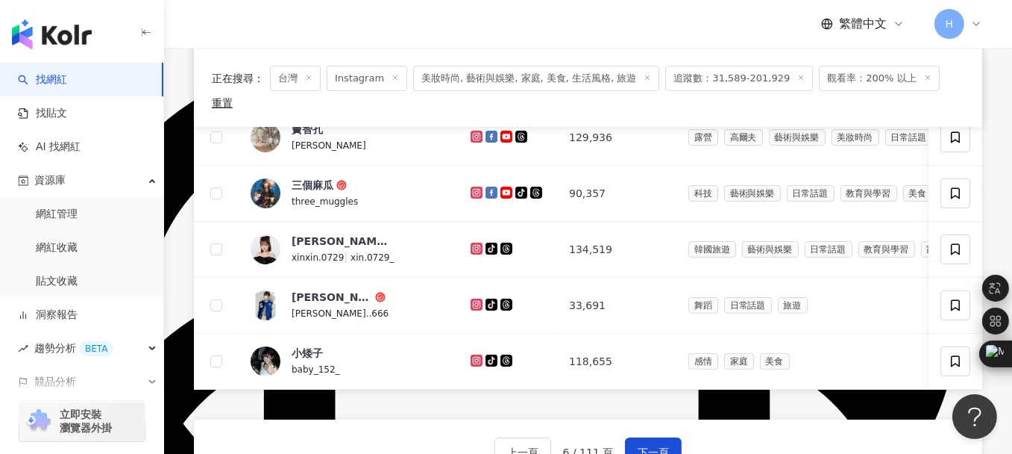
scroll to position [597, 0]
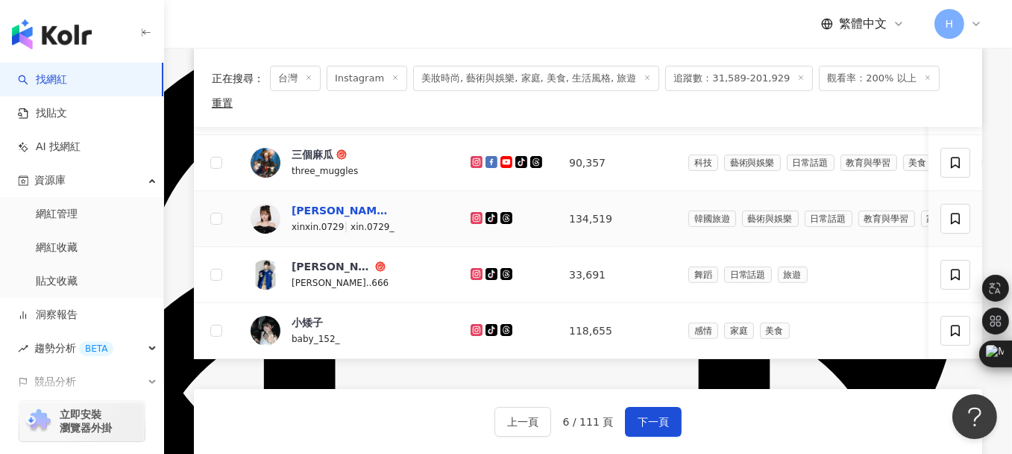
click at [303, 203] on div "小歆" at bounding box center [340, 210] width 97 height 15
click at [664, 416] on span "下一頁" at bounding box center [653, 422] width 31 height 12
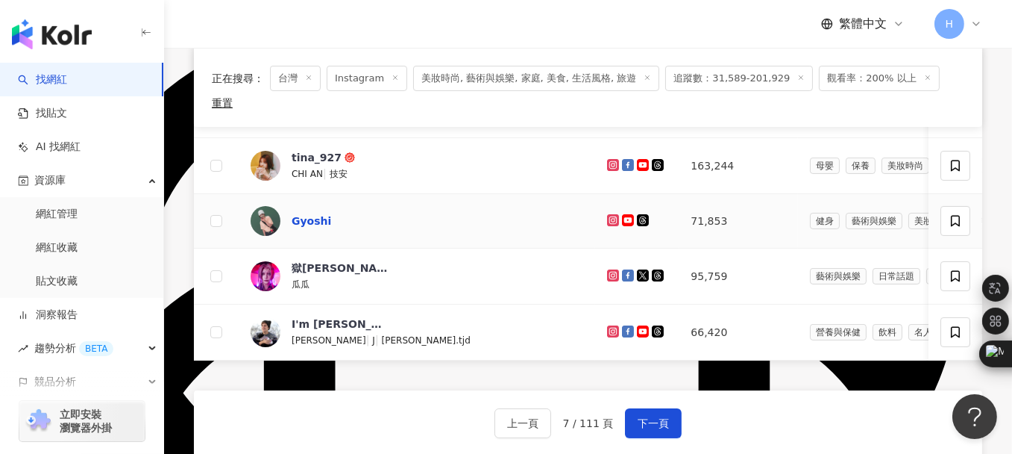
click at [316, 213] on div "Gyoshi" at bounding box center [312, 220] width 40 height 15
click at [649, 417] on span "下一頁" at bounding box center [653, 423] width 31 height 12
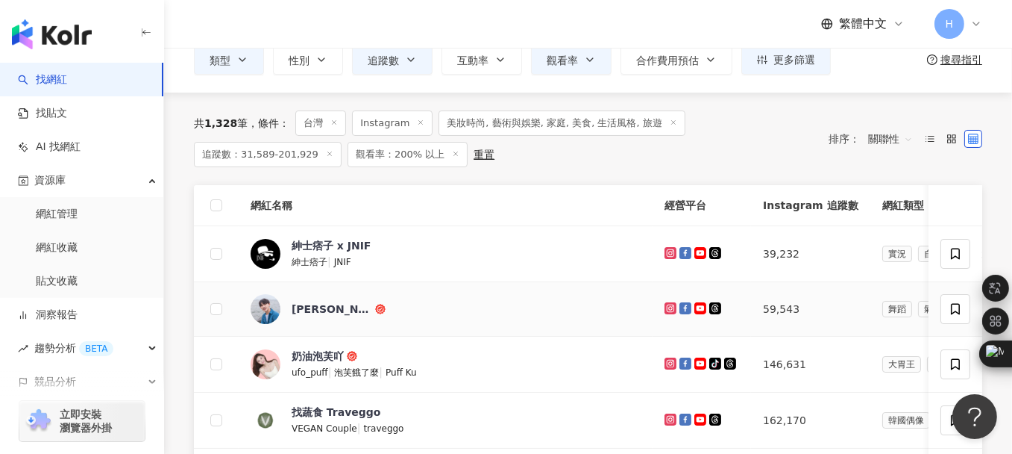
scroll to position [149, 0]
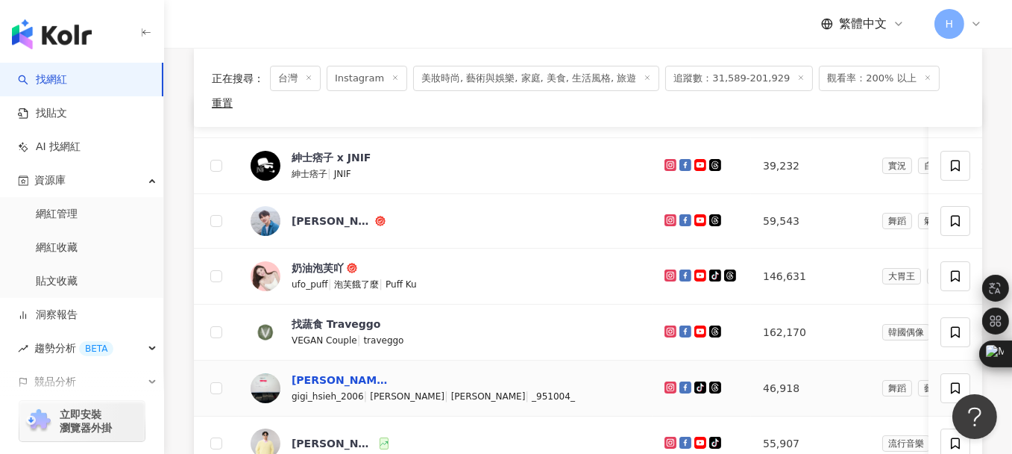
click at [315, 372] on div "謝佳錡" at bounding box center [340, 379] width 97 height 15
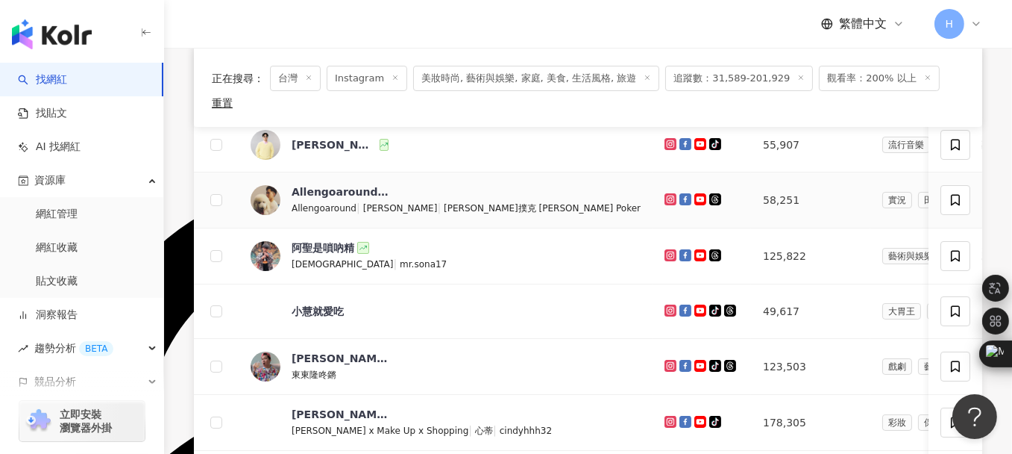
scroll to position [522, 0]
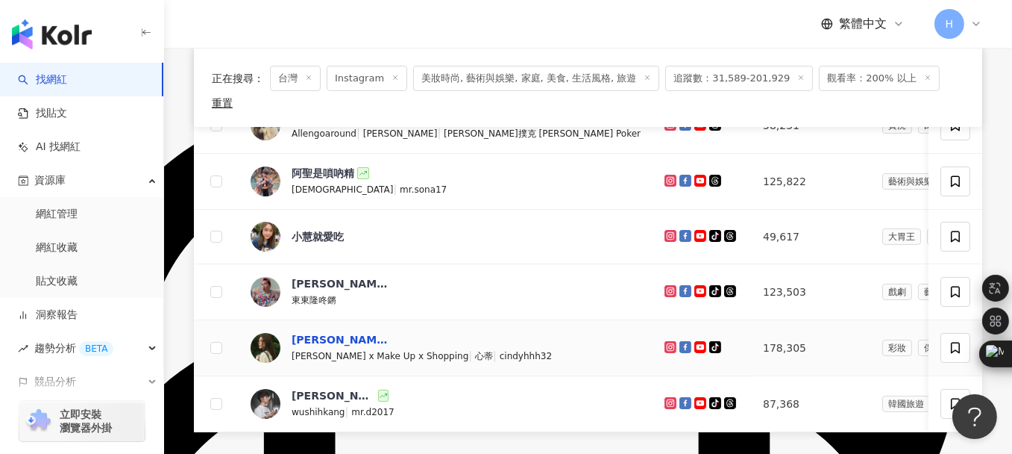
click at [298, 332] on div "Cindy H" at bounding box center [340, 339] width 97 height 15
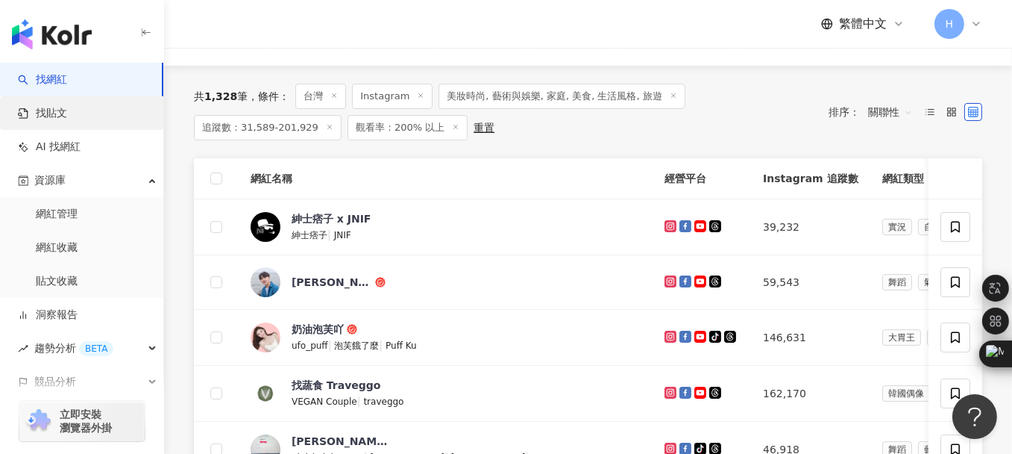
scroll to position [75, 0]
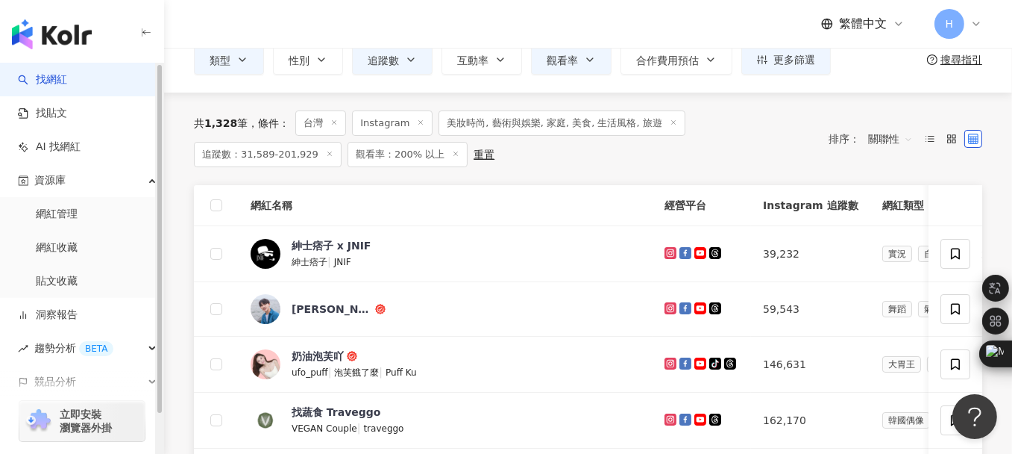
click at [47, 81] on link "找網紅" at bounding box center [42, 79] width 49 height 15
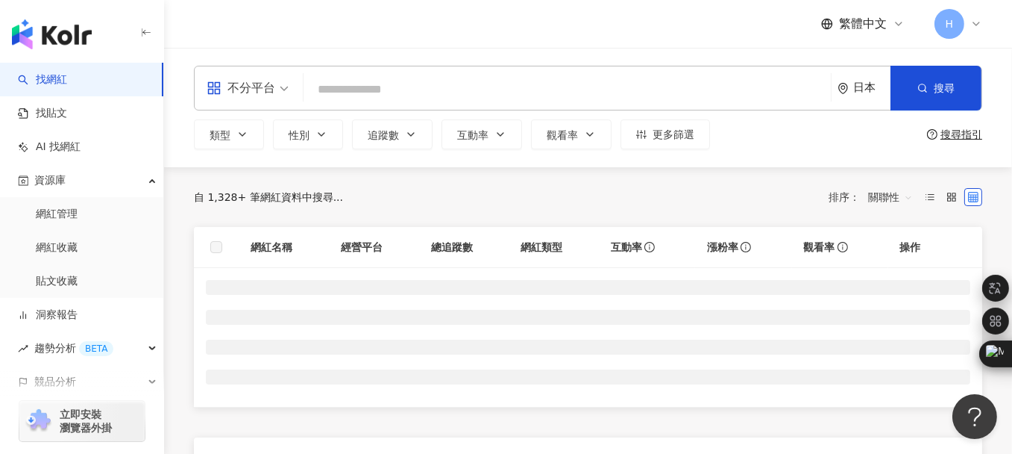
click at [426, 90] on input "search" at bounding box center [567, 89] width 515 height 28
paste input "**********"
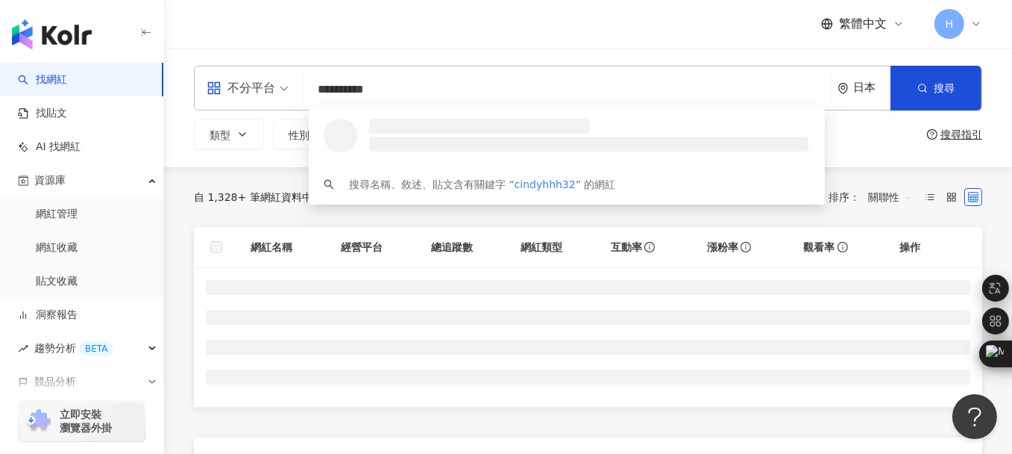
type input "**********"
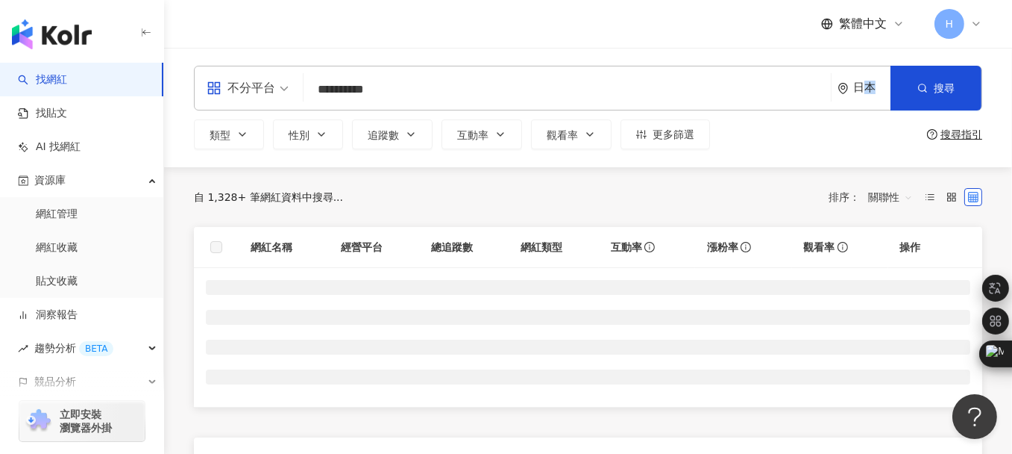
click at [870, 84] on div "日本" at bounding box center [871, 87] width 37 height 13
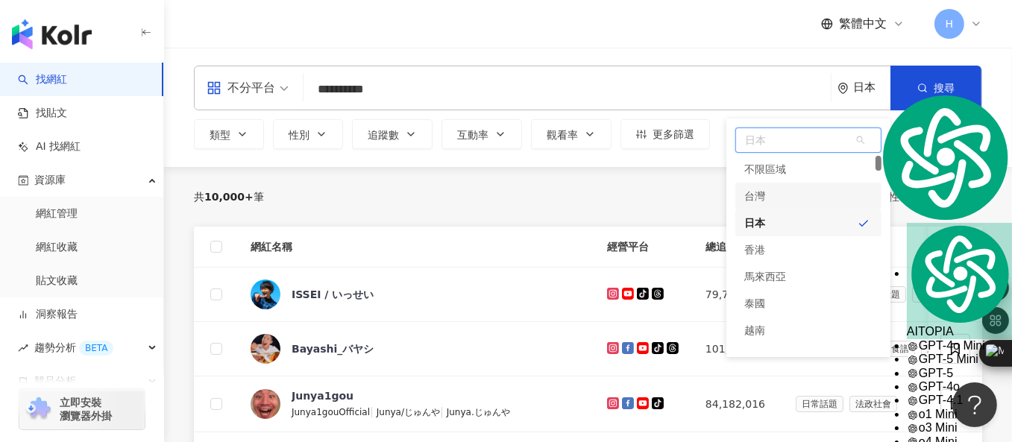
click at [762, 195] on div "台灣" at bounding box center [754, 196] width 21 height 27
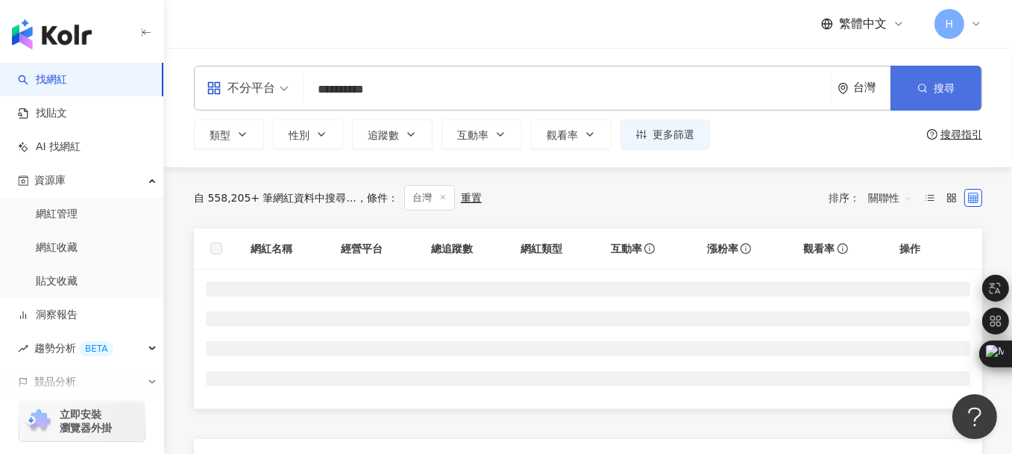
click at [934, 87] on span "搜尋" at bounding box center [944, 88] width 21 height 12
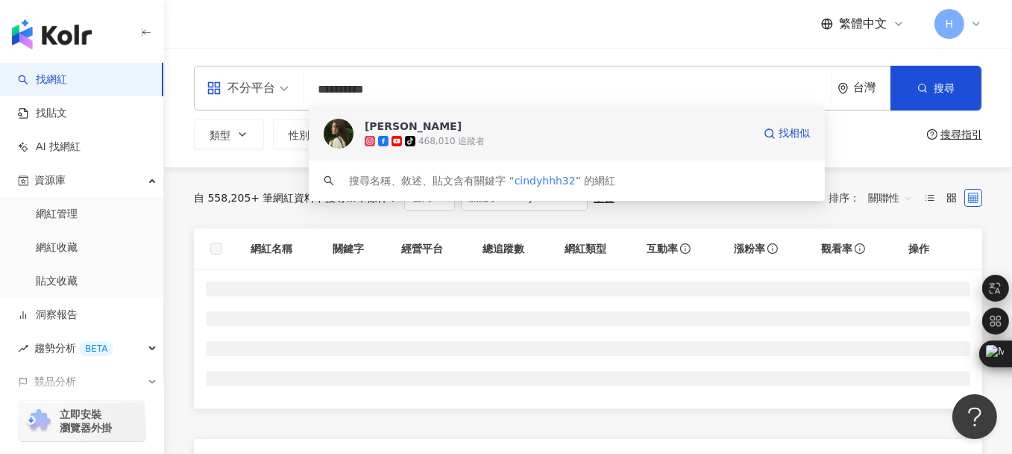
click at [366, 131] on div "Cindy H" at bounding box center [413, 126] width 97 height 15
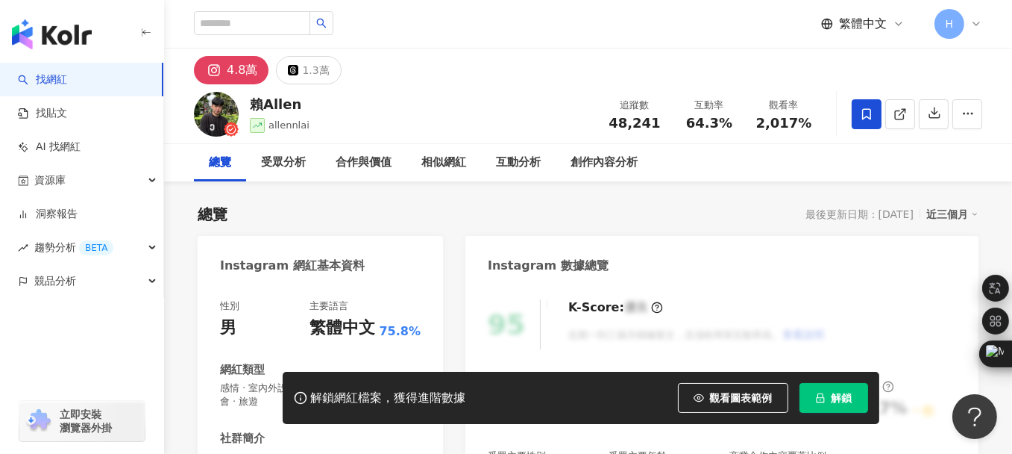
click at [835, 404] on span "解鎖" at bounding box center [842, 398] width 21 height 12
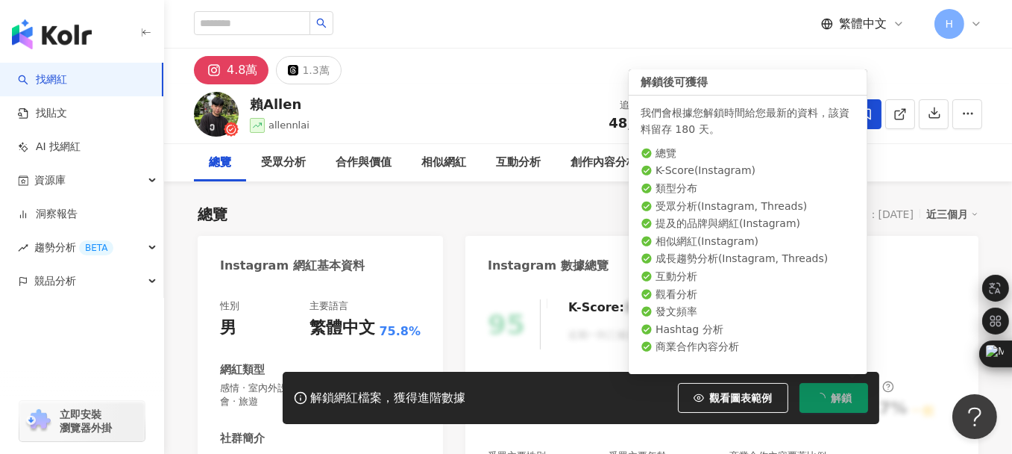
click at [827, 400] on button "解鎖" at bounding box center [834, 398] width 69 height 30
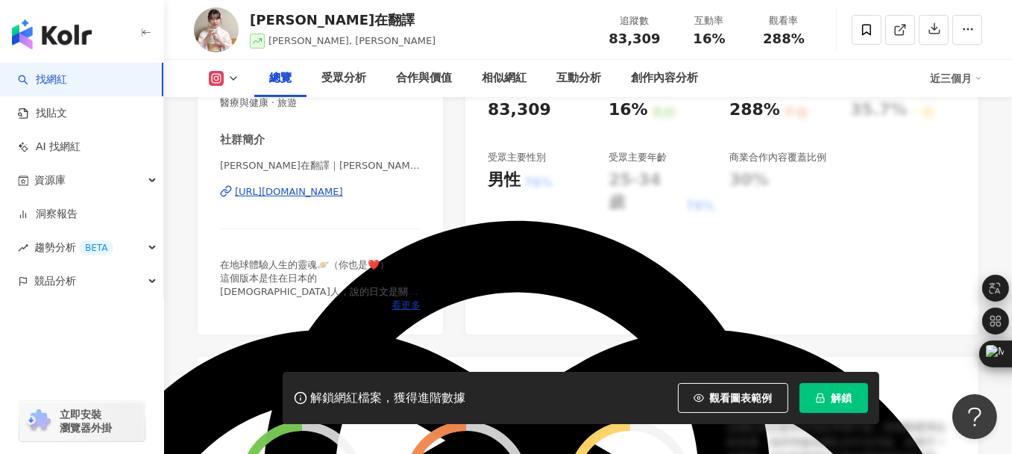
click at [407, 306] on span "看更多" at bounding box center [406, 304] width 29 height 13
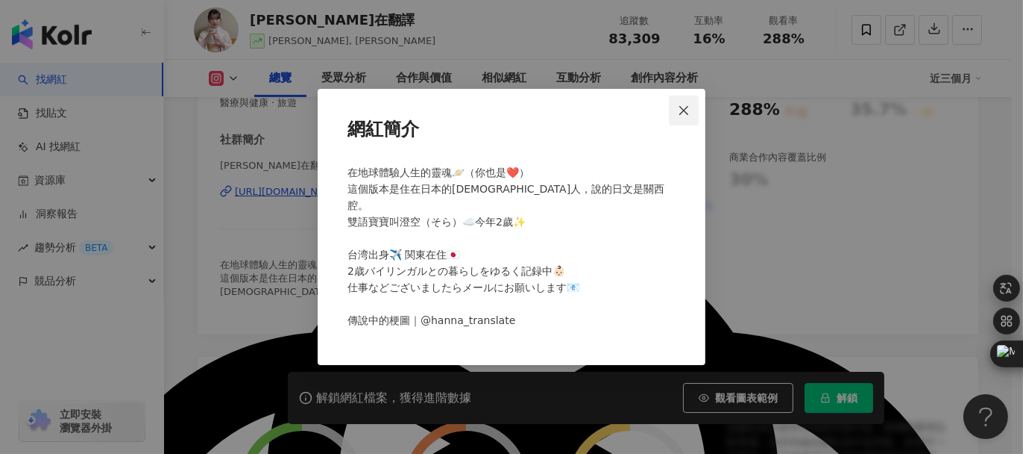
click at [683, 116] on icon "close" at bounding box center [684, 110] width 12 height 12
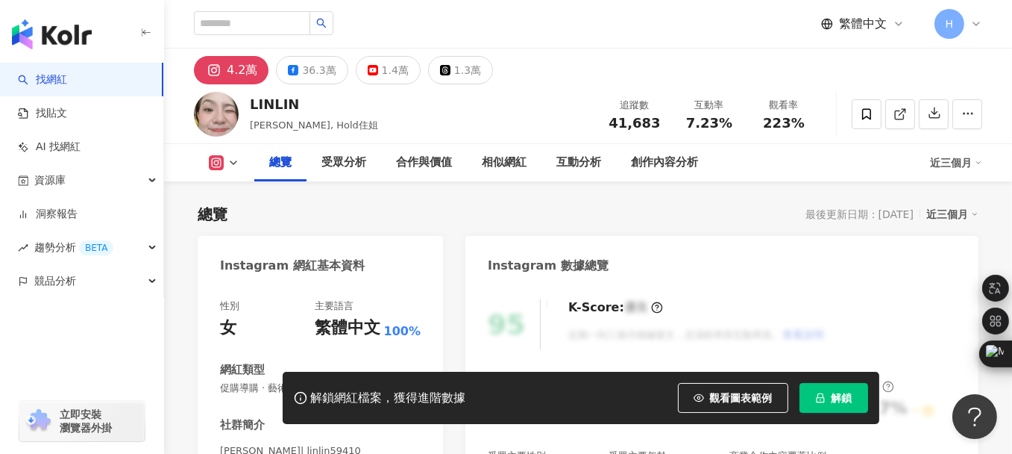
scroll to position [298, 0]
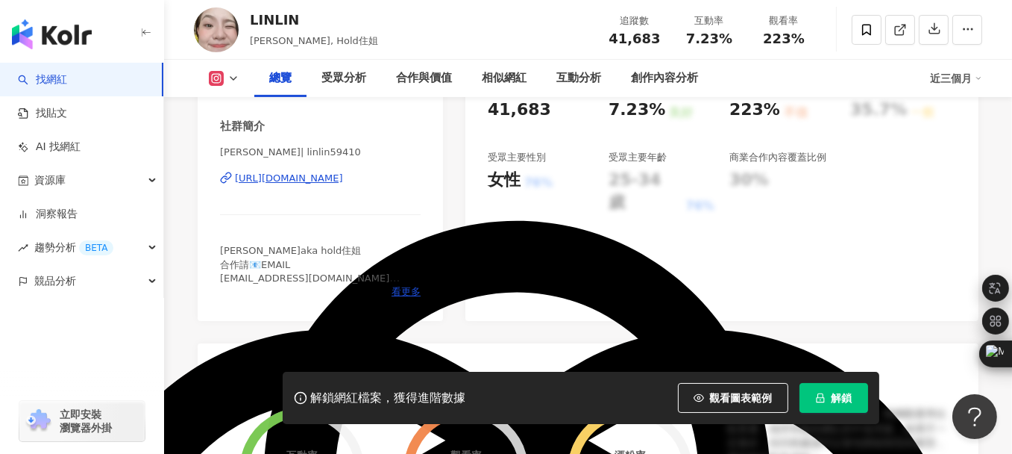
click at [286, 176] on div "https://www.instagram.com/linlin59410/" at bounding box center [289, 178] width 108 height 13
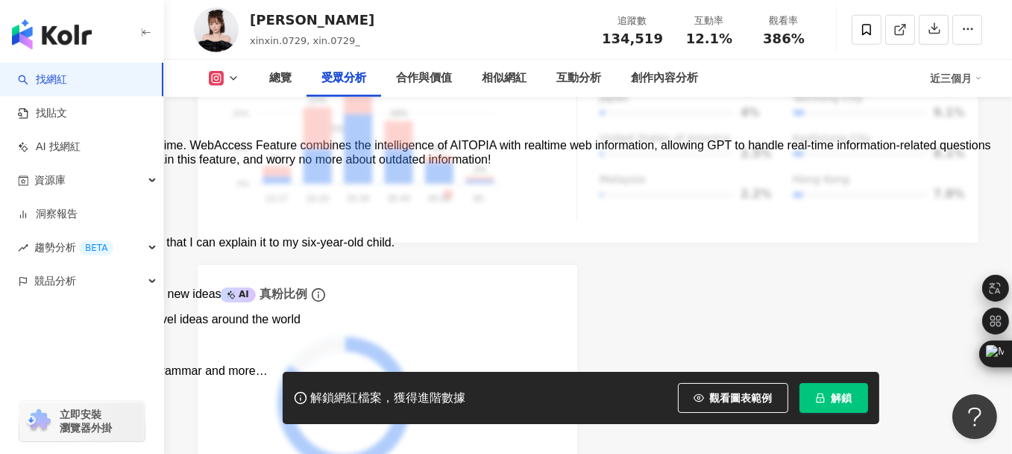
scroll to position [1940, 0]
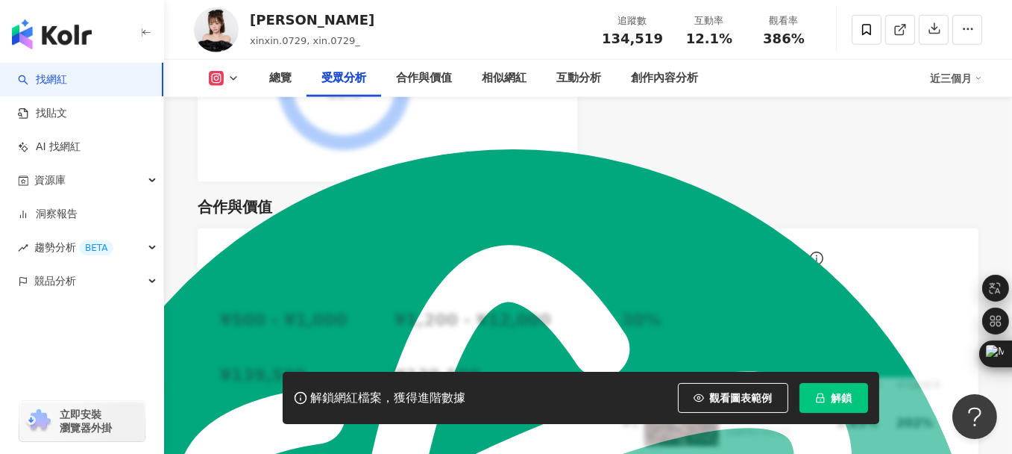
click at [833, 404] on span "解鎖" at bounding box center [842, 398] width 21 height 12
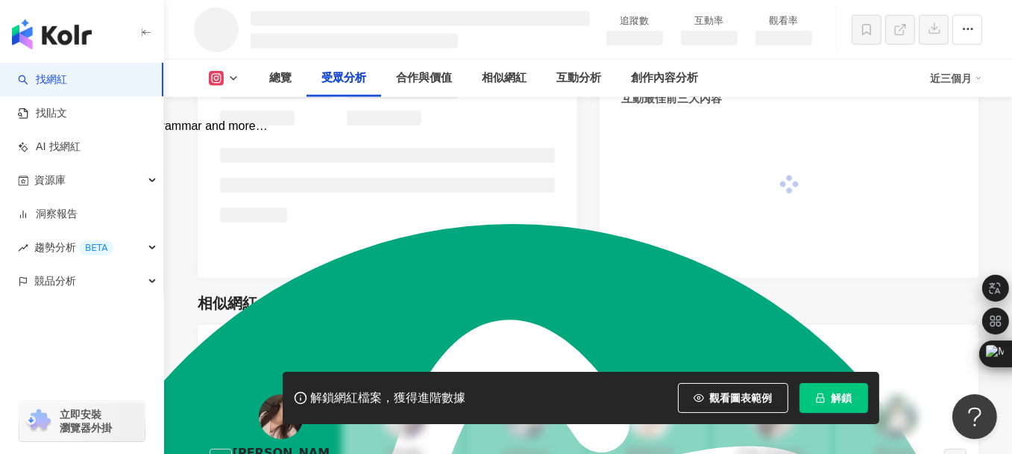
scroll to position [1123, 0]
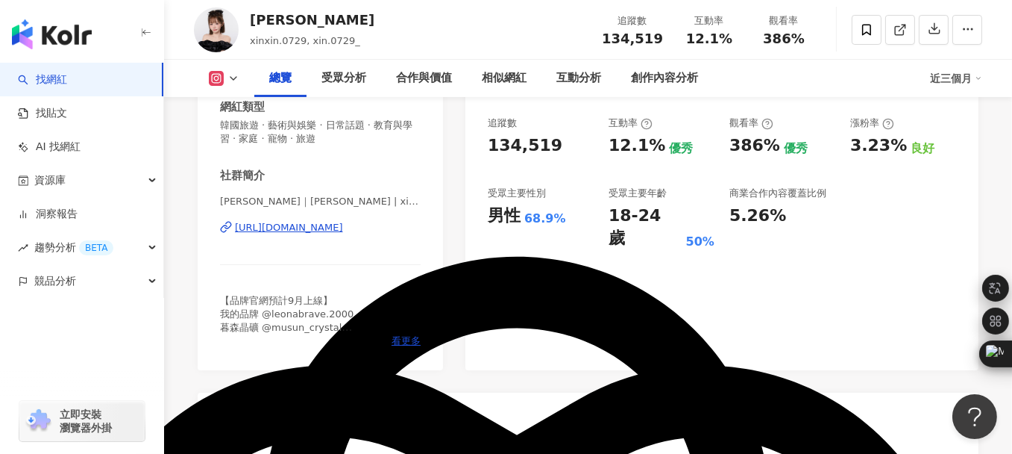
scroll to position [298, 0]
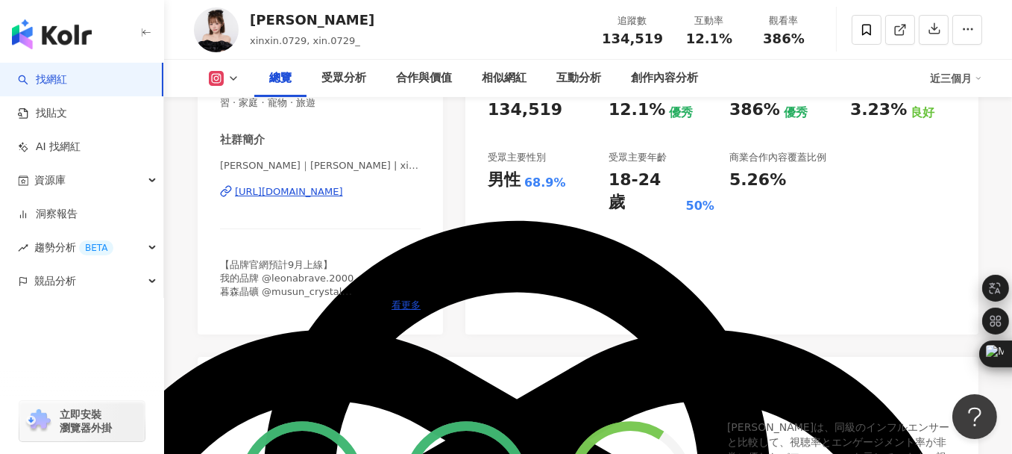
scroll to position [1205, 0]
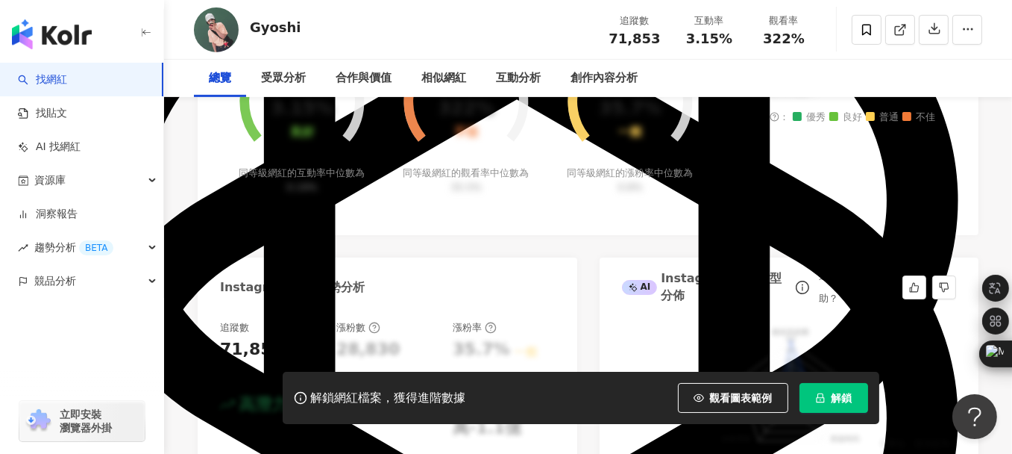
scroll to position [304, 0]
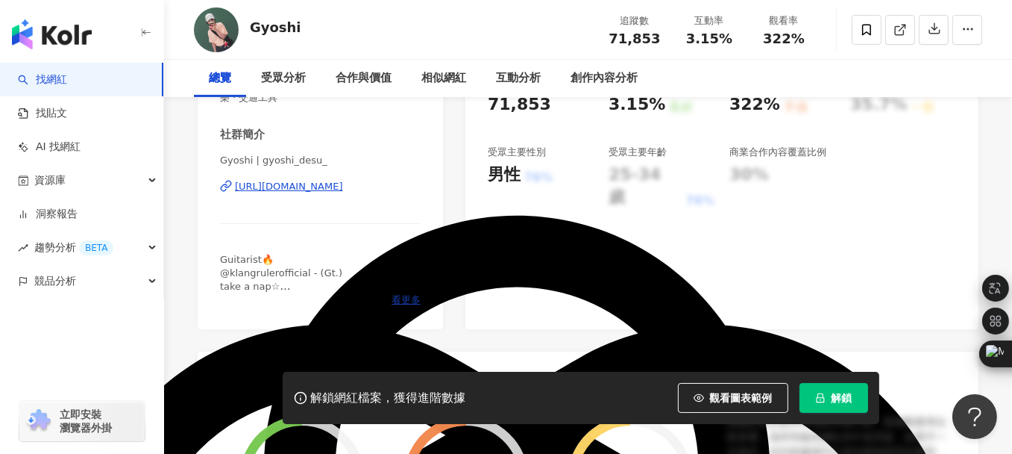
click at [407, 300] on span "看更多" at bounding box center [406, 299] width 29 height 13
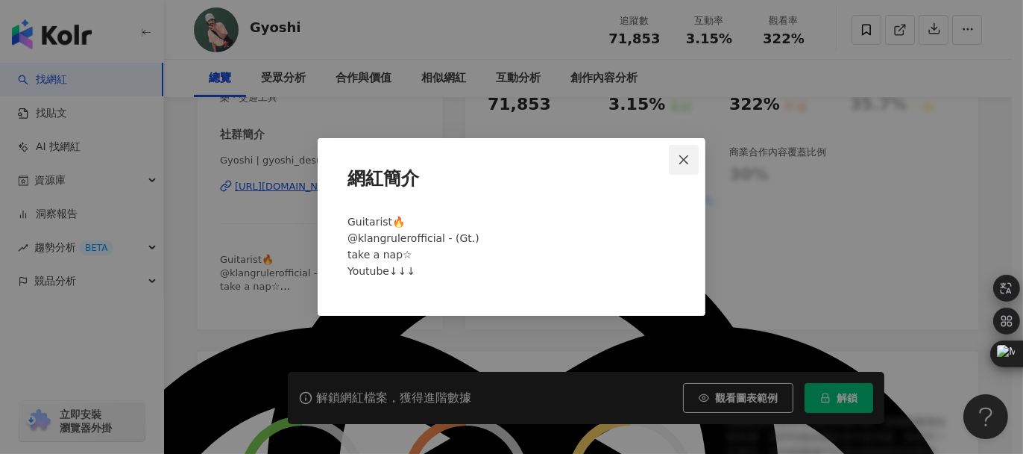
click at [671, 157] on span "Close" at bounding box center [684, 160] width 30 height 12
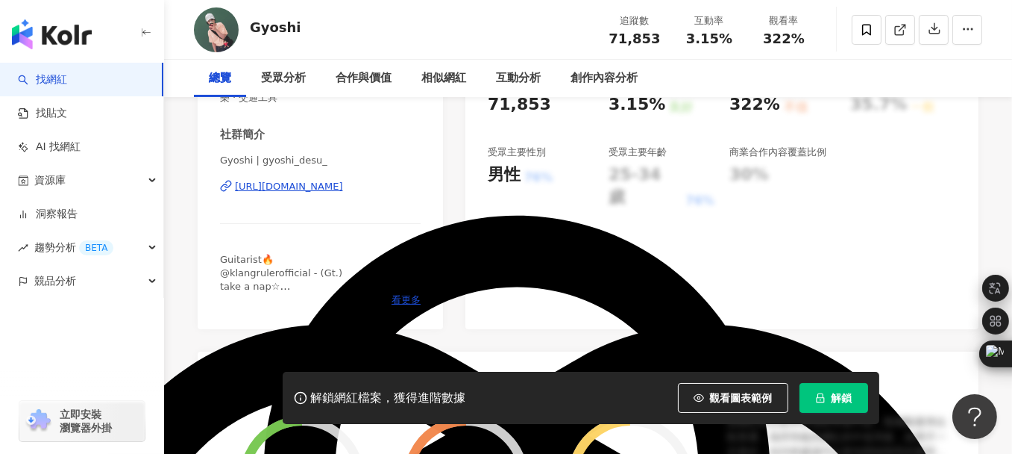
scroll to position [0, 0]
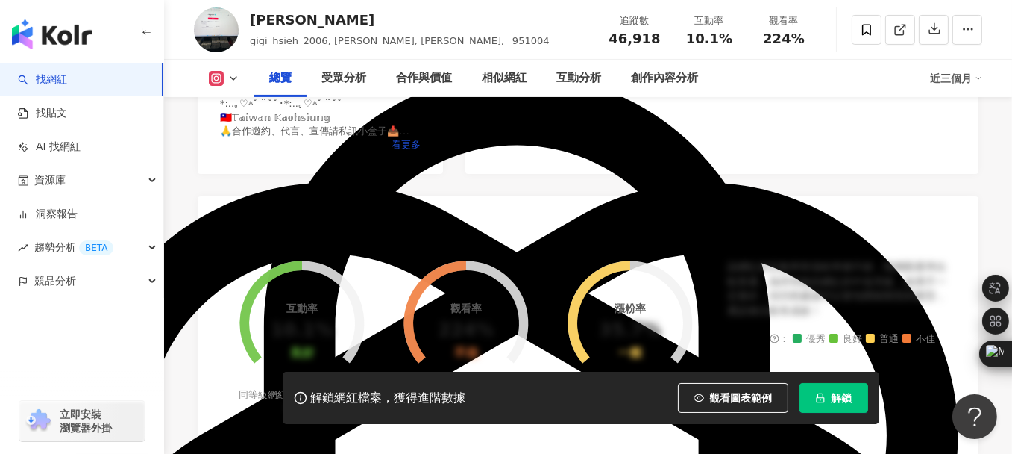
scroll to position [184, 0]
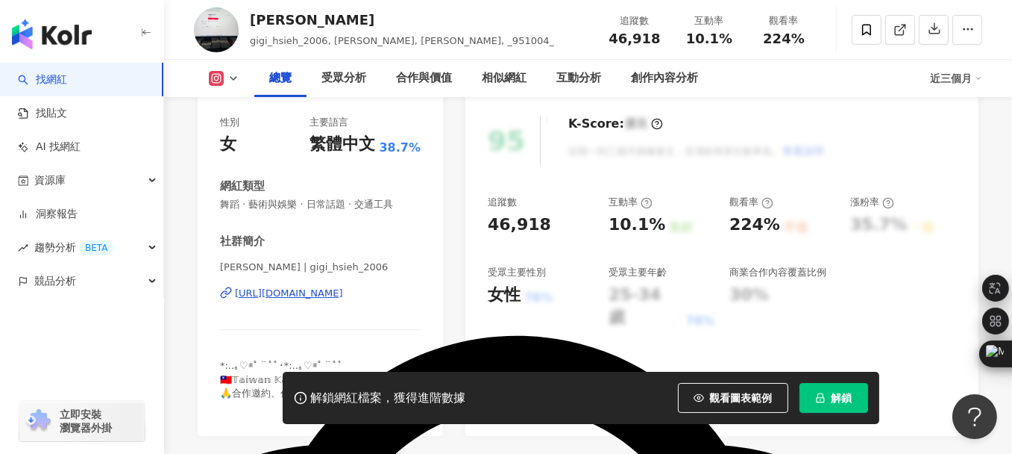
click at [276, 291] on div "[URL][DOMAIN_NAME]" at bounding box center [289, 292] width 108 height 13
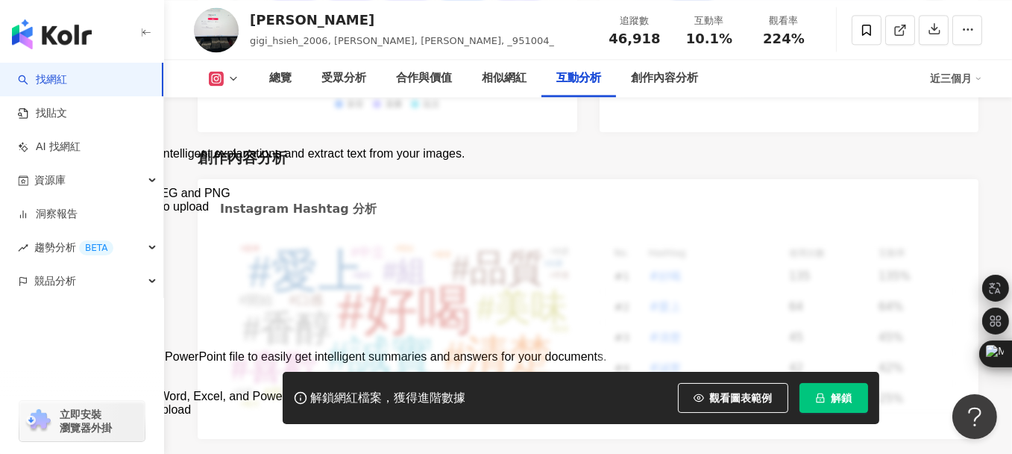
scroll to position [4327, 0]
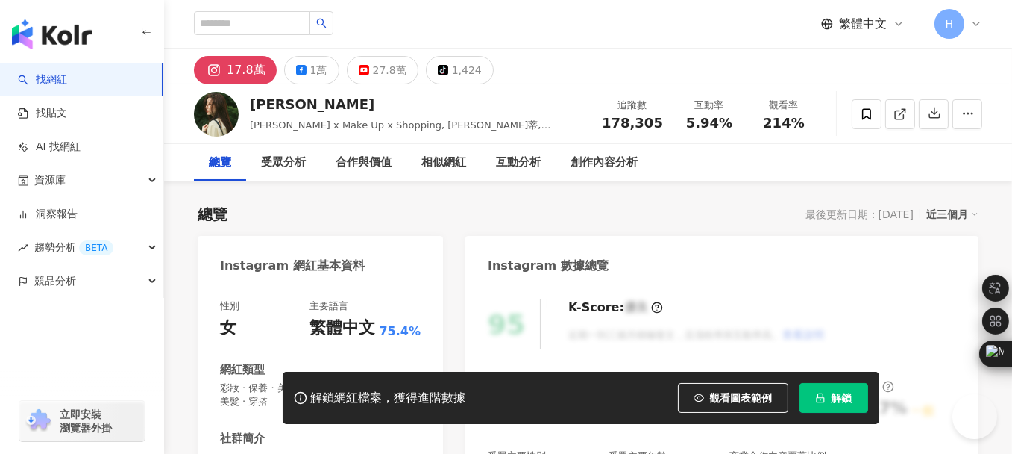
click at [838, 395] on span "解鎖" at bounding box center [842, 398] width 21 height 12
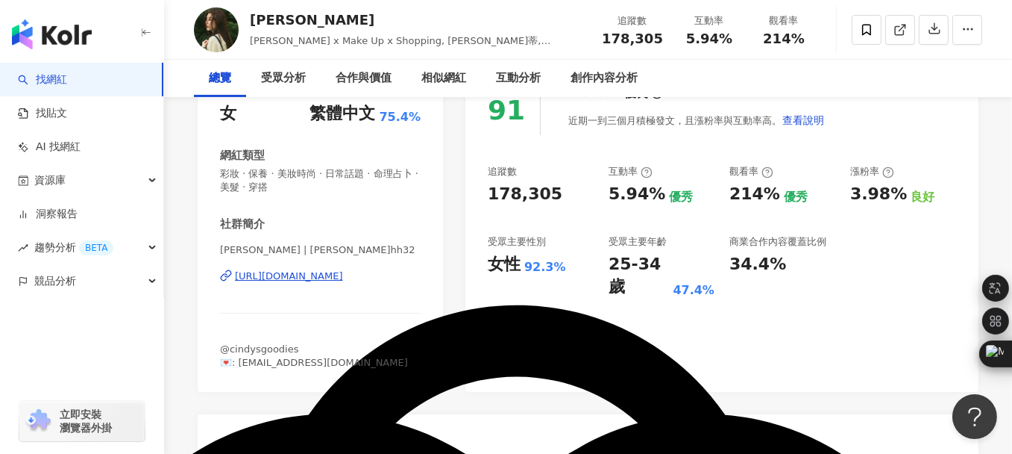
scroll to position [298, 0]
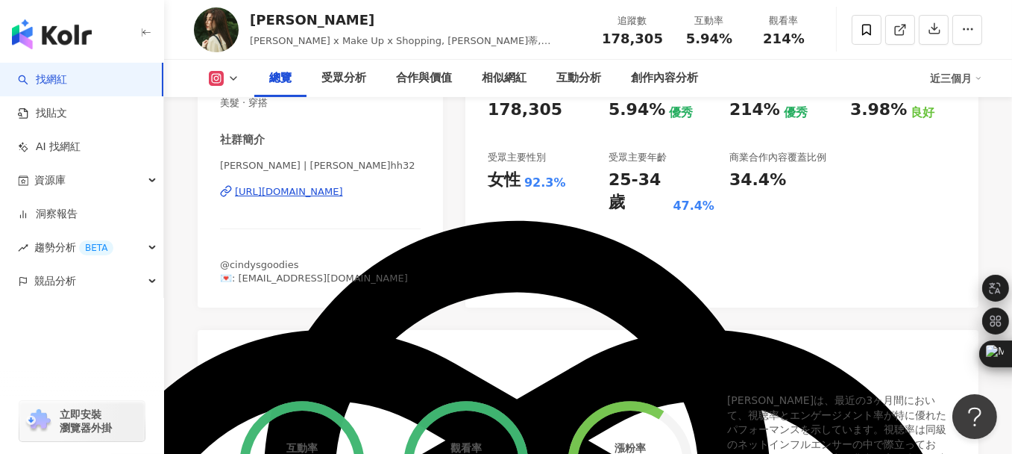
click at [287, 195] on div "[URL][DOMAIN_NAME]" at bounding box center [289, 191] width 108 height 13
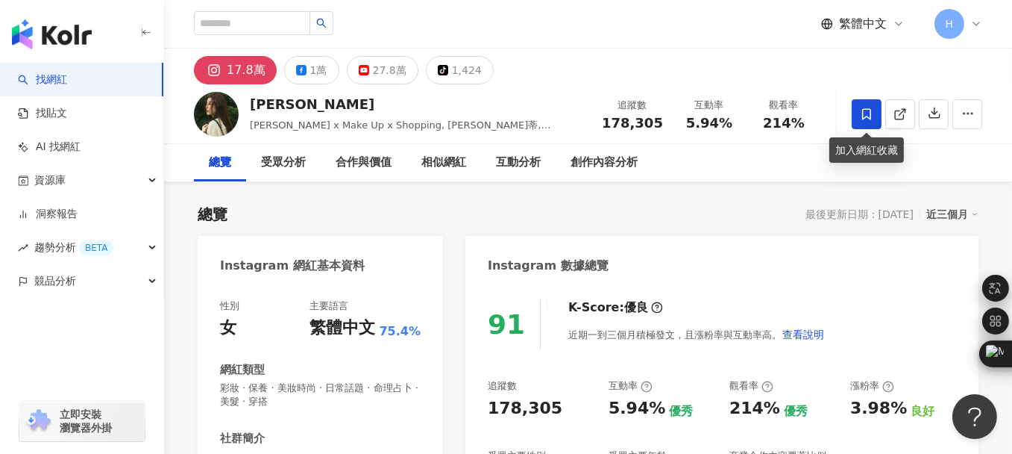
click at [863, 116] on icon at bounding box center [866, 113] width 9 height 11
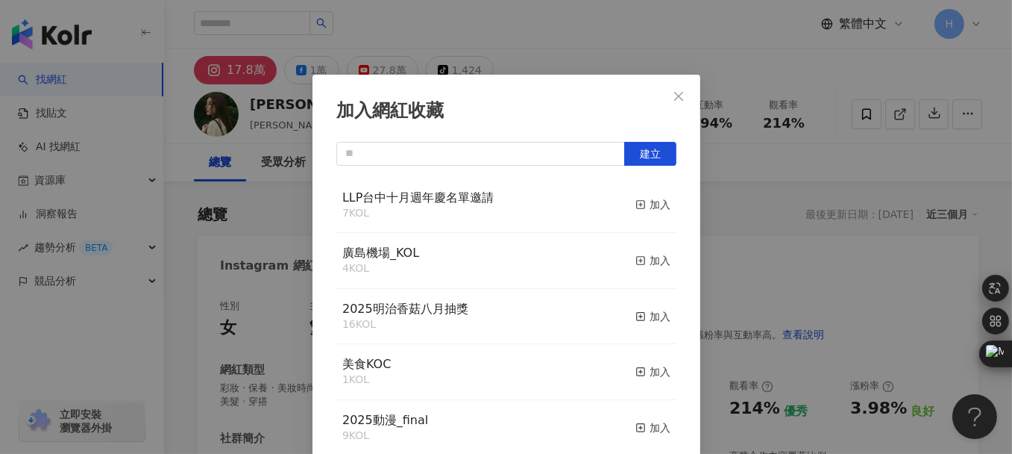
scroll to position [9, 0]
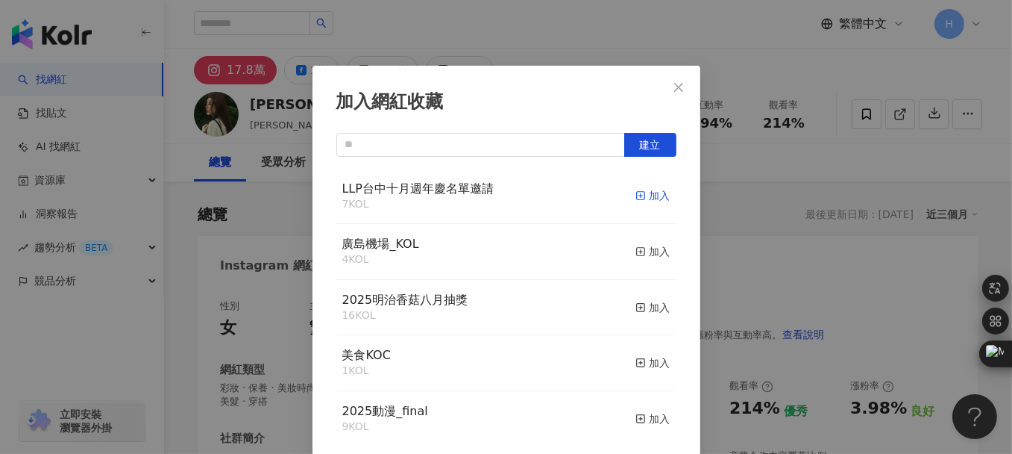
click at [636, 198] on div "加入" at bounding box center [653, 195] width 35 height 16
click at [673, 86] on icon "close" at bounding box center [679, 87] width 12 height 12
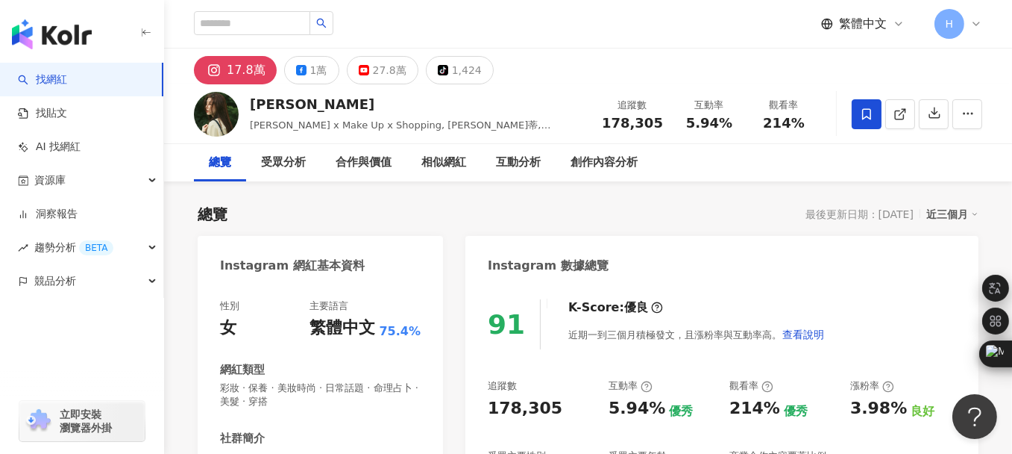
scroll to position [0, 0]
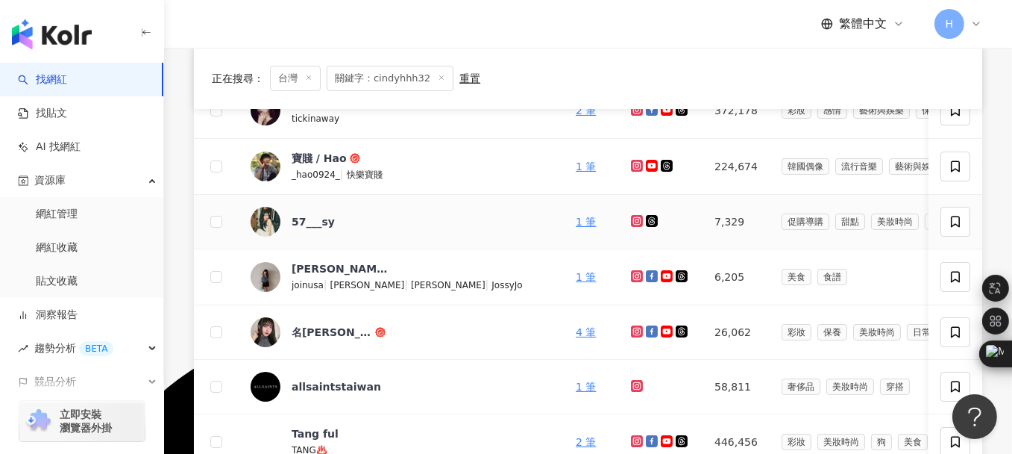
scroll to position [373, 0]
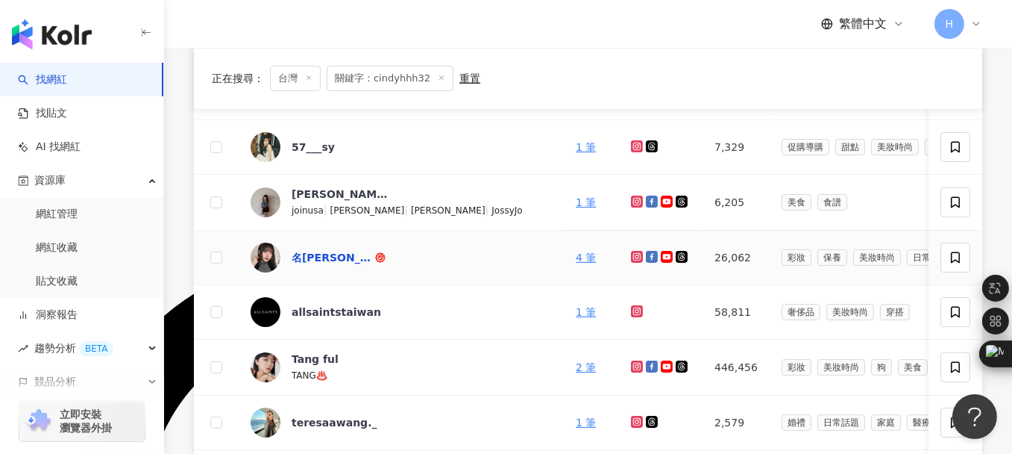
click at [337, 257] on div "名妤 Mingyu" at bounding box center [332, 257] width 81 height 15
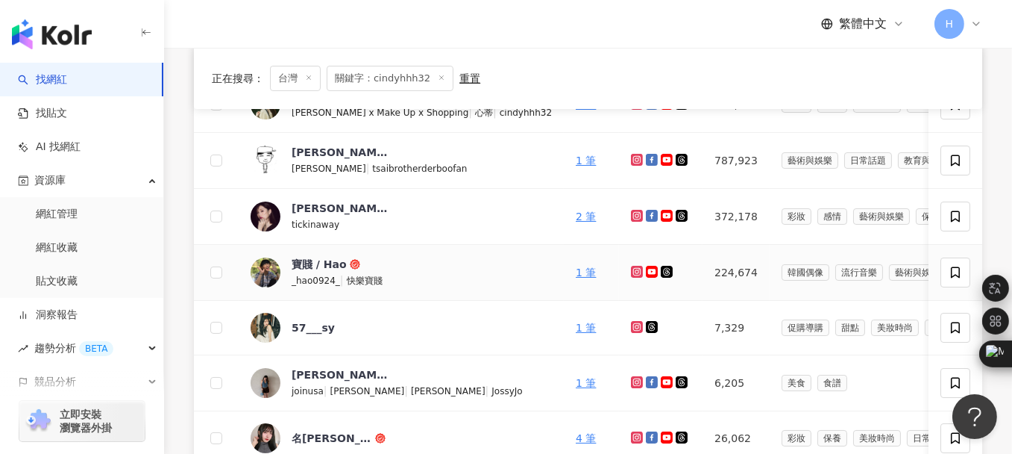
scroll to position [224, 0]
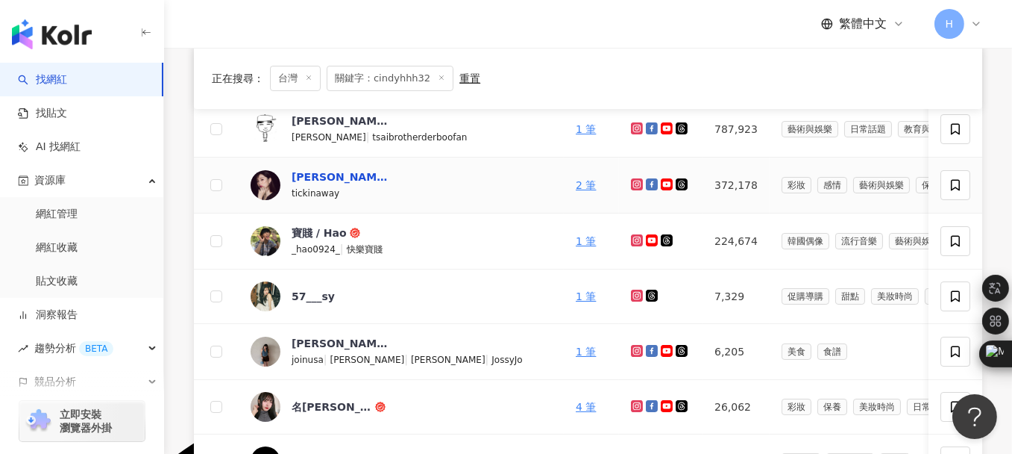
click at [310, 171] on div "朱綺綺" at bounding box center [340, 176] width 97 height 15
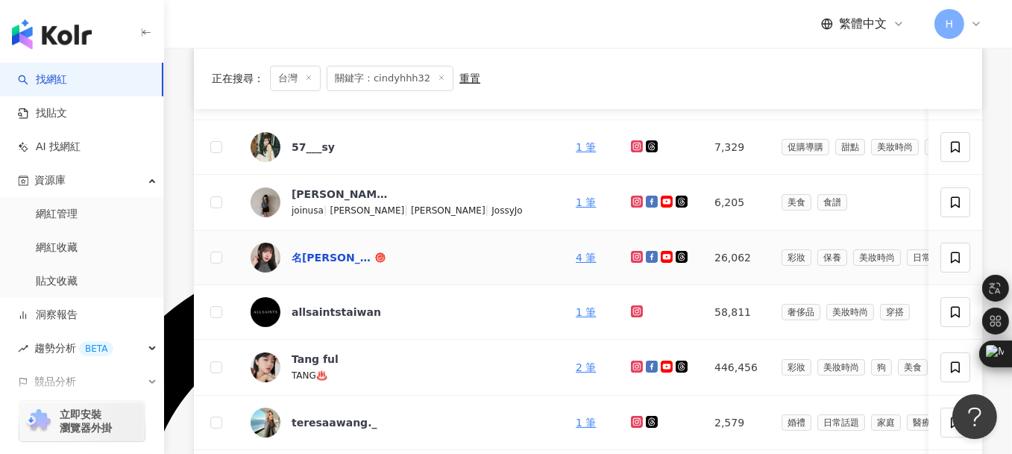
click at [319, 253] on div "名[PERSON_NAME]" at bounding box center [332, 257] width 81 height 15
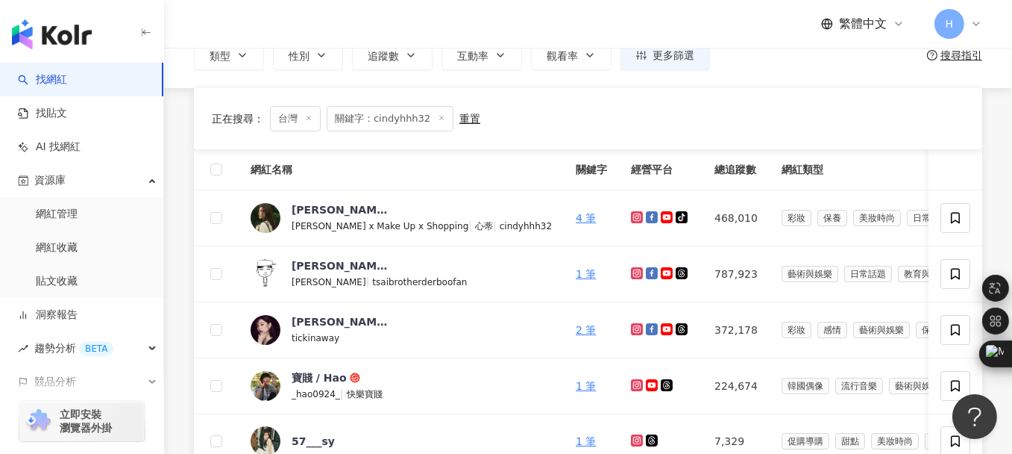
scroll to position [0, 0]
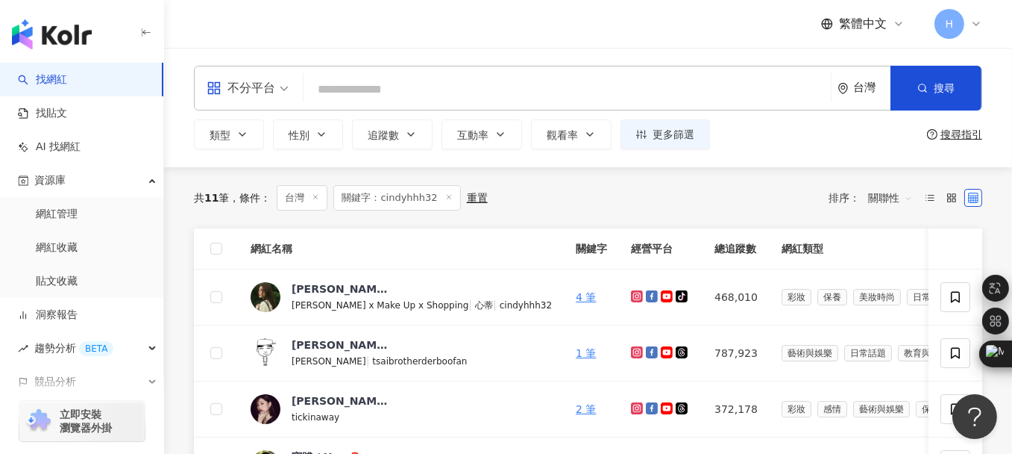
click at [445, 200] on icon at bounding box center [448, 196] width 7 height 7
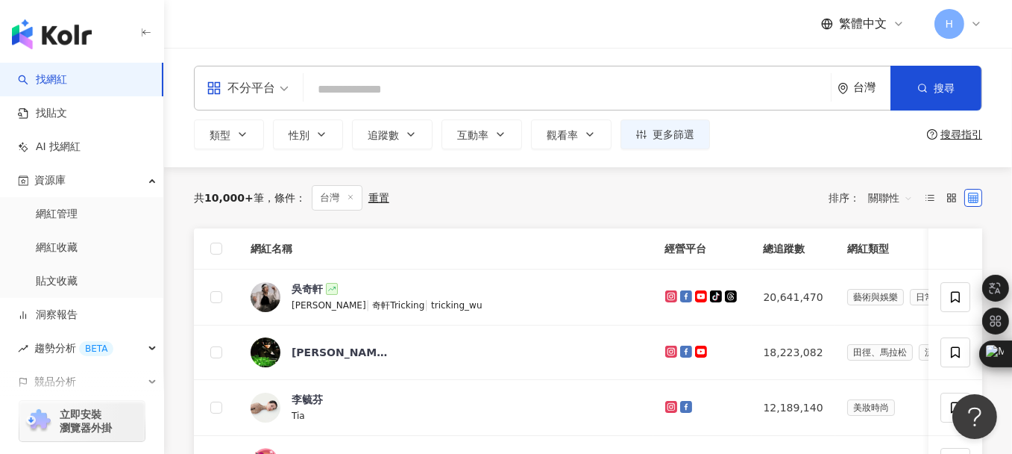
click at [250, 82] on div "不分平台" at bounding box center [241, 88] width 69 height 24
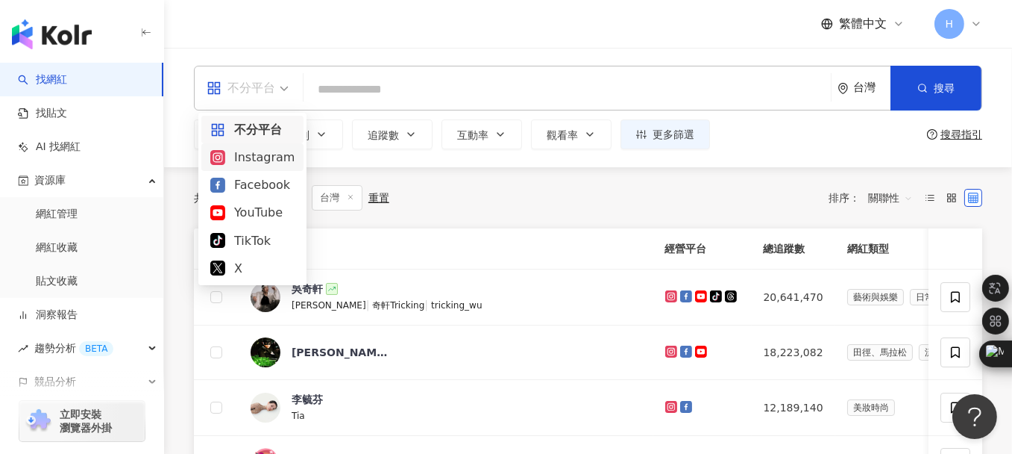
click at [274, 155] on div "Instagram" at bounding box center [252, 157] width 84 height 19
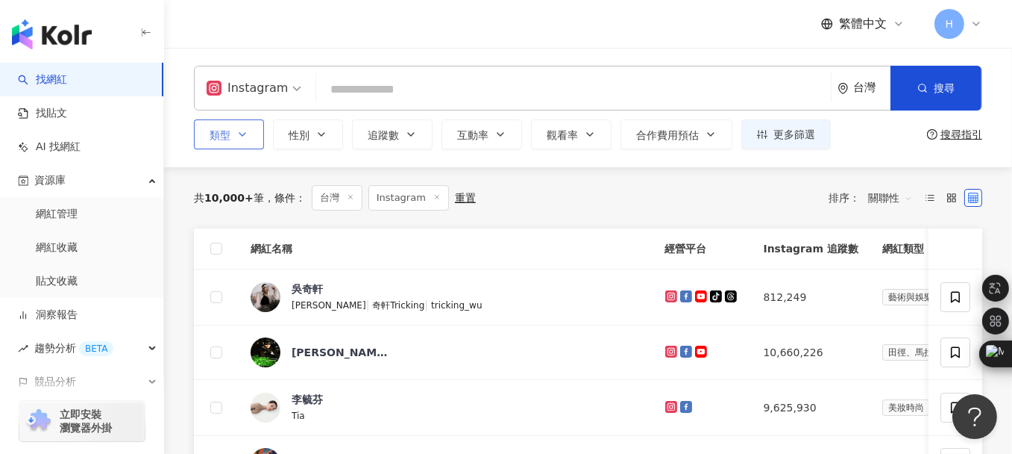
click at [250, 131] on button "類型" at bounding box center [229, 134] width 70 height 30
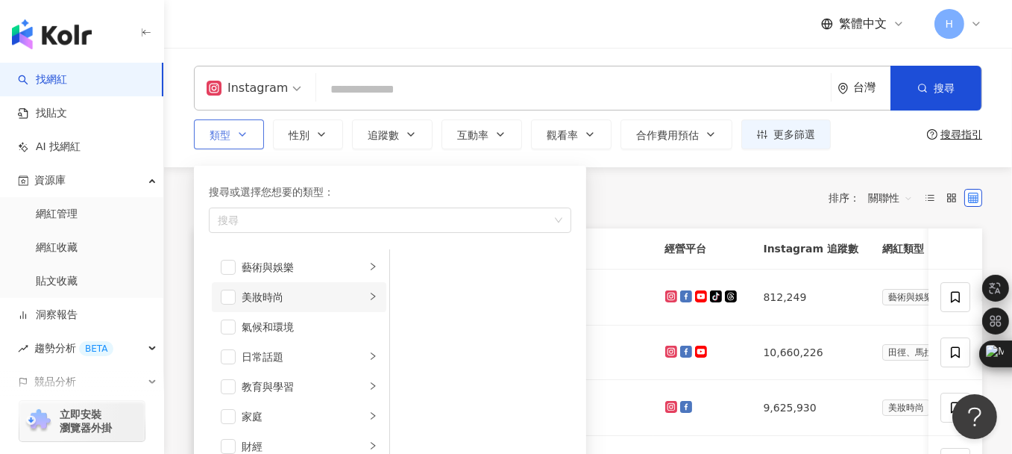
scroll to position [75, 0]
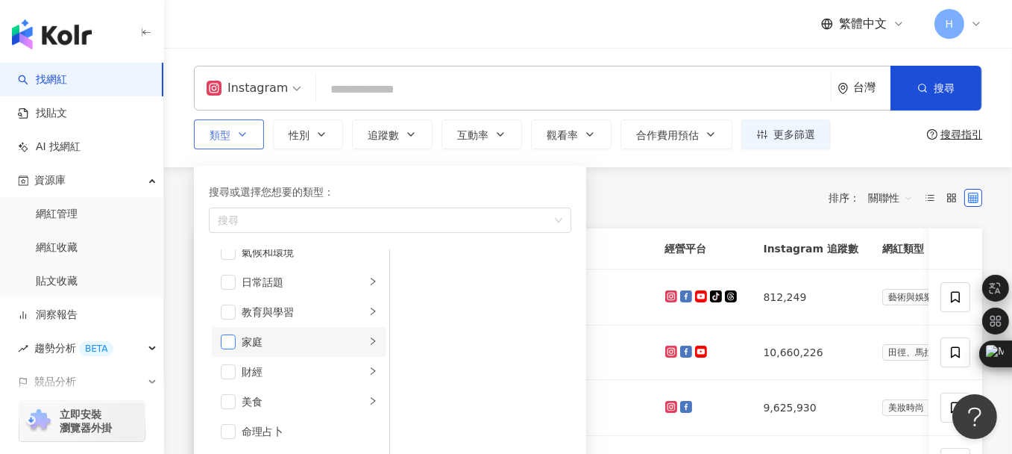
click at [229, 345] on span "button" at bounding box center [228, 341] width 15 height 15
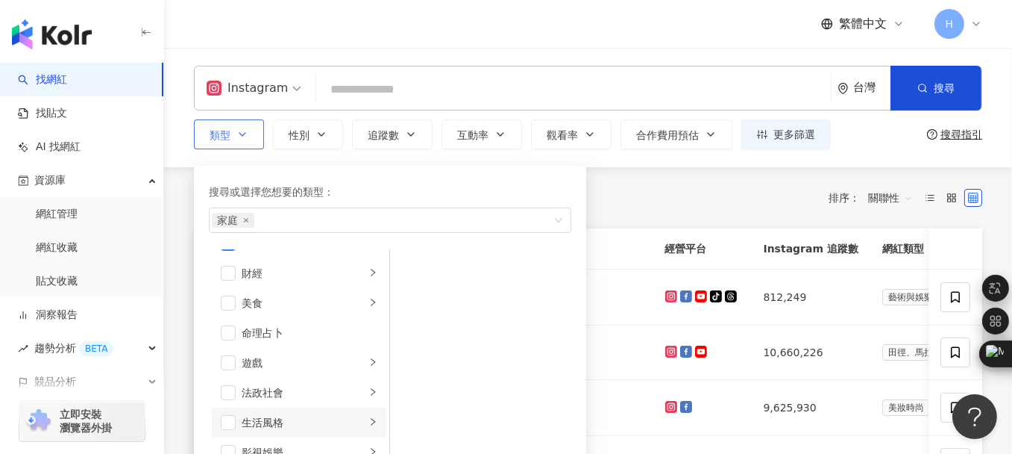
scroll to position [149, 0]
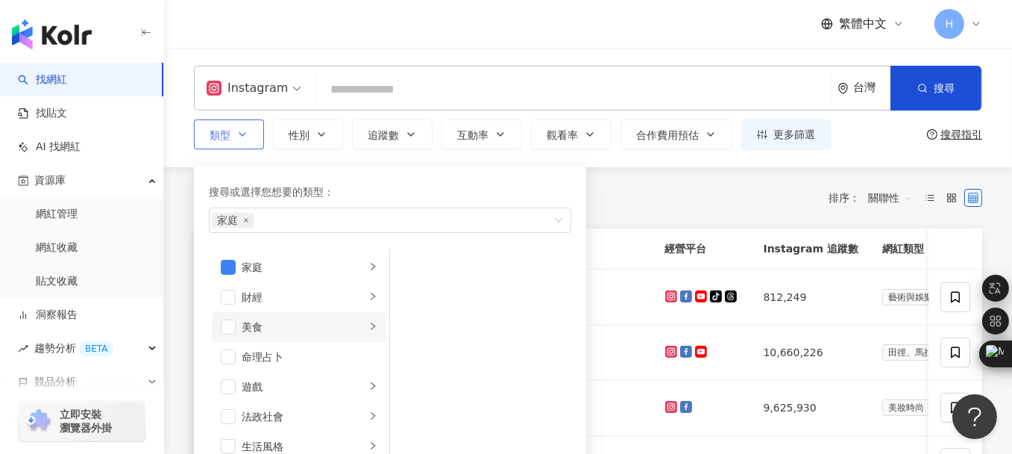
click at [232, 334] on li "美食" at bounding box center [299, 327] width 175 height 30
click at [231, 322] on span "button" at bounding box center [228, 326] width 15 height 15
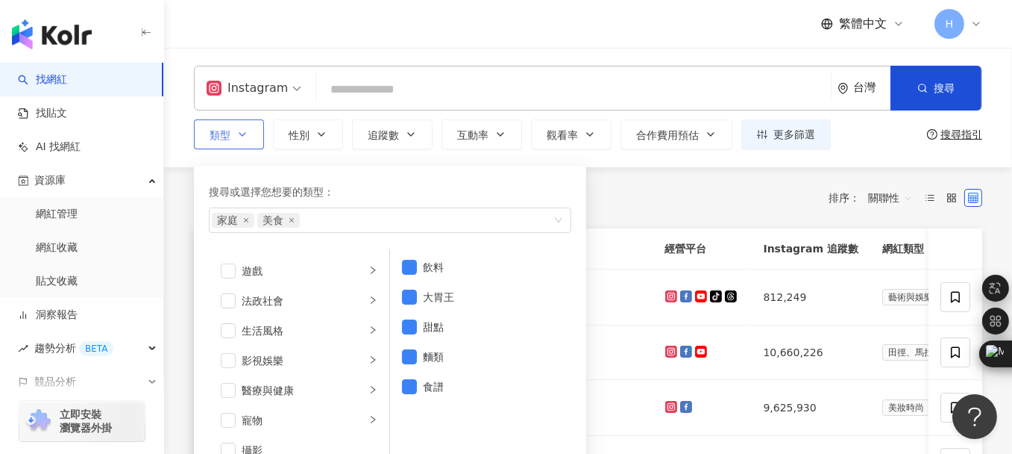
scroll to position [298, 0]
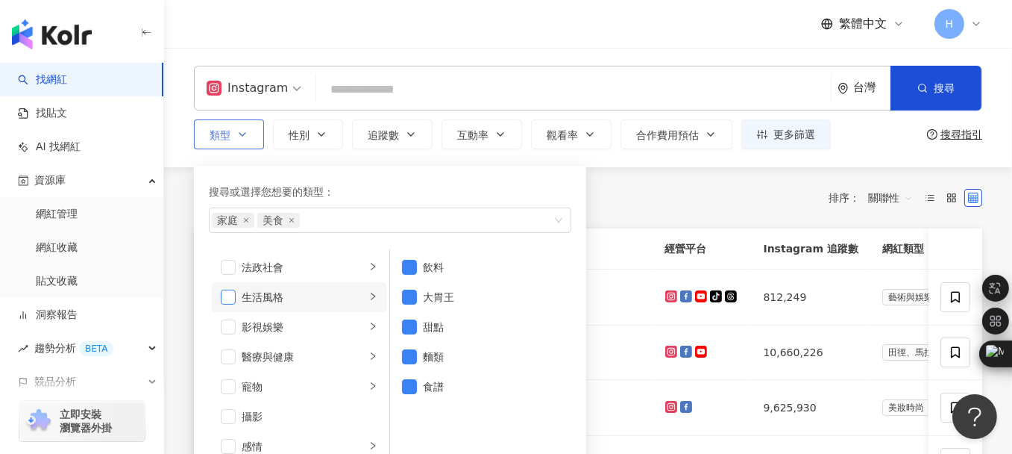
click at [227, 294] on span "button" at bounding box center [228, 296] width 15 height 15
click at [423, 160] on div "搜尋或選擇您想要的類型： 家庭 美食 生活風格 藝術與娛樂 美妝時尚 氣候和環境 日常話題 教育與學習 家庭 財經 美食 命理占卜 遊戲 法政社會 生活風格 …" at bounding box center [384, 315] width 380 height 314
click at [573, 134] on span "觀看率" at bounding box center [562, 135] width 31 height 12
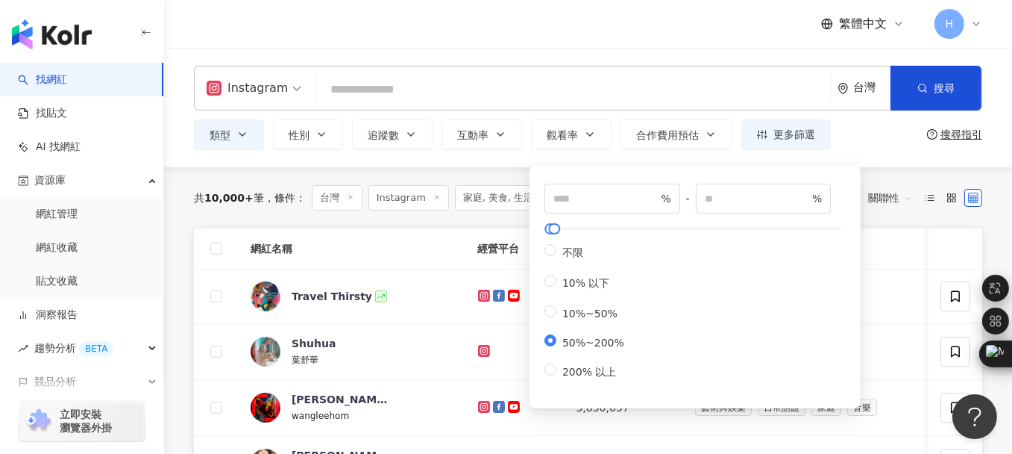
type input "**"
type input "***"
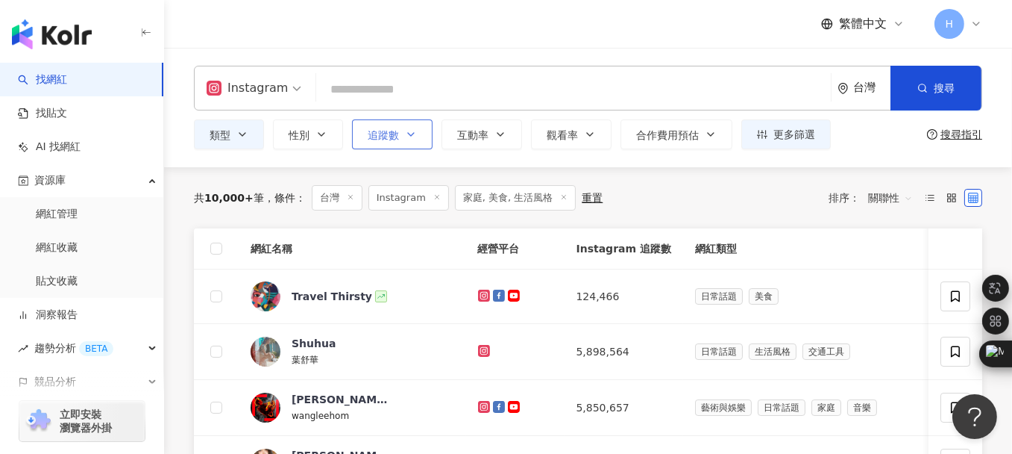
click at [392, 135] on span "追蹤數" at bounding box center [383, 135] width 31 height 12
type input "*"
type input "*******"
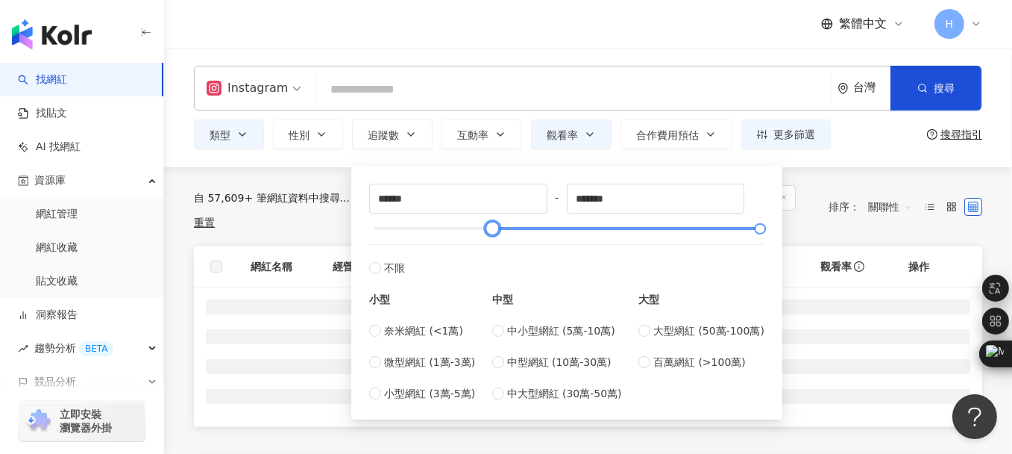
click at [492, 224] on div at bounding box center [567, 228] width 387 height 9
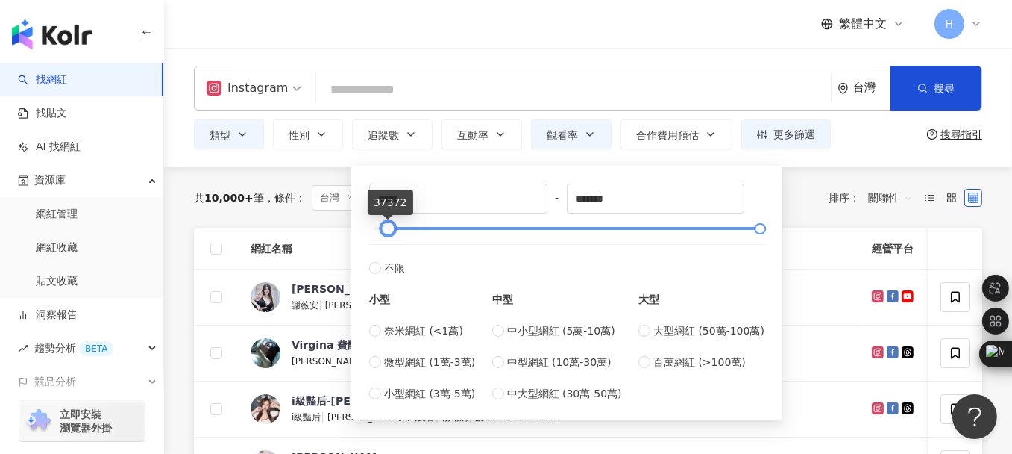
click at [388, 229] on div at bounding box center [567, 228] width 387 height 9
click at [377, 225] on div at bounding box center [567, 228] width 387 height 9
click at [454, 228] on div at bounding box center [567, 228] width 387 height 9
click at [435, 228] on div at bounding box center [567, 228] width 387 height 9
click at [430, 226] on div at bounding box center [434, 229] width 8 height 8
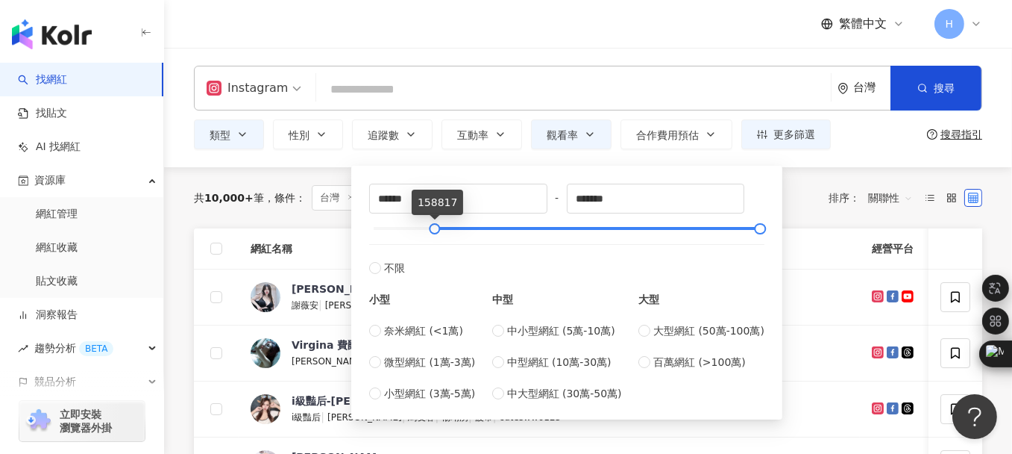
click at [862, 154] on div "Instagram 台灣 搜尋 0b85e009-c688-4b31-9267-1bdf86596408 Cindy H tiktok-icon 468,01…" at bounding box center [588, 107] width 848 height 119
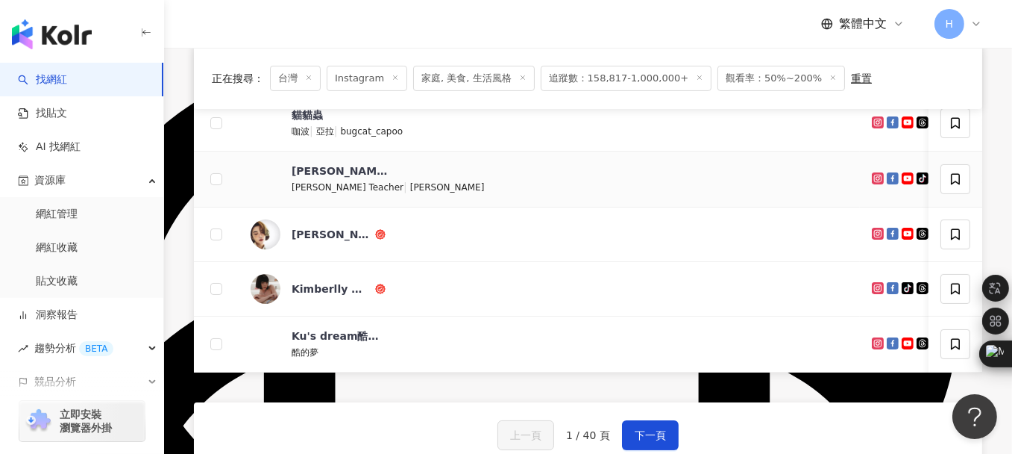
scroll to position [597, 0]
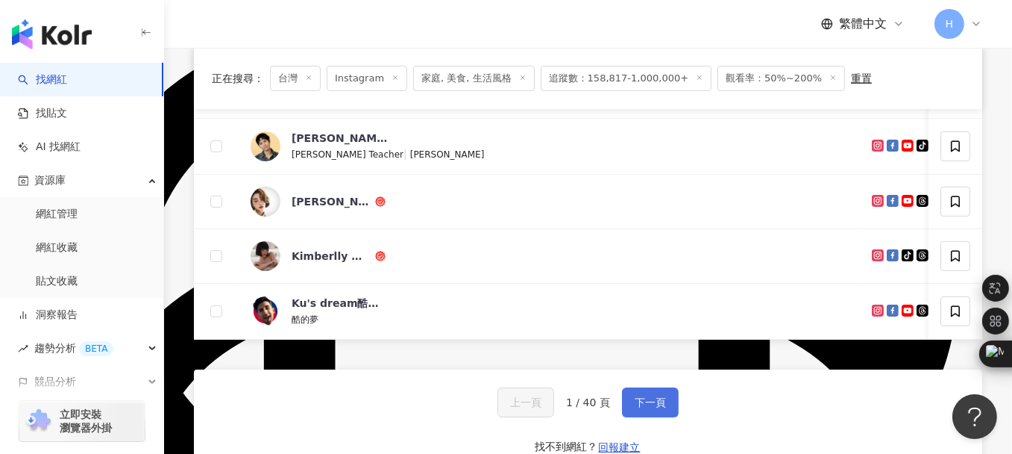
click at [665, 410] on button "下一頁" at bounding box center [650, 402] width 57 height 30
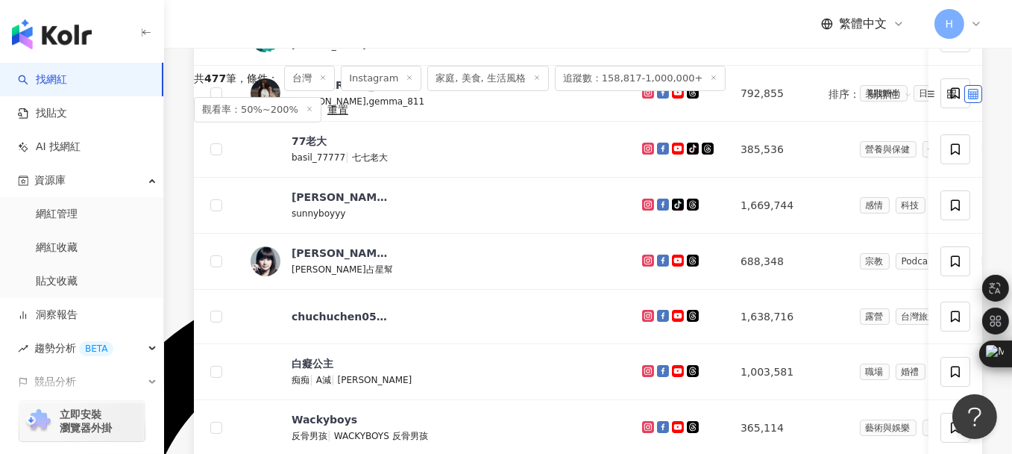
scroll to position [98, 0]
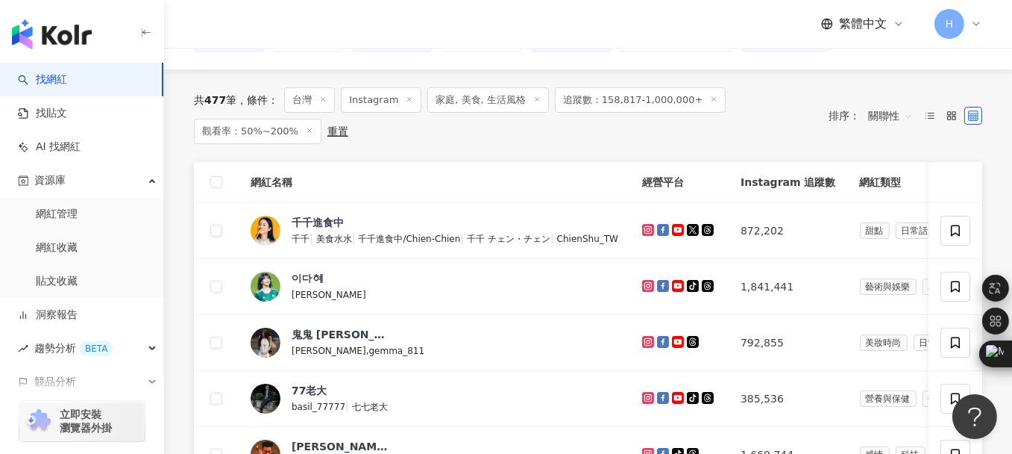
click at [673, 99] on span "追蹤數：158,817-1,000,000+" at bounding box center [641, 99] width 172 height 25
click at [677, 100] on span "追蹤數：158,817-1,000,000+" at bounding box center [641, 99] width 172 height 25
click at [710, 99] on icon at bounding box center [713, 98] width 7 height 7
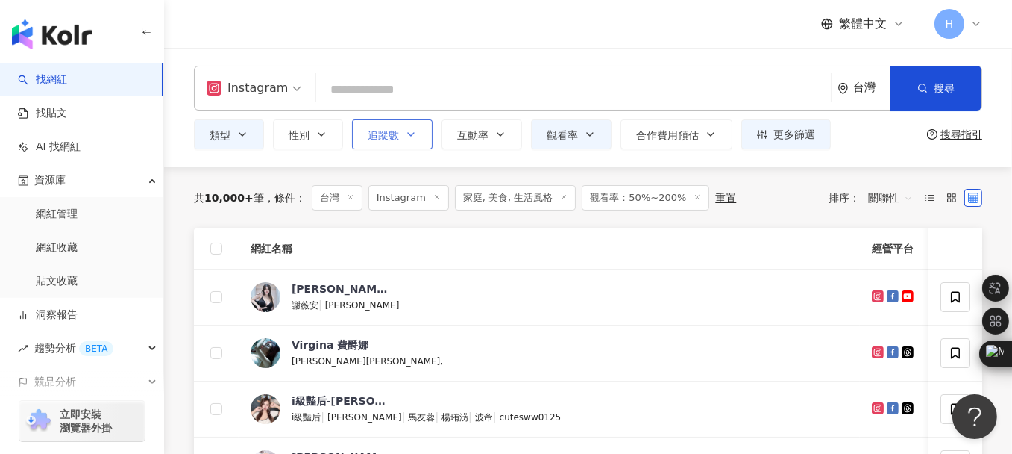
click at [381, 142] on button "追蹤數" at bounding box center [392, 134] width 81 height 30
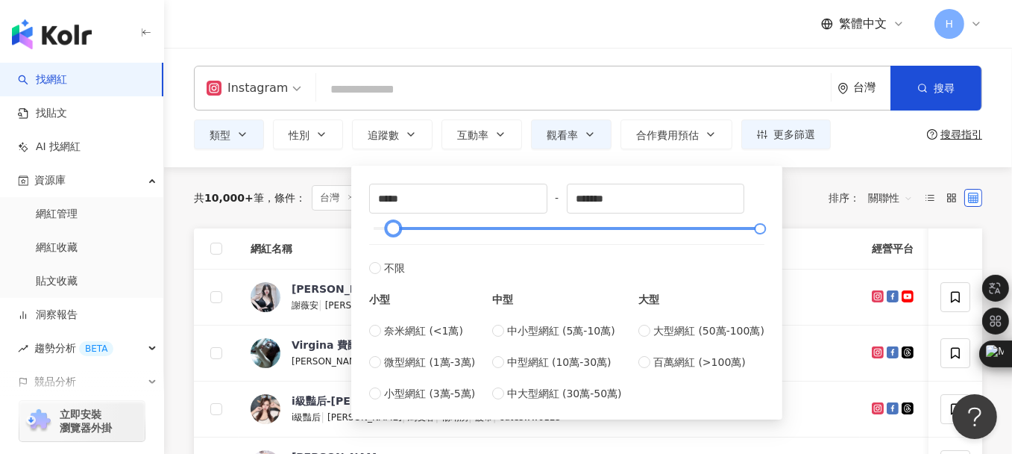
click at [393, 229] on div at bounding box center [567, 228] width 387 height 9
click at [442, 229] on div at bounding box center [567, 228] width 387 height 9
click at [877, 135] on div "類型 性別 追蹤數 互動率 觀看率 合作費用預估 更多篩選 ****** - ******* 不限 小型 奈米網紅 (<1萬) 微型網紅 (1萬-3萬) 小型…" at bounding box center [588, 134] width 788 height 30
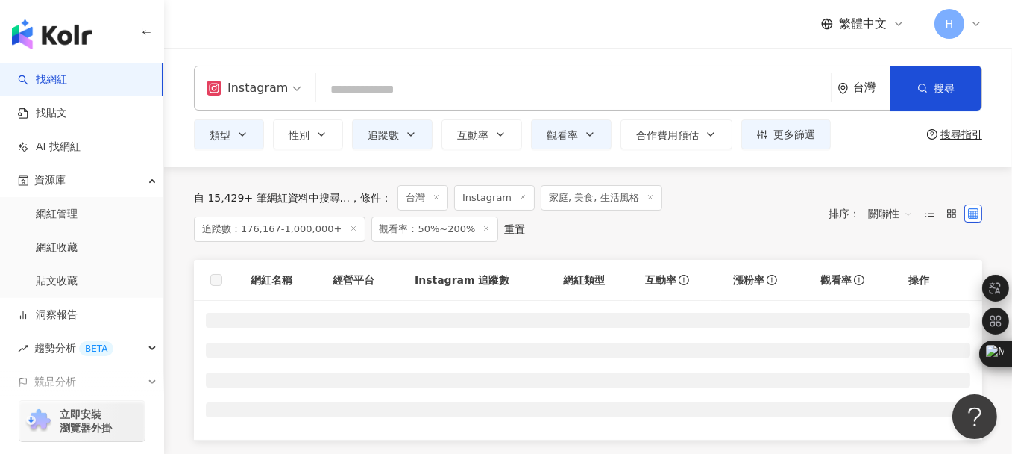
click at [366, 216] on span "追蹤數：176,167-1,000,000+" at bounding box center [280, 228] width 172 height 25
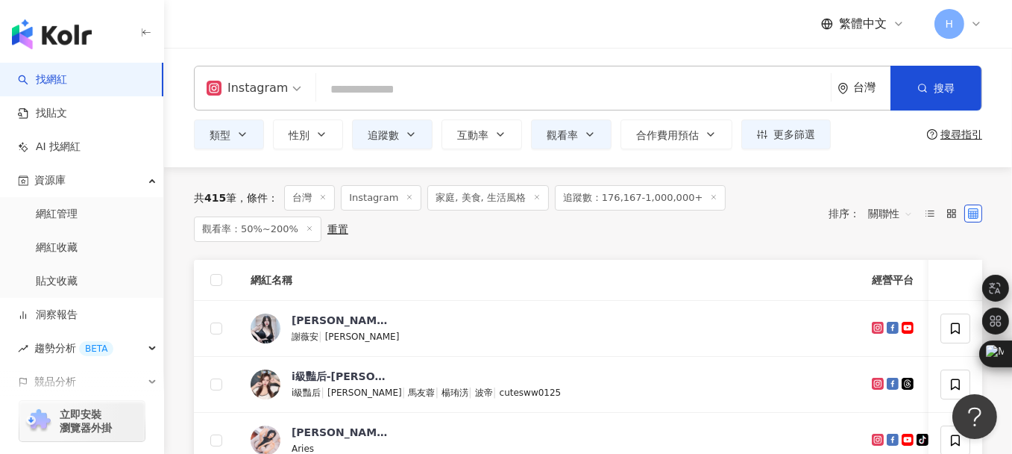
click at [712, 198] on line at bounding box center [714, 197] width 4 height 4
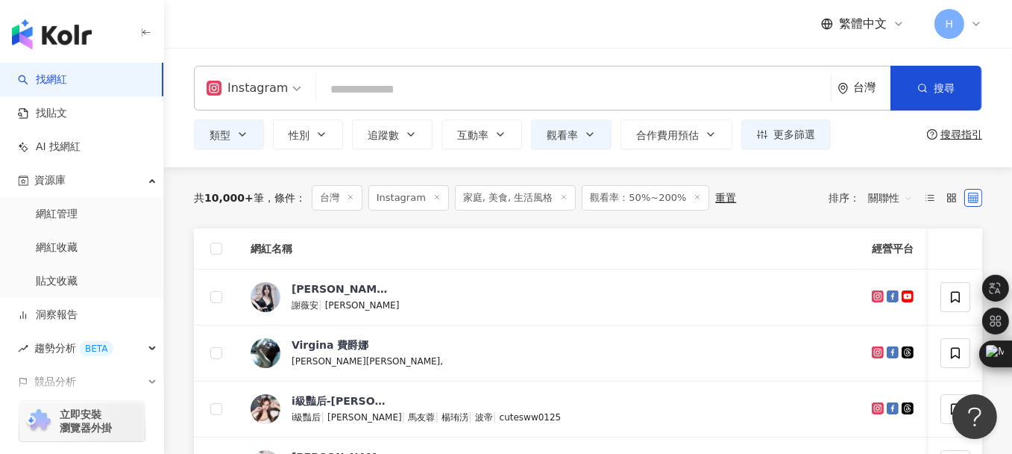
click at [762, 204] on div "共 10,000+ 筆 條件 ： 台灣 Instagram 家庭, 美食, 生活風格 觀看率：50%~200% 重置 排序： 關聯性" at bounding box center [588, 197] width 788 height 25
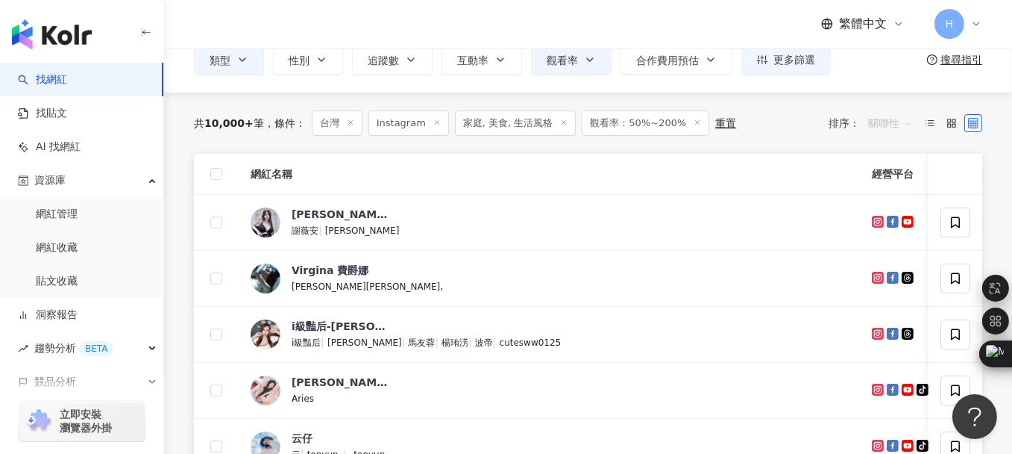
click at [889, 127] on span "關聯性" at bounding box center [890, 123] width 45 height 24
click at [892, 182] on div "追蹤數" at bounding box center [890, 179] width 37 height 16
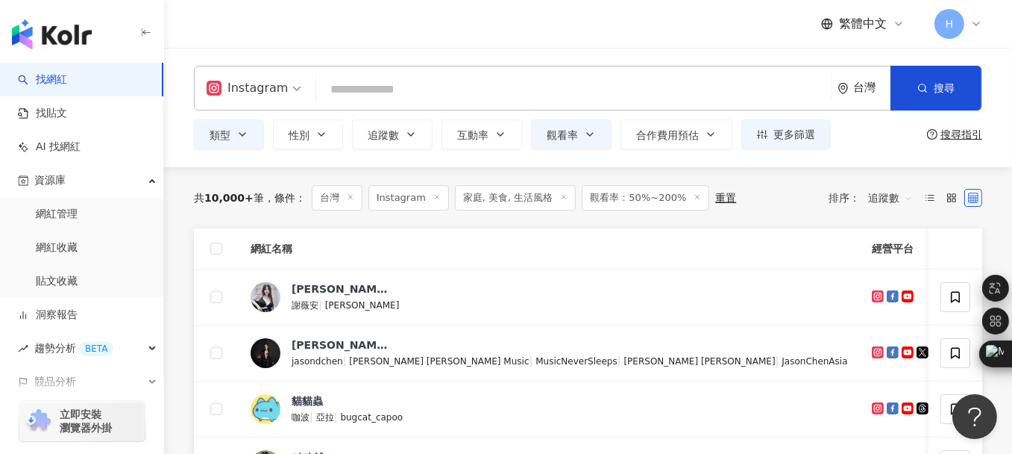
click at [895, 195] on span "追蹤數" at bounding box center [890, 198] width 45 height 24
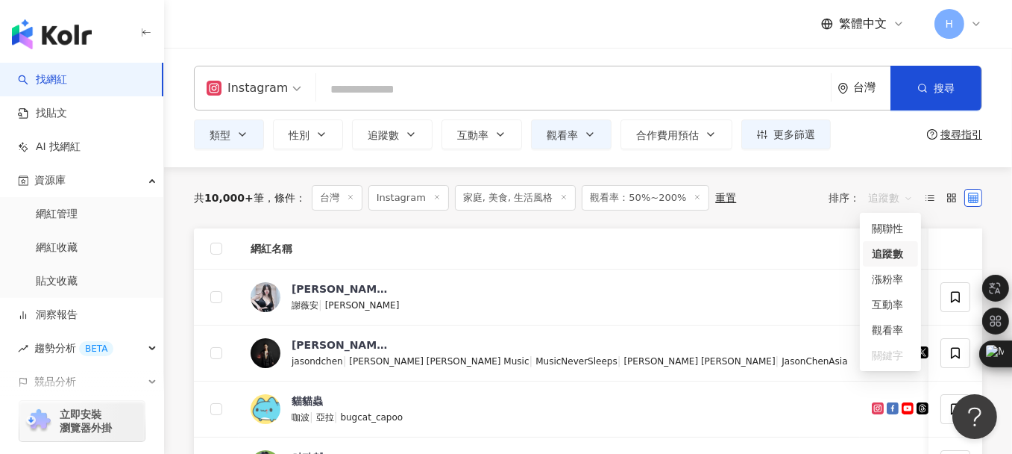
click at [895, 248] on div "追蹤數" at bounding box center [890, 253] width 37 height 16
click at [890, 195] on span "追蹤數" at bounding box center [890, 198] width 45 height 24
click at [895, 198] on span "追蹤數" at bounding box center [890, 198] width 45 height 24
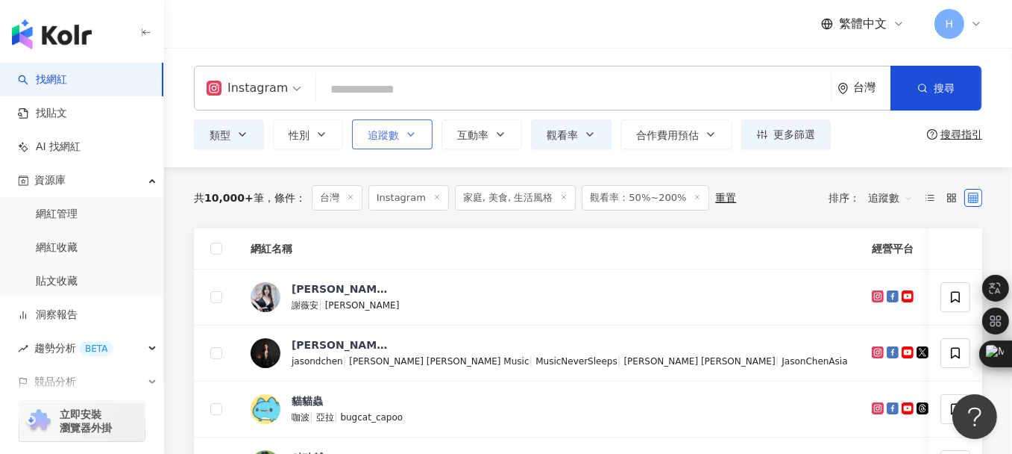
click at [405, 139] on icon "button" at bounding box center [411, 134] width 12 height 12
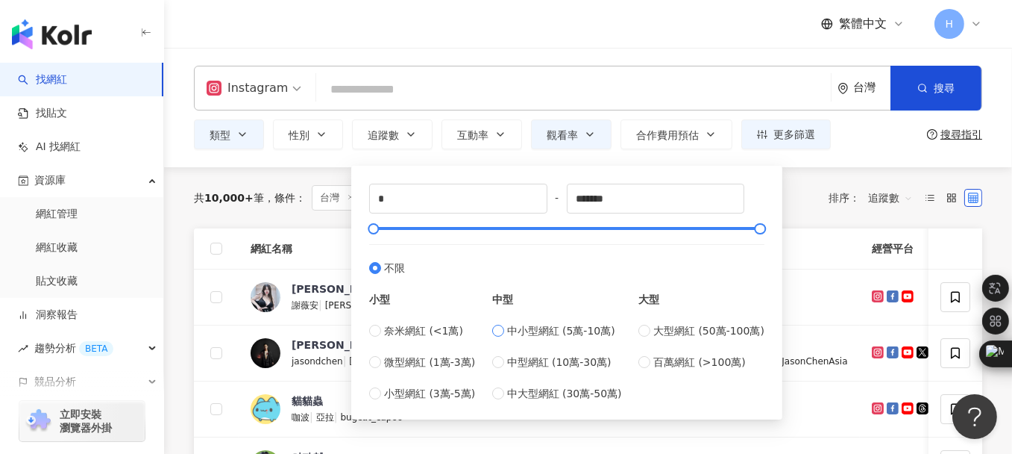
type input "*****"
click at [852, 154] on div "Instagram 台灣 搜尋 0b85e009-c688-4b31-9267-1bdf86596408 Cindy H tiktok-icon 468,01…" at bounding box center [588, 107] width 848 height 119
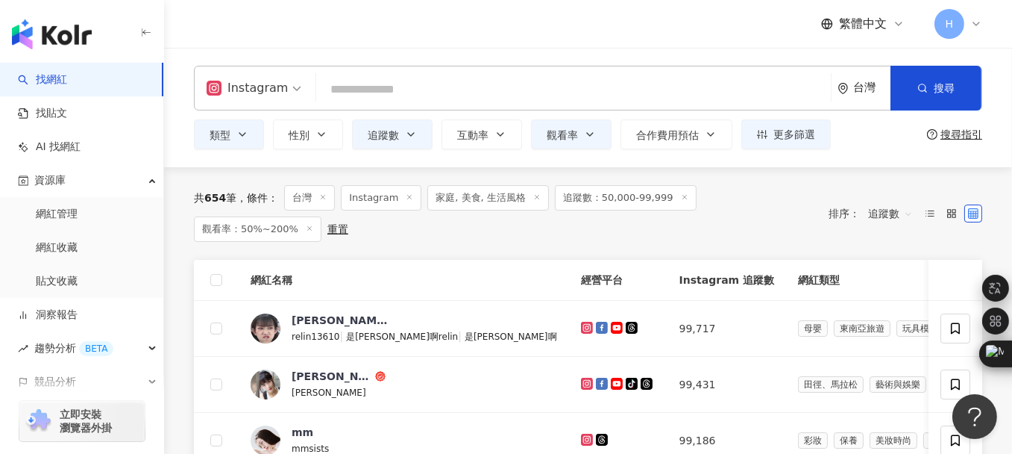
click at [311, 227] on line at bounding box center [309, 229] width 4 height 4
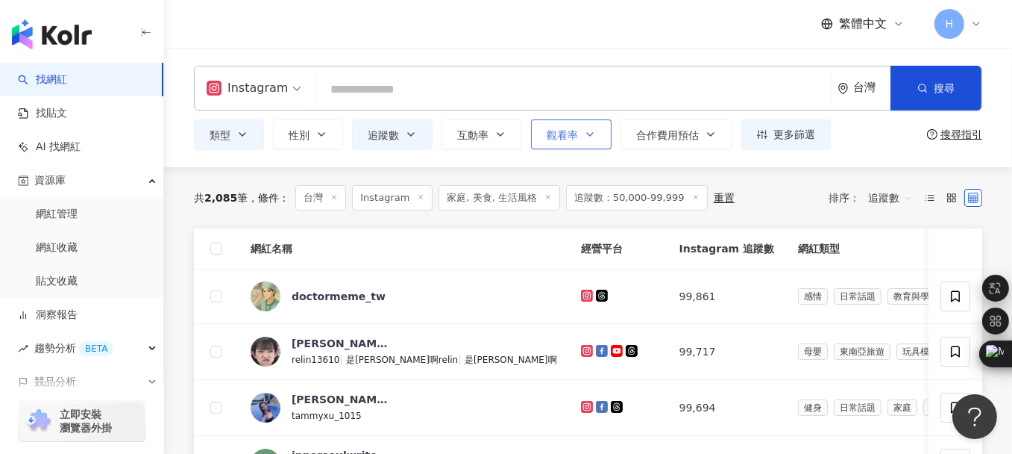
click at [592, 132] on icon "button" at bounding box center [590, 134] width 12 height 12
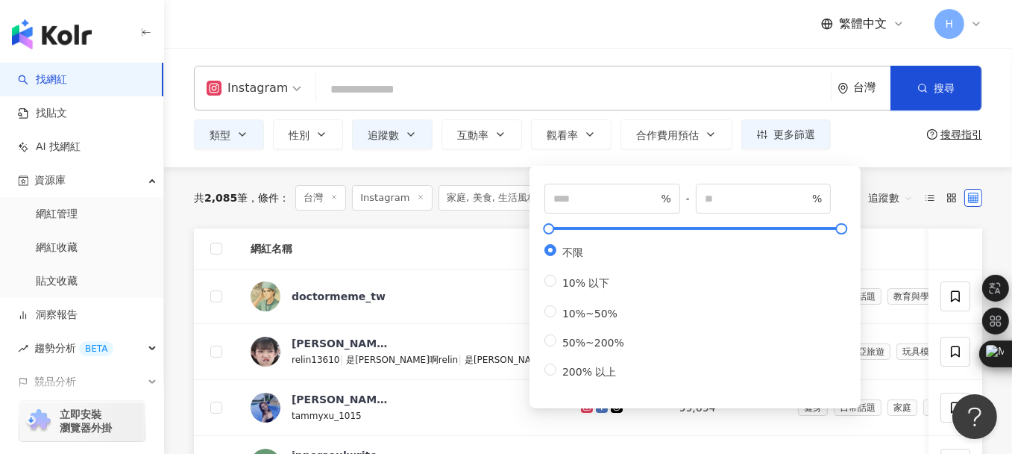
type input "***"
click at [880, 166] on div "Instagram 台灣 搜尋 0b85e009-c688-4b31-9267-1bdf86596408 Cindy H tiktok-icon 468,01…" at bounding box center [588, 107] width 848 height 119
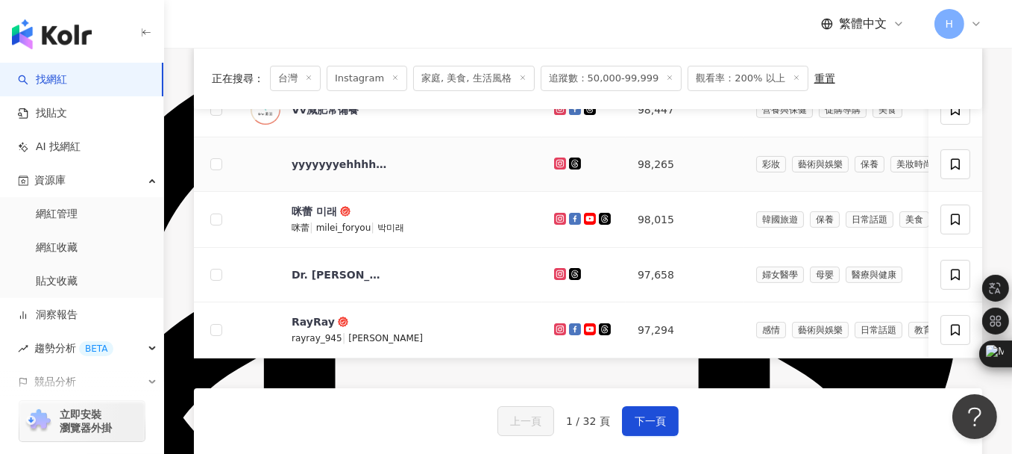
scroll to position [597, 0]
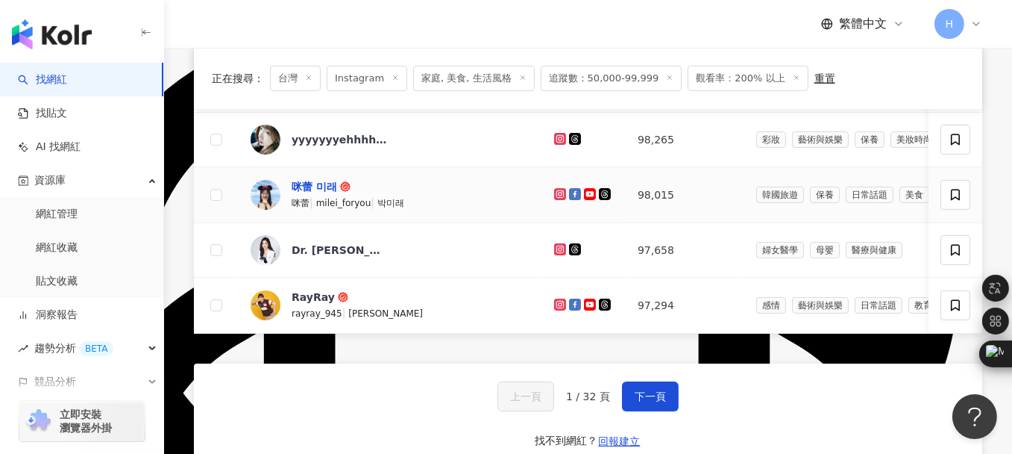
click at [306, 181] on div "咪蕾 미래" at bounding box center [315, 186] width 46 height 15
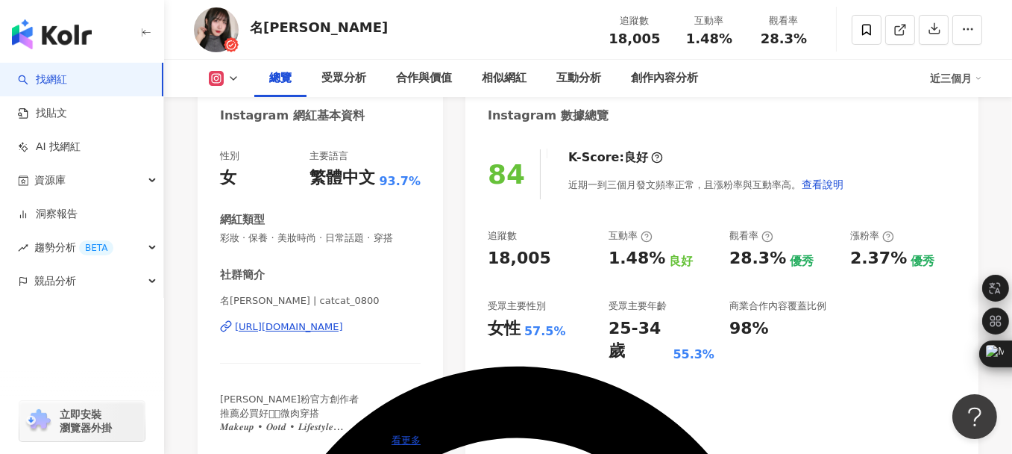
scroll to position [149, 0]
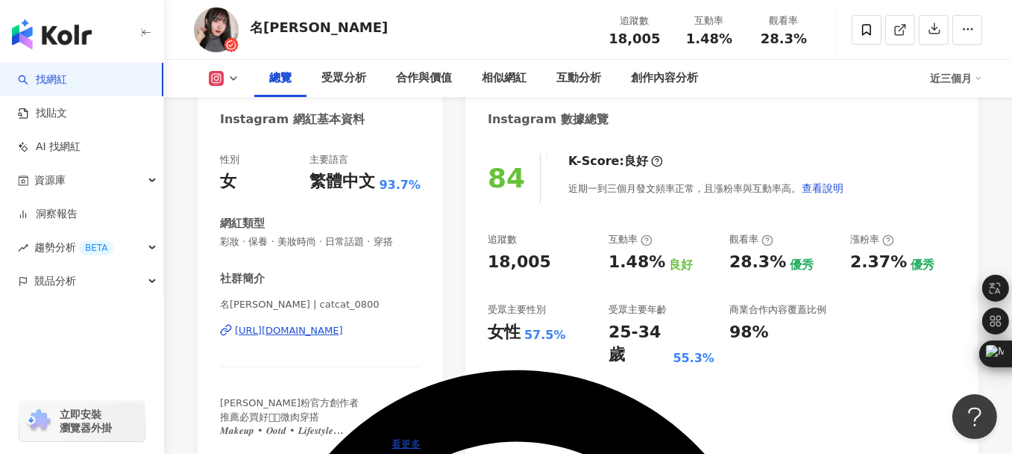
click at [263, 331] on div "[URL][DOMAIN_NAME]" at bounding box center [289, 330] width 108 height 13
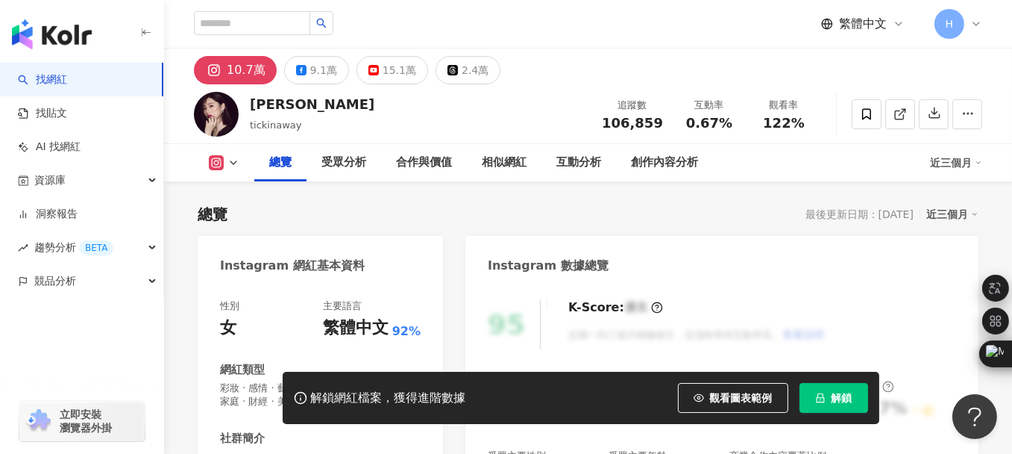
scroll to position [224, 0]
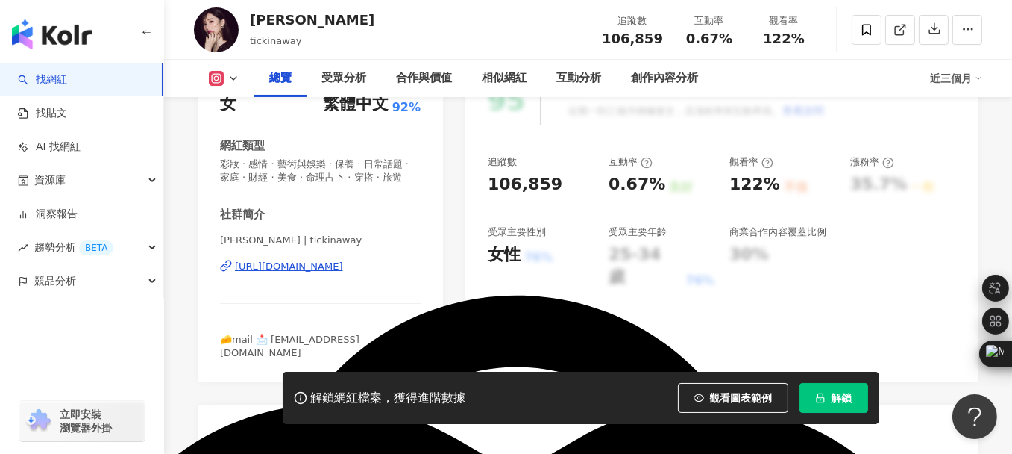
click at [331, 273] on div "https://www.instagram.com/tickinaway/" at bounding box center [289, 266] width 108 height 13
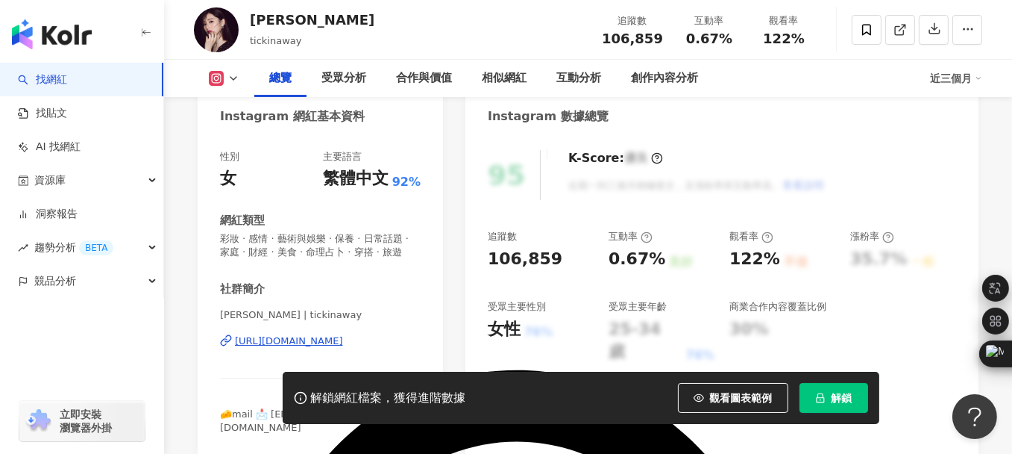
scroll to position [0, 0]
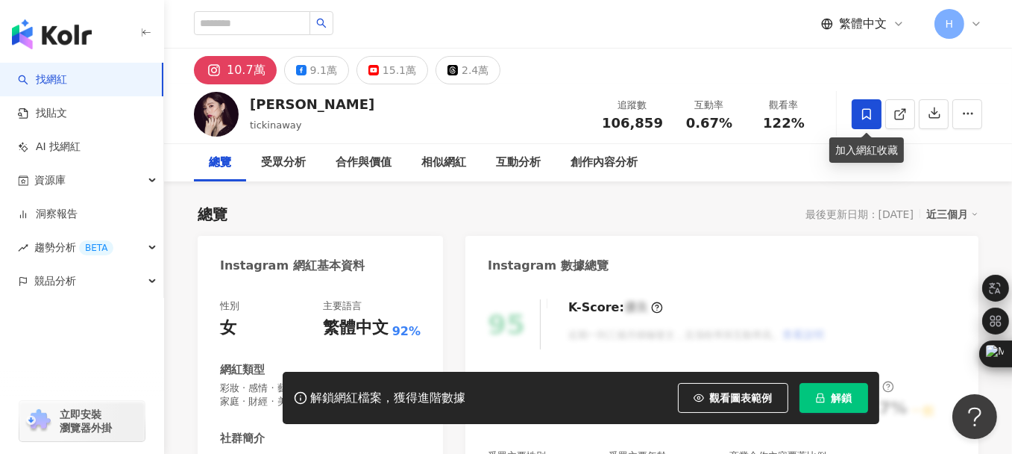
click at [870, 124] on span at bounding box center [867, 114] width 30 height 30
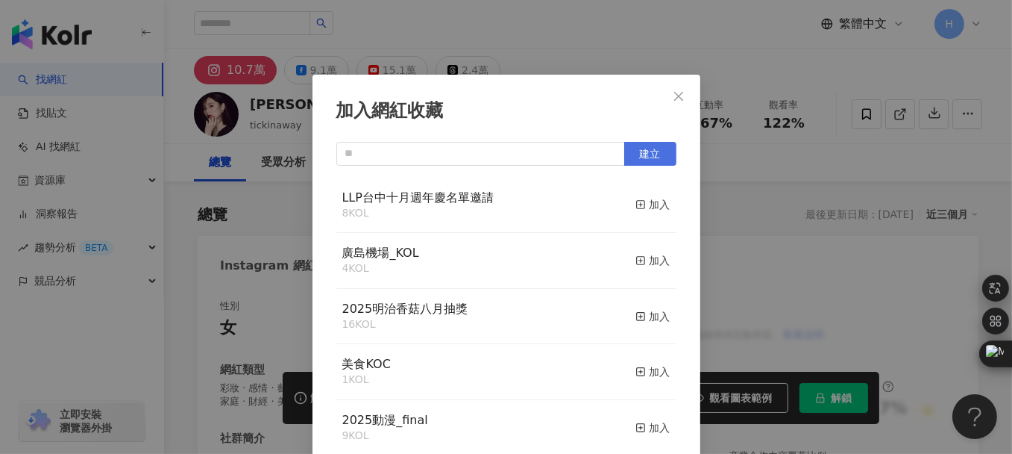
scroll to position [9, 0]
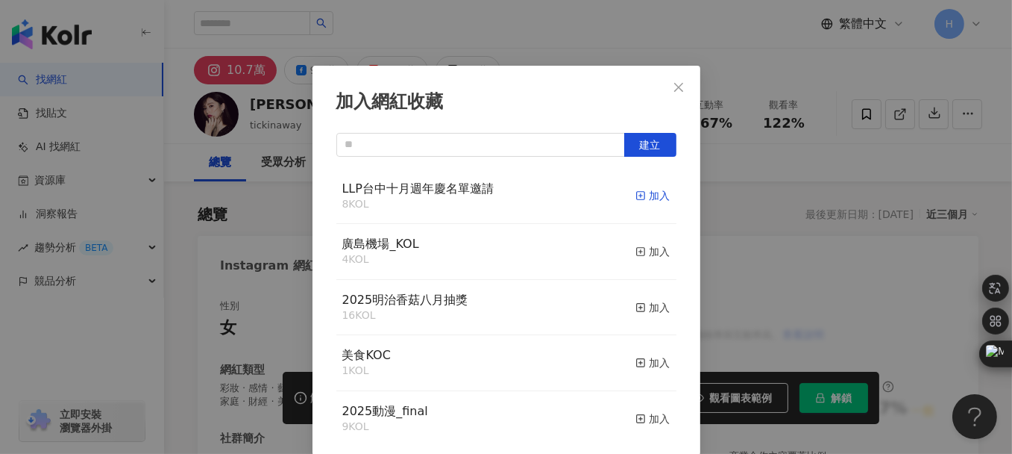
click at [641, 196] on line "button" at bounding box center [641, 196] width 0 height 4
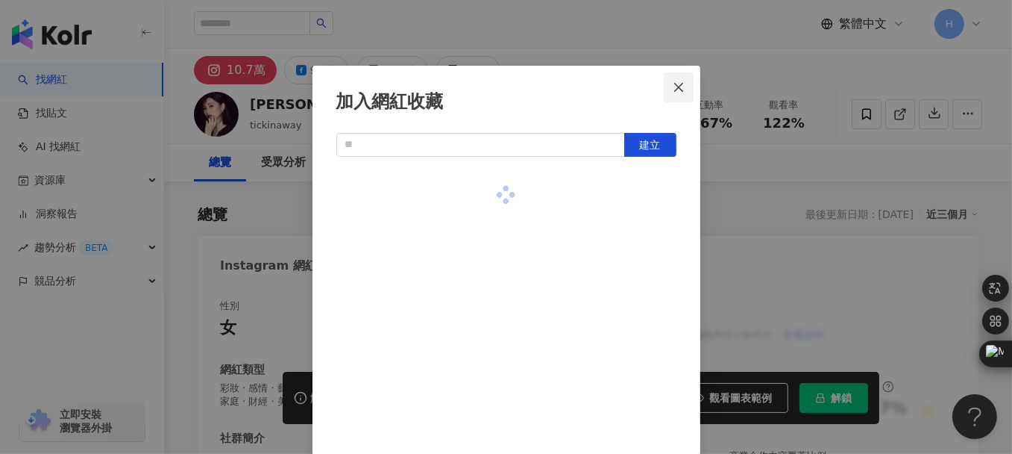
click at [673, 81] on icon "close" at bounding box center [679, 87] width 12 height 12
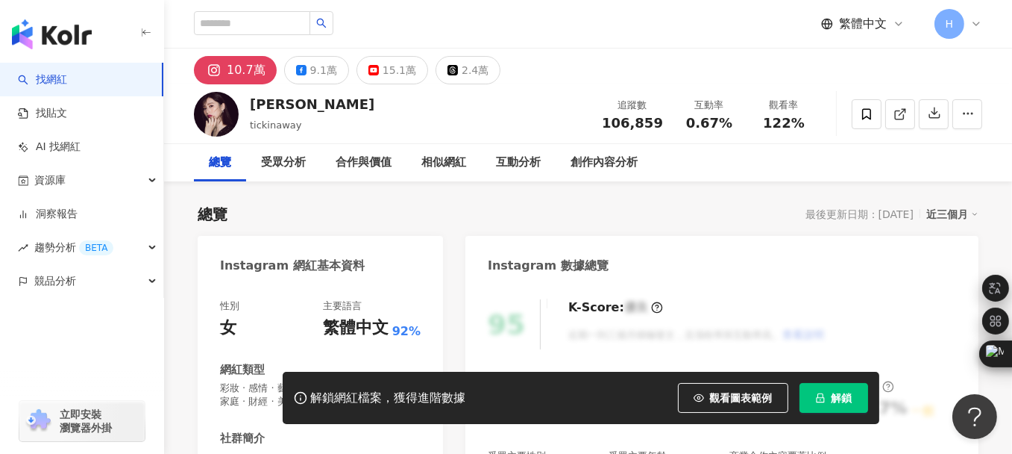
scroll to position [0, 0]
click at [813, 401] on button "解鎖" at bounding box center [834, 398] width 69 height 30
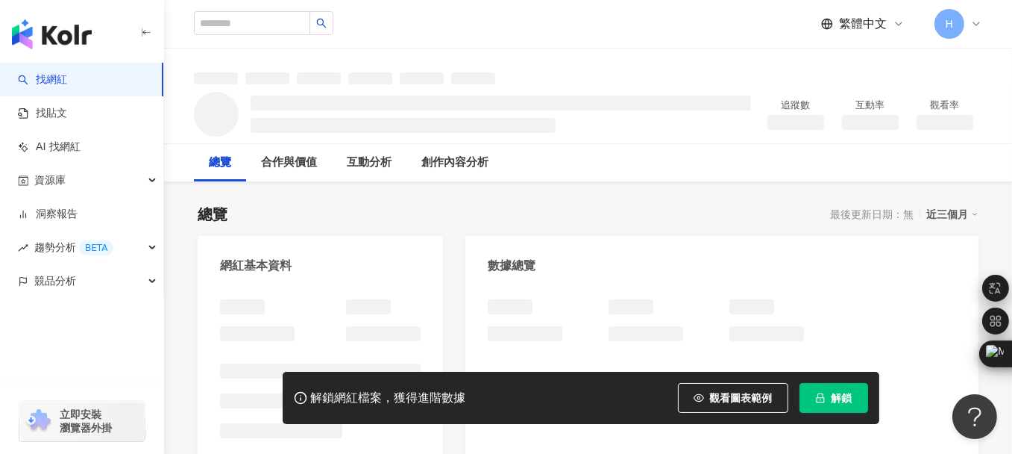
click at [834, 402] on span "解鎖" at bounding box center [842, 398] width 21 height 12
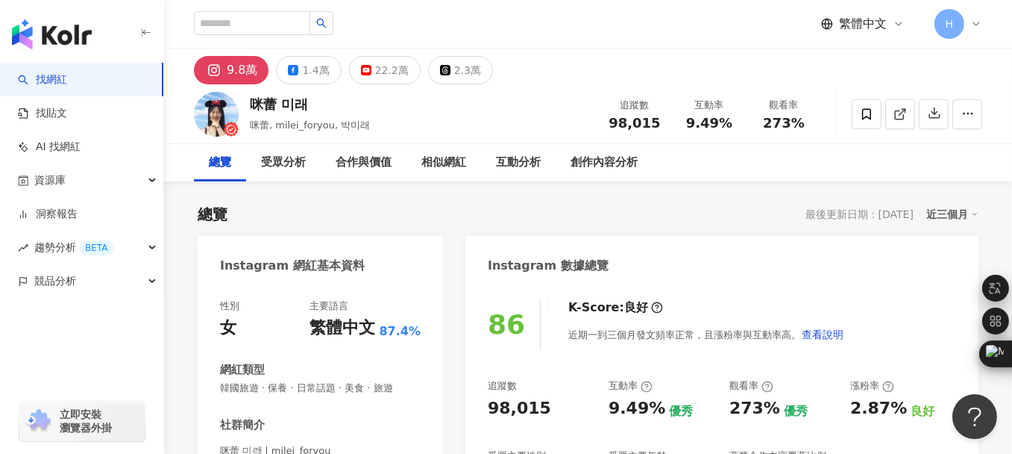
scroll to position [224, 0]
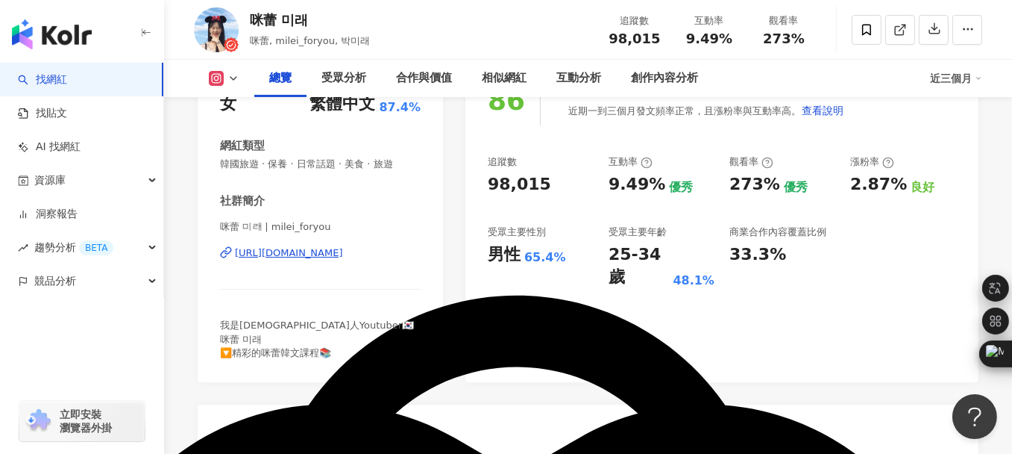
click at [281, 254] on div "[URL][DOMAIN_NAME]" at bounding box center [289, 252] width 108 height 13
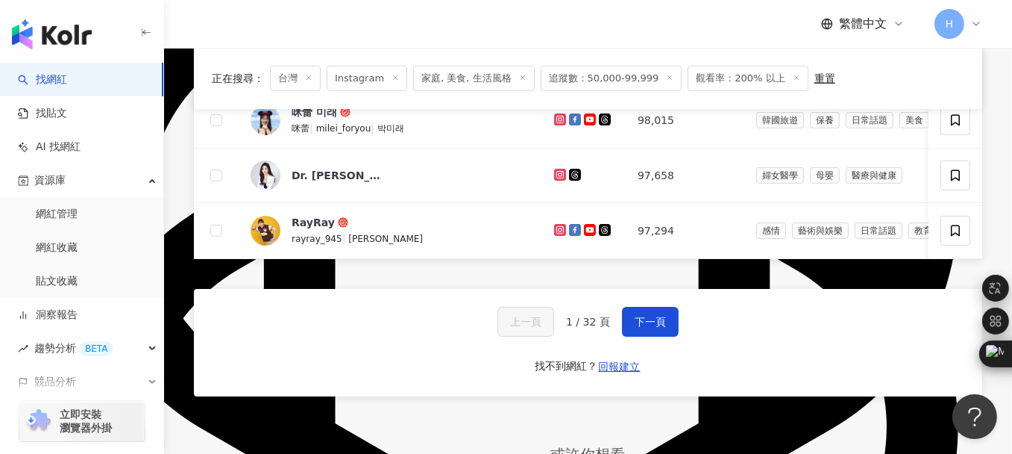
scroll to position [50, 0]
click at [653, 327] on span "下一頁" at bounding box center [650, 322] width 31 height 12
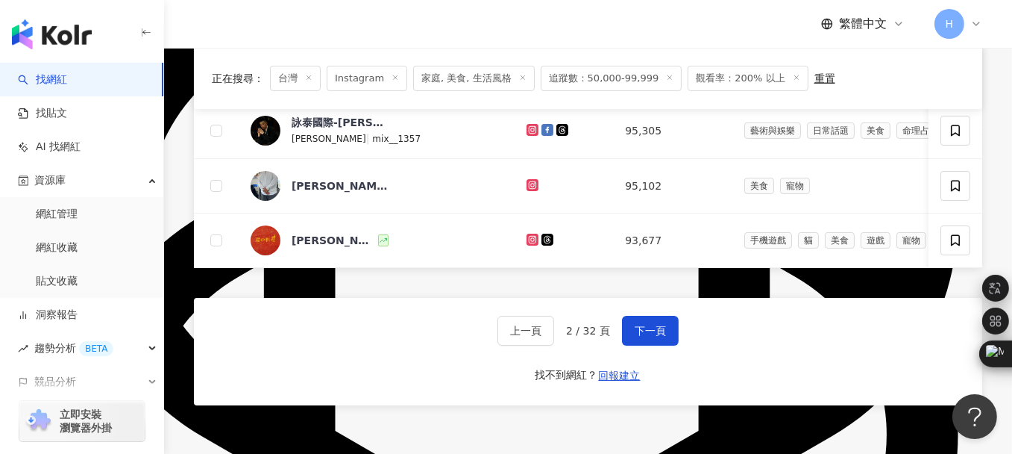
scroll to position [671, 0]
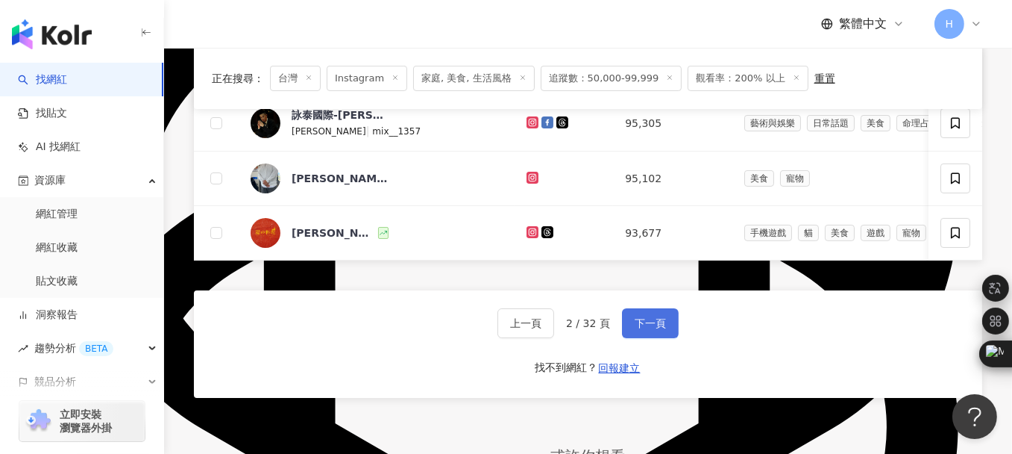
click at [669, 324] on button "下一頁" at bounding box center [650, 323] width 57 height 30
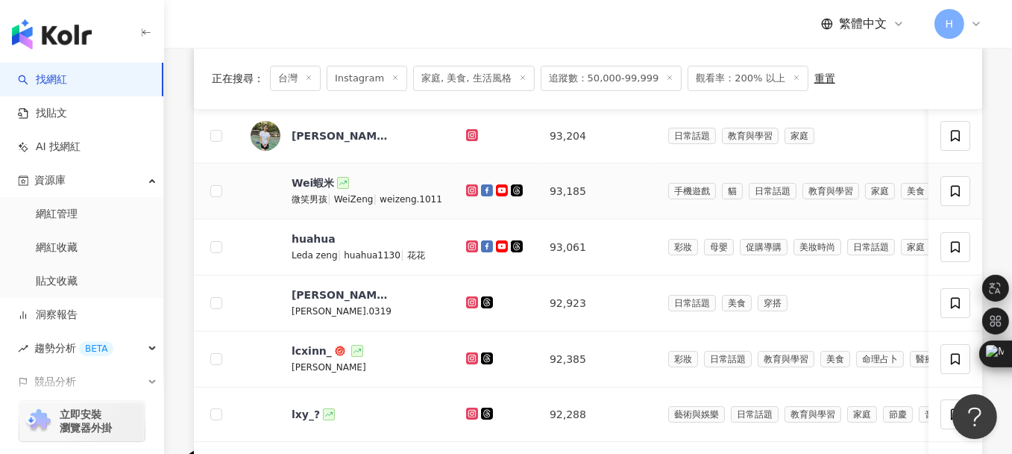
scroll to position [224, 0]
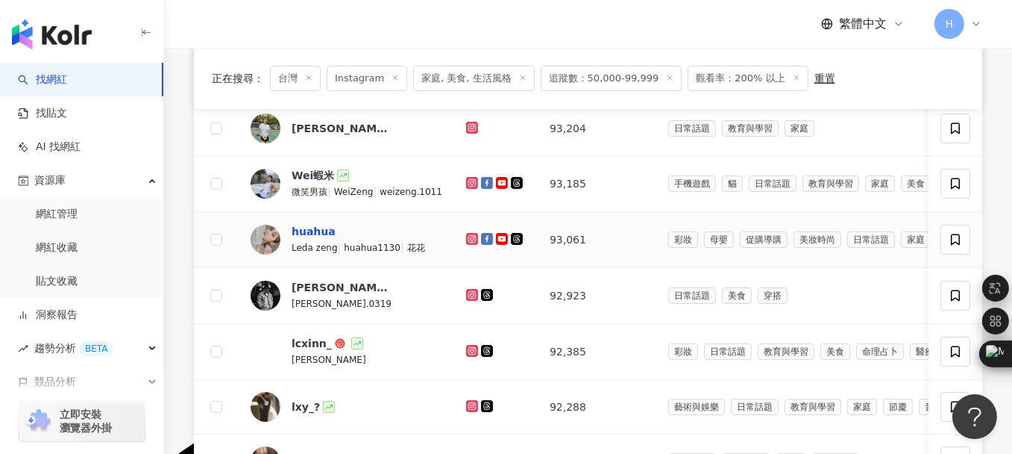
click at [310, 226] on div "huahua" at bounding box center [314, 231] width 44 height 15
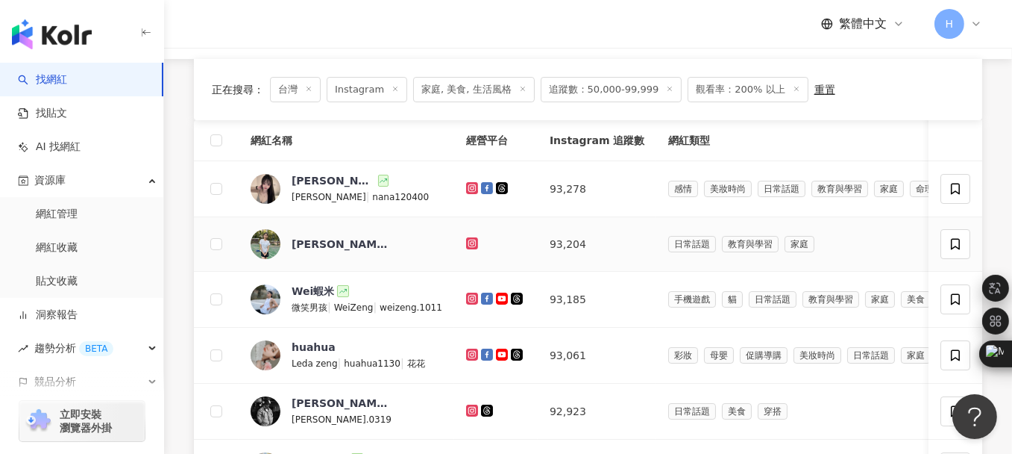
scroll to position [75, 0]
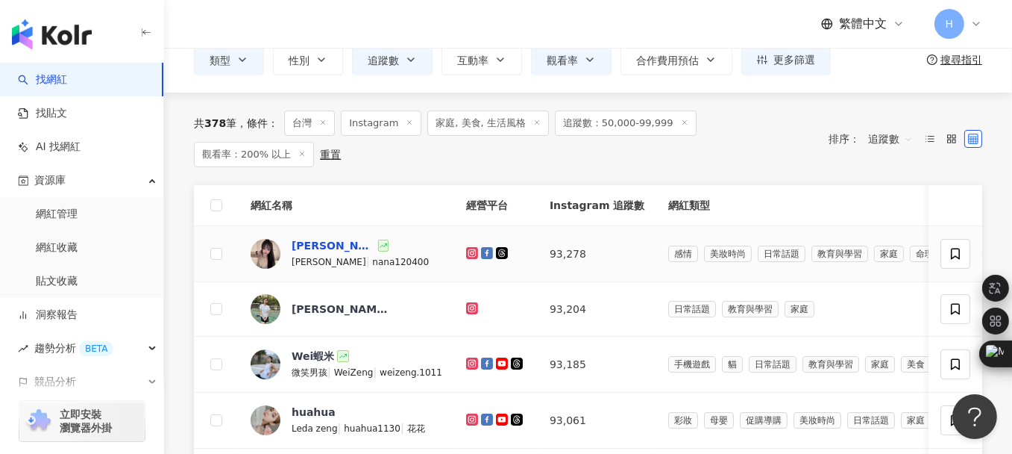
click at [303, 238] on div "何娜" at bounding box center [334, 245] width 84 height 15
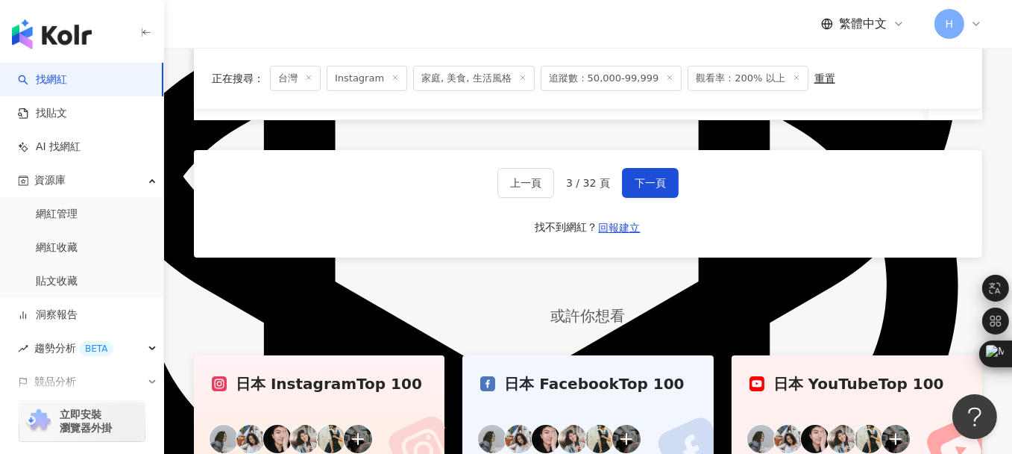
scroll to position [821, 0]
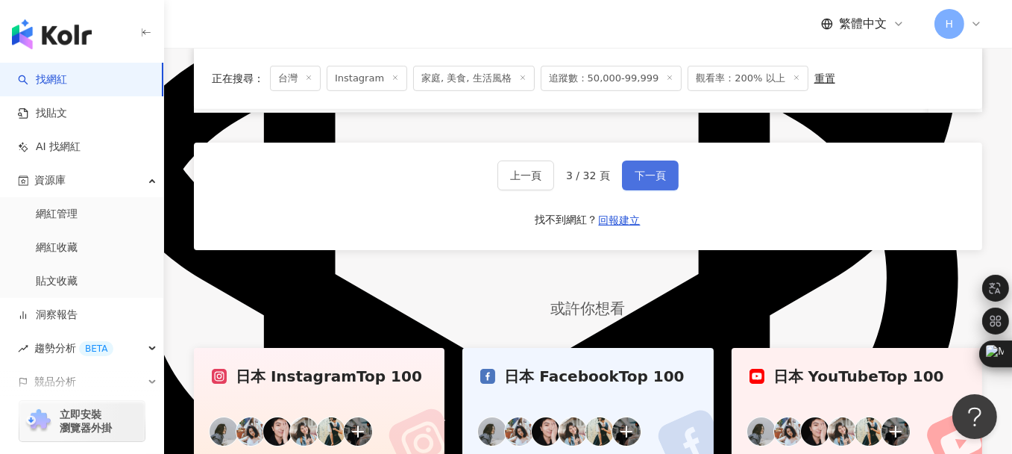
click at [651, 181] on span "下一頁" at bounding box center [650, 175] width 31 height 12
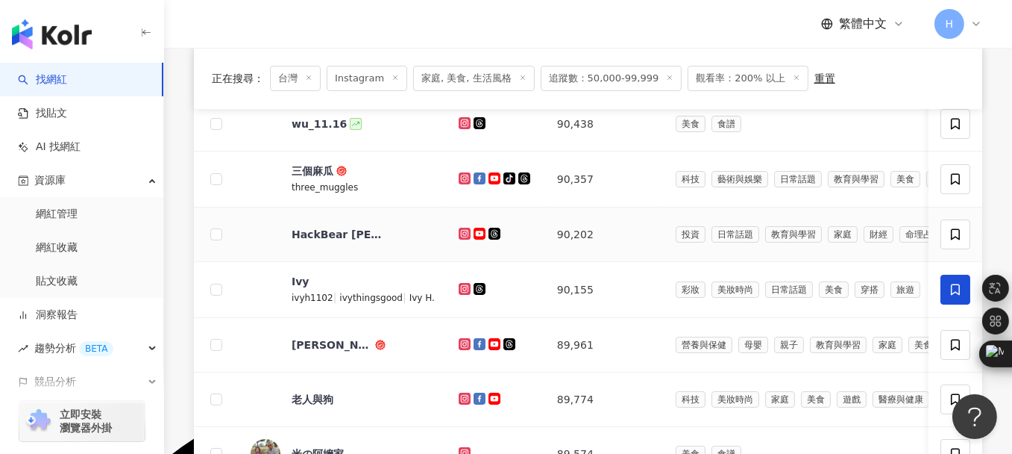
scroll to position [224, 0]
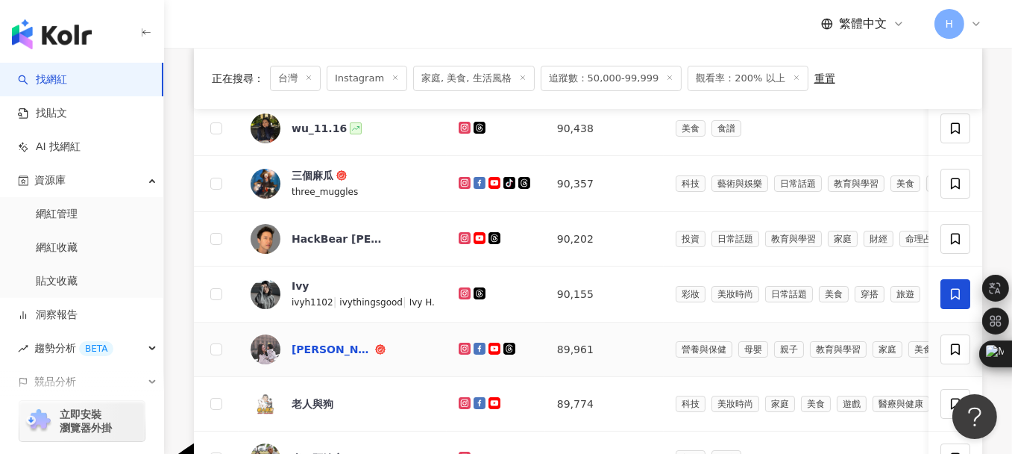
click at [298, 348] on div "賽娜小姐 Sienna" at bounding box center [332, 349] width 81 height 15
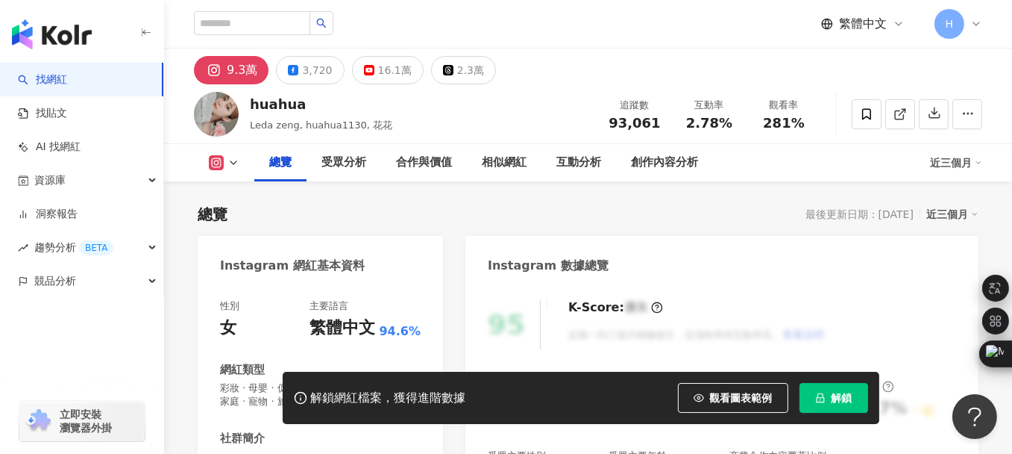
scroll to position [298, 0]
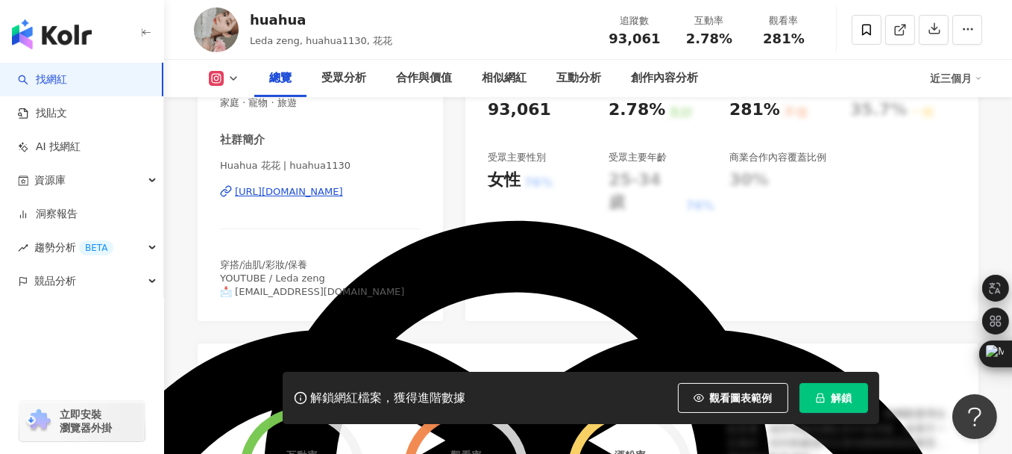
click at [299, 196] on div "[URL][DOMAIN_NAME]" at bounding box center [289, 191] width 108 height 13
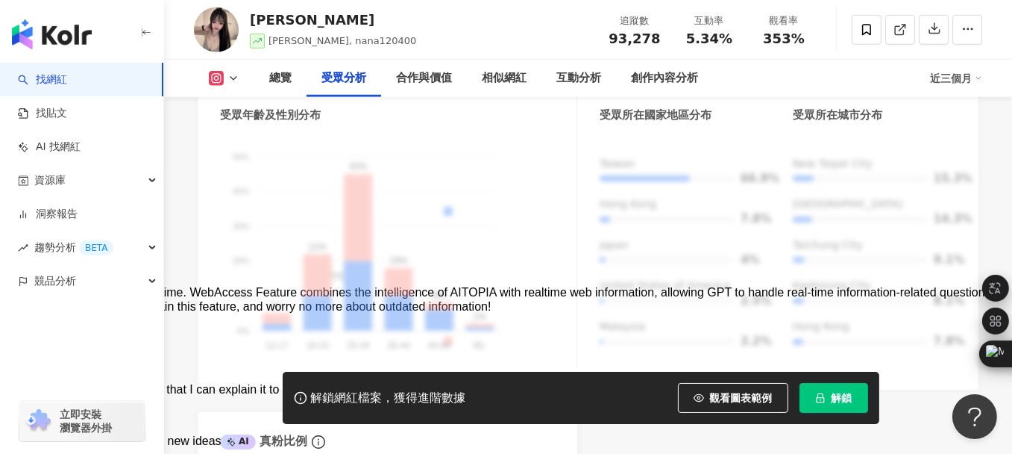
scroll to position [1492, 0]
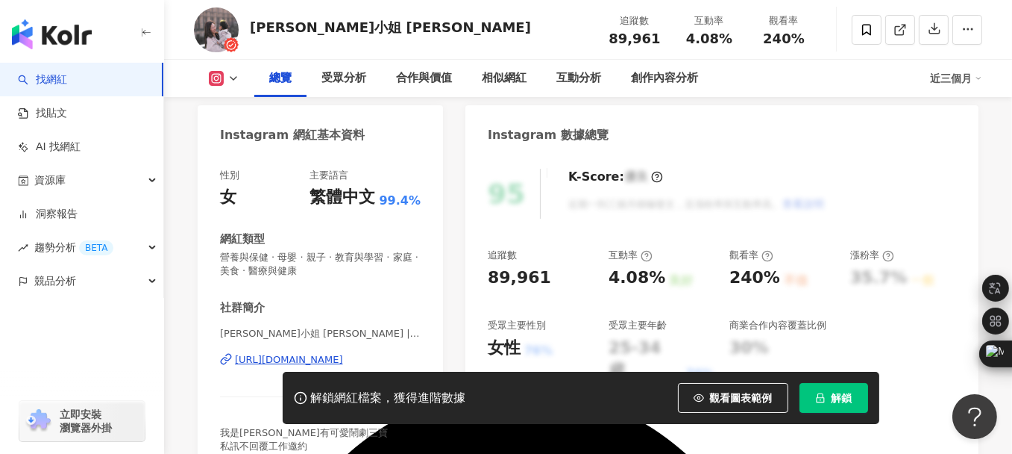
scroll to position [164, 0]
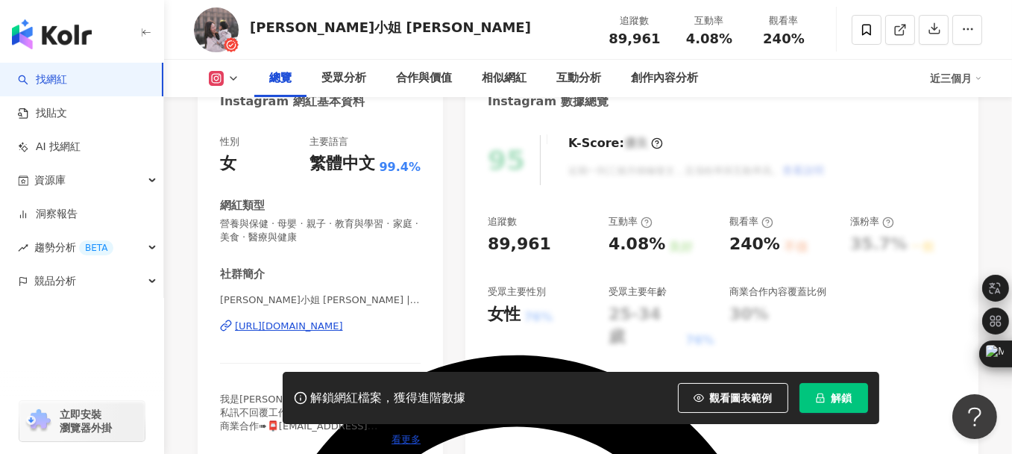
click at [307, 328] on div "[URL][DOMAIN_NAME]" at bounding box center [289, 325] width 108 height 13
